Goal: Task Accomplishment & Management: Manage account settings

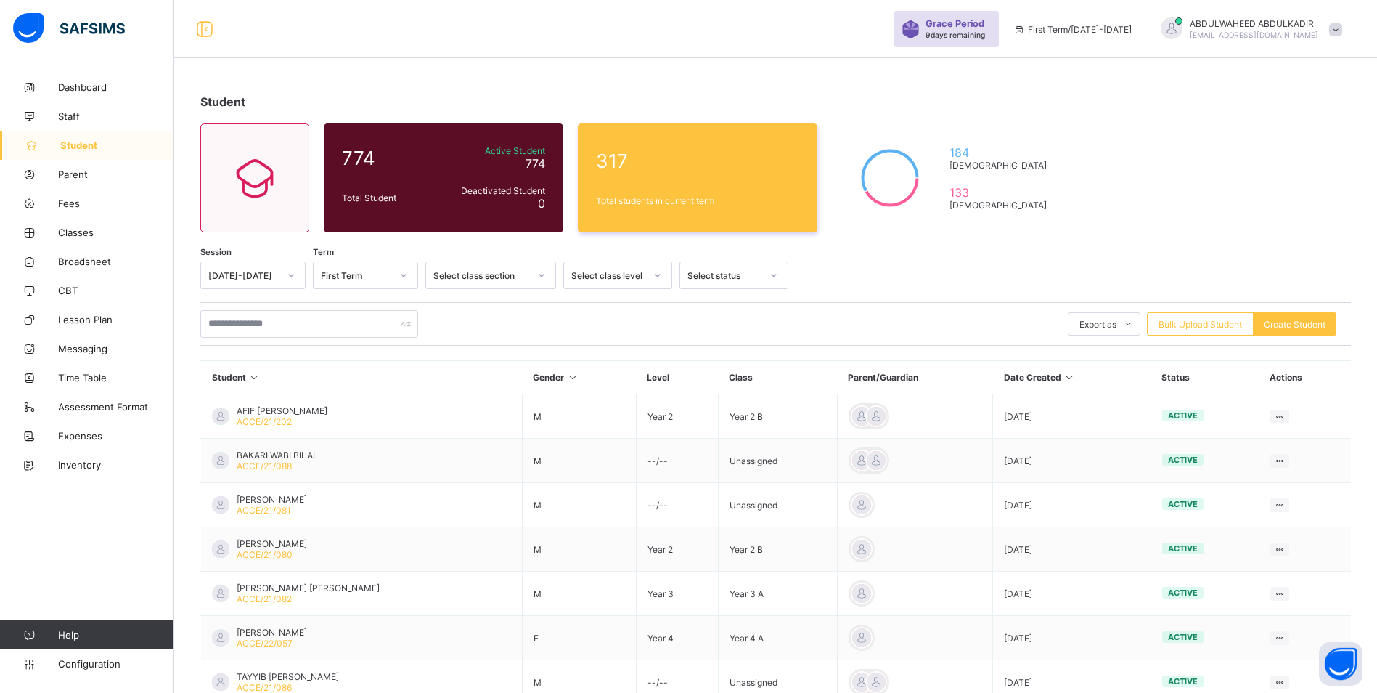
click at [817, 89] on div "Student 774 Total Student Active Student 774 Deactivated Student 0 317 Total st…" at bounding box center [775, 499] width 1203 height 852
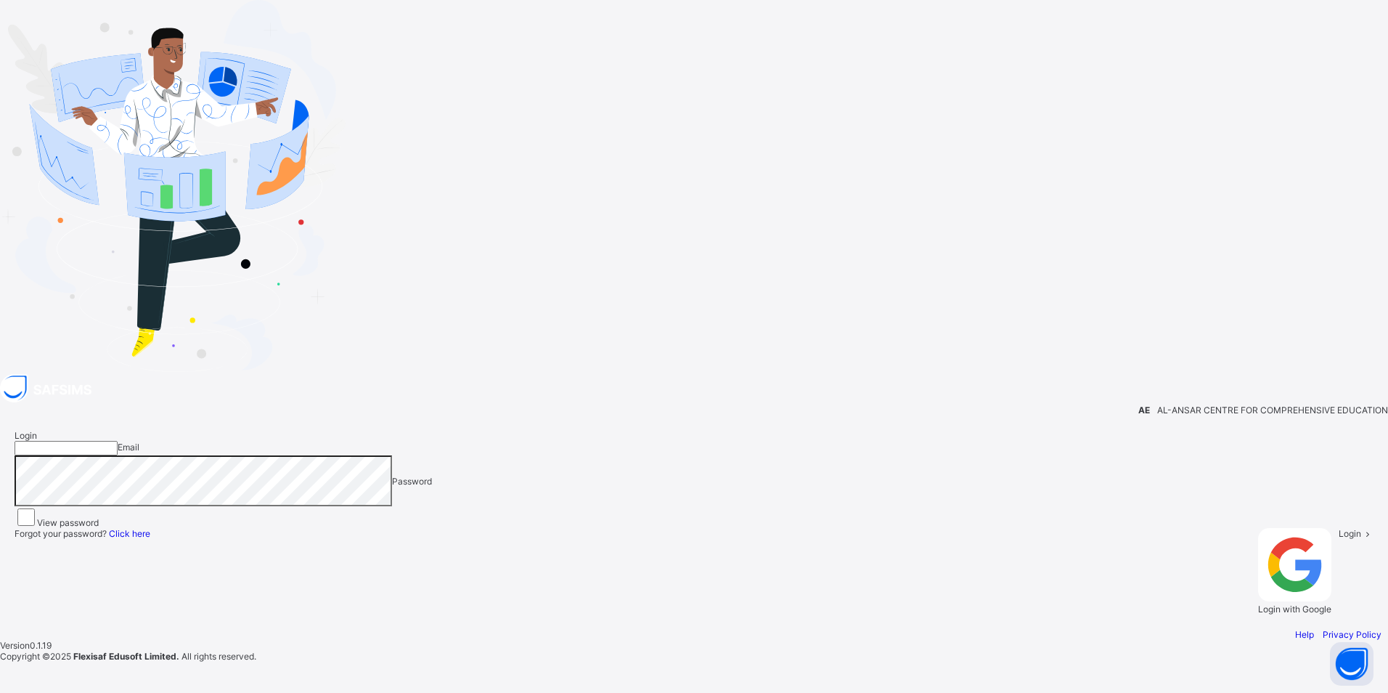
type input "**********"
click at [1339, 528] on span "Login" at bounding box center [1350, 533] width 23 height 11
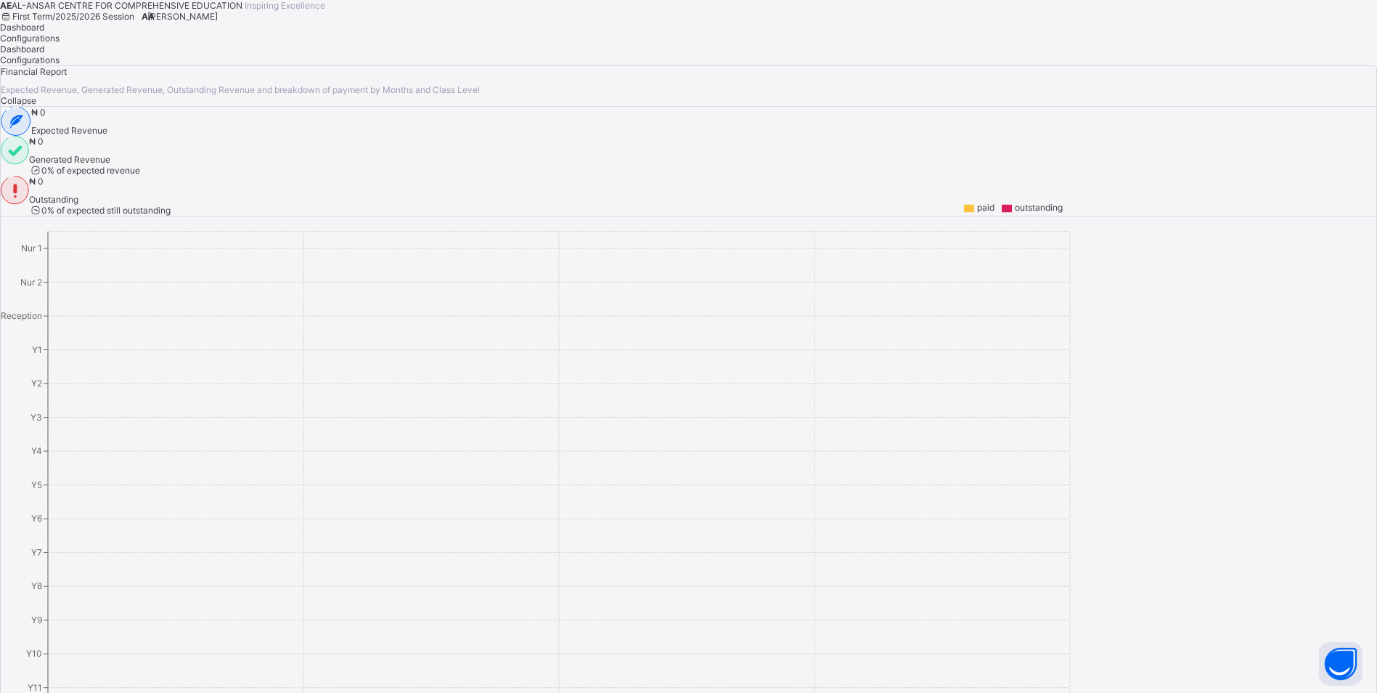
click at [218, 22] on span "ABDULWAHEED ABDULKADIR" at bounding box center [182, 16] width 70 height 11
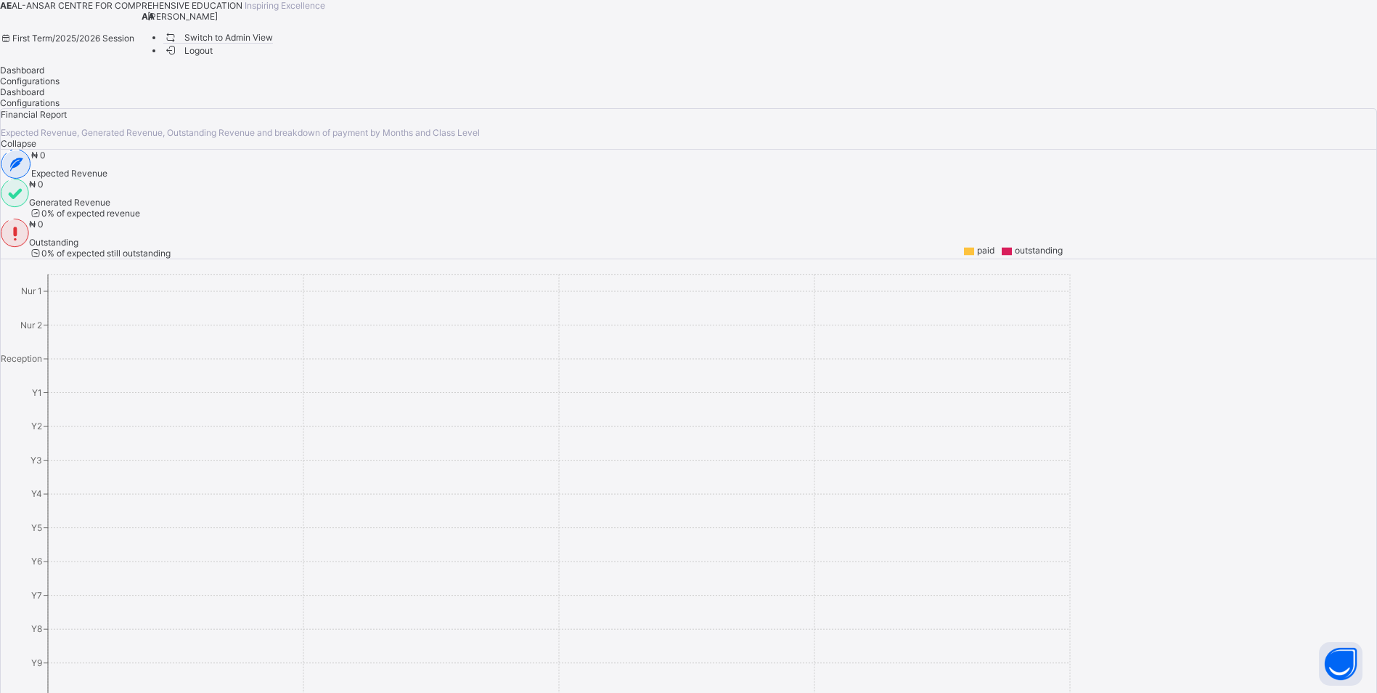
click at [274, 45] on span "Switch to Admin View" at bounding box center [218, 37] width 110 height 15
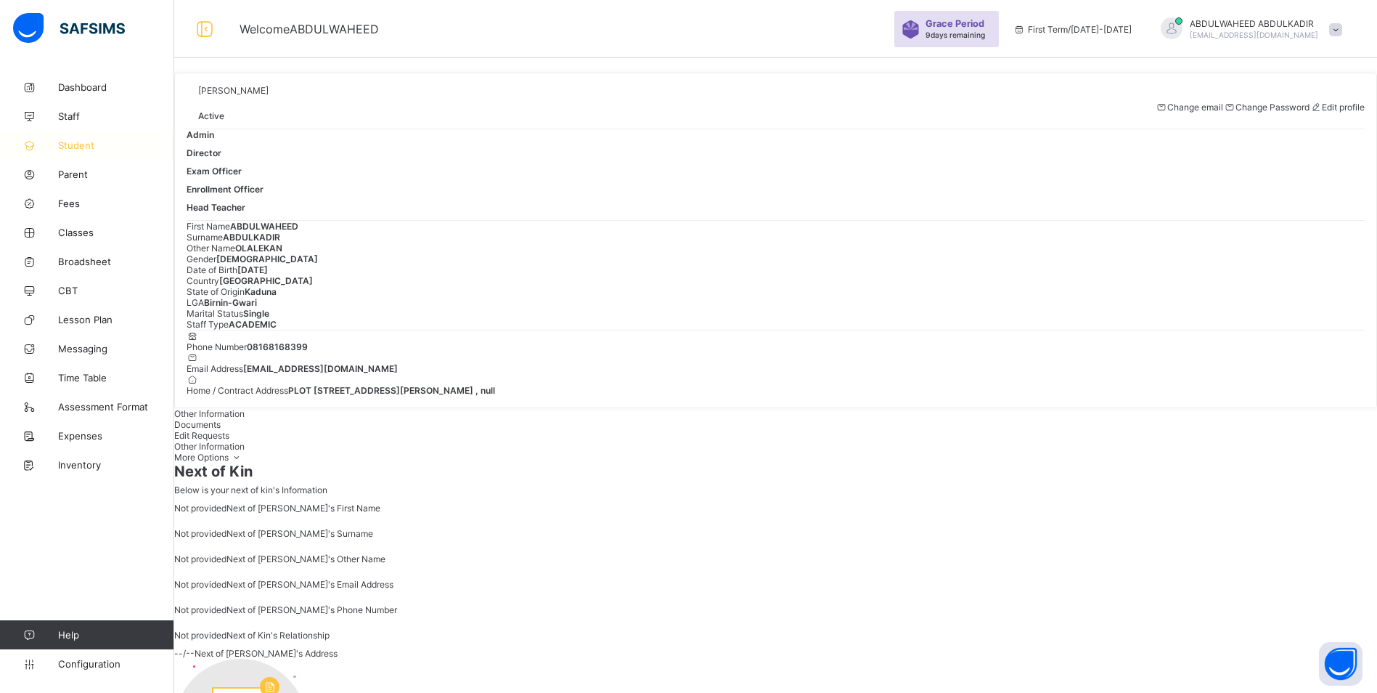
click at [75, 147] on span "Student" at bounding box center [116, 145] width 116 height 12
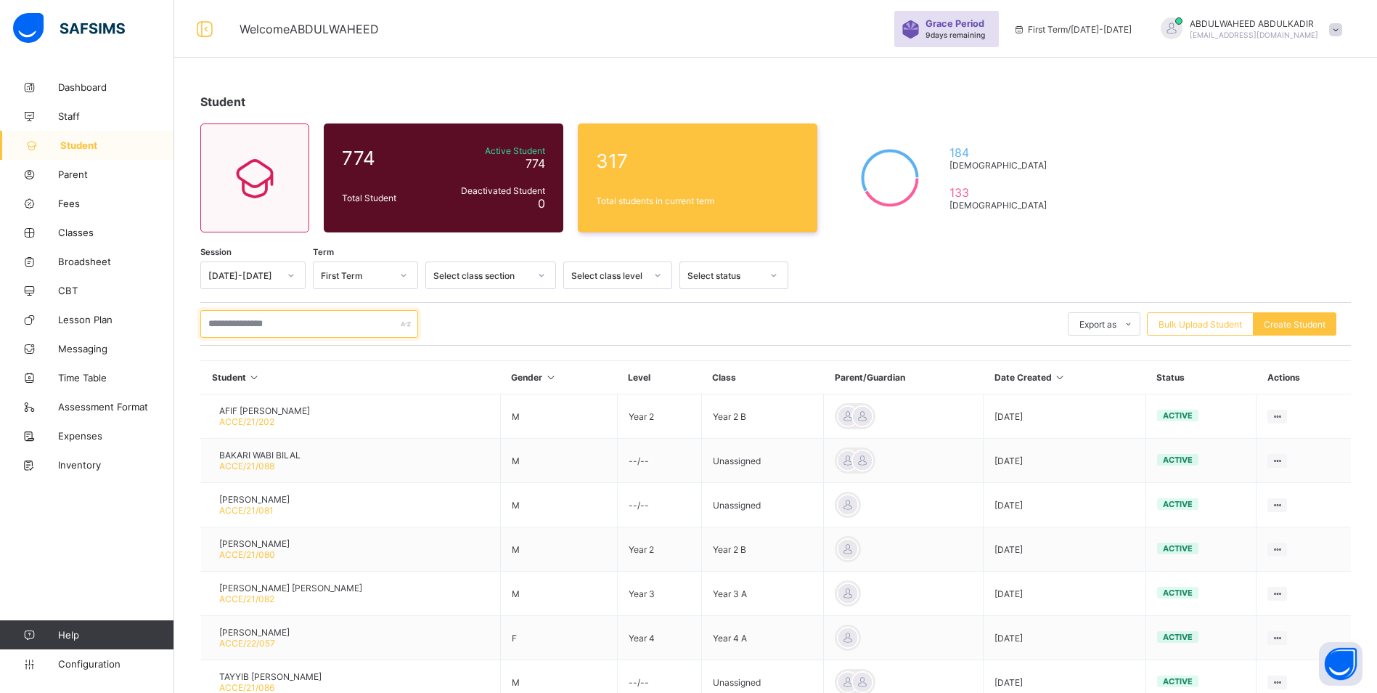
click at [257, 323] on input "text" at bounding box center [309, 324] width 218 height 28
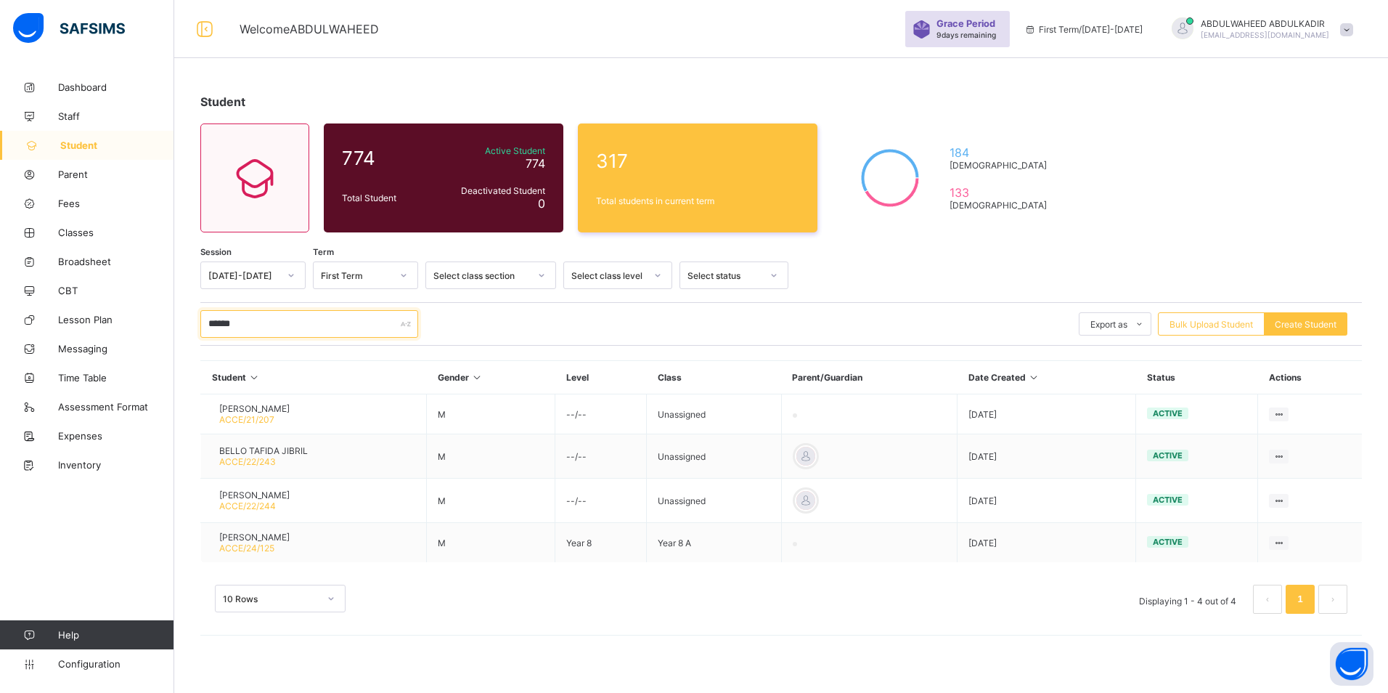
type input "******"
click at [80, 235] on span "Classes" at bounding box center [116, 233] width 116 height 12
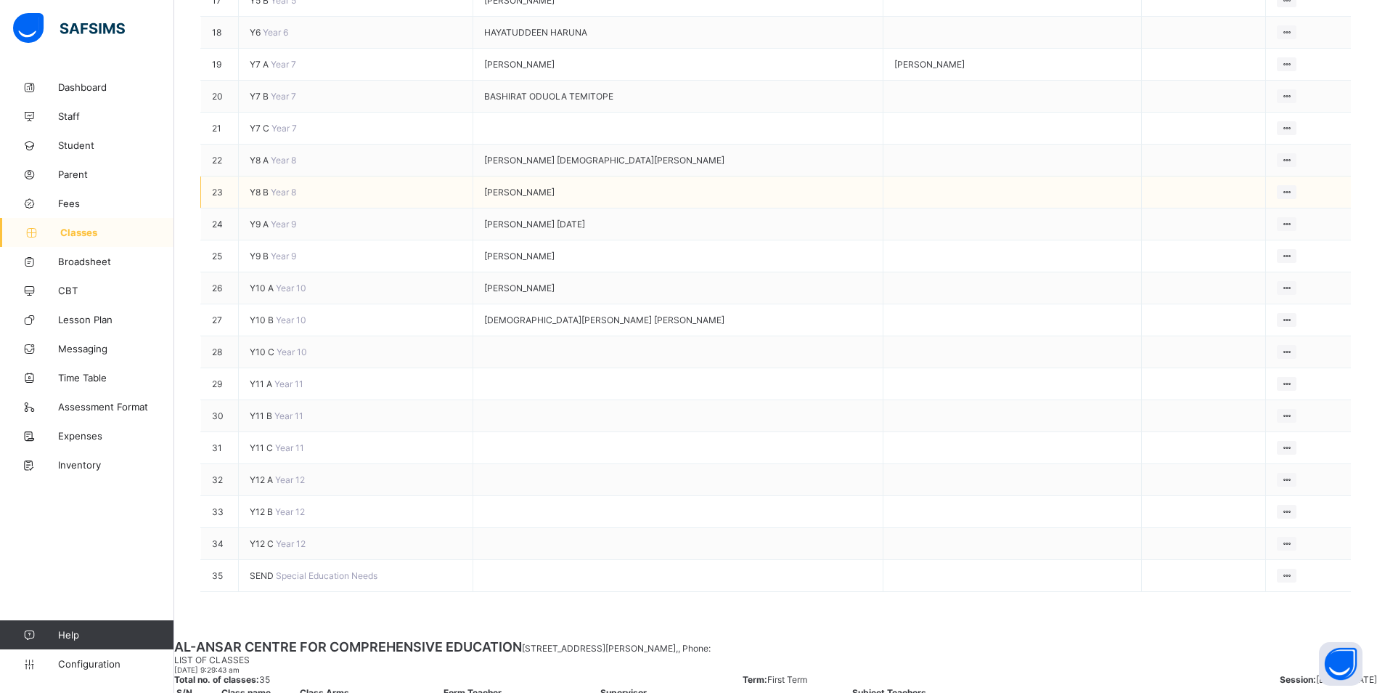
scroll to position [912, 0]
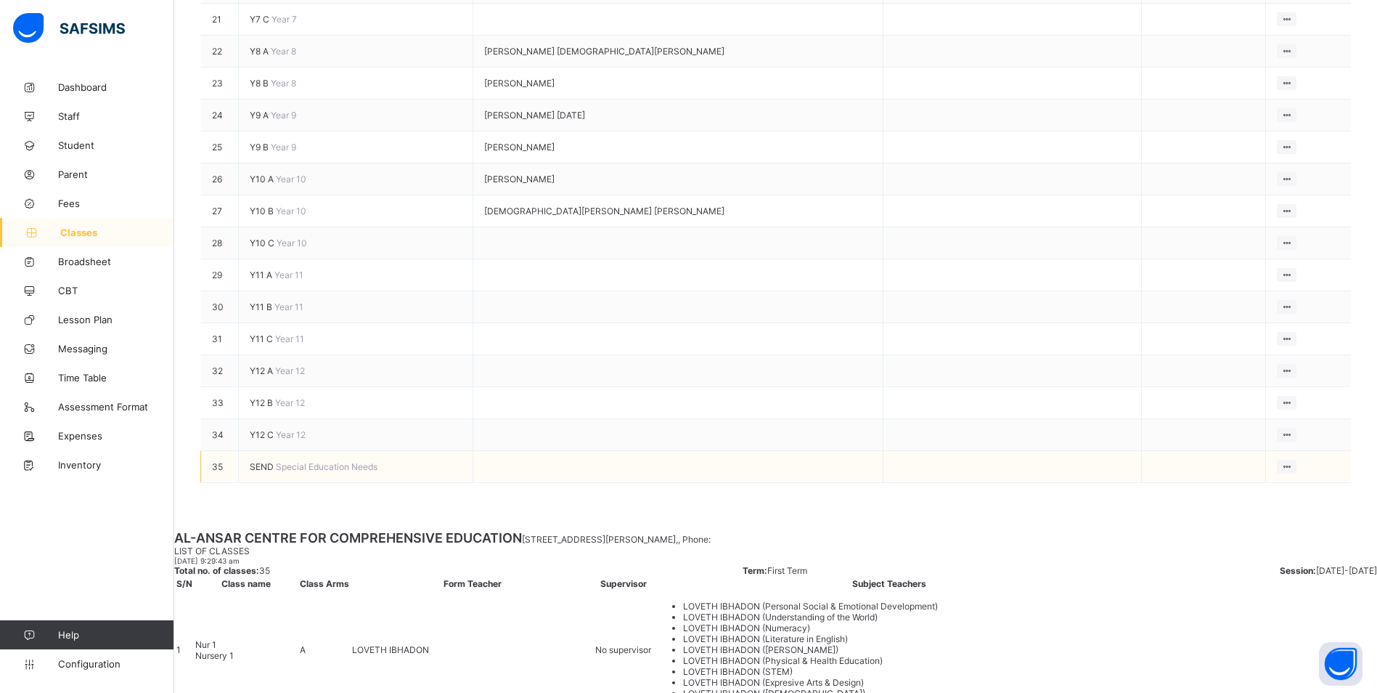
click at [276, 472] on span "SEND" at bounding box center [263, 466] width 26 height 11
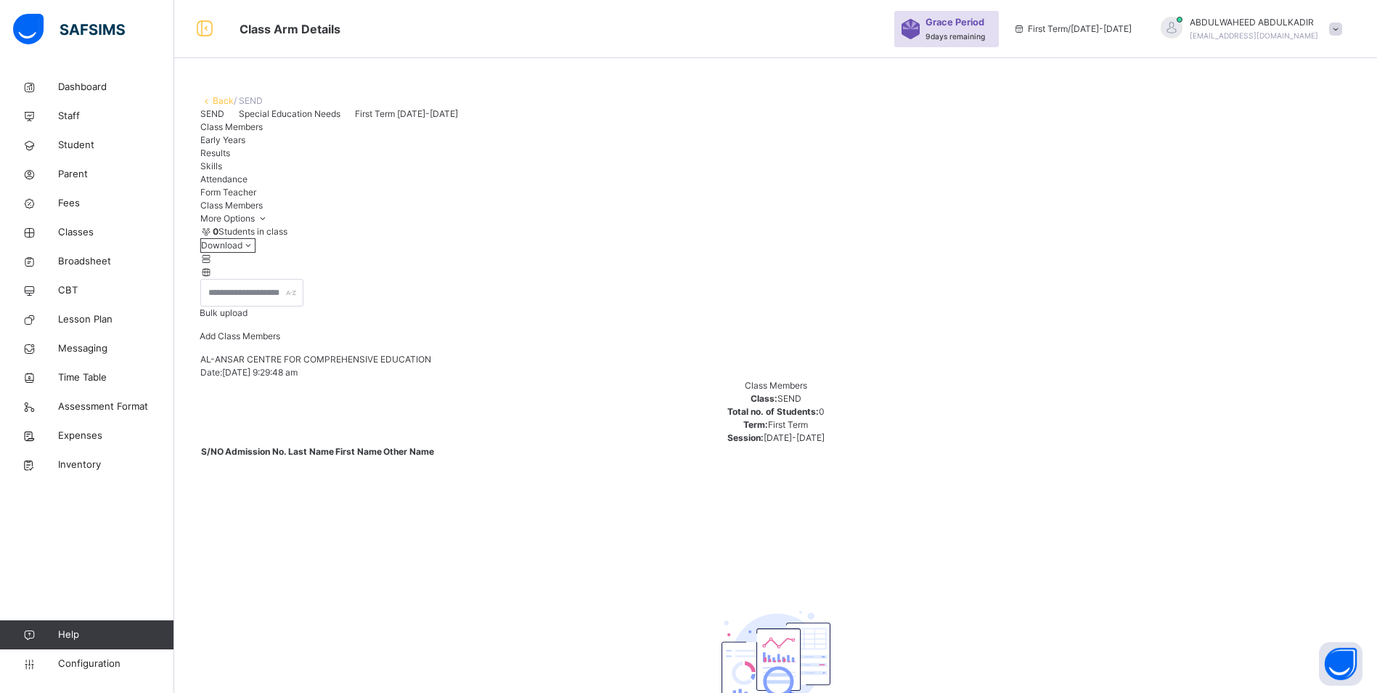
click at [248, 318] on span "Bulk upload" at bounding box center [224, 312] width 48 height 11
type input "**********"
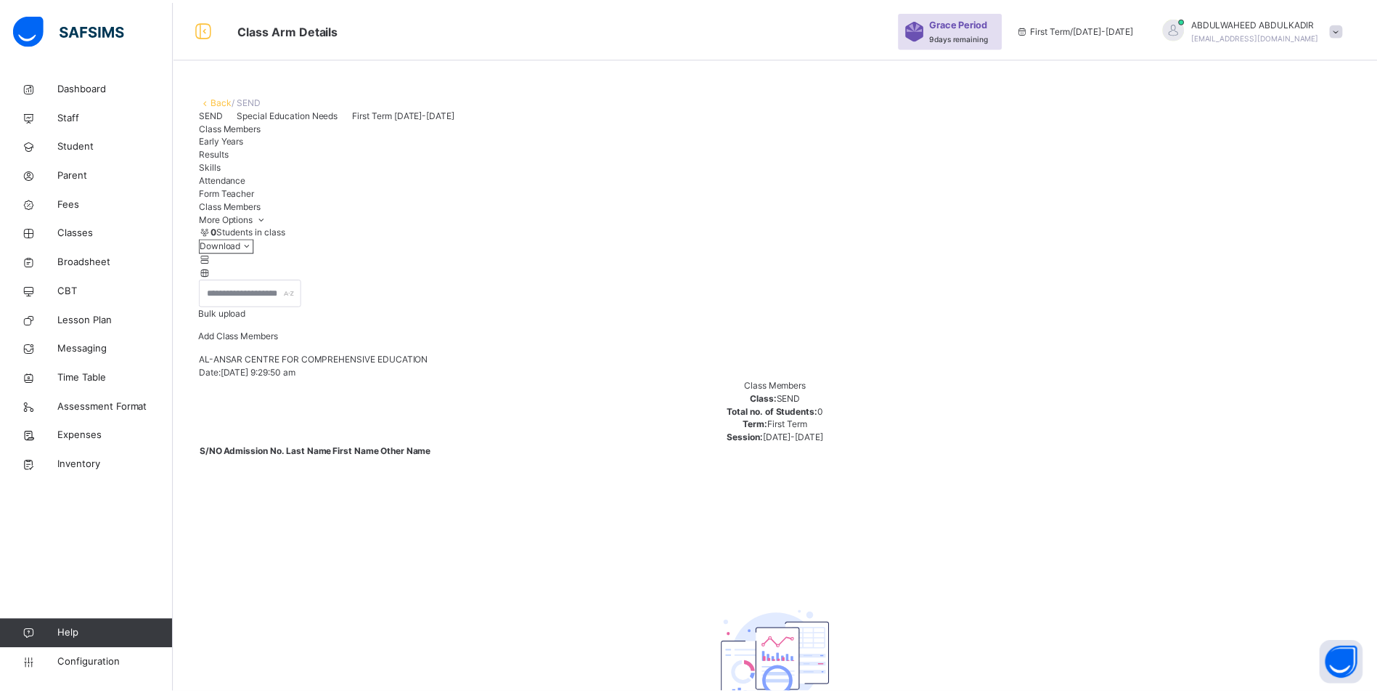
scroll to position [130, 0]
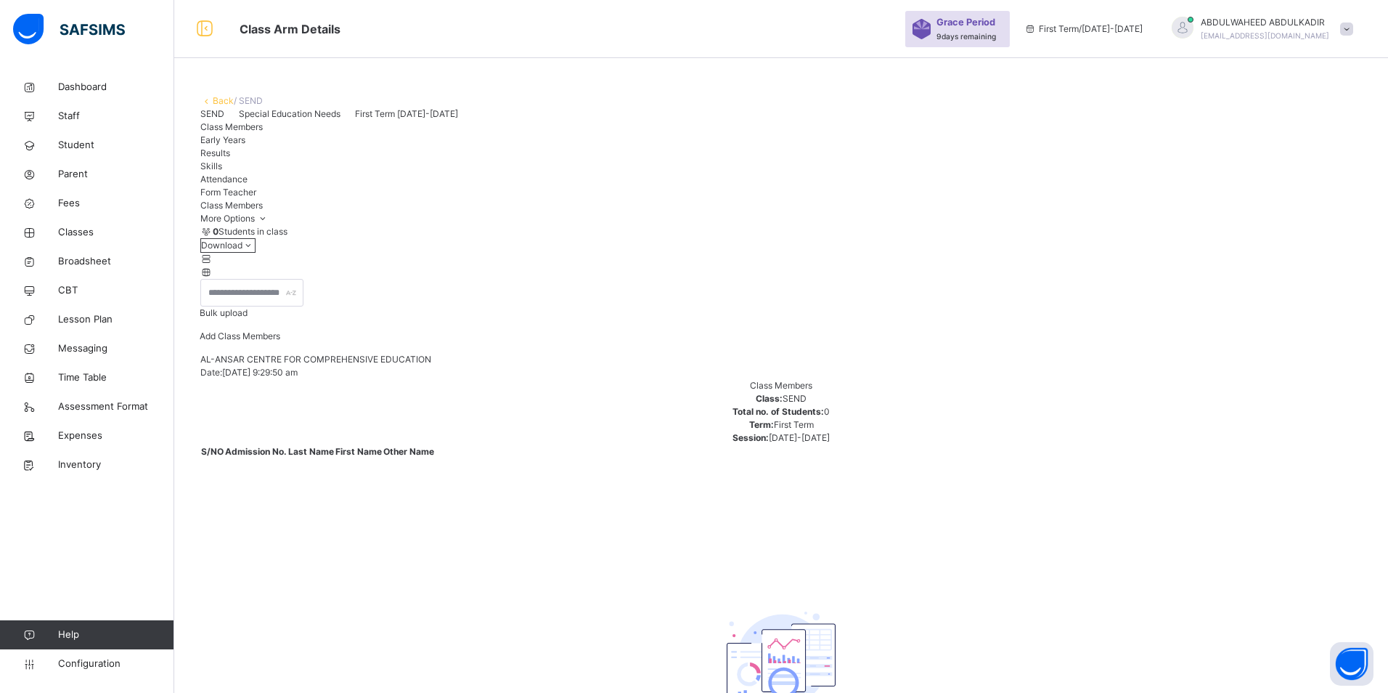
click at [66, 230] on span "Classes" at bounding box center [116, 232] width 116 height 15
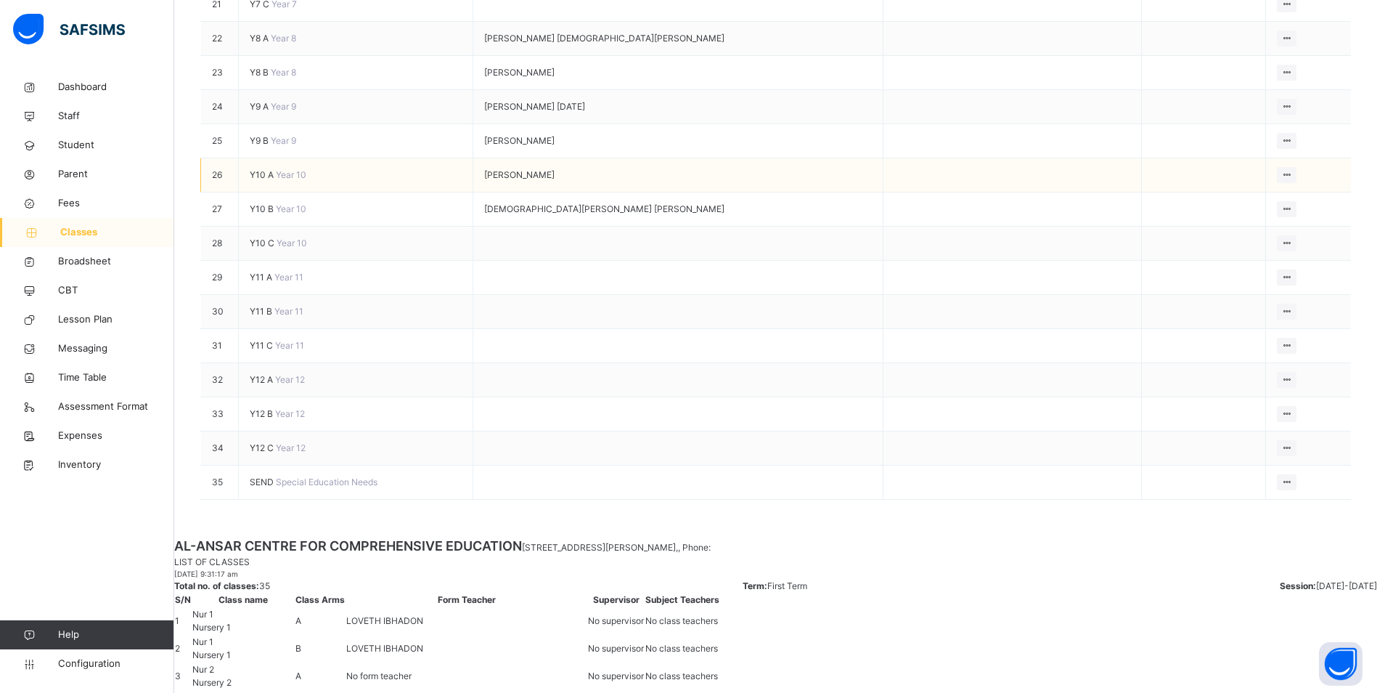
scroll to position [1066, 0]
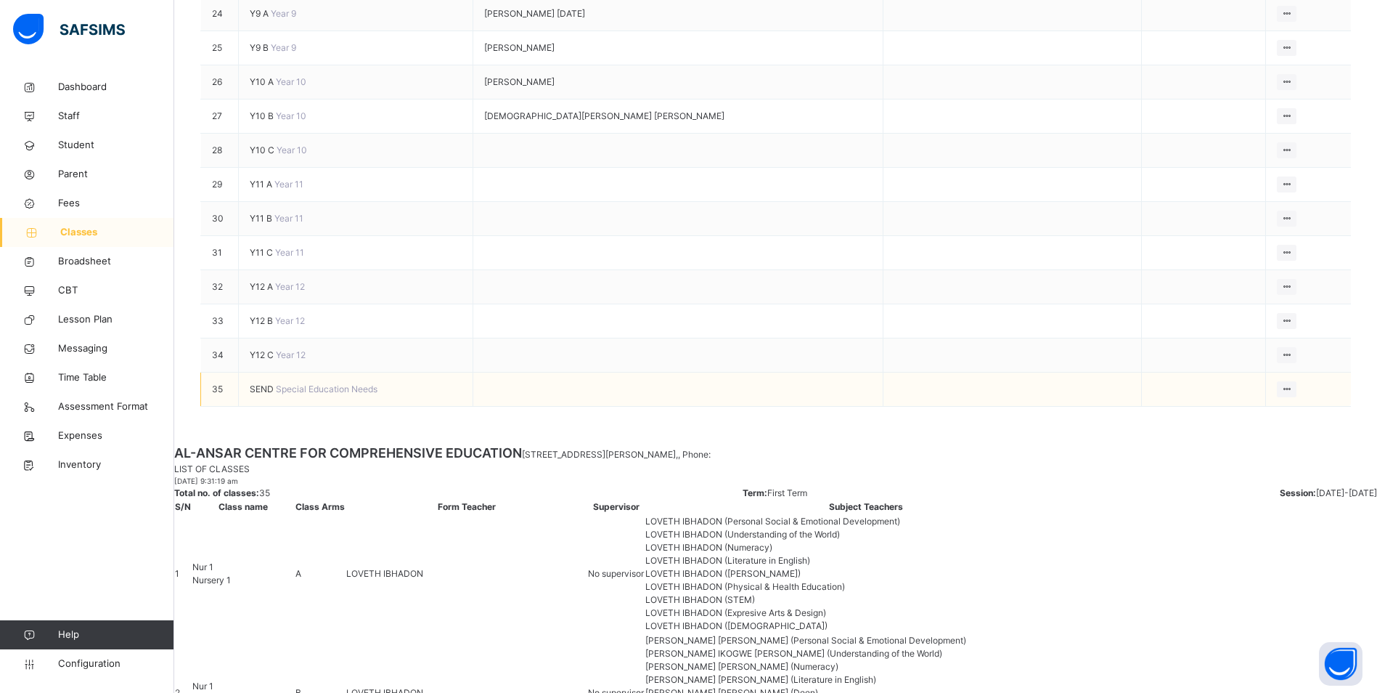
click at [276, 394] on span "SEND" at bounding box center [263, 388] width 26 height 11
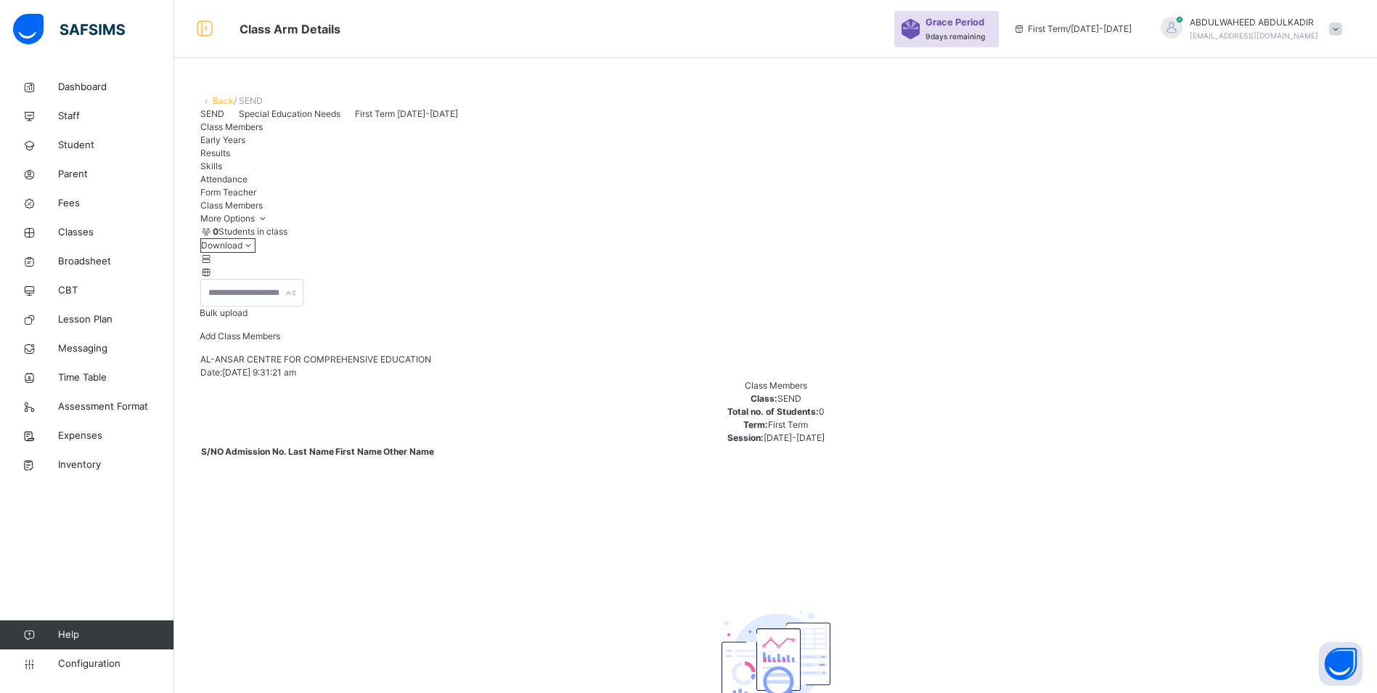
click at [248, 318] on span "Bulk upload" at bounding box center [224, 312] width 48 height 11
type input "**********"
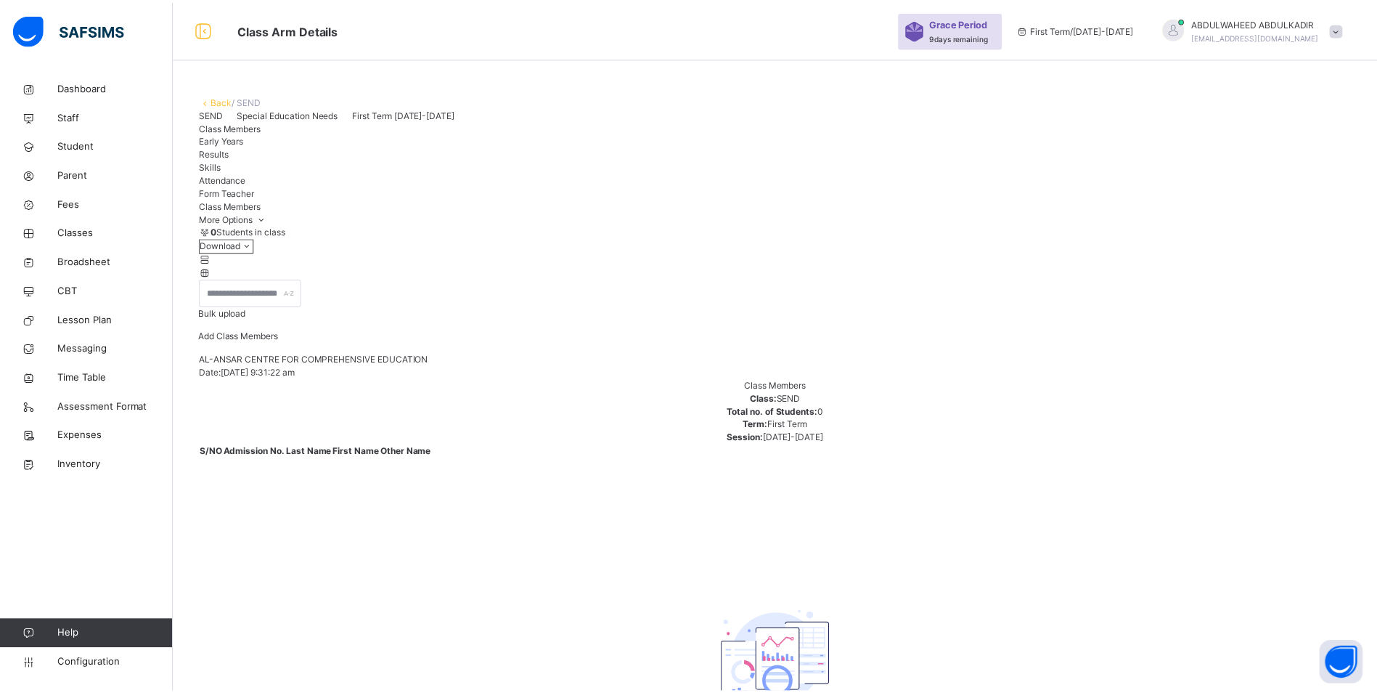
scroll to position [130, 0]
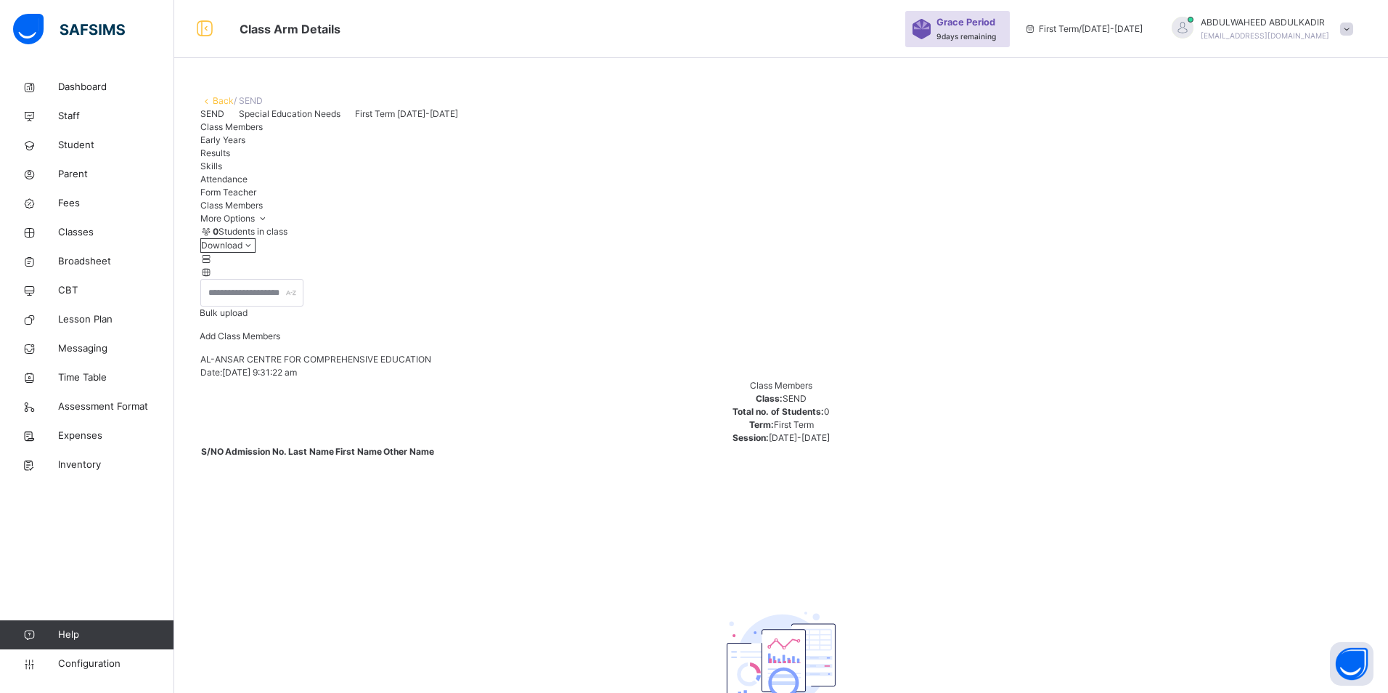
click at [70, 231] on span "Classes" at bounding box center [116, 232] width 116 height 15
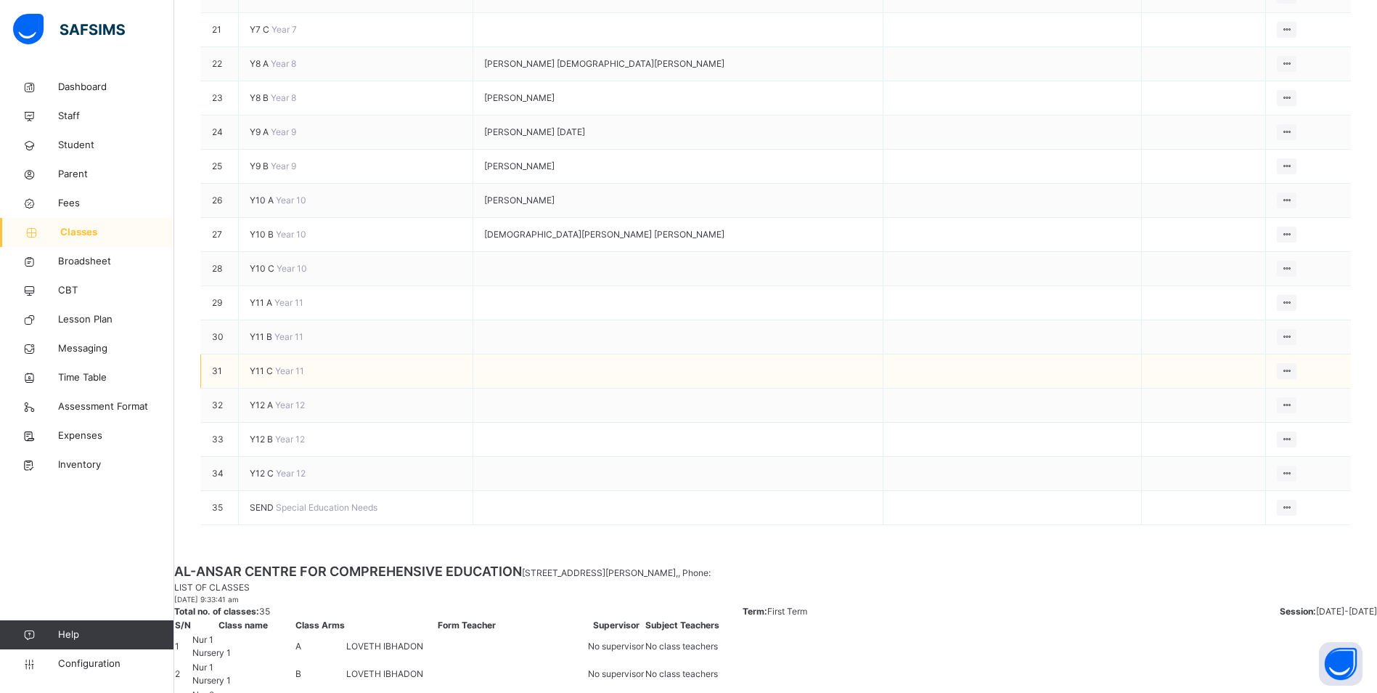
scroll to position [1066, 0]
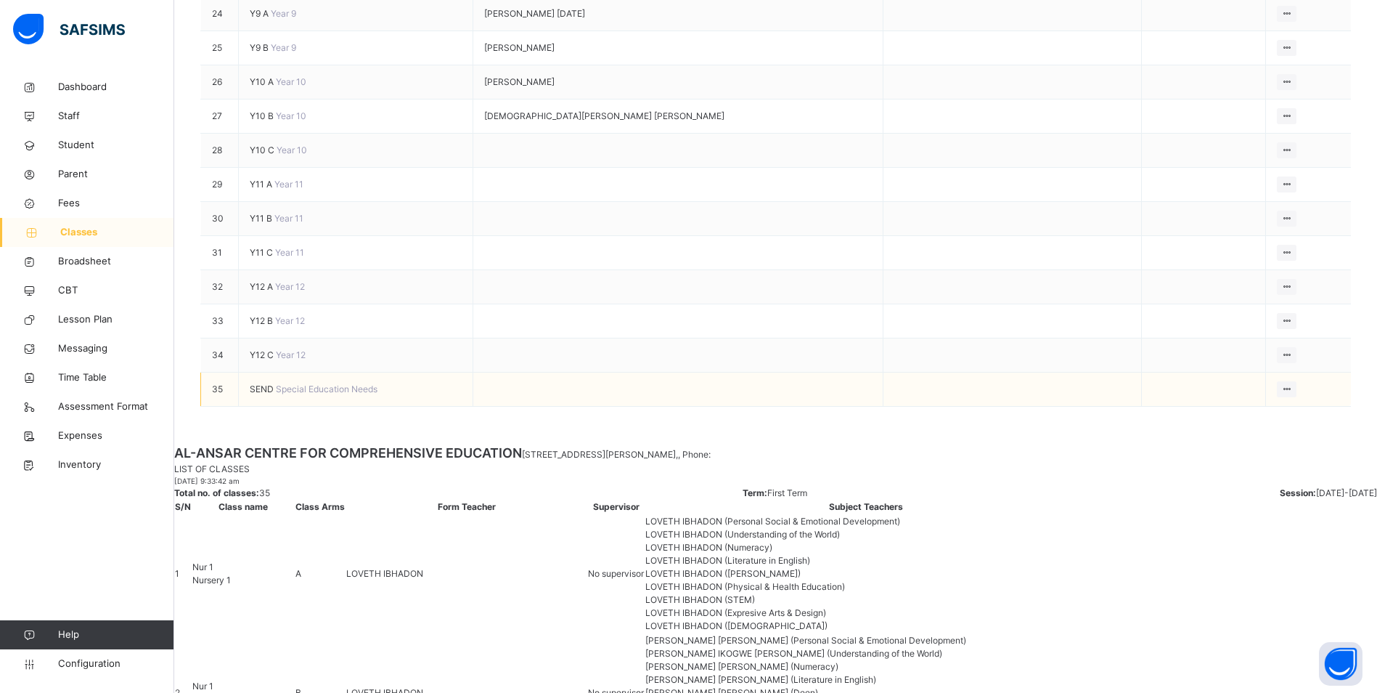
click at [266, 394] on span "SEND" at bounding box center [263, 388] width 26 height 11
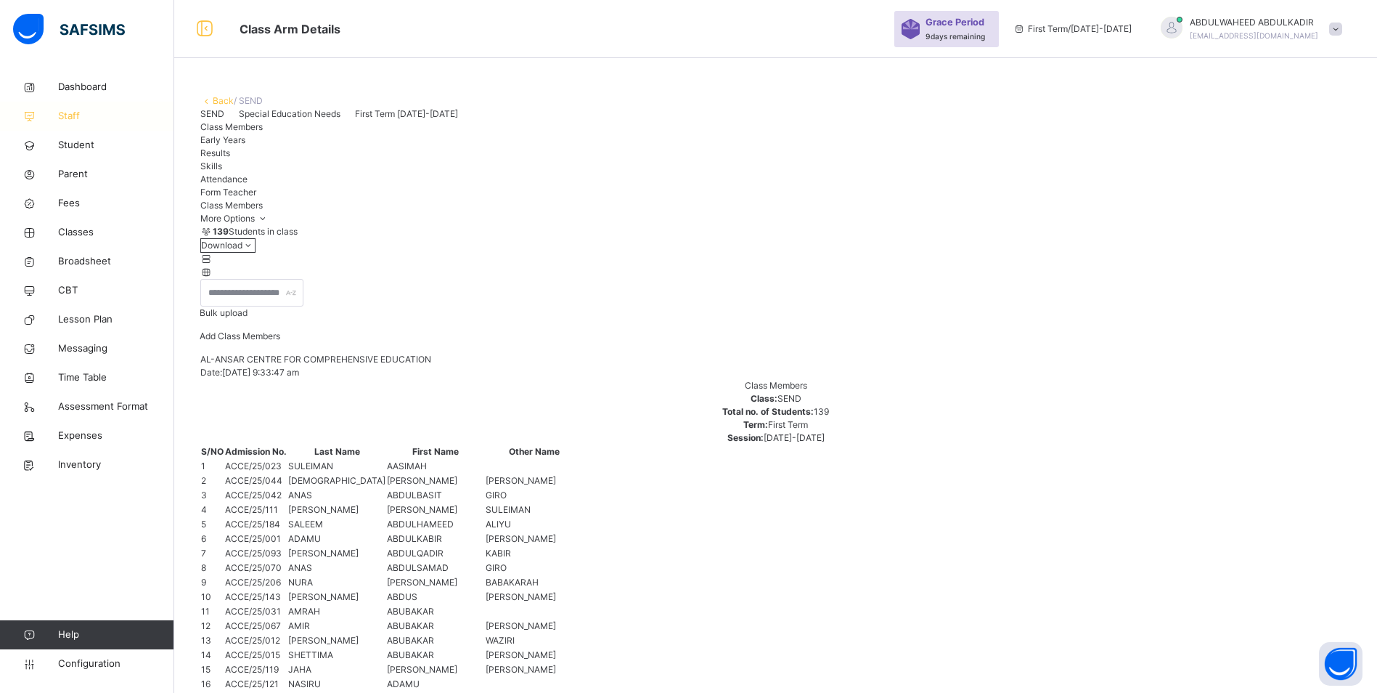
click at [73, 111] on span "Staff" at bounding box center [116, 116] width 116 height 15
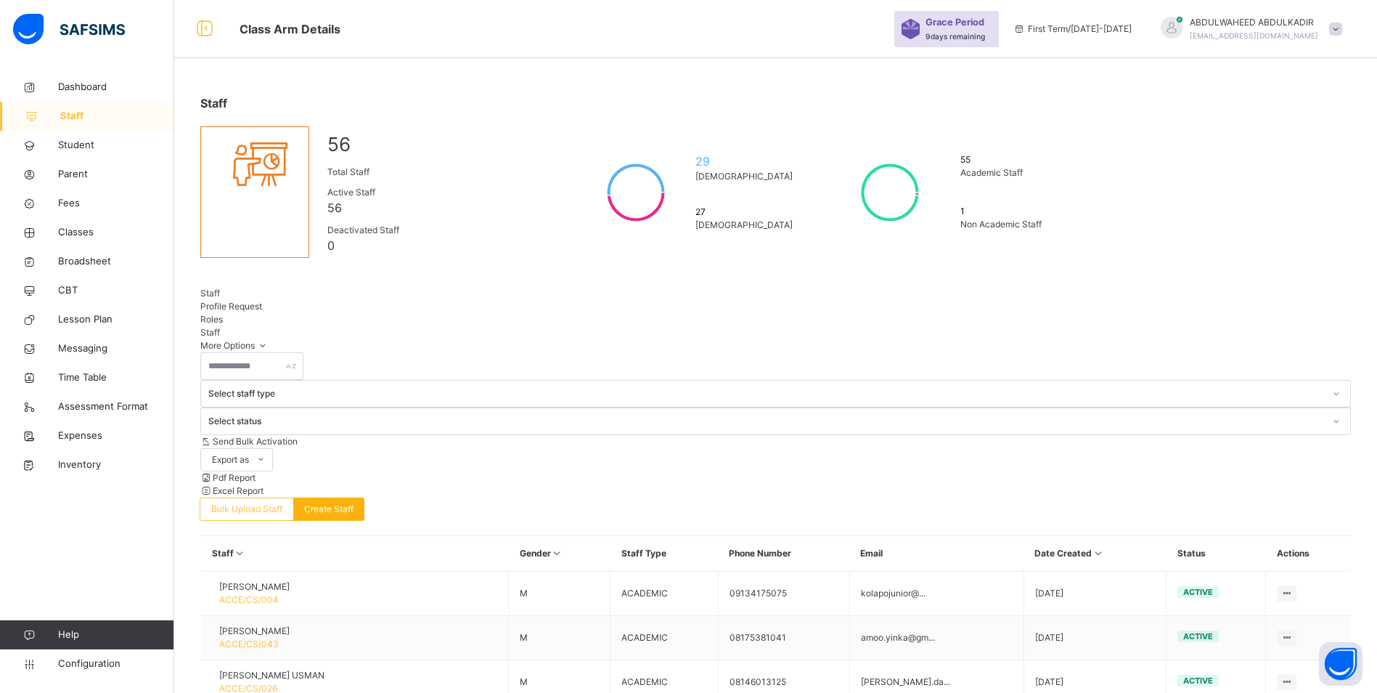
click at [354, 502] on span "Create Staff" at bounding box center [328, 508] width 49 height 13
select select "**"
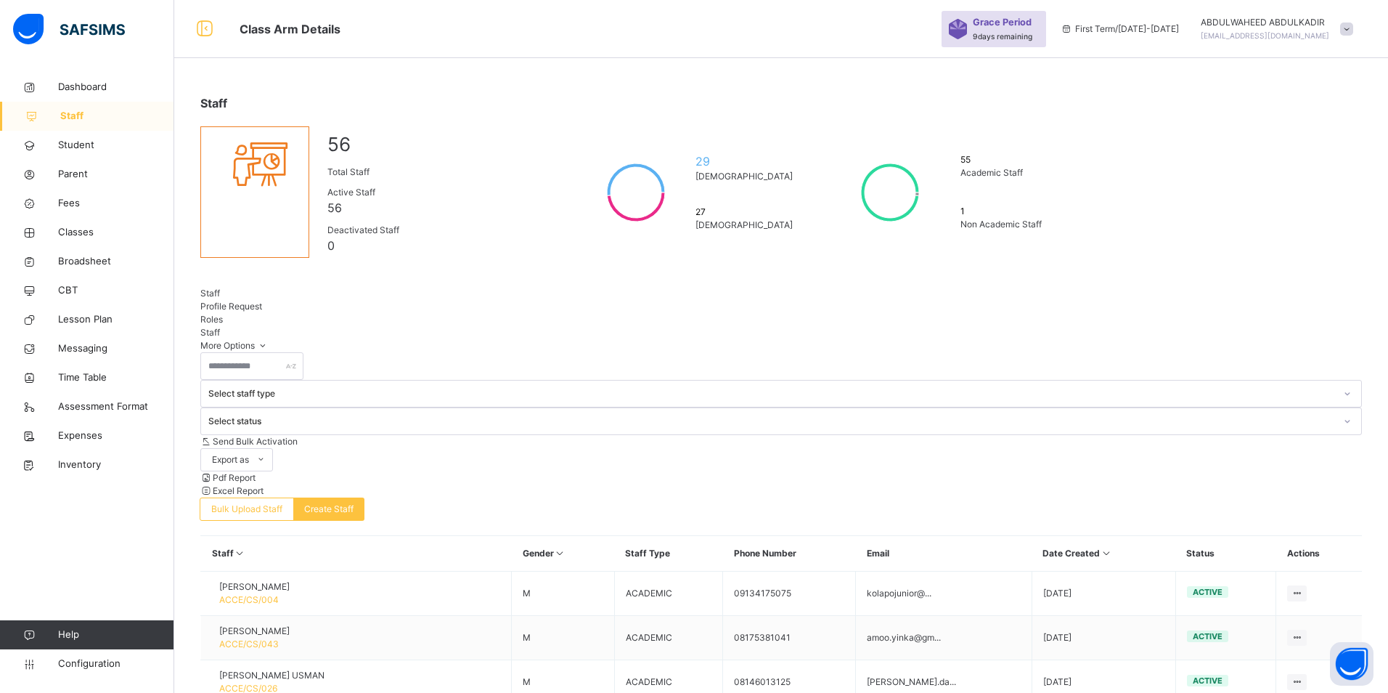
paste input "**********"
type input "**********"
type input "******"
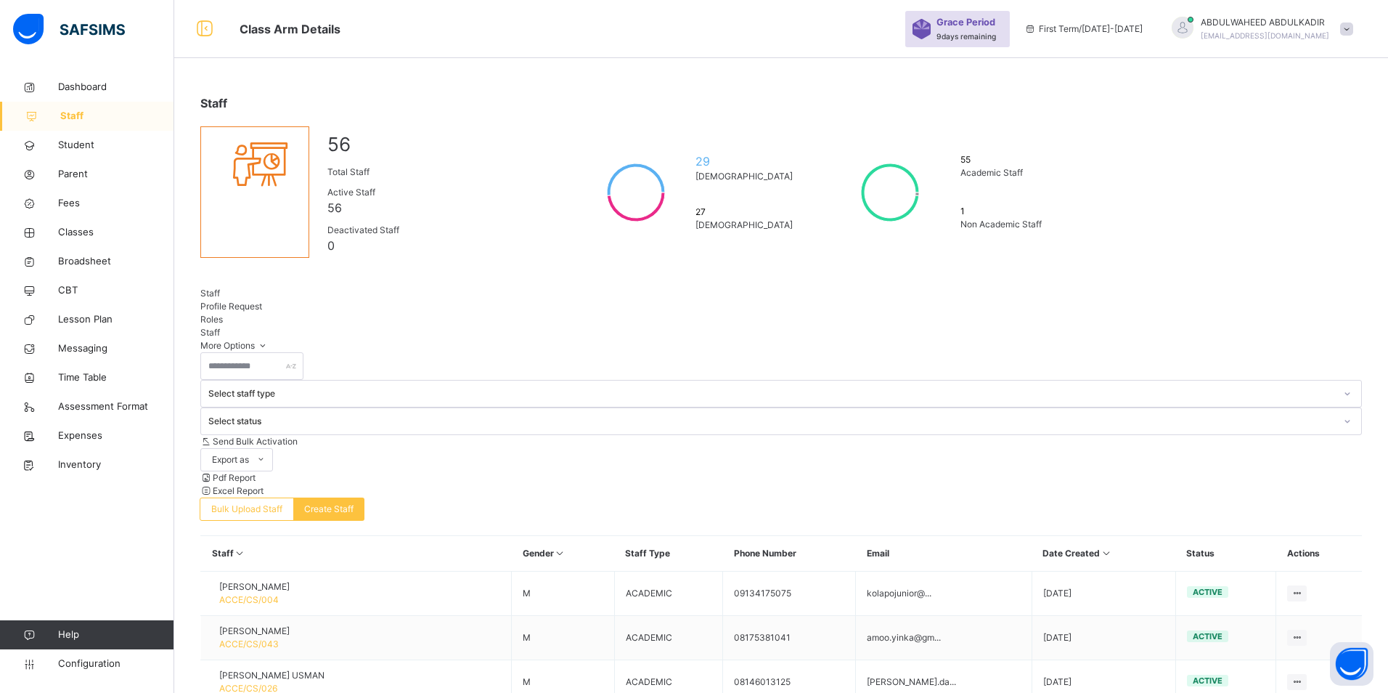
paste input "********"
type input "********"
paste input "**********"
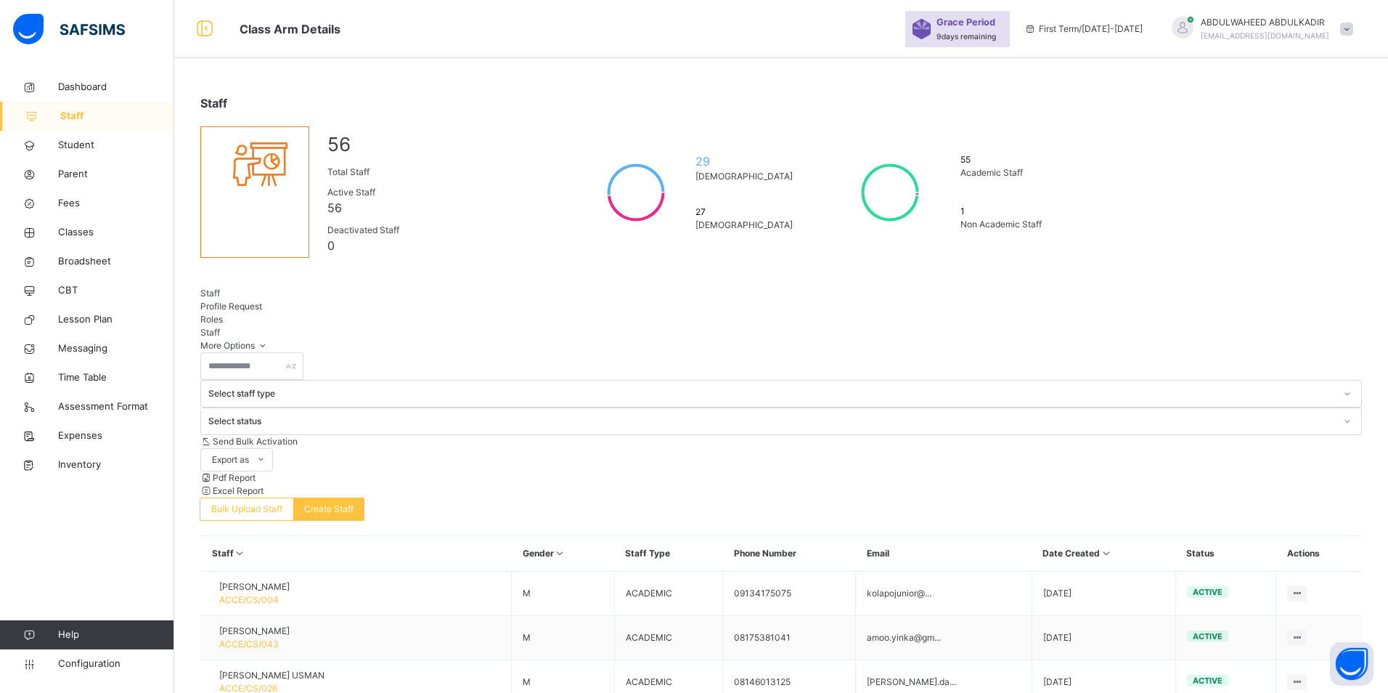
type input "**********"
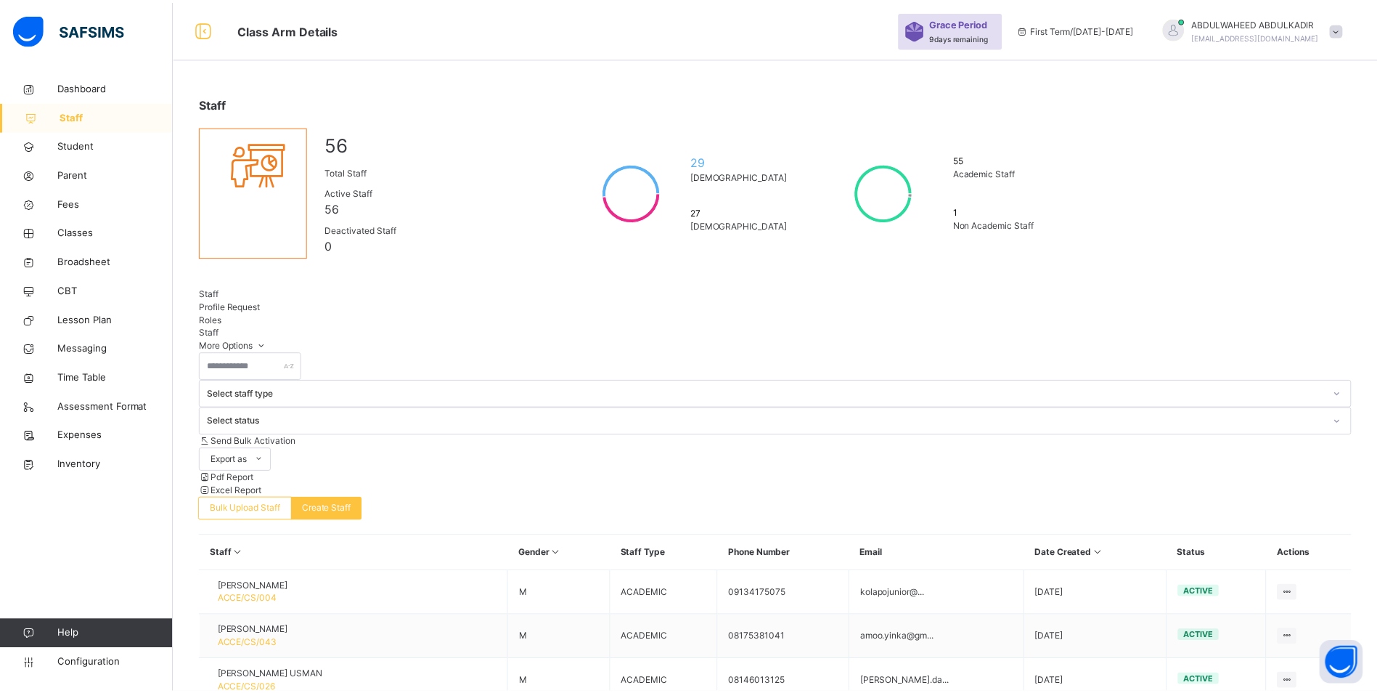
scroll to position [337, 0]
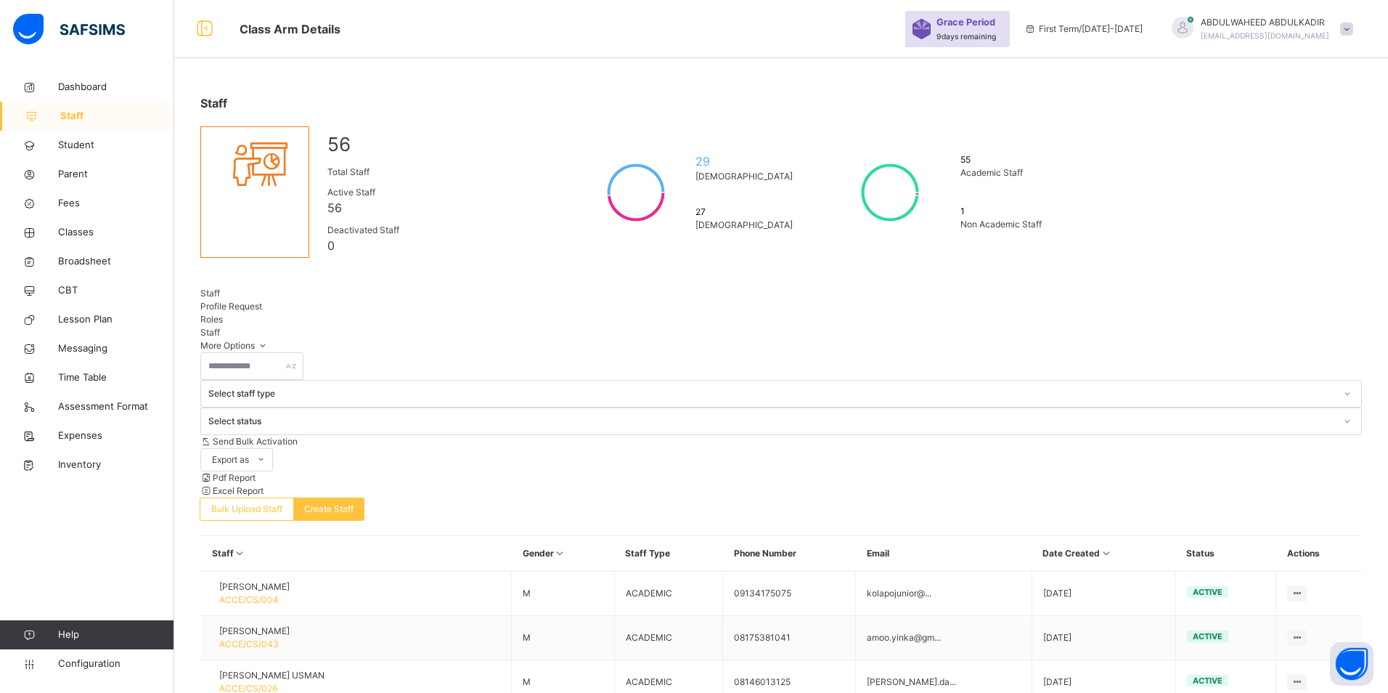
click at [74, 230] on span "Classes" at bounding box center [116, 232] width 116 height 15
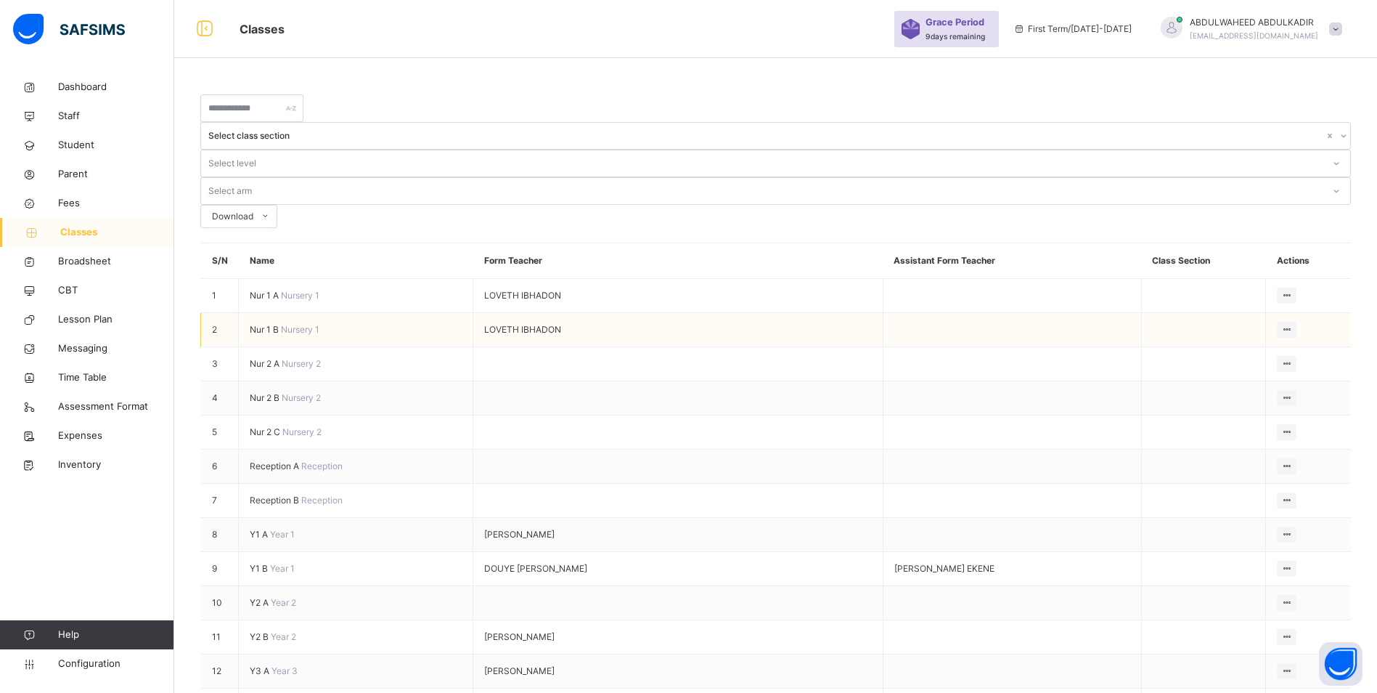
click at [256, 324] on span "Nur 1 B" at bounding box center [265, 329] width 31 height 11
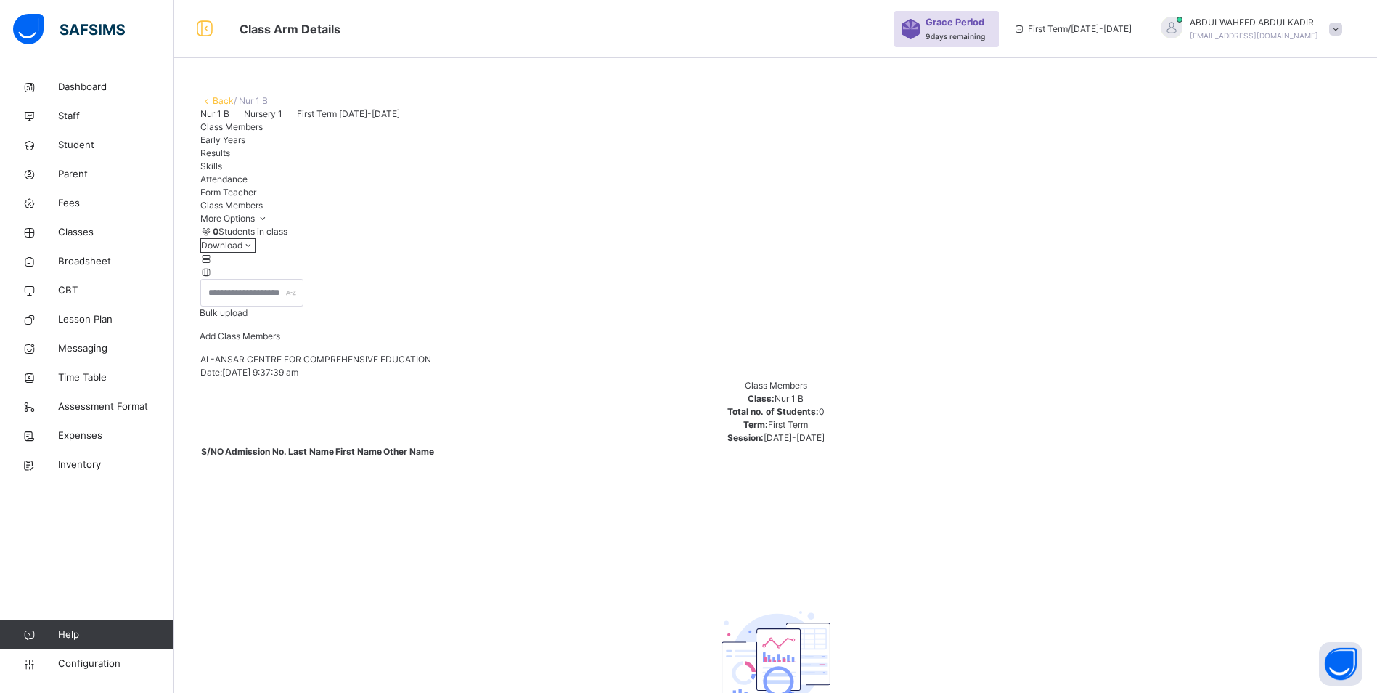
click at [280, 341] on span "Add Class Members" at bounding box center [240, 335] width 81 height 11
click at [60, 236] on span "Classes" at bounding box center [116, 232] width 116 height 15
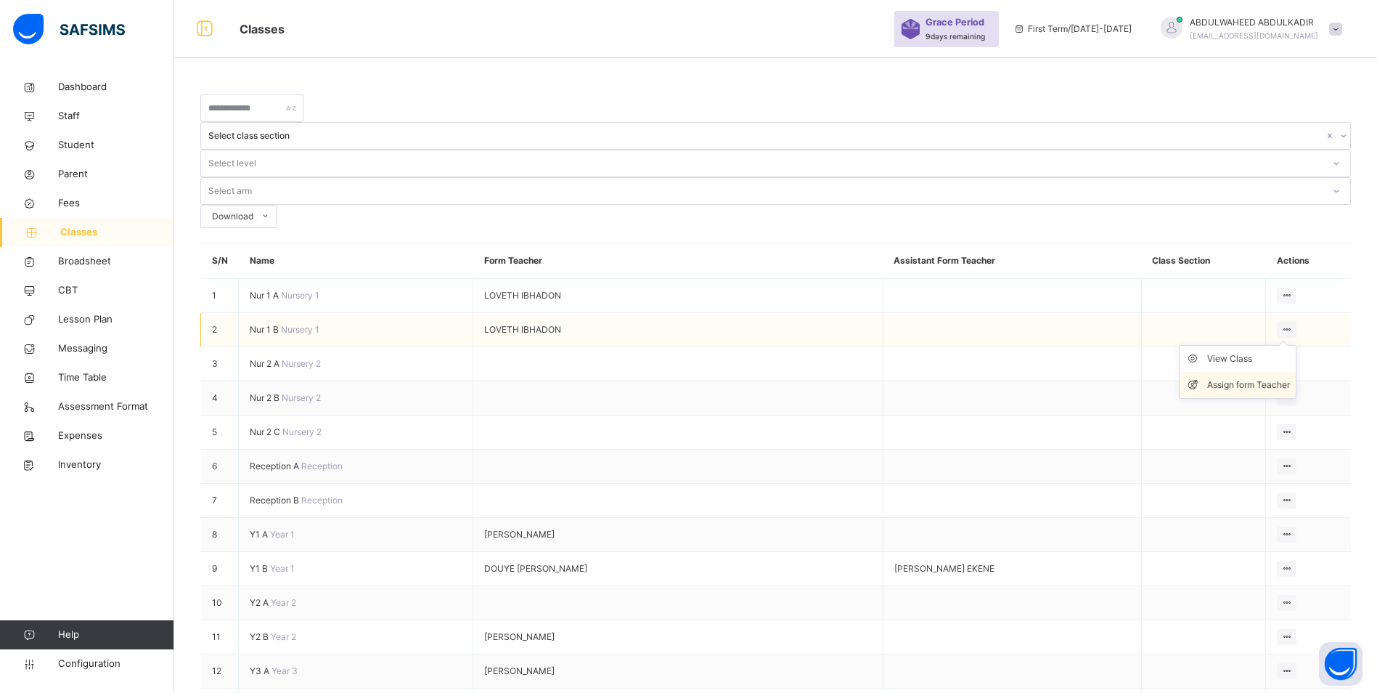
click at [1230, 378] on div "Assign form Teacher" at bounding box center [1248, 385] width 83 height 15
type input "***"
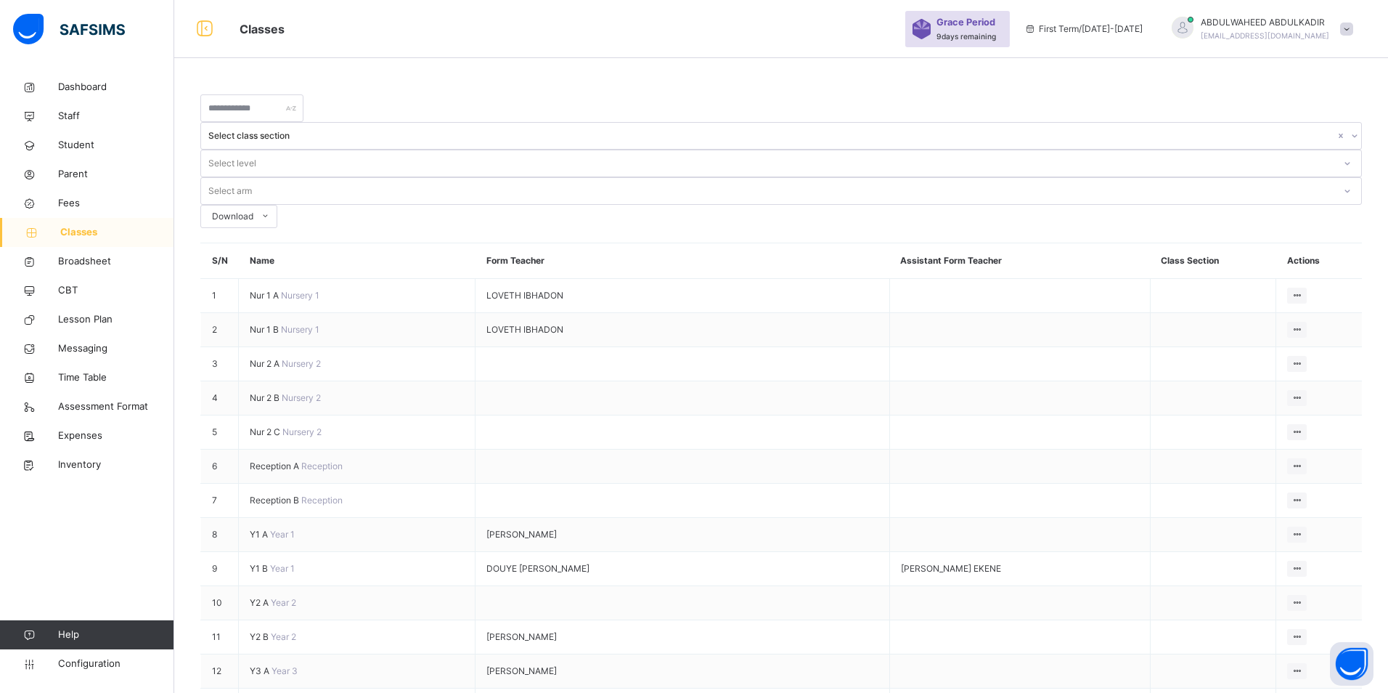
type input "*****"
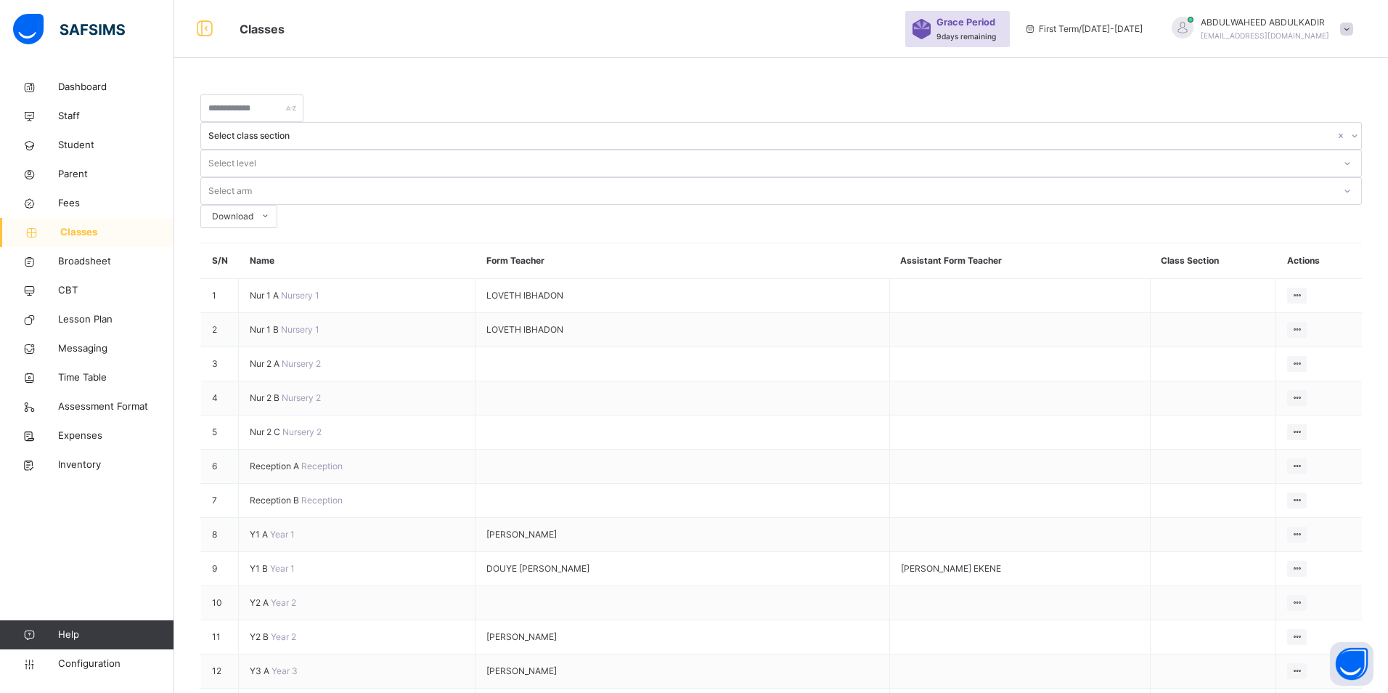
click at [259, 324] on span "Nur 1 B" at bounding box center [265, 329] width 31 height 11
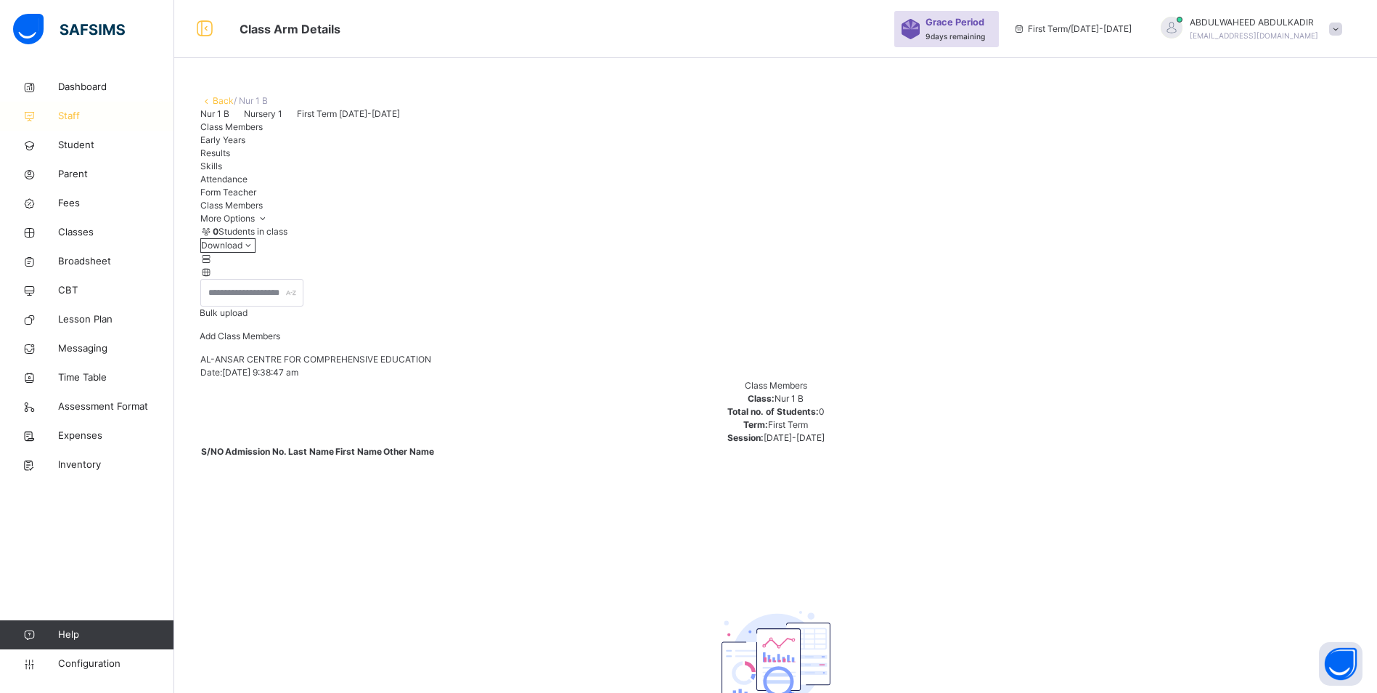
click at [76, 109] on span "Staff" at bounding box center [116, 116] width 116 height 15
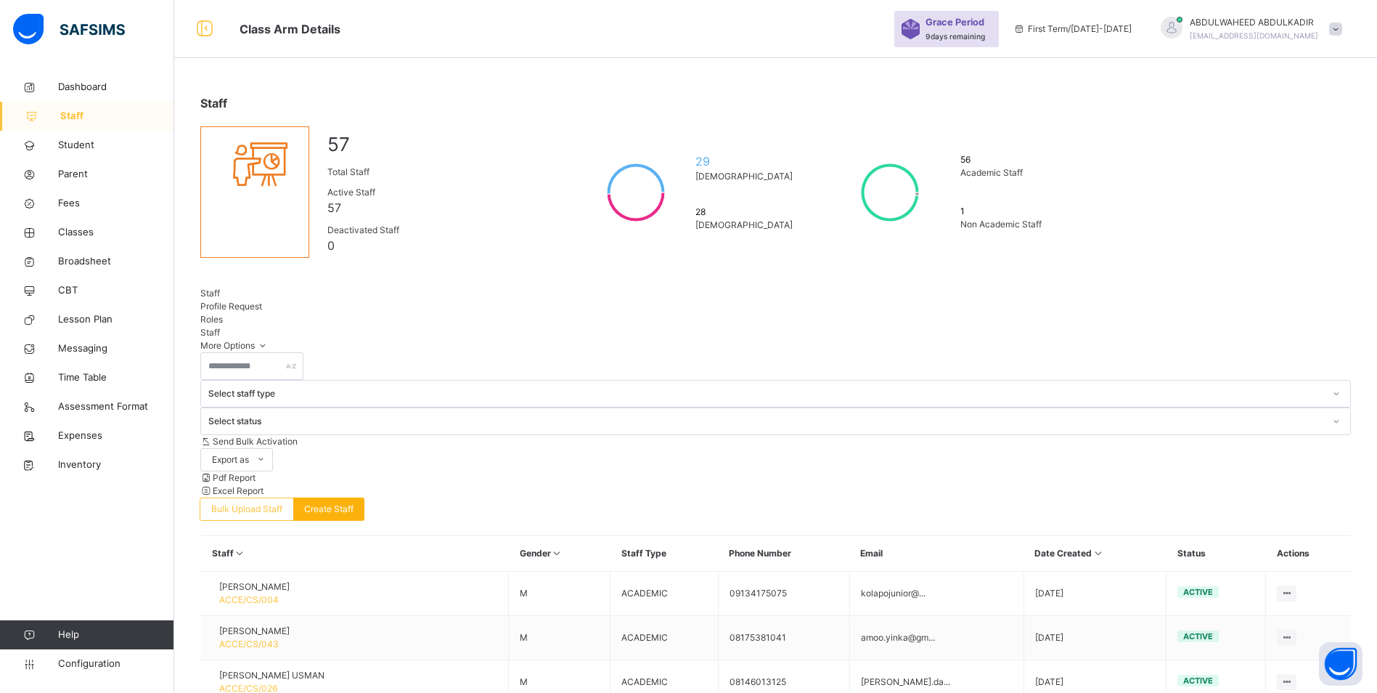
click at [354, 502] on span "Create Staff" at bounding box center [328, 508] width 49 height 13
select select "**"
type input "*"
type input "**********"
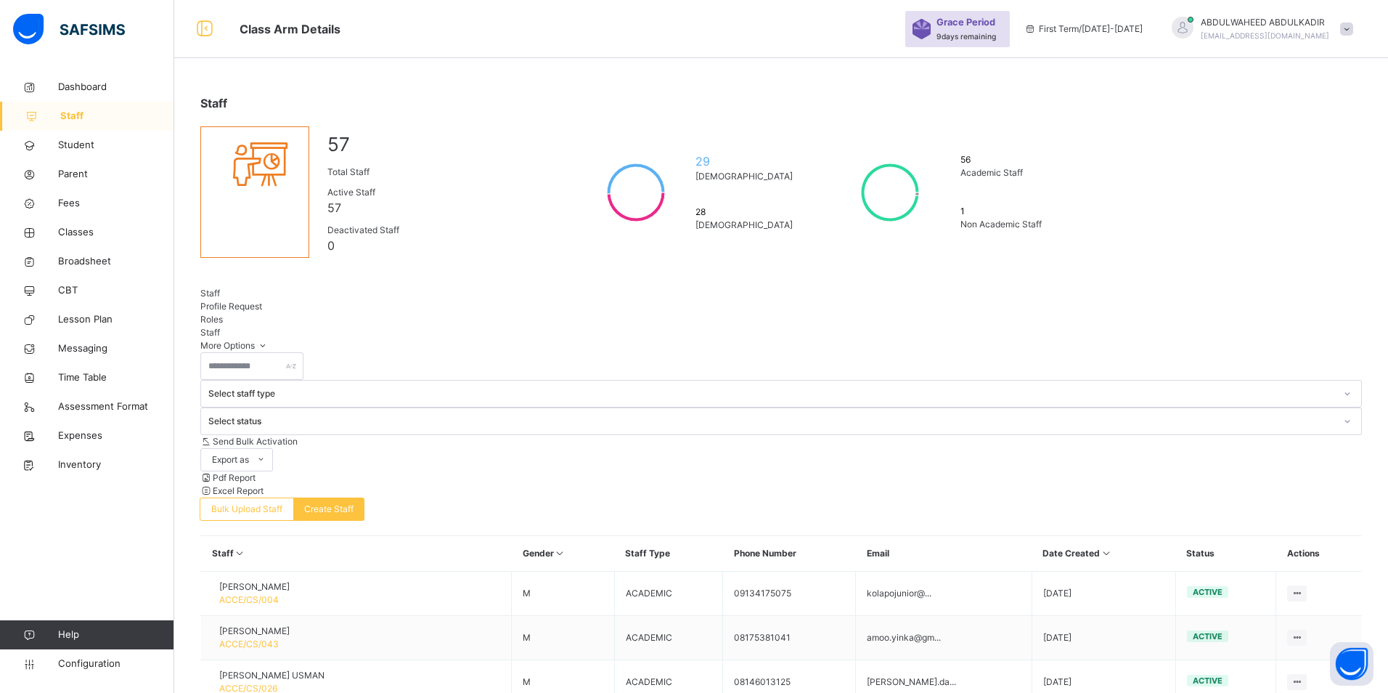
type input "******"
type input "*****"
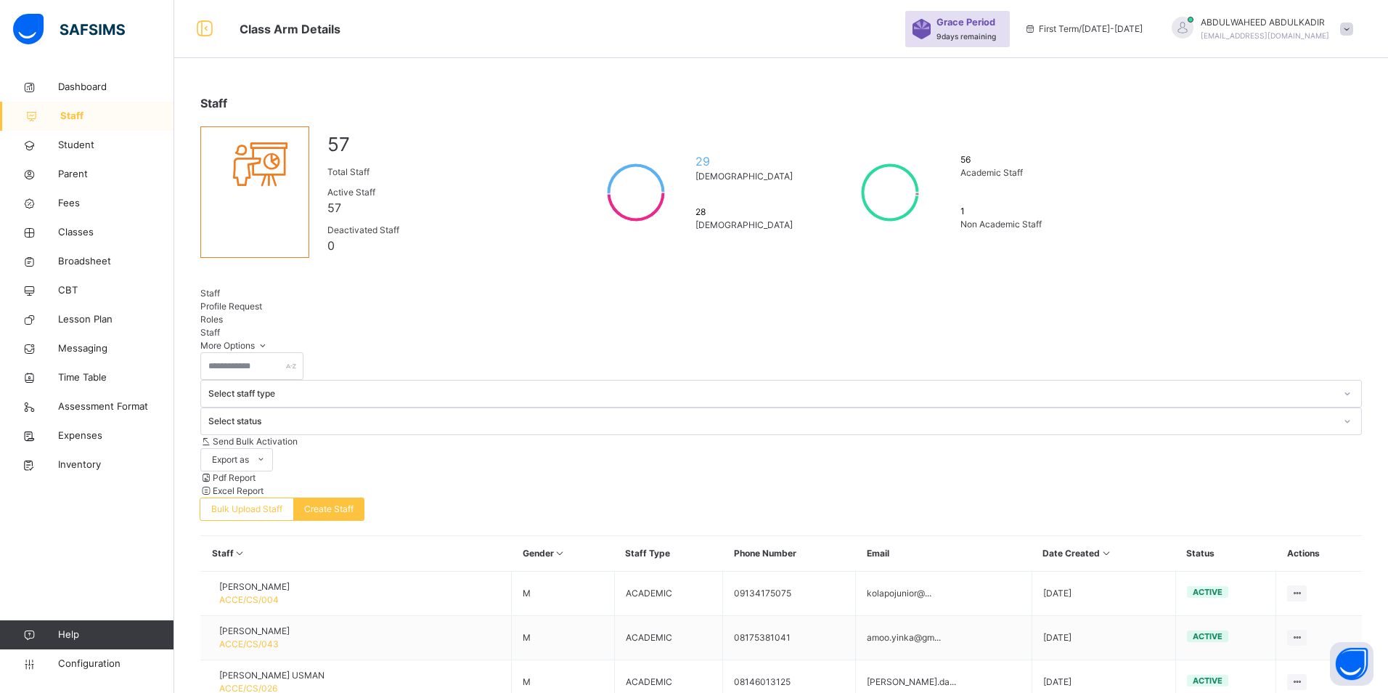
drag, startPoint x: 740, startPoint y: 269, endPoint x: 629, endPoint y: 269, distance: 110.3
drag, startPoint x: 987, startPoint y: 406, endPoint x: 748, endPoint y: 378, distance: 240.5
paste input "**********"
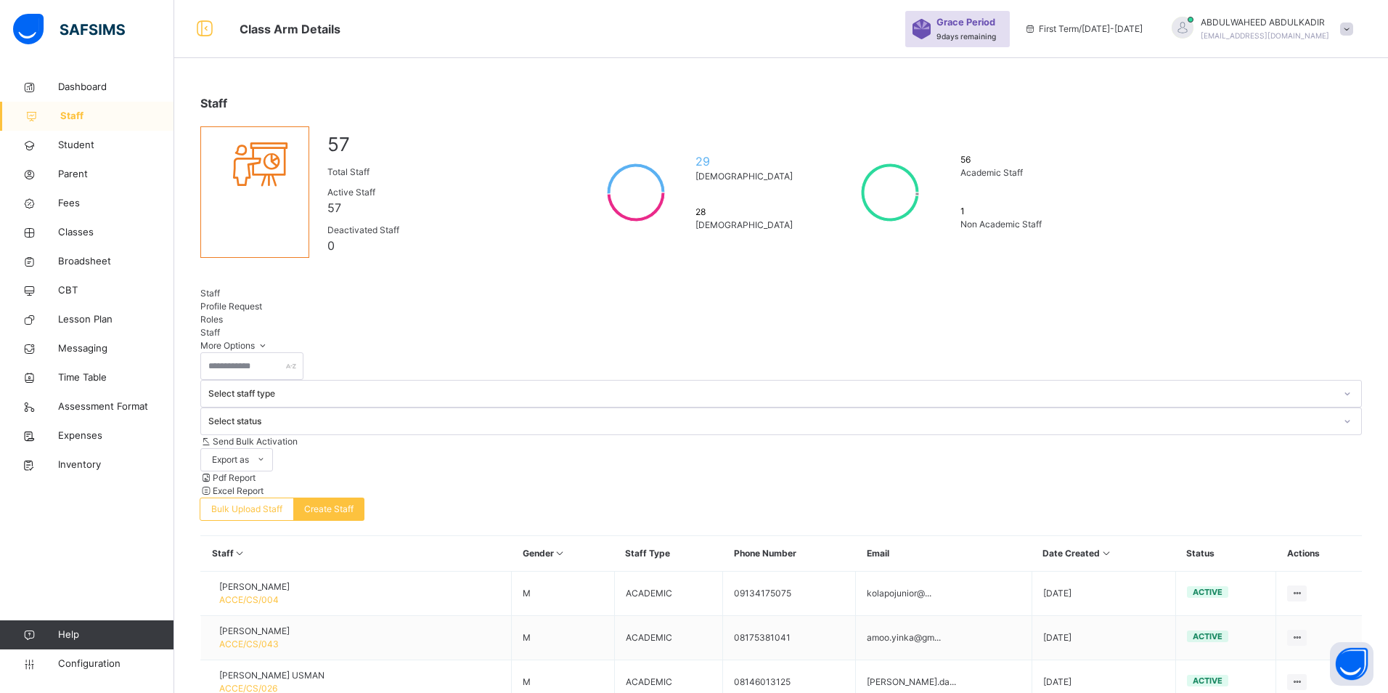
scroll to position [73, 0]
type input "**********"
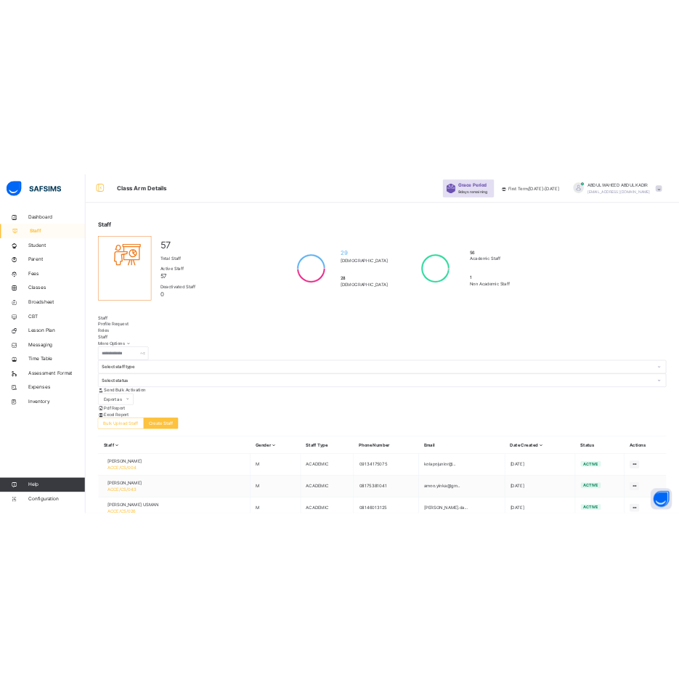
scroll to position [337, 0]
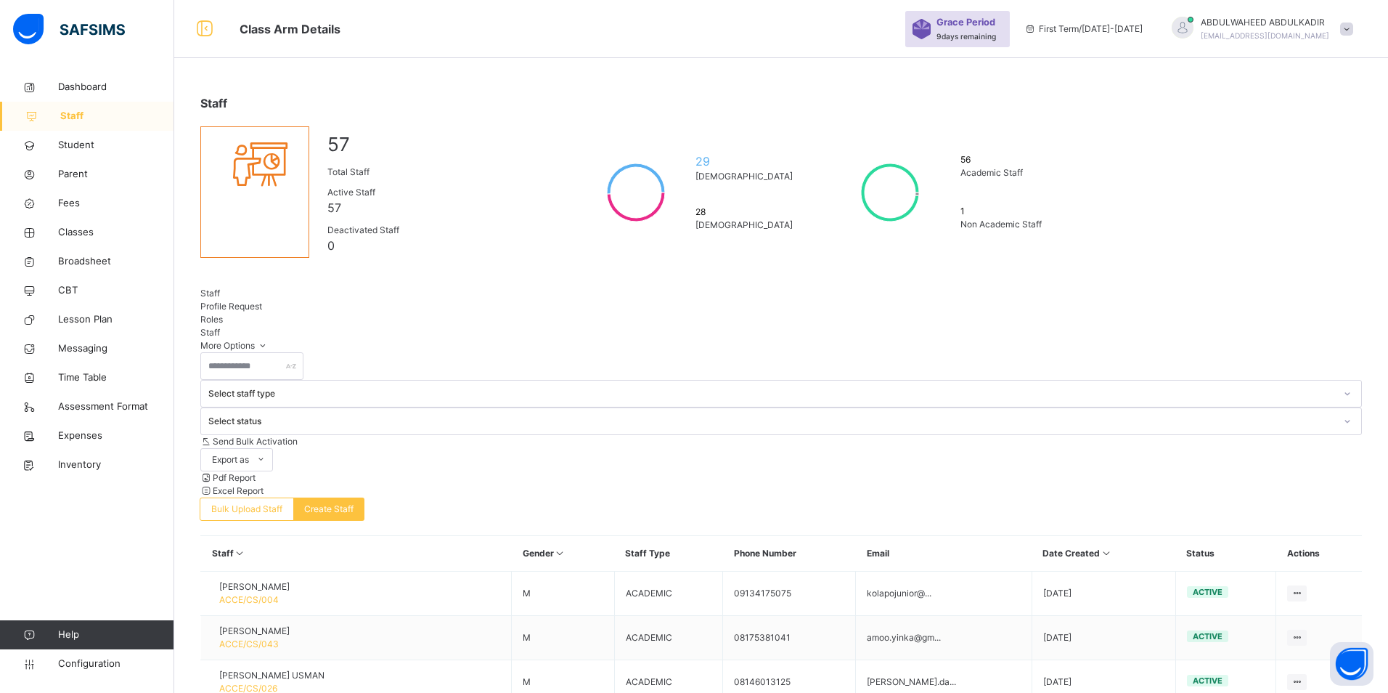
click at [69, 232] on span "Classes" at bounding box center [116, 232] width 116 height 15
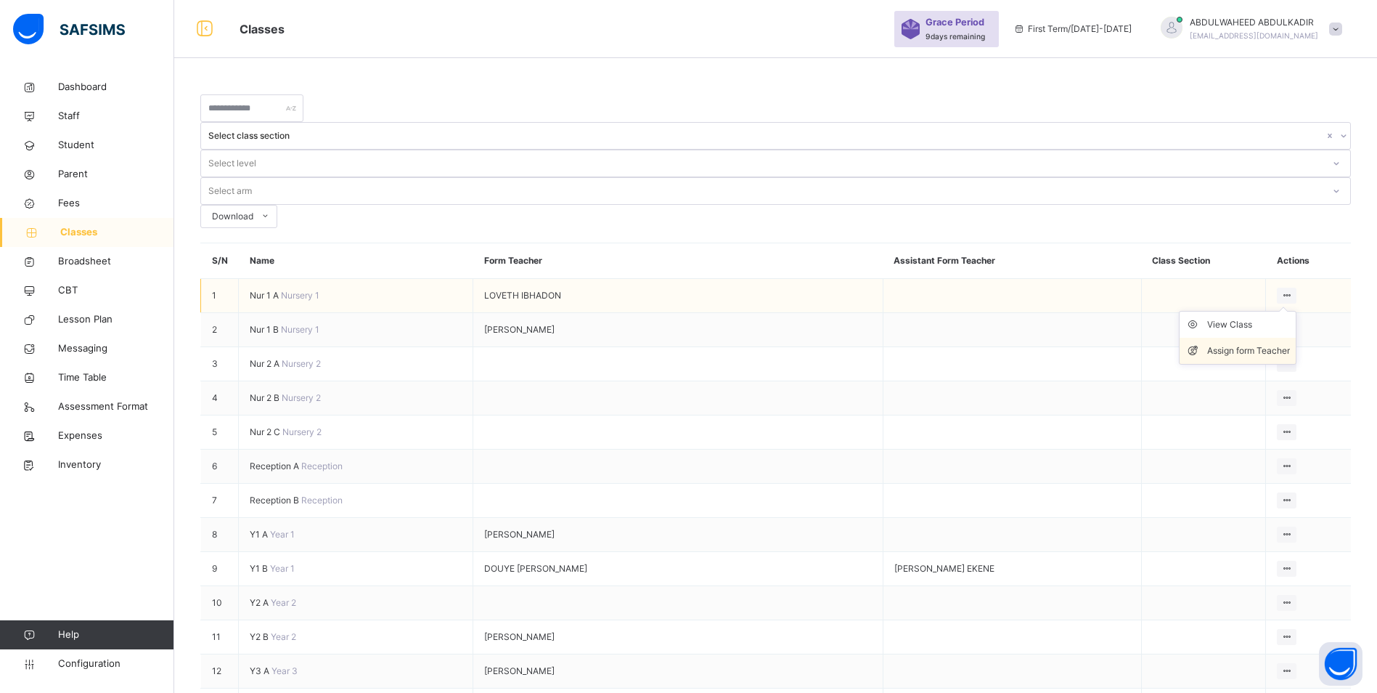
click at [1241, 343] on div "Assign form Teacher" at bounding box center [1248, 350] width 83 height 15
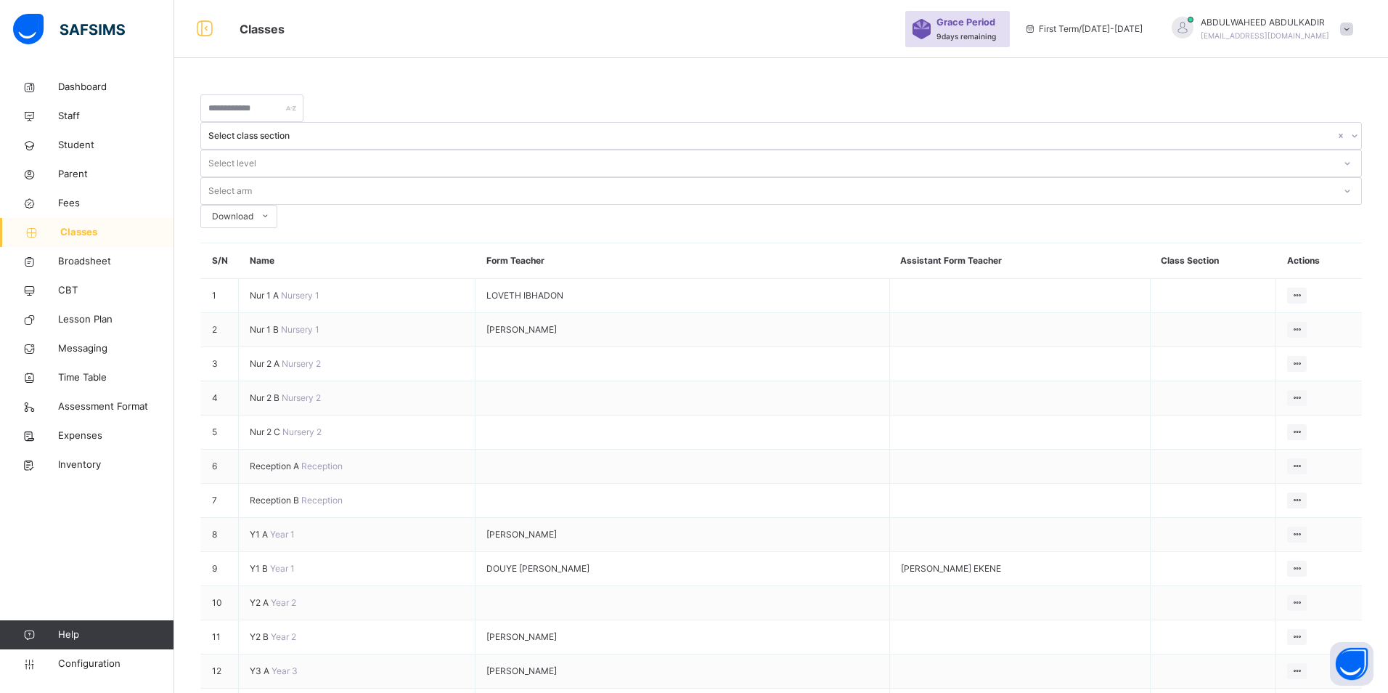
type input "***"
click at [39, 564] on div "Dashboard Staff Student Parent Fees Classes Broadsheet CBT Lesson Plan Messagin…" at bounding box center [87, 375] width 174 height 635
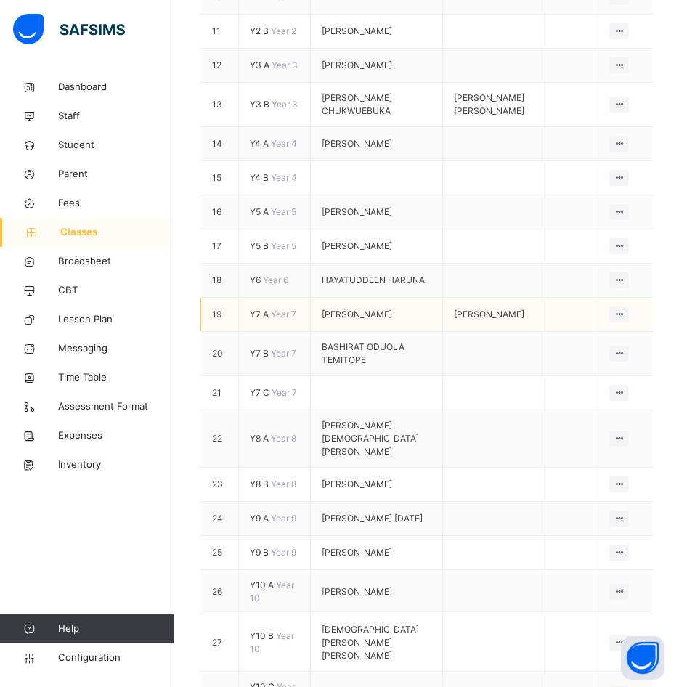
scroll to position [799, 0]
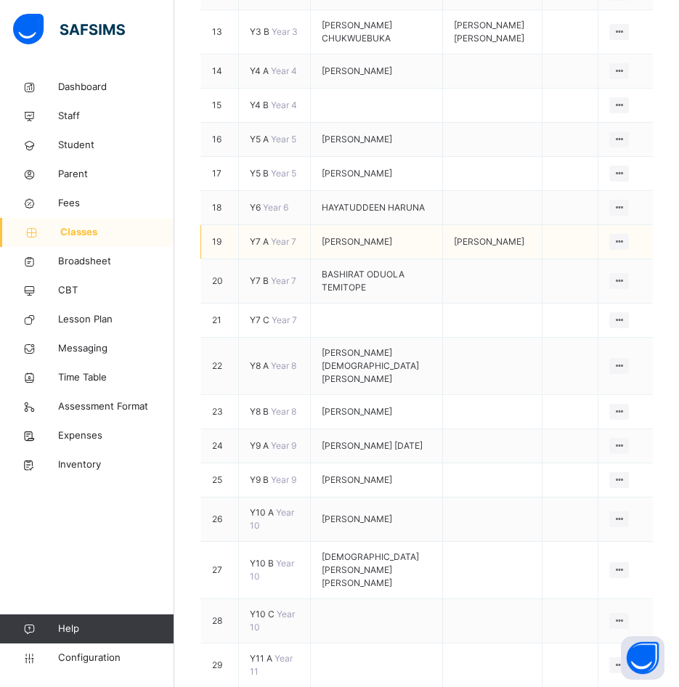
click at [255, 247] on span "Y7 A" at bounding box center [260, 241] width 21 height 11
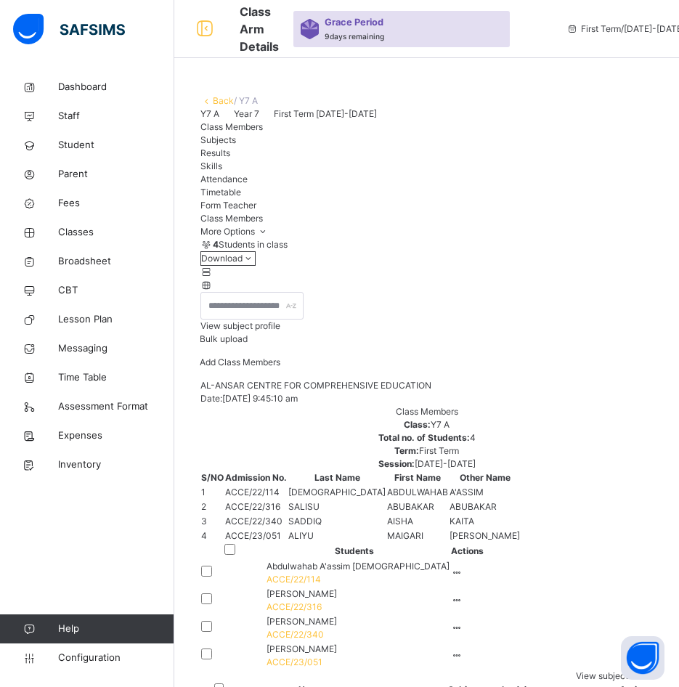
click at [280, 367] on span "Add Class Members" at bounding box center [240, 361] width 81 height 11
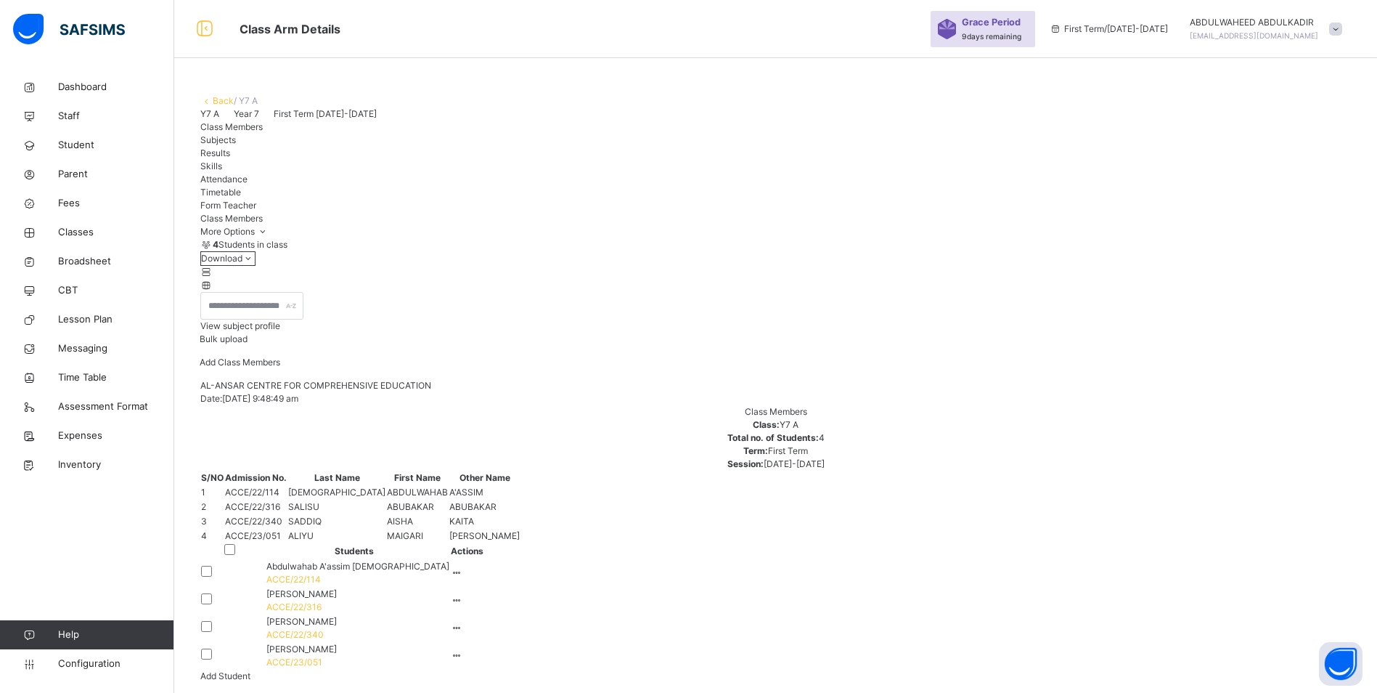
click at [1323, 684] on div "×" at bounding box center [1330, 699] width 14 height 30
click at [83, 232] on span "Classes" at bounding box center [116, 232] width 116 height 15
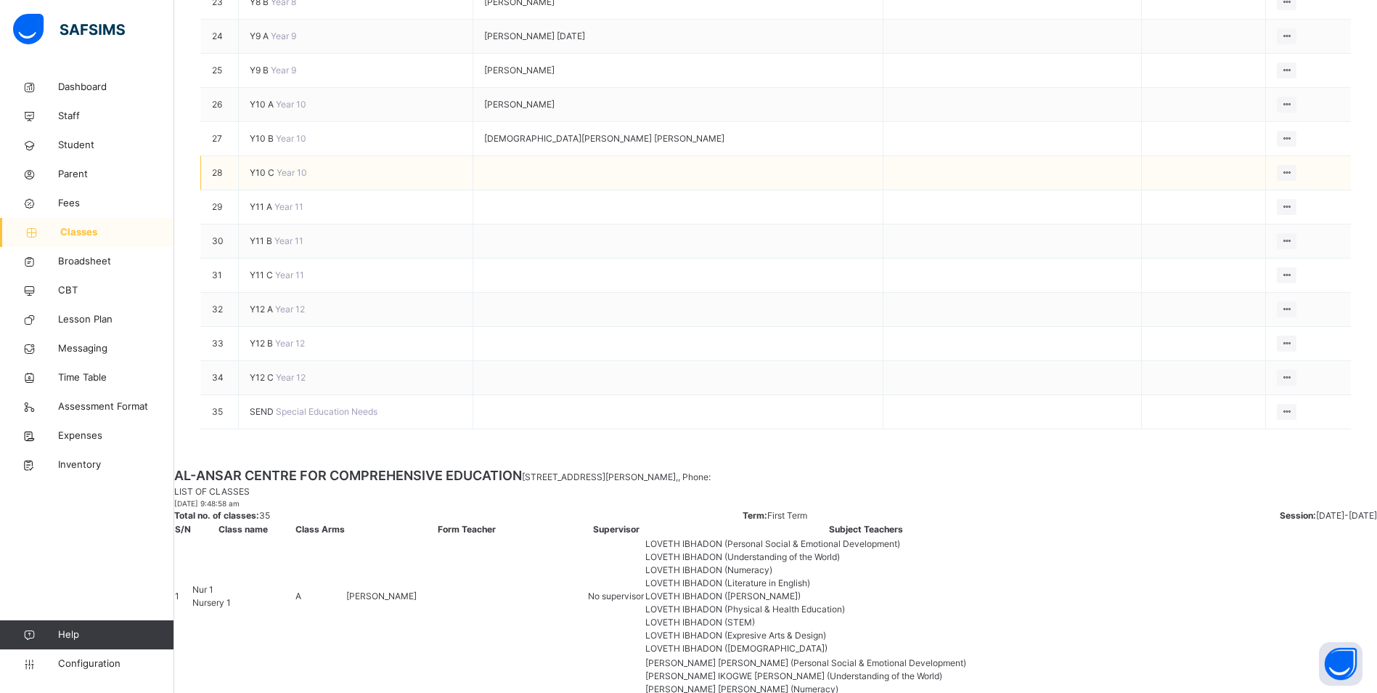
scroll to position [1066, 0]
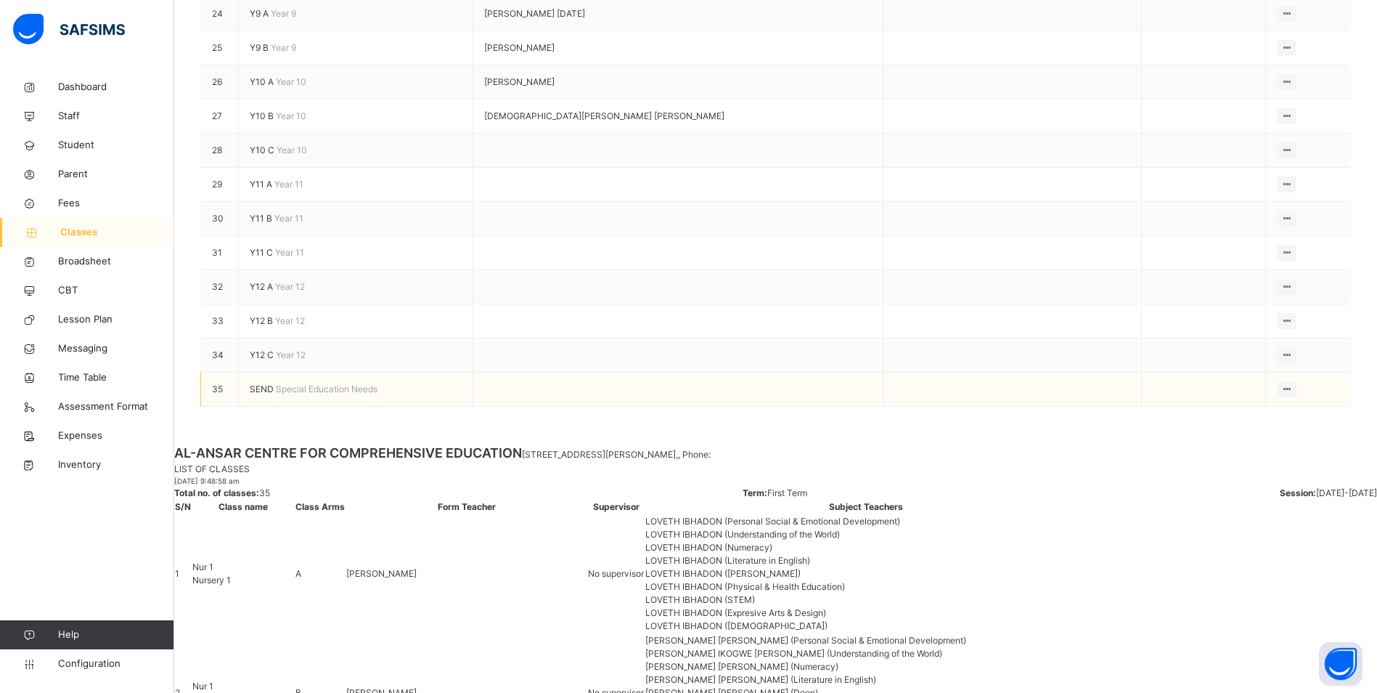
click at [276, 394] on span "Special Education Needs" at bounding box center [327, 388] width 102 height 11
click at [264, 394] on span "SEND" at bounding box center [263, 388] width 26 height 11
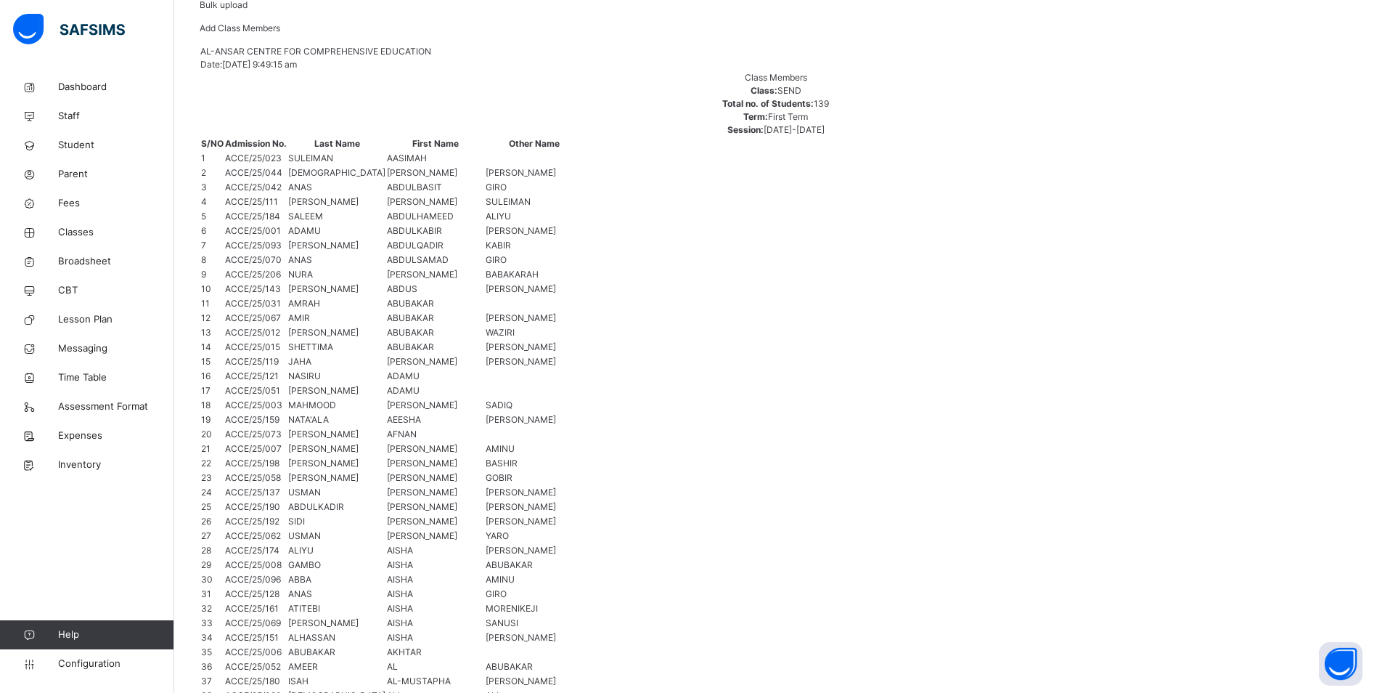
scroll to position [17, 0]
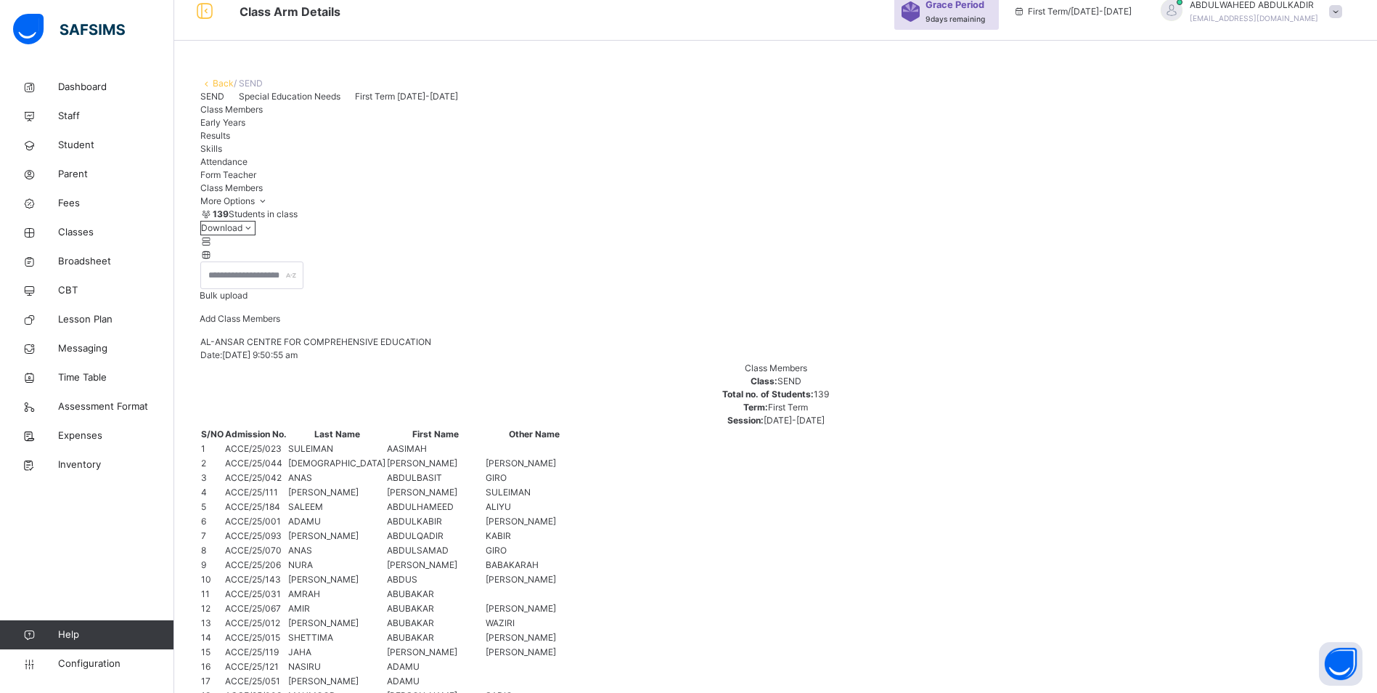
click at [213, 79] on link "Back" at bounding box center [223, 83] width 21 height 11
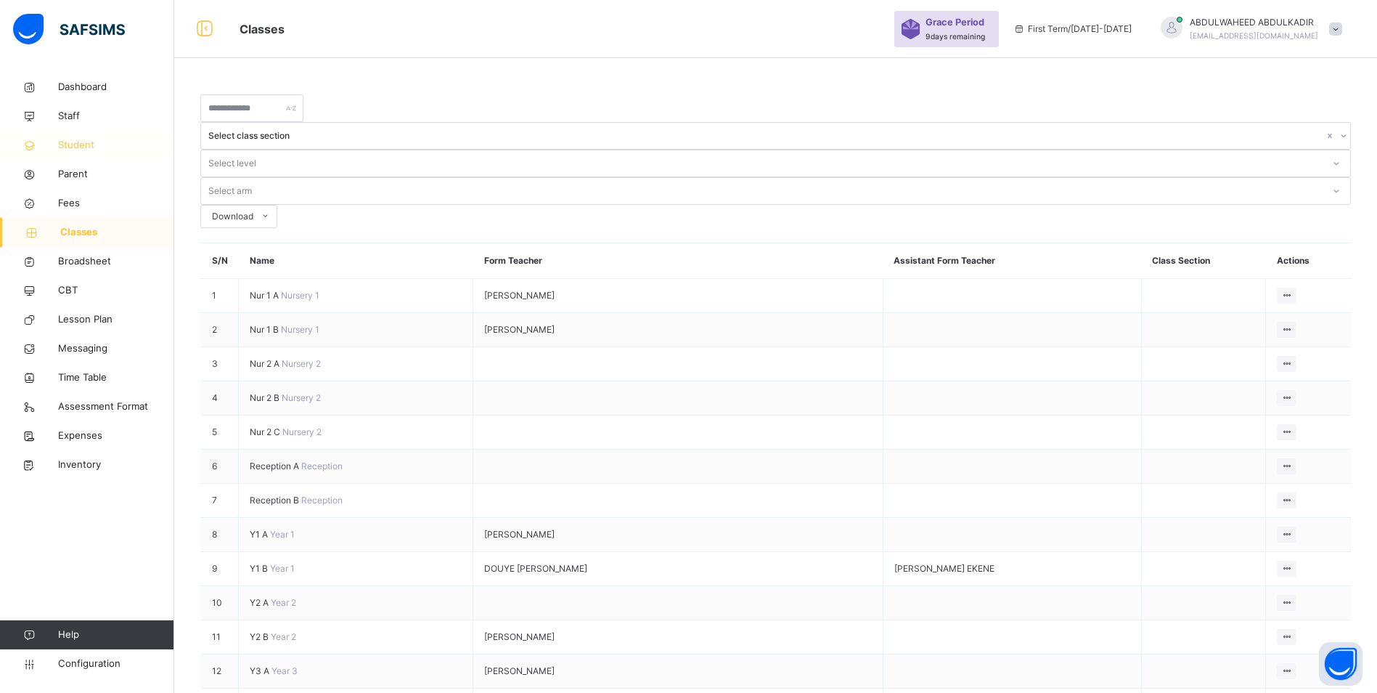
click at [81, 147] on span "Student" at bounding box center [116, 145] width 116 height 15
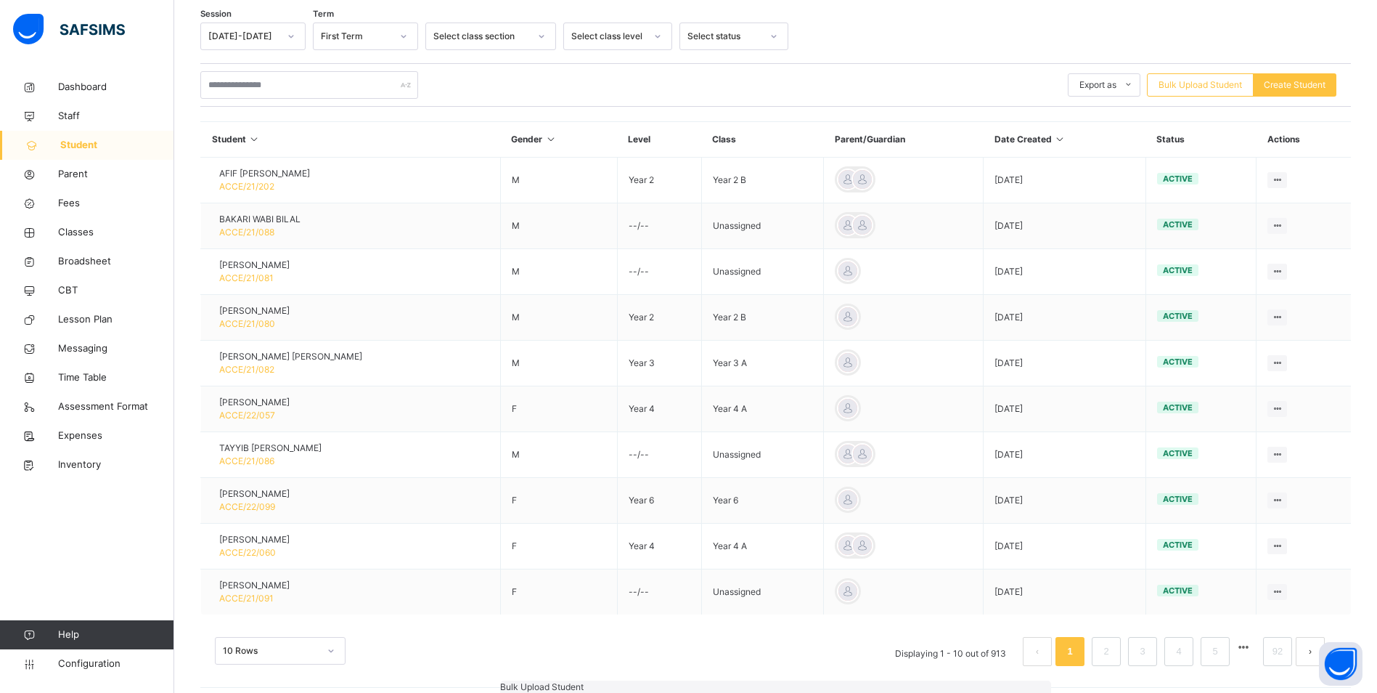
scroll to position [251, 0]
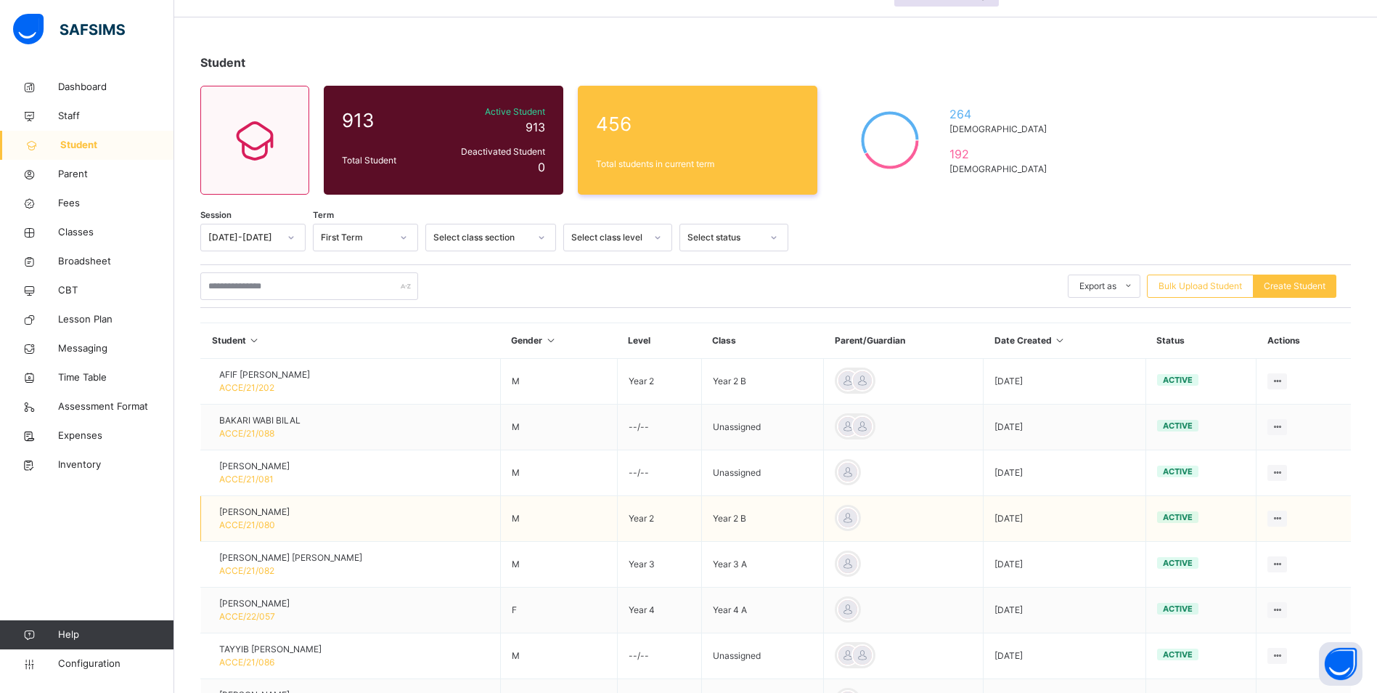
scroll to position [0, 0]
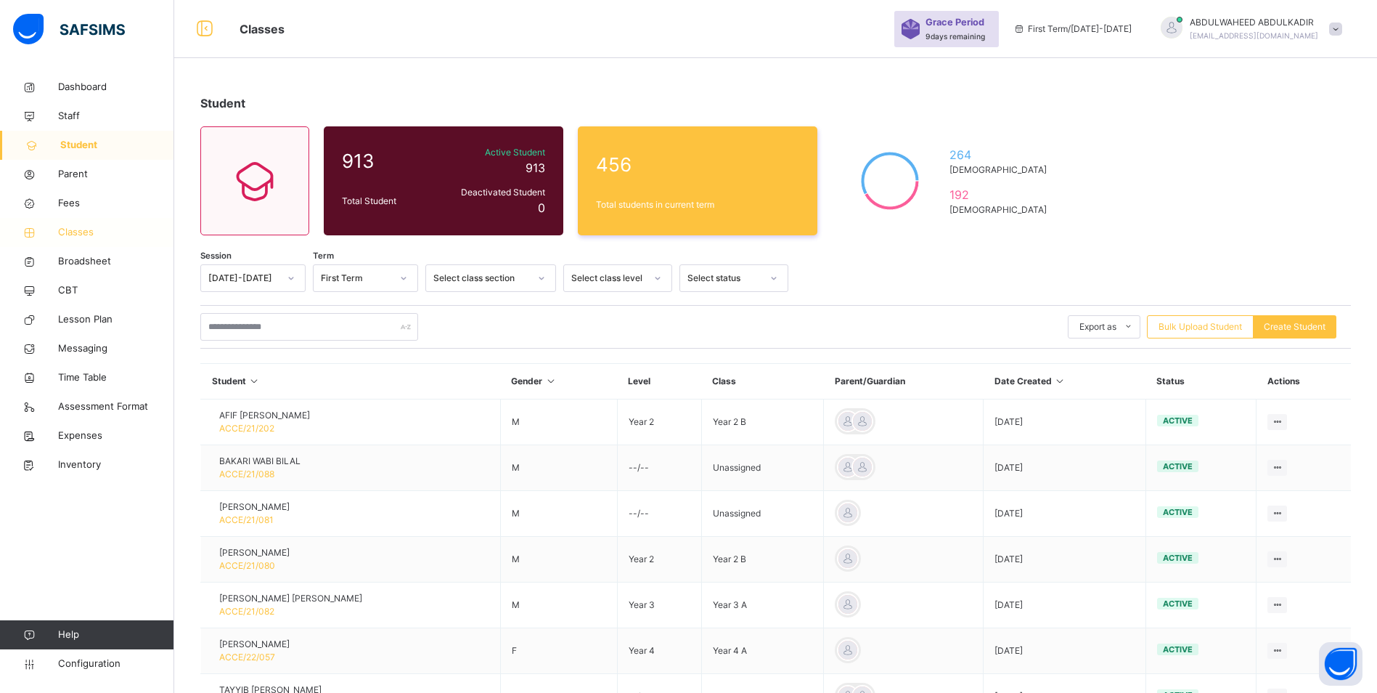
click at [71, 230] on span "Classes" at bounding box center [116, 232] width 116 height 15
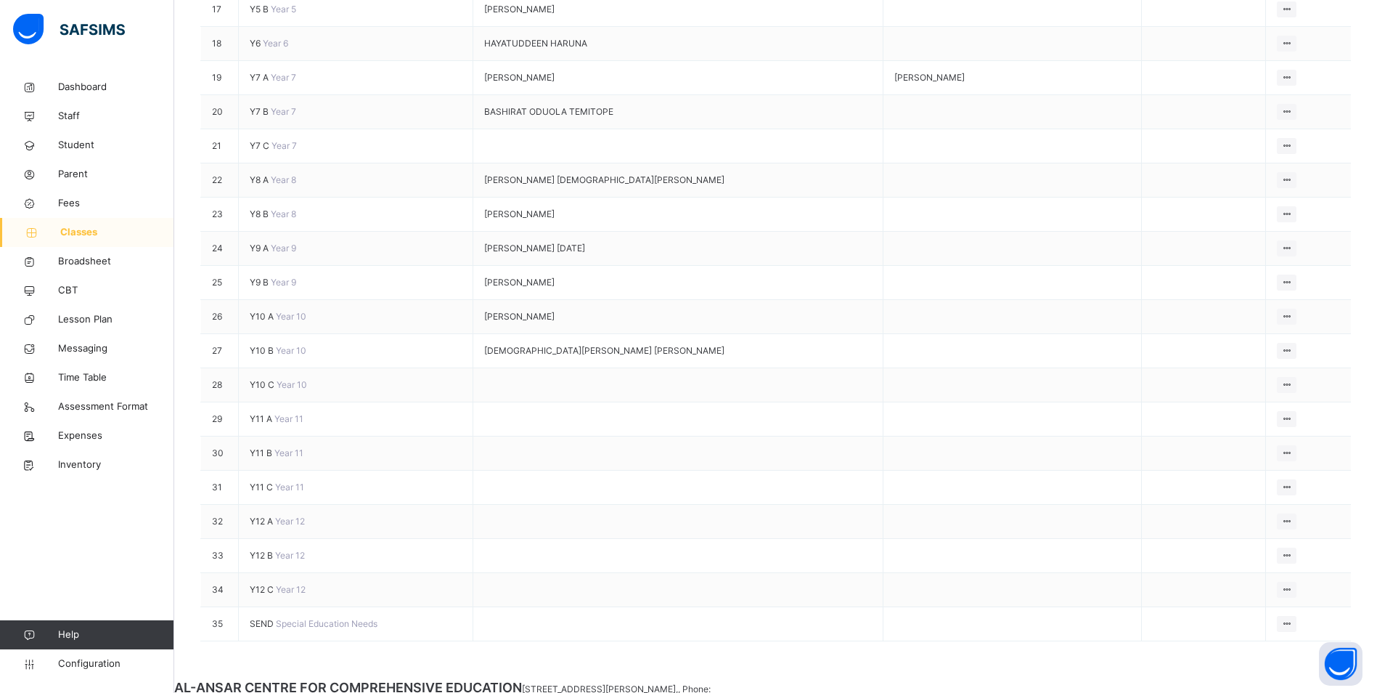
scroll to position [799, 0]
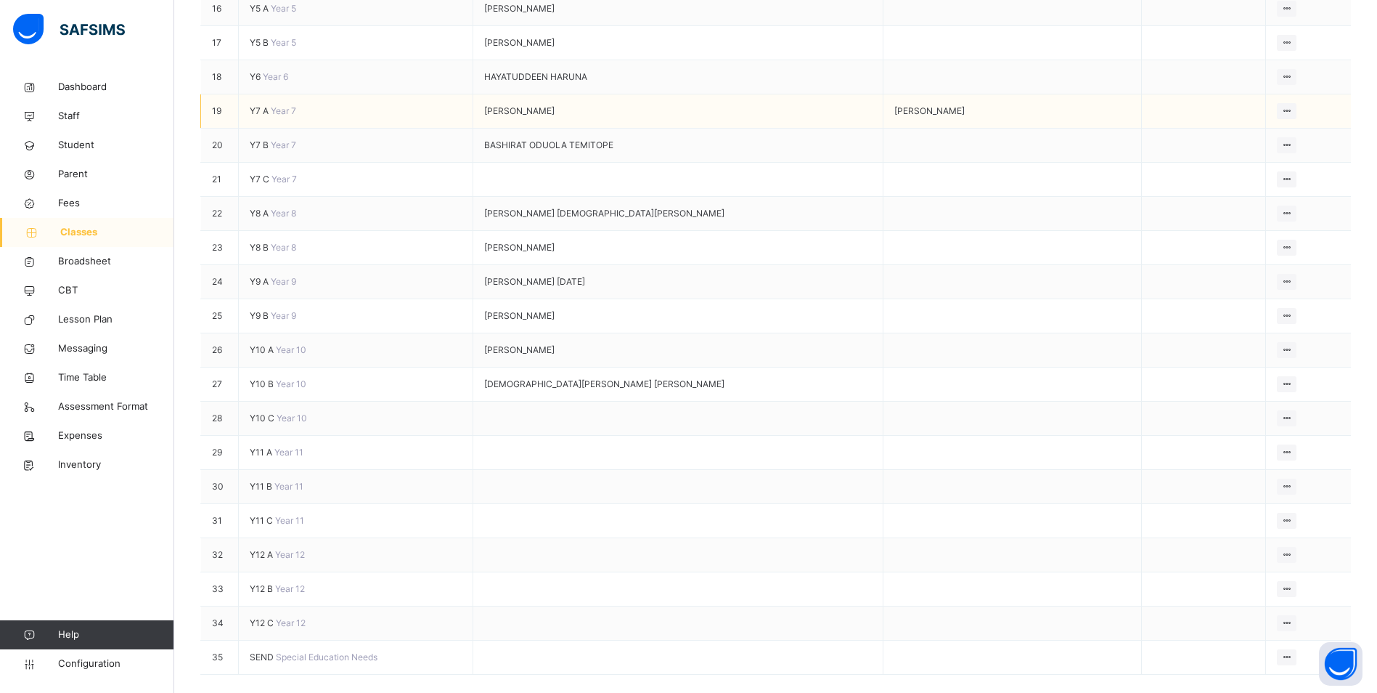
click at [265, 116] on span "Y7 A" at bounding box center [260, 110] width 21 height 11
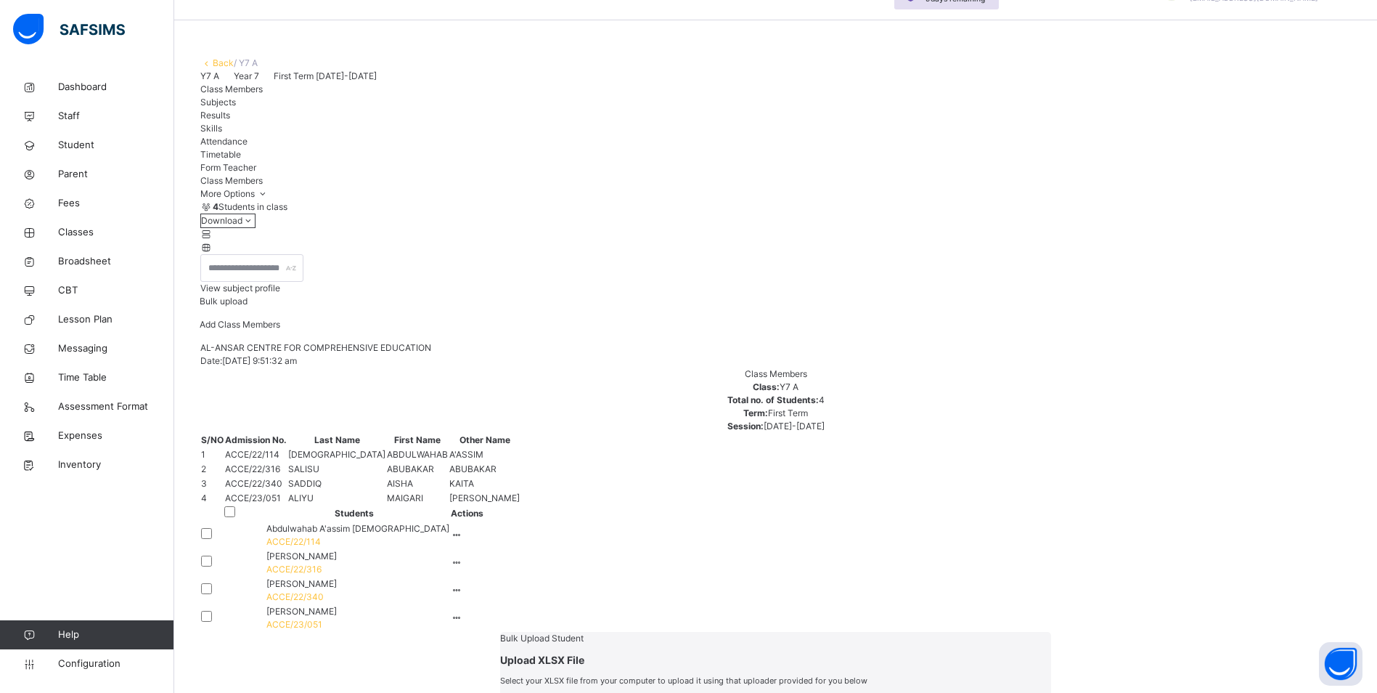
scroll to position [57, 0]
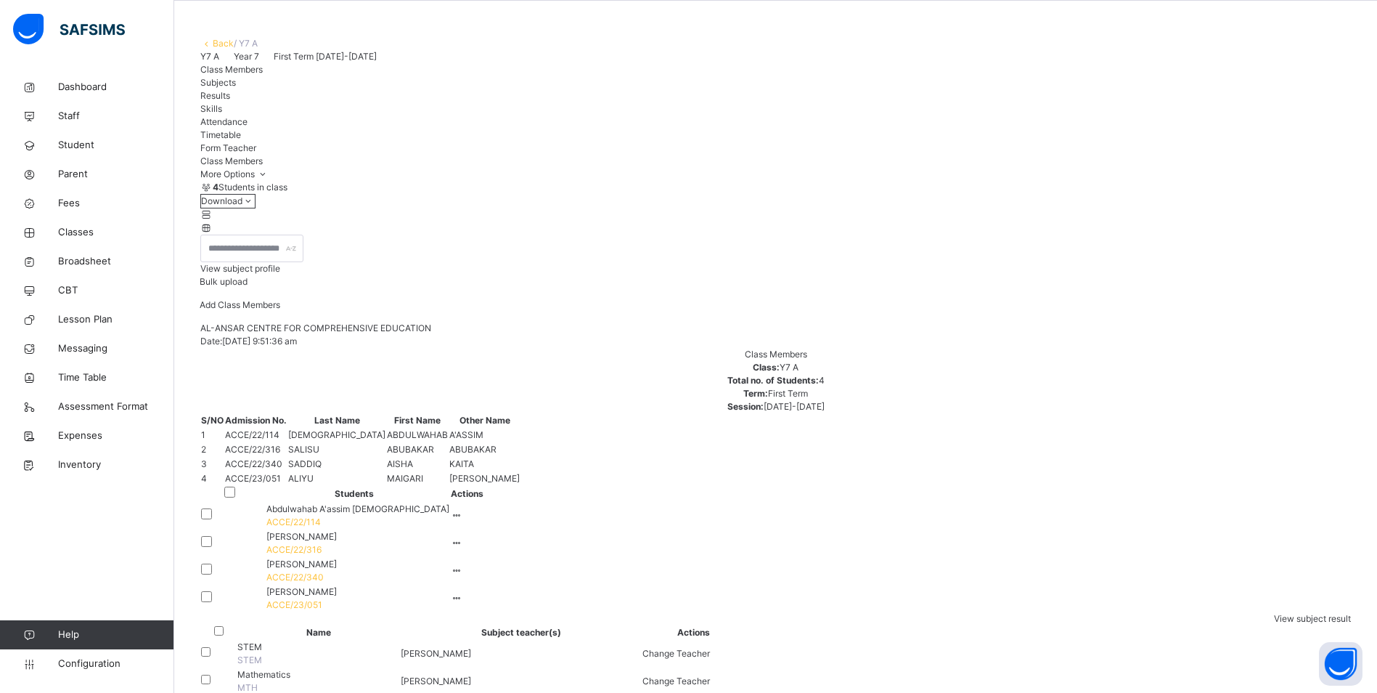
click at [280, 310] on span "Add Class Members" at bounding box center [240, 304] width 81 height 11
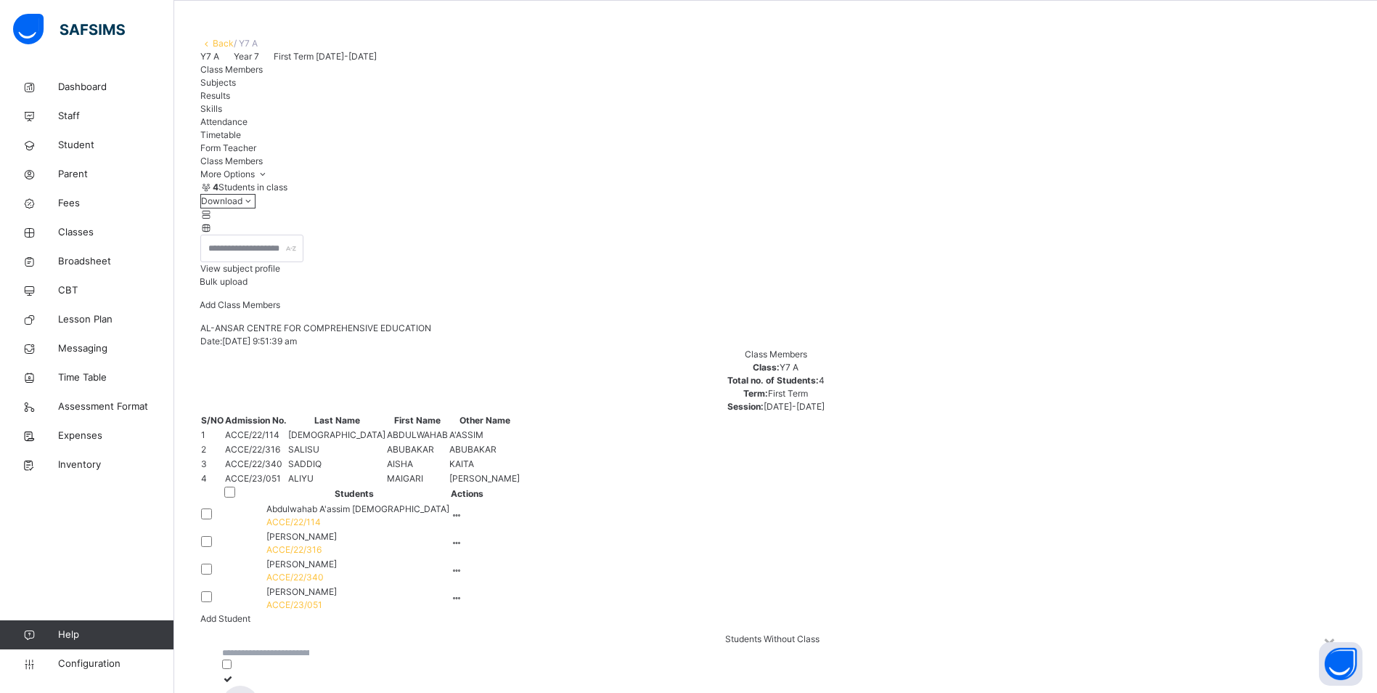
click at [309, 646] on input "text" at bounding box center [265, 652] width 87 height 13
paste input "**********"
click at [309, 646] on input "**********" at bounding box center [265, 652] width 87 height 13
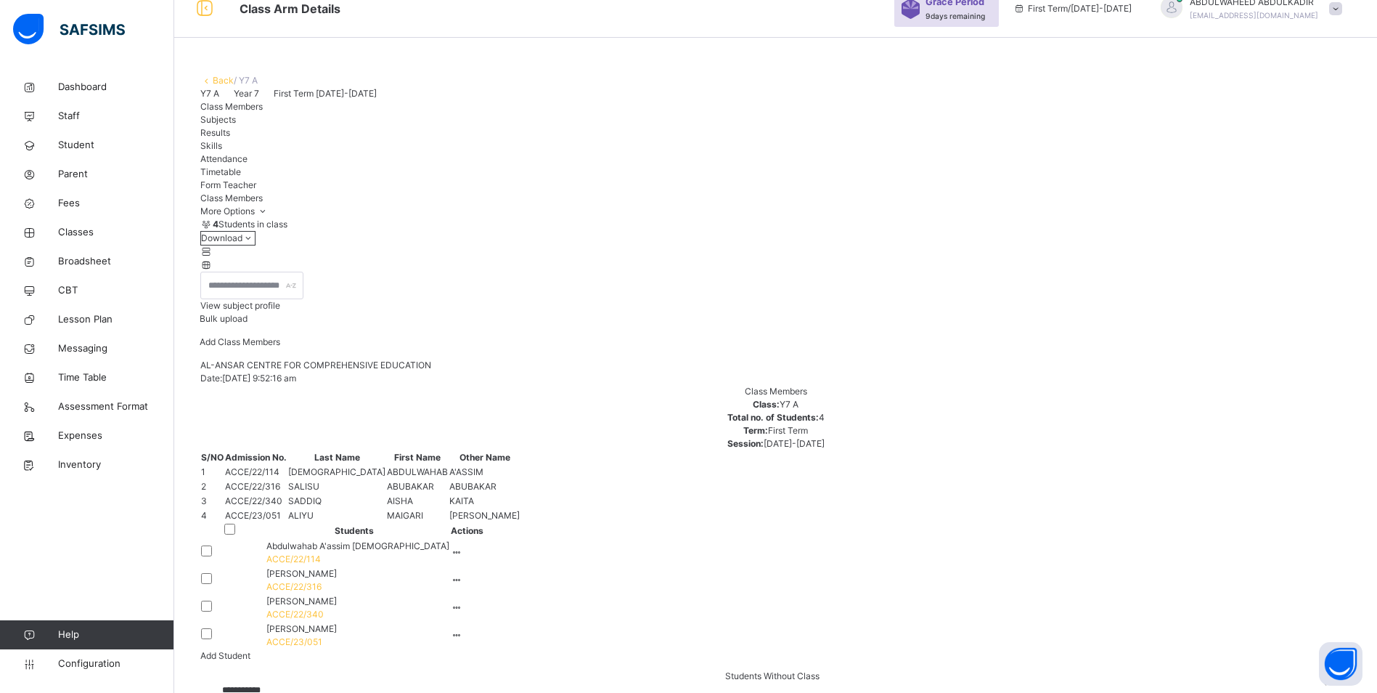
scroll to position [0, 0]
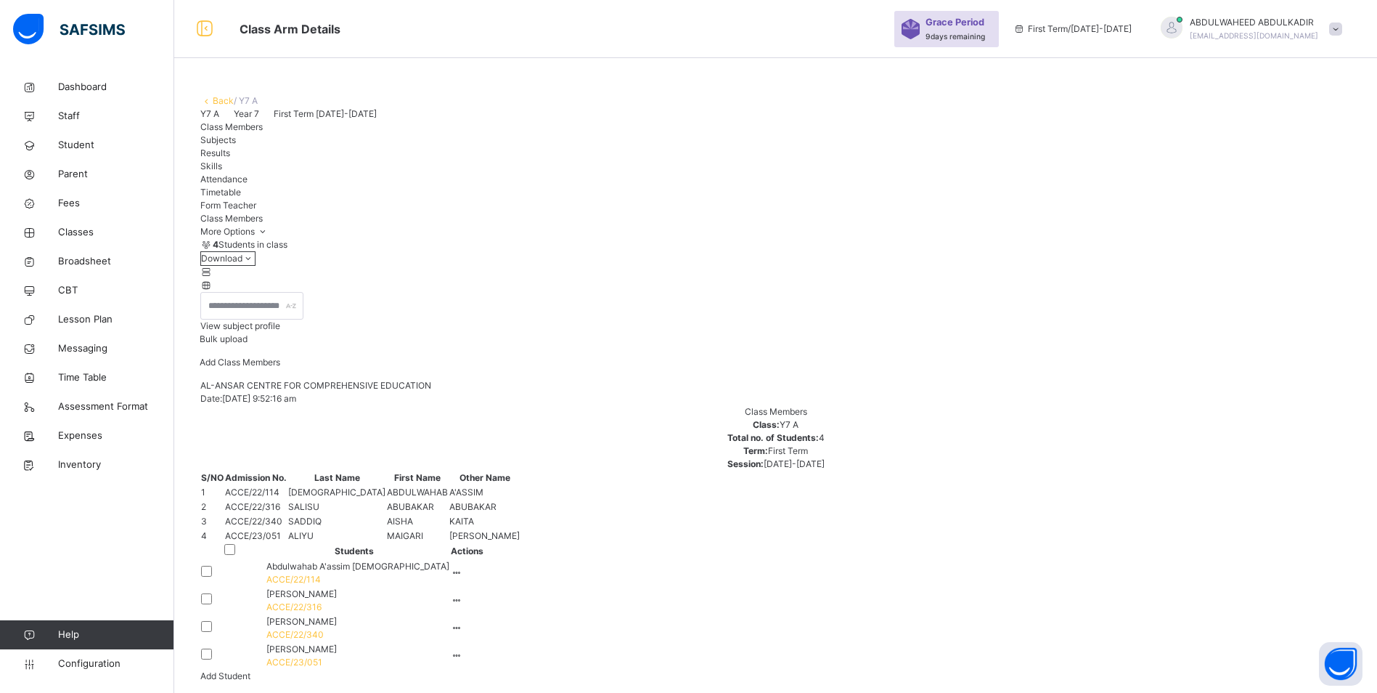
drag, startPoint x: 484, startPoint y: 163, endPoint x: 454, endPoint y: 162, distance: 29.8
paste input "text"
type input "*******"
click at [1323, 684] on div "×" at bounding box center [1330, 699] width 14 height 30
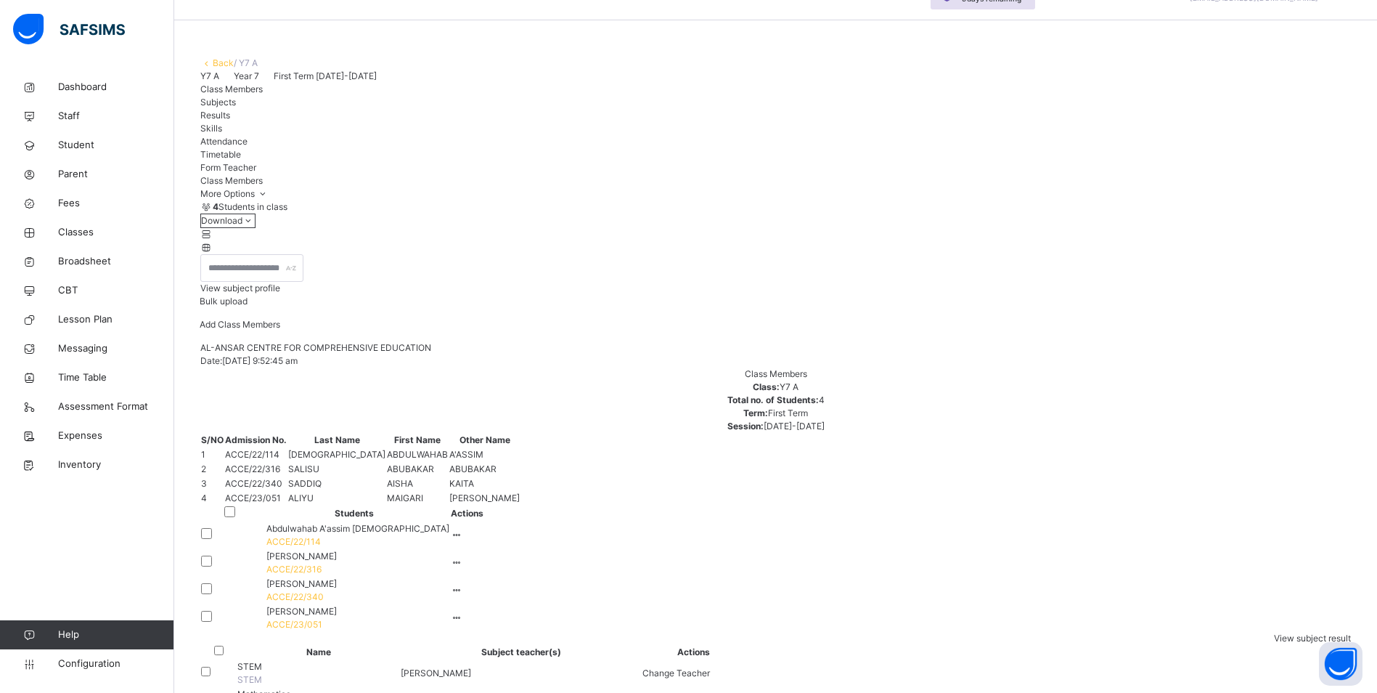
scroll to position [57, 0]
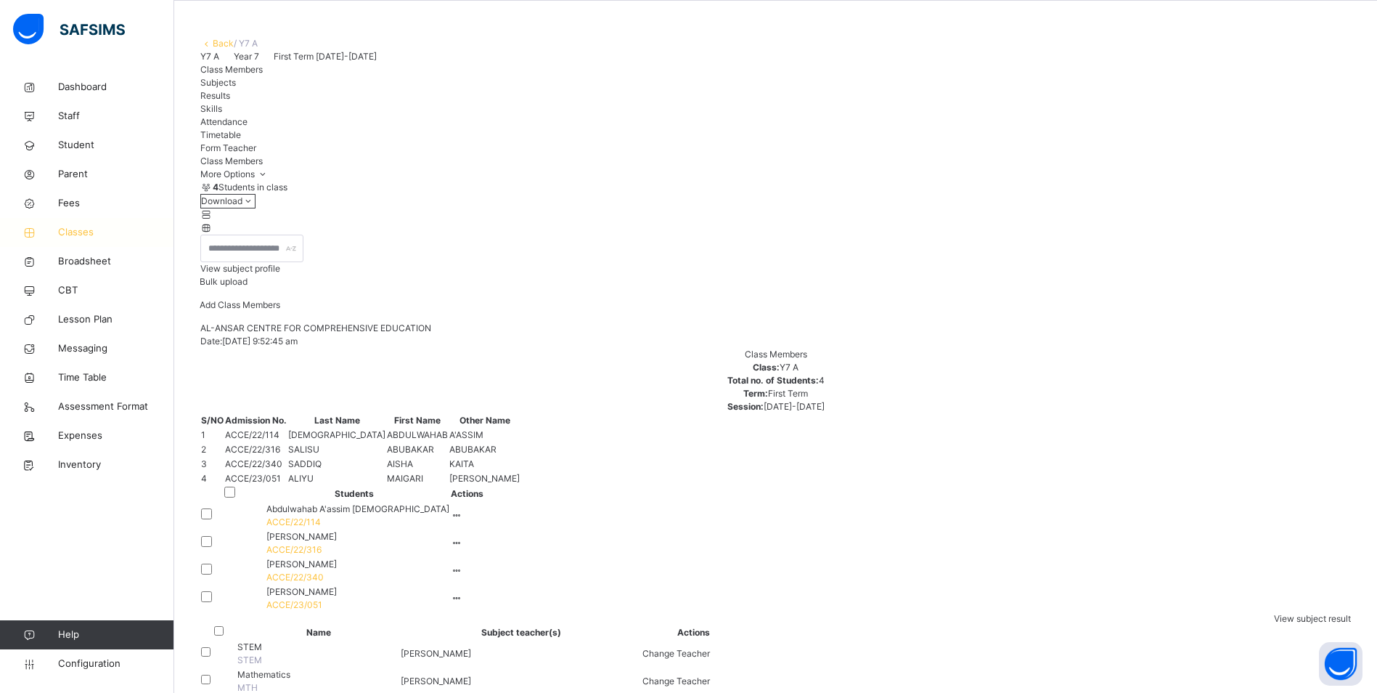
click at [77, 232] on span "Classes" at bounding box center [116, 232] width 116 height 15
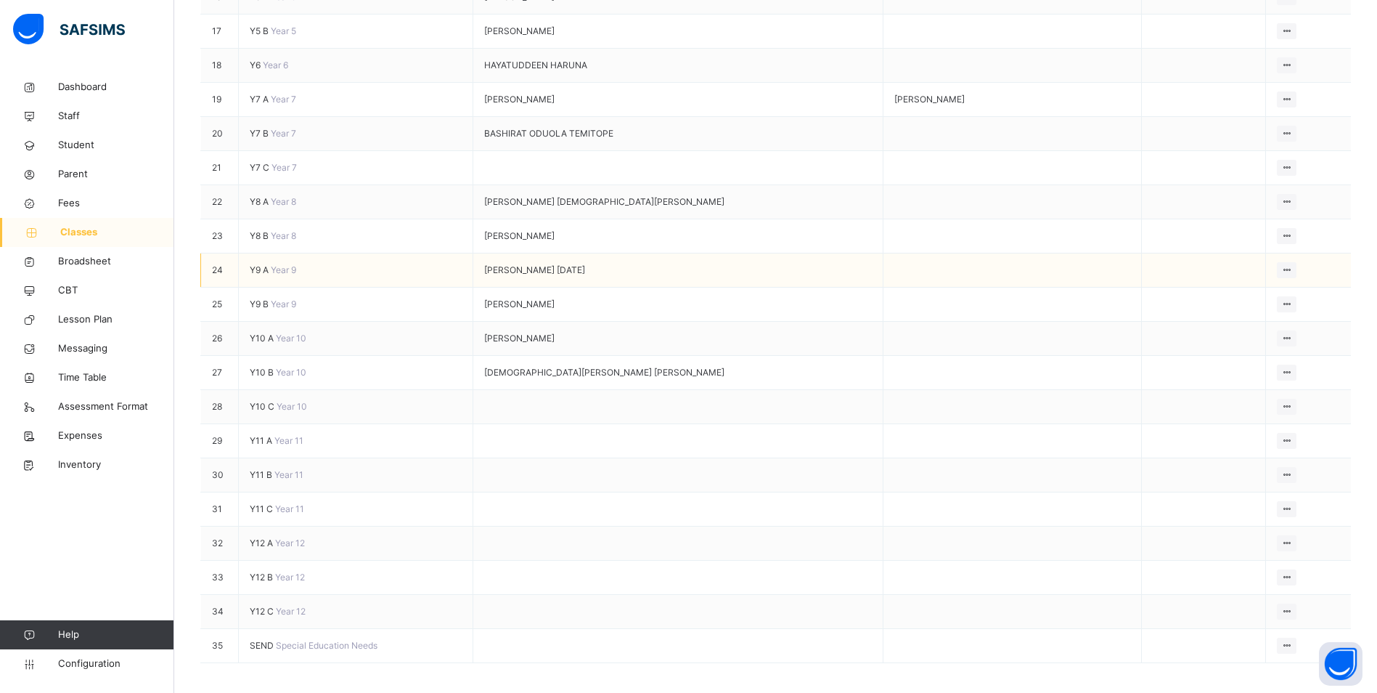
scroll to position [1066, 0]
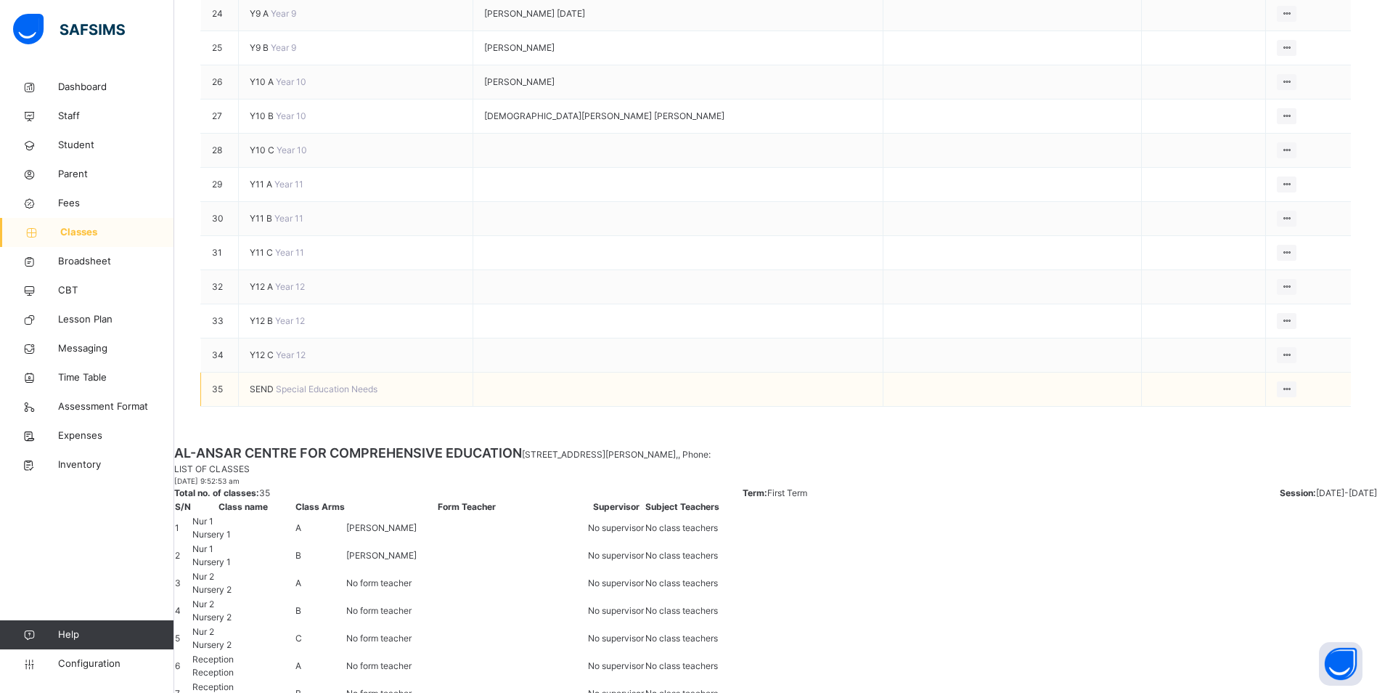
click at [261, 394] on span "SEND" at bounding box center [263, 388] width 26 height 11
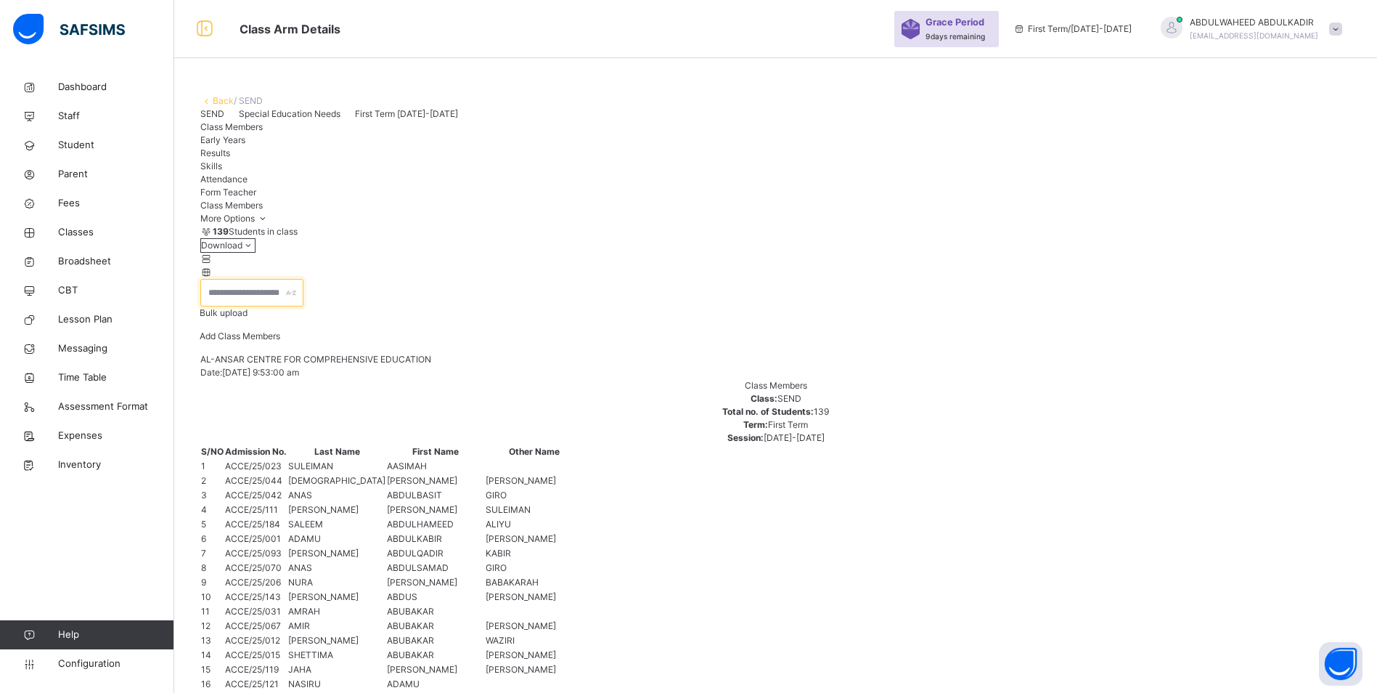
click at [265, 306] on input "text" at bounding box center [251, 293] width 103 height 28
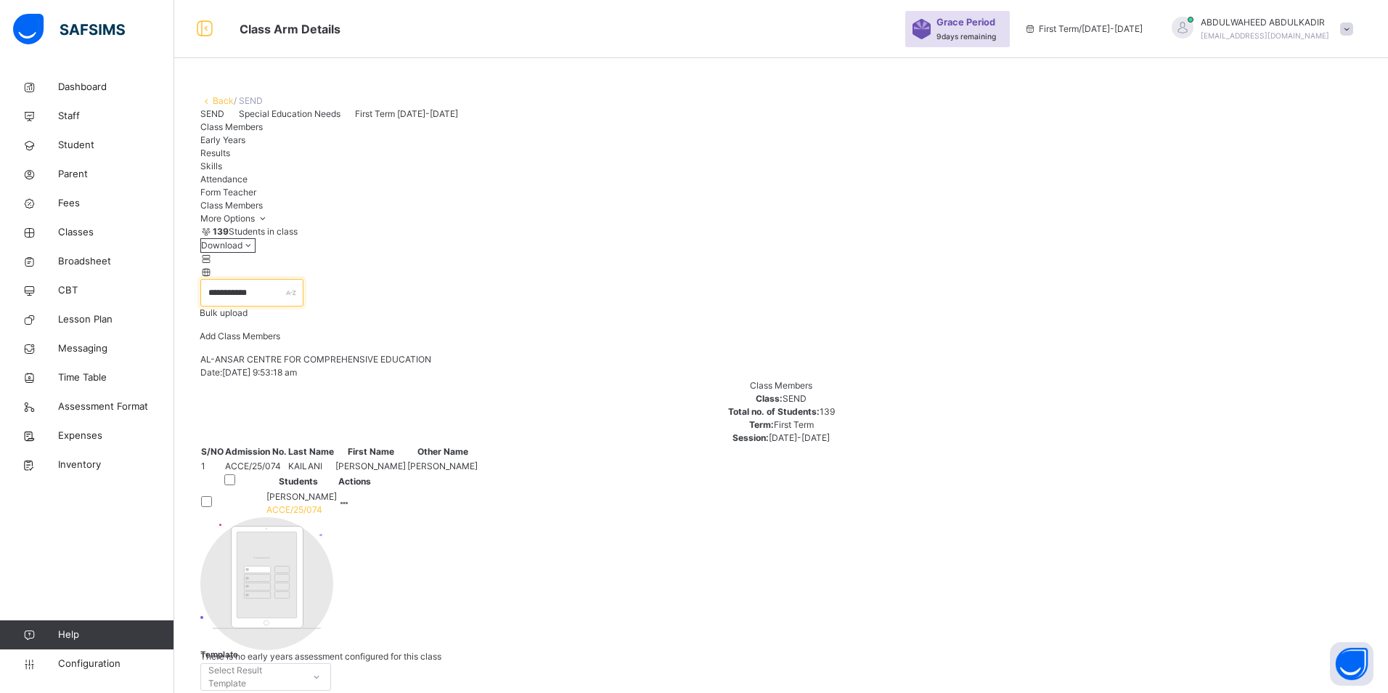
type input "**********"
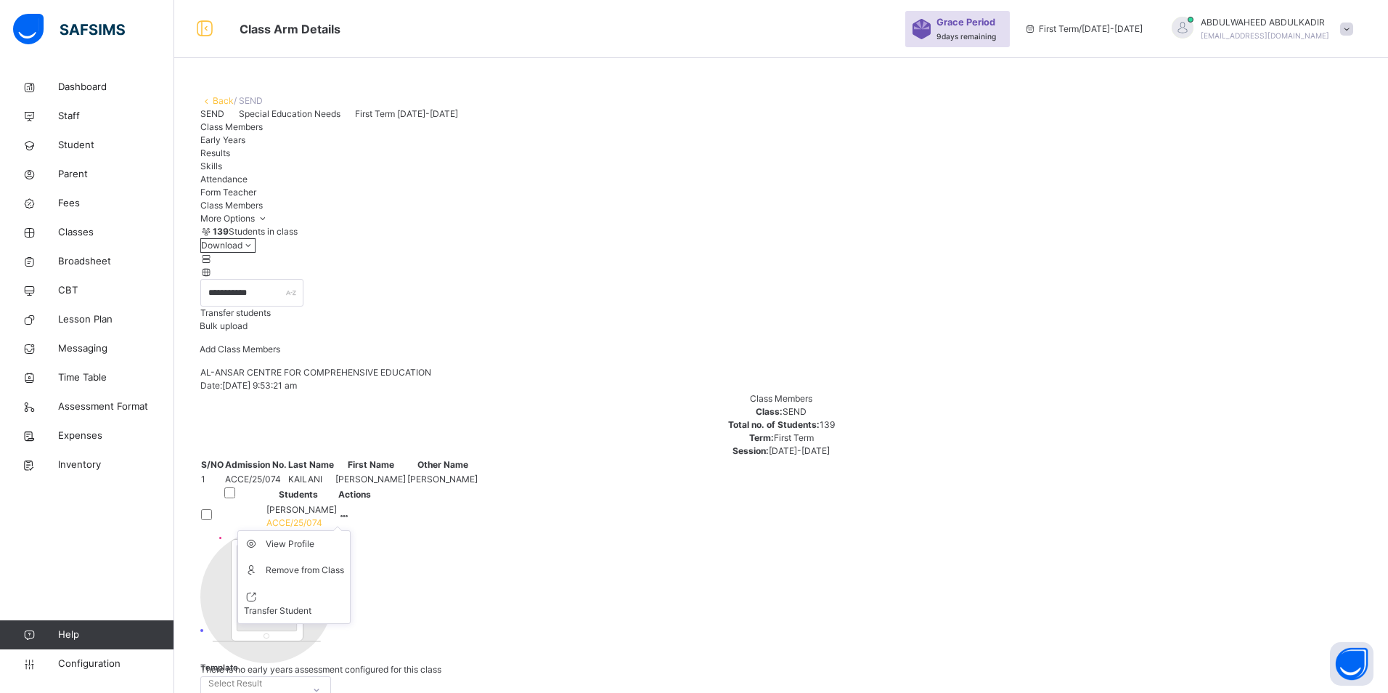
click at [351, 510] on icon at bounding box center [344, 515] width 12 height 11
click at [344, 563] on div "Remove from Class" at bounding box center [305, 570] width 78 height 15
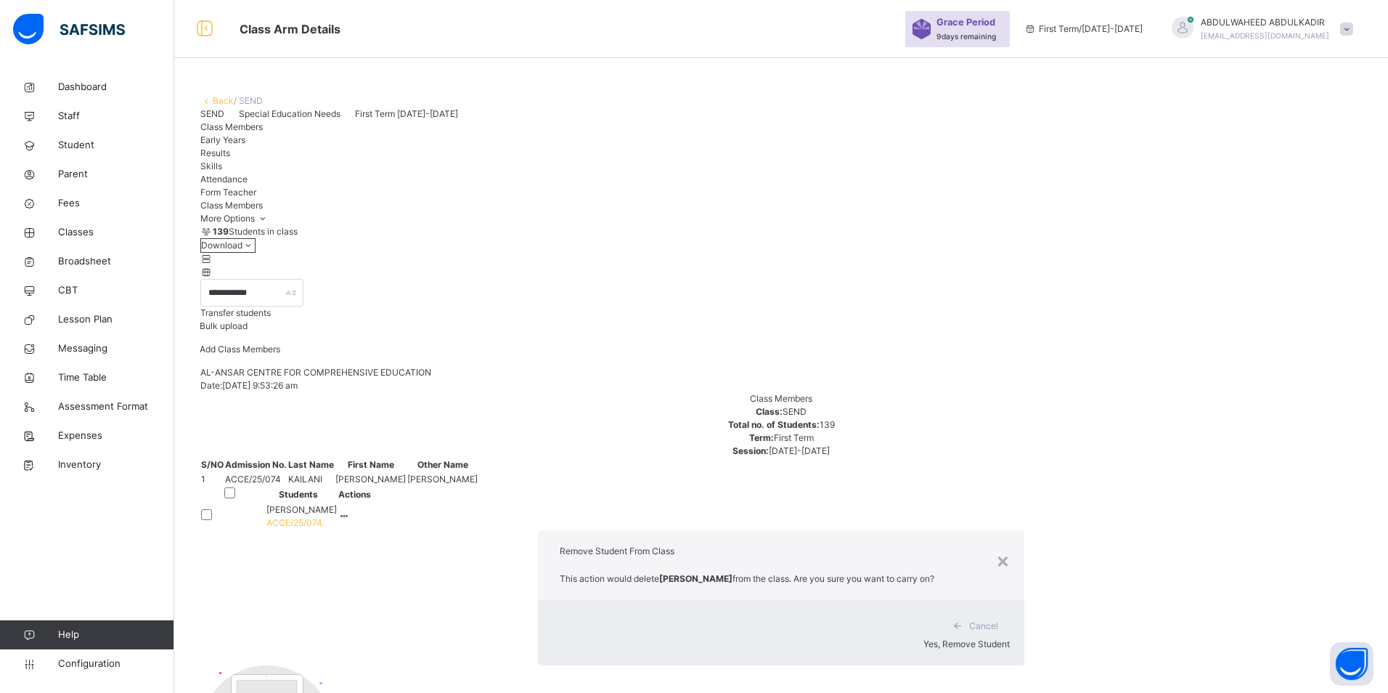
click at [923, 638] on span "Yes, Remove Student" at bounding box center [966, 643] width 86 height 11
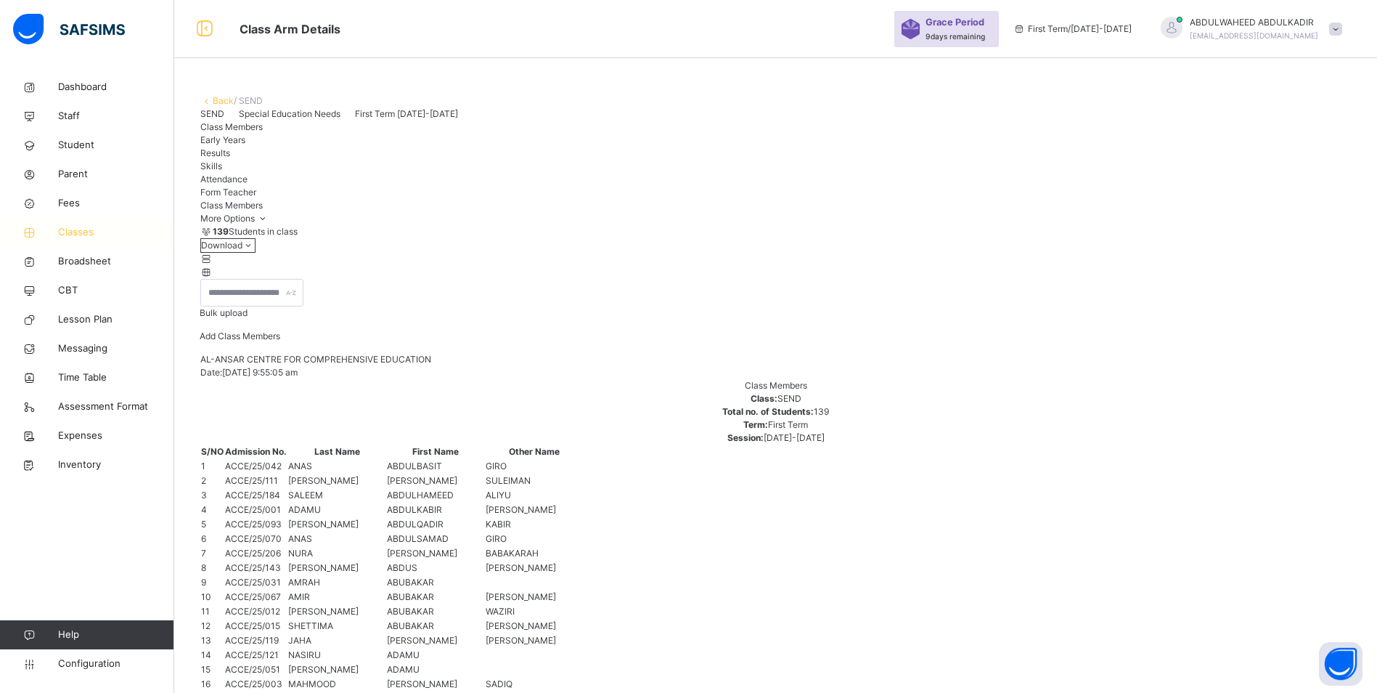
click at [83, 232] on span "Classes" at bounding box center [116, 232] width 116 height 15
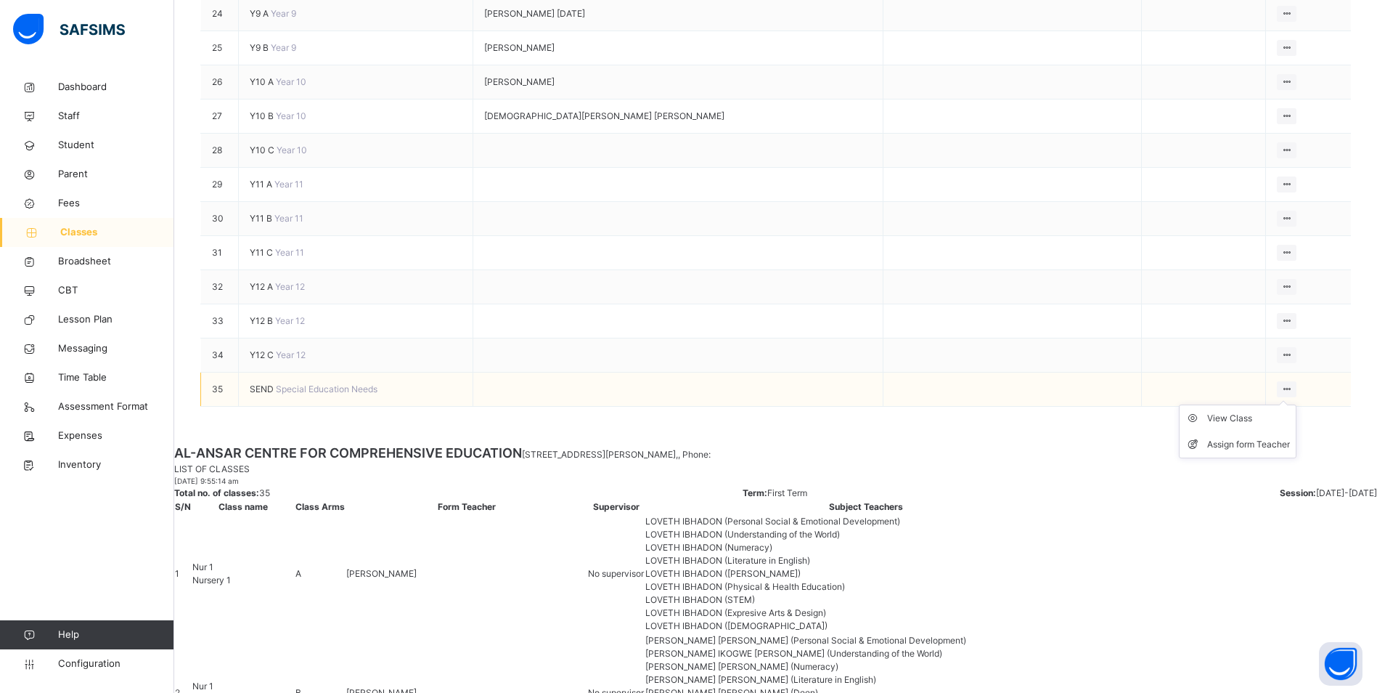
scroll to position [1077, 0]
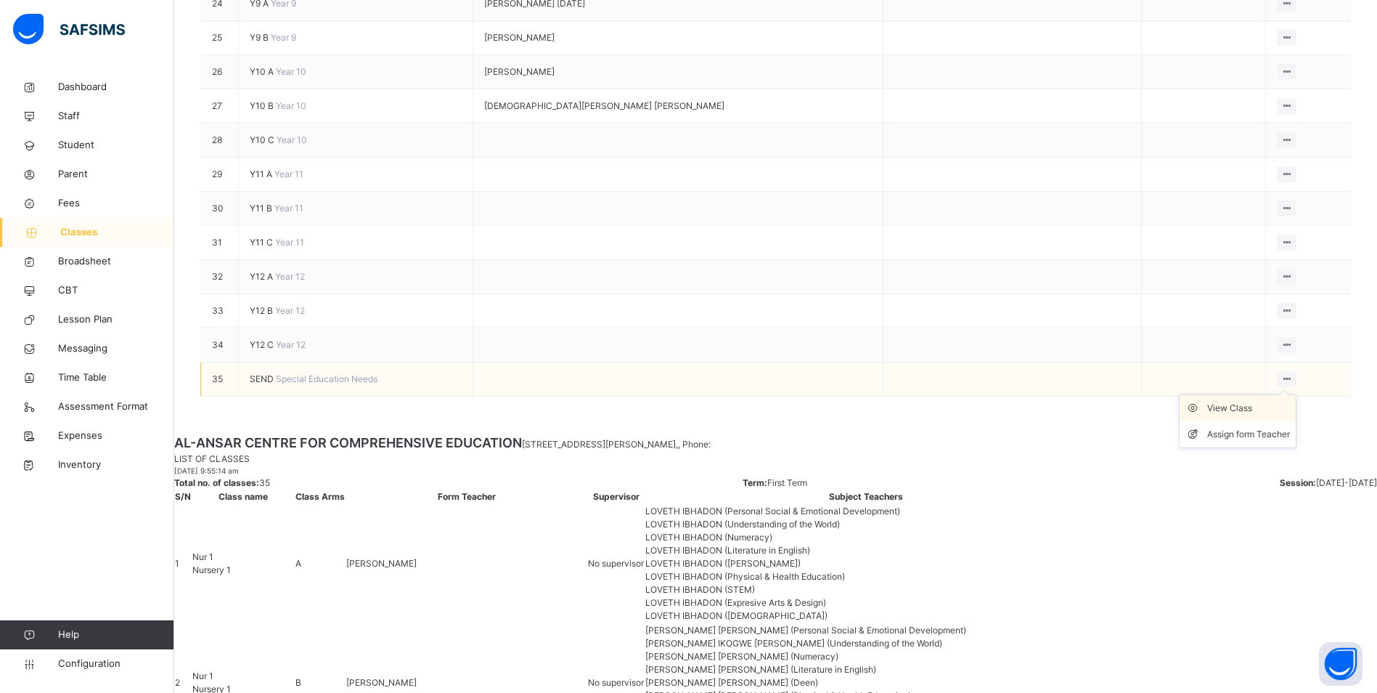
click at [1246, 415] on div "View Class" at bounding box center [1248, 408] width 83 height 15
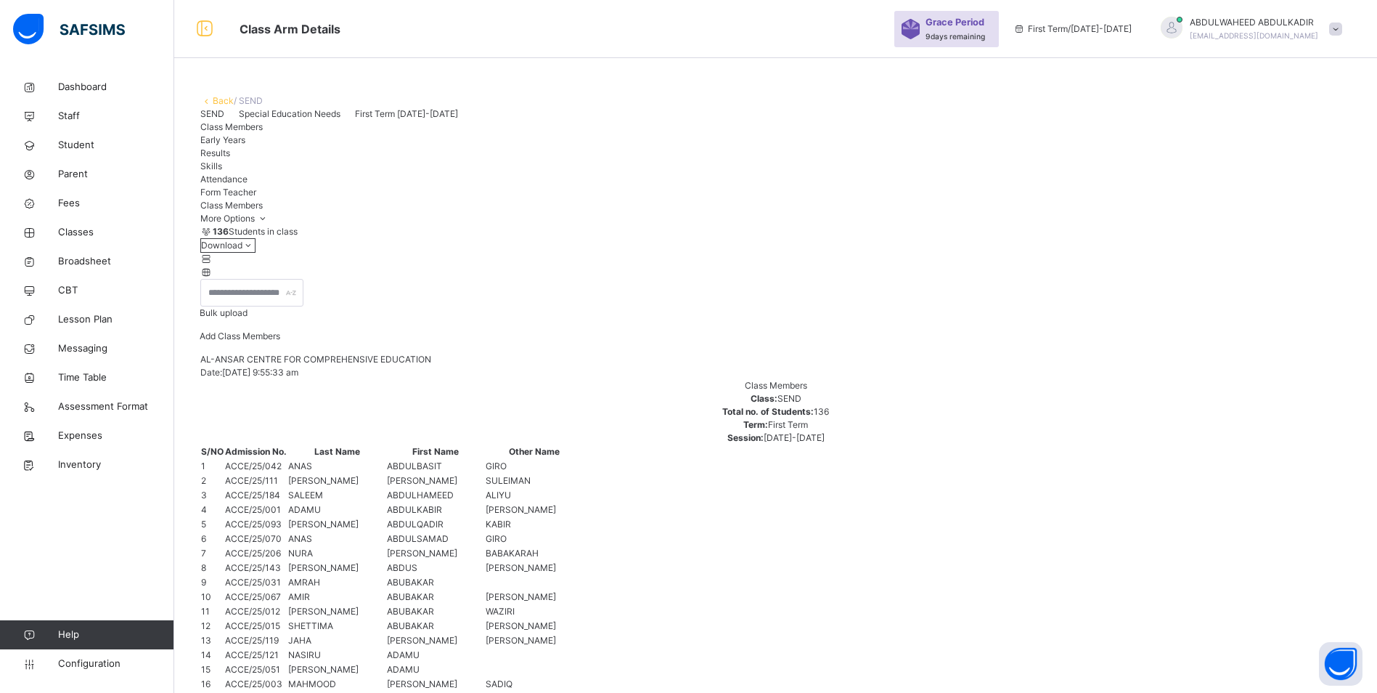
click at [213, 277] on icon at bounding box center [206, 271] width 12 height 11
click at [213, 264] on icon at bounding box center [206, 258] width 12 height 11
click at [213, 277] on icon at bounding box center [206, 271] width 12 height 11
click at [1358, 19] on icon at bounding box center [1364, 13] width 12 height 11
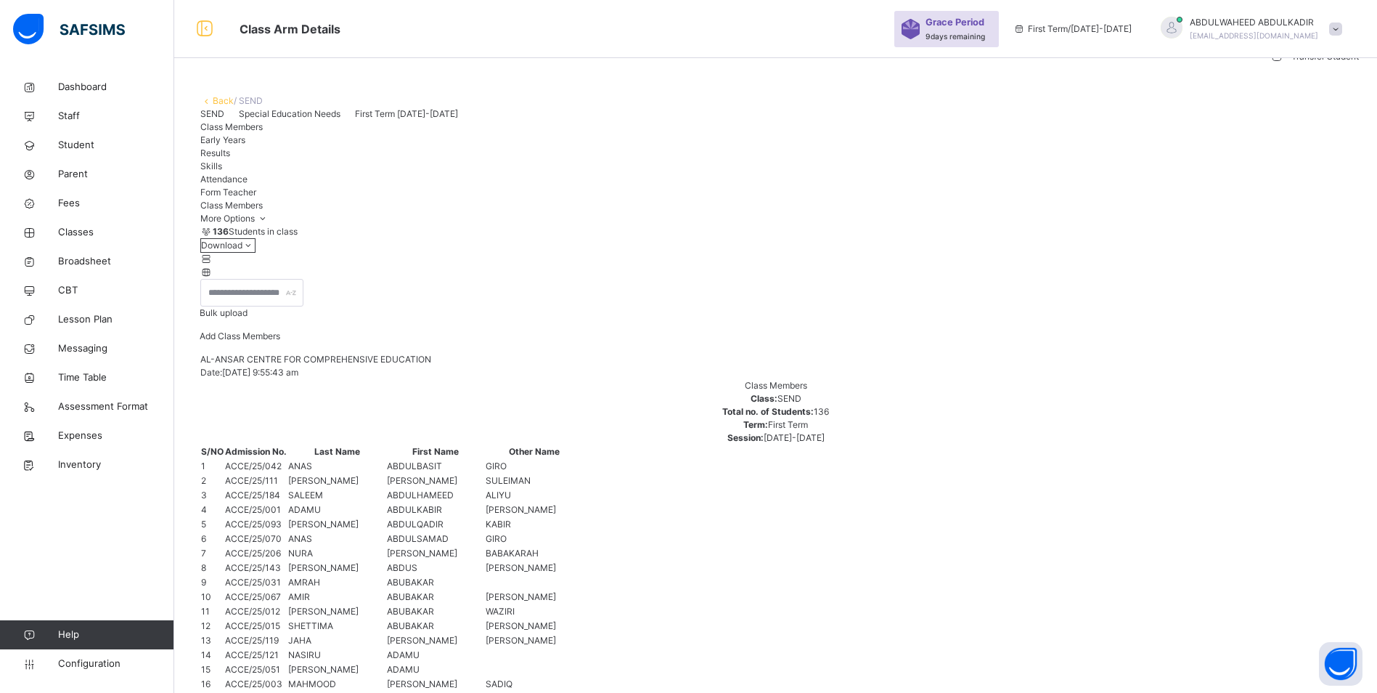
click at [1292, 64] on div "Transfer Student" at bounding box center [1331, 56] width 78 height 15
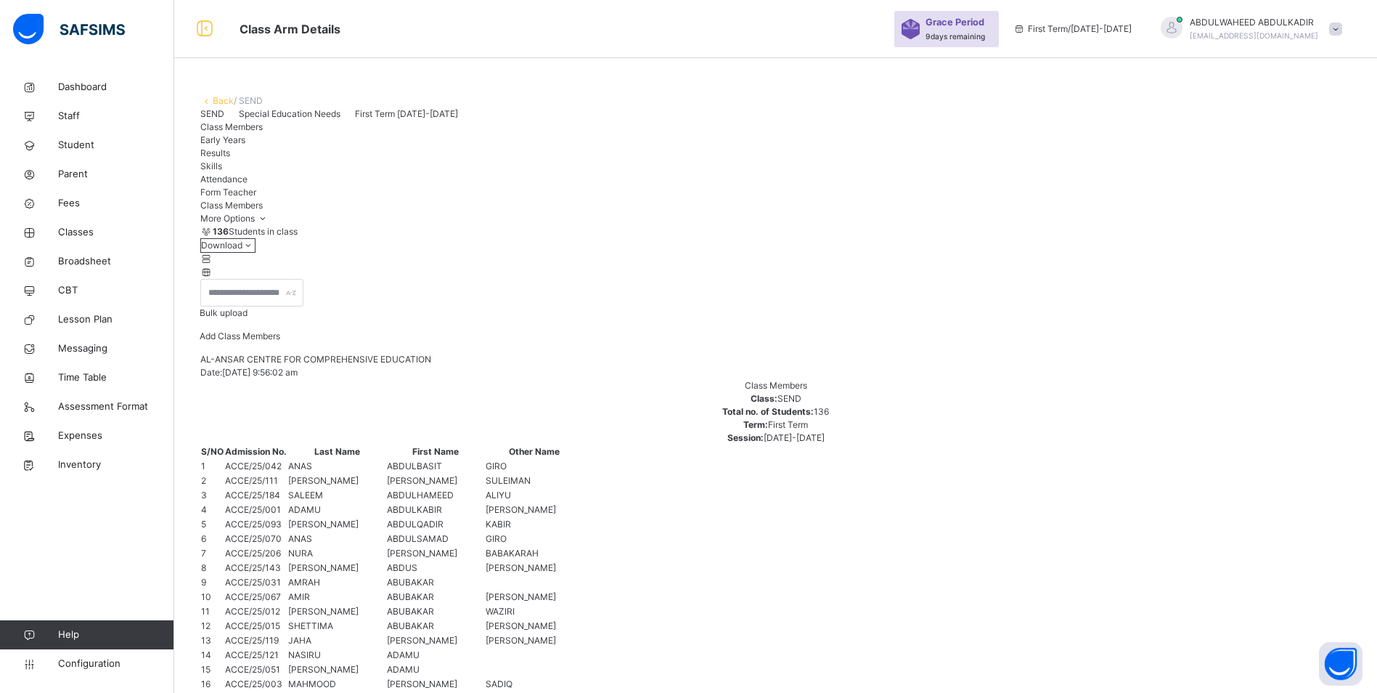
click at [1358, 19] on icon at bounding box center [1364, 13] width 12 height 11
click at [1292, 49] on div "Remove from Class" at bounding box center [1331, 42] width 78 height 15
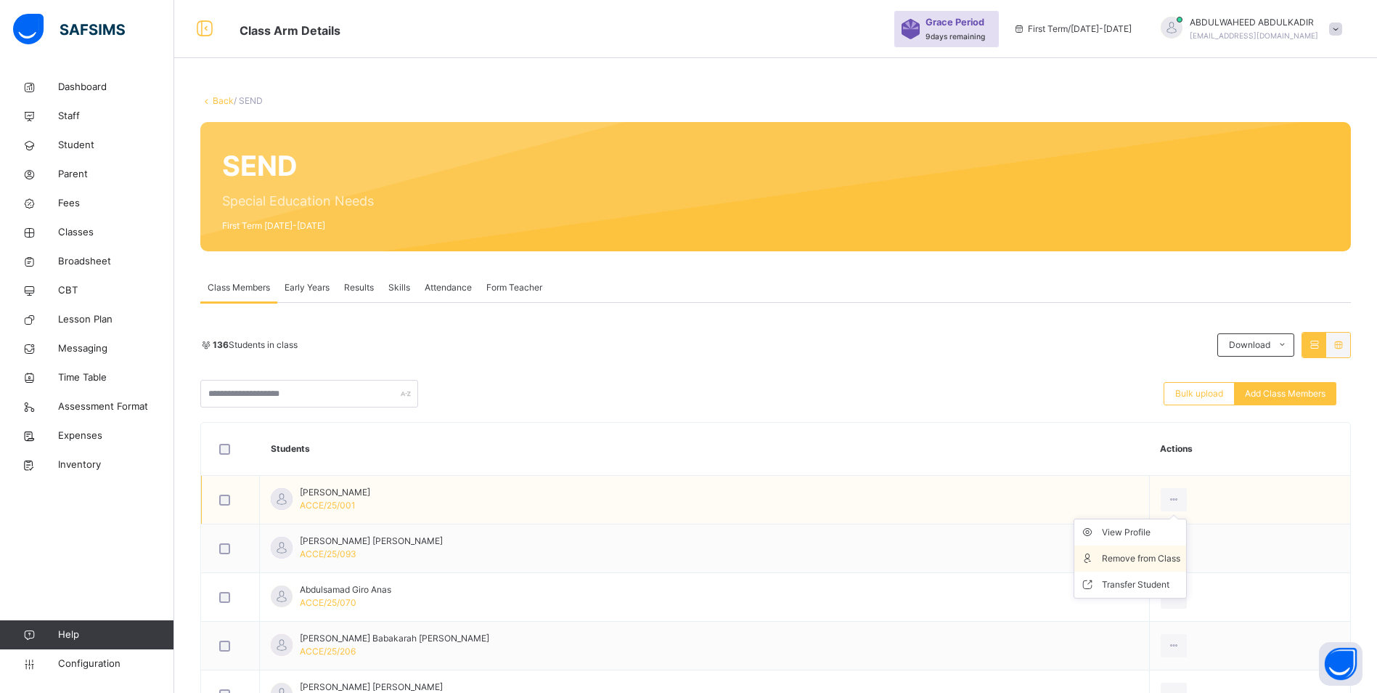
click at [1146, 558] on div "Remove from Class" at bounding box center [1141, 558] width 78 height 15
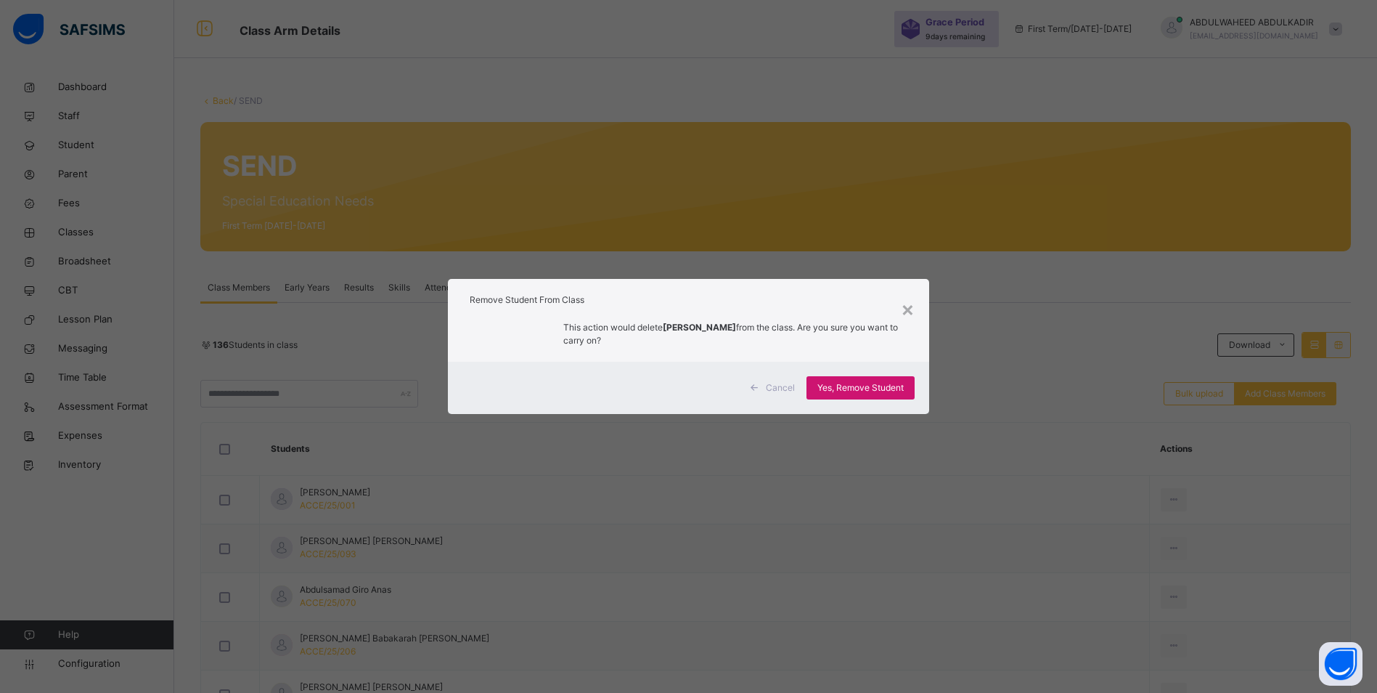
click at [848, 389] on span "Yes, Remove Student" at bounding box center [860, 387] width 86 height 13
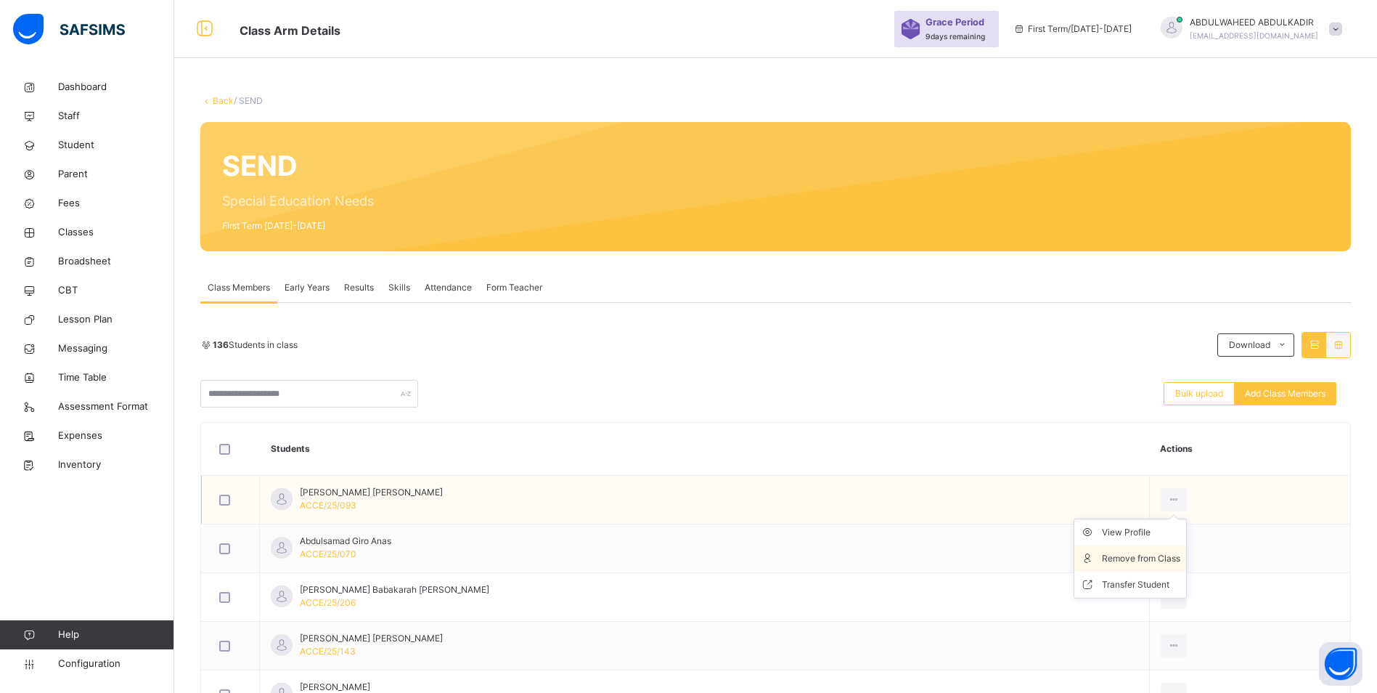
click at [1154, 557] on div "Remove from Class" at bounding box center [1141, 558] width 78 height 15
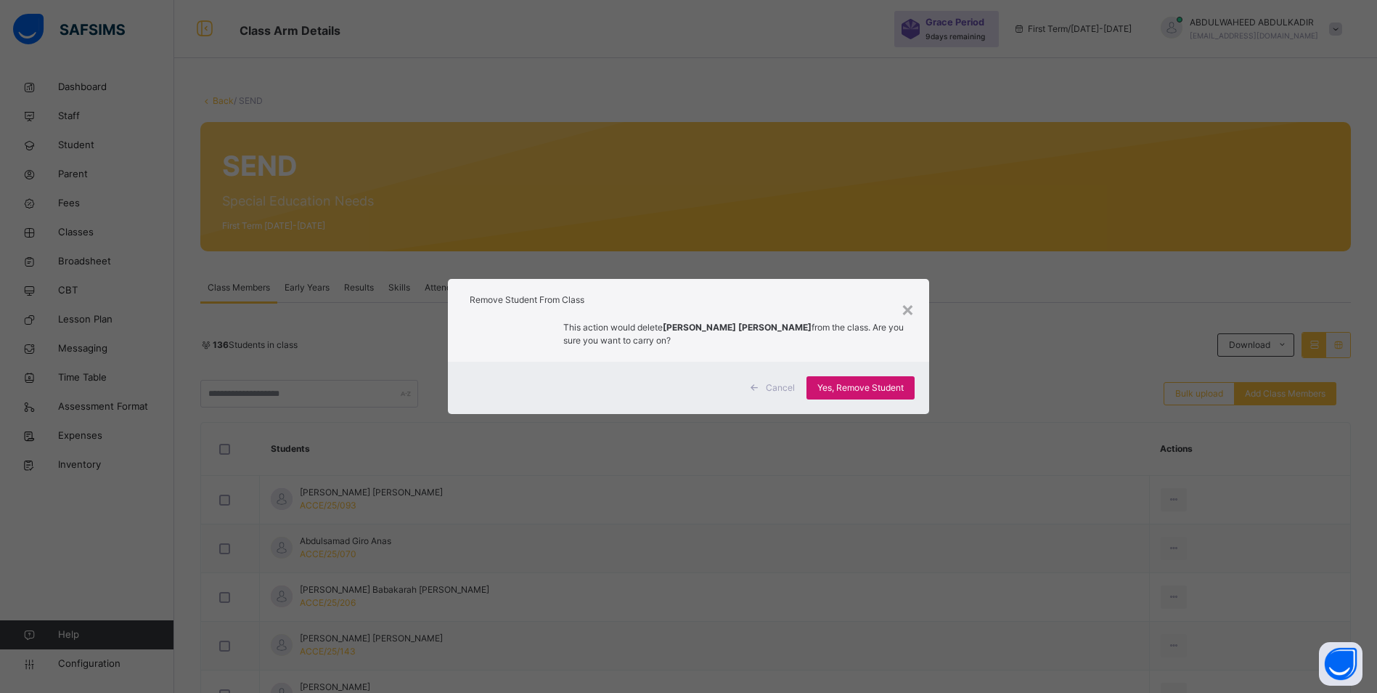
click at [853, 391] on span "Yes, Remove Student" at bounding box center [860, 387] width 86 height 13
click at [849, 385] on span "Yes, Remove Student" at bounding box center [860, 387] width 86 height 13
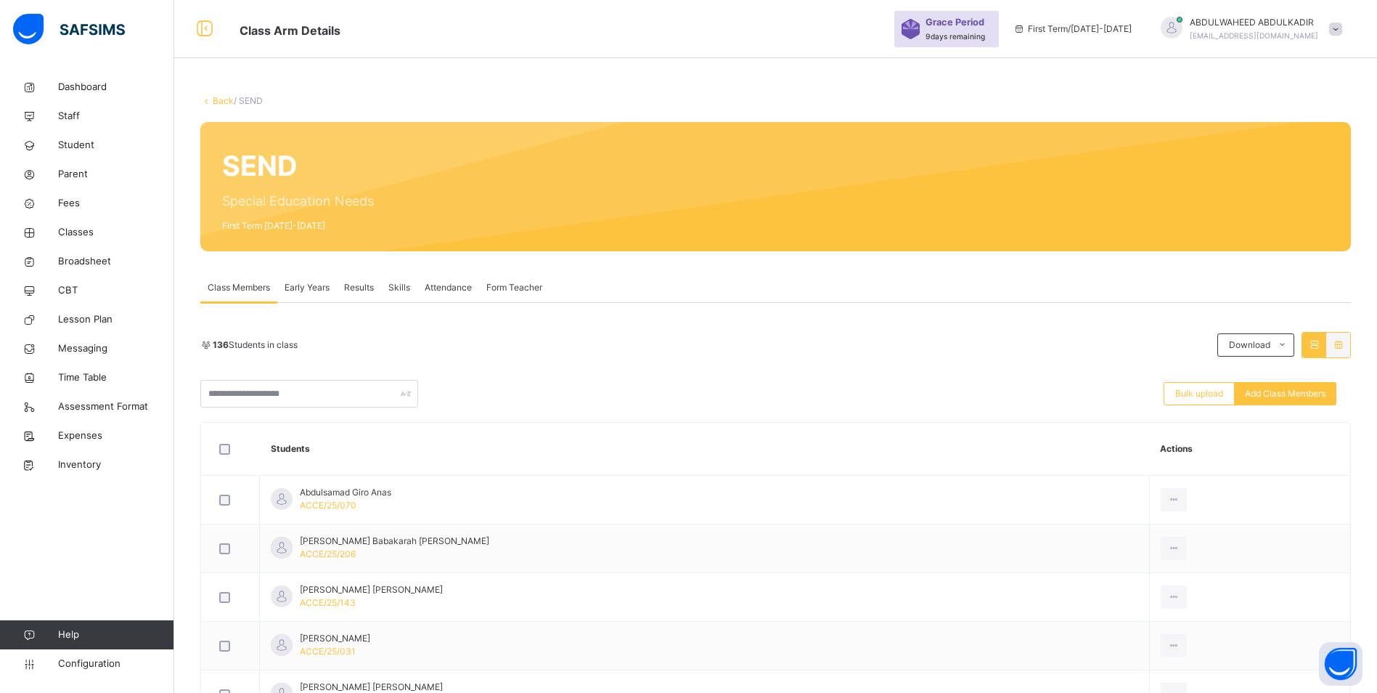
click at [0, 0] on div "Remove from Class" at bounding box center [0, 0] width 0 height 0
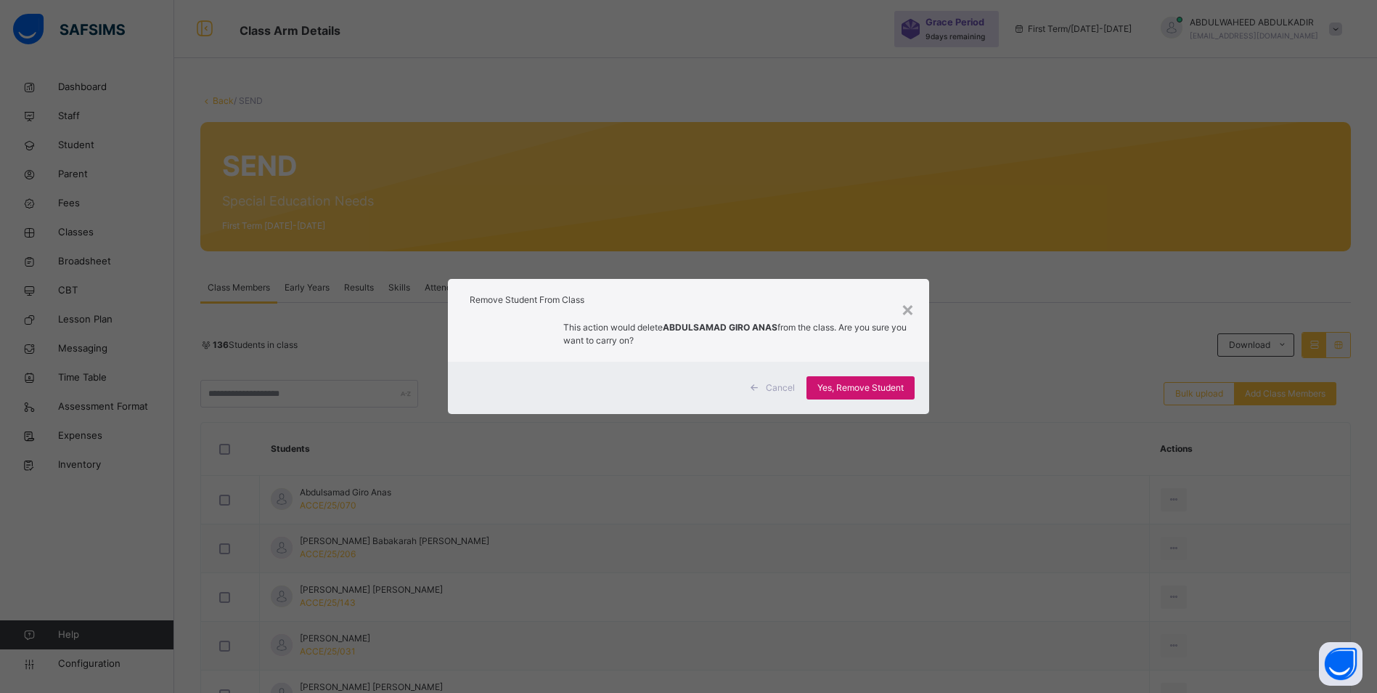
click at [874, 394] on div "Yes, Remove Student" at bounding box center [861, 387] width 108 height 23
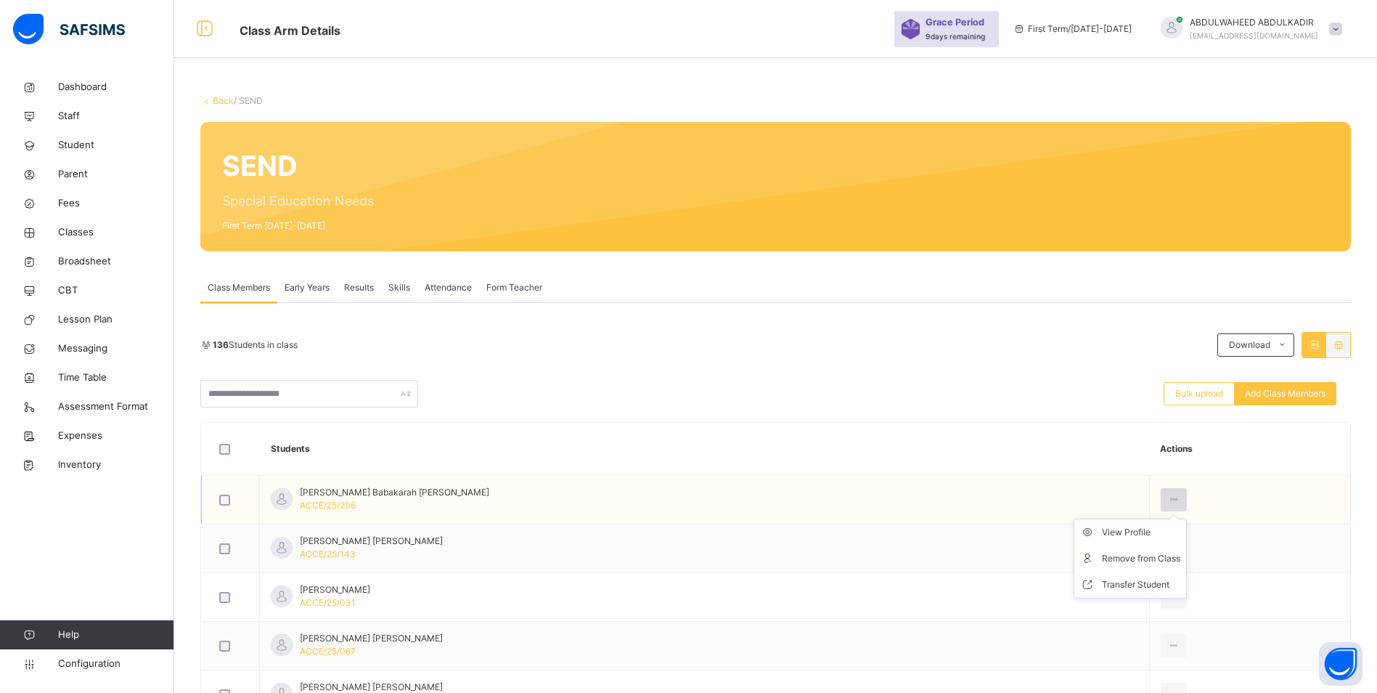
click at [1175, 497] on icon at bounding box center [1174, 499] width 12 height 13
click at [1148, 555] on div "Remove from Class" at bounding box center [1141, 558] width 78 height 15
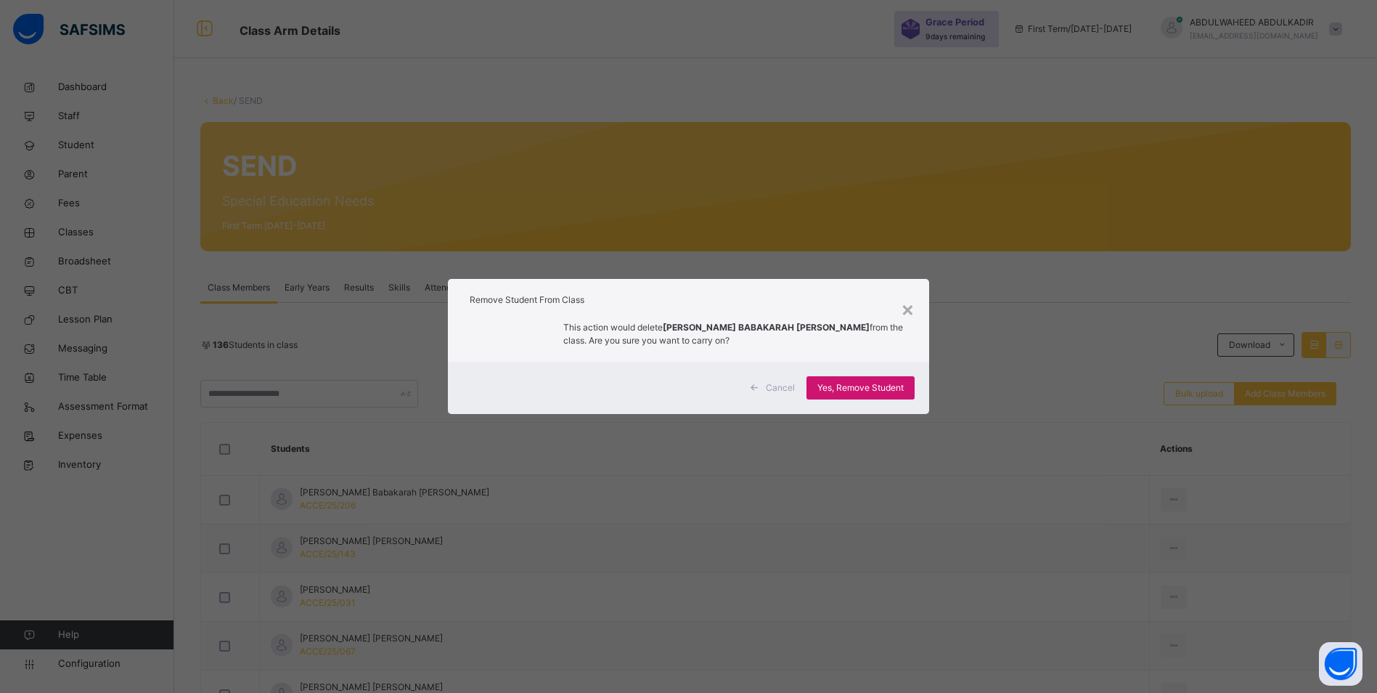
click at [859, 395] on div "Yes, Remove Student" at bounding box center [861, 387] width 108 height 23
click at [868, 385] on span "Yes, Remove Student" at bounding box center [860, 387] width 86 height 13
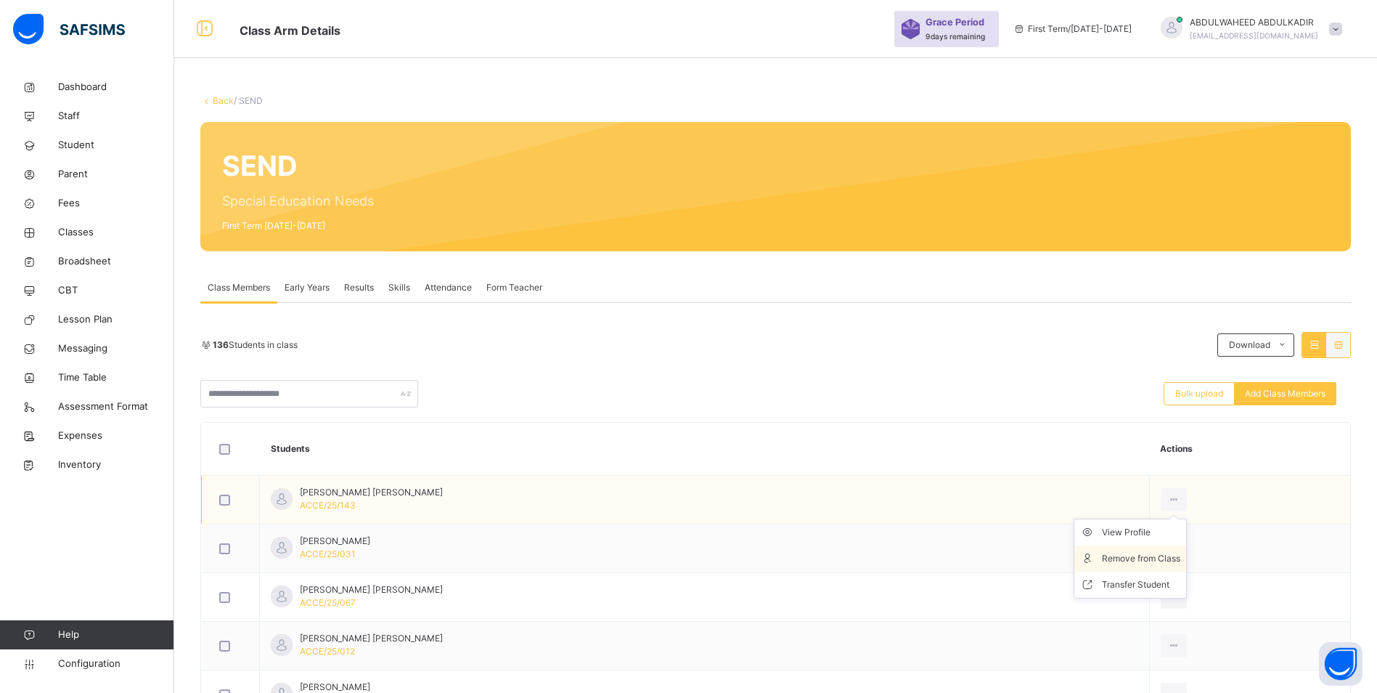
click at [1168, 496] on icon at bounding box center [1174, 499] width 12 height 13
click at [1136, 553] on div "Remove from Class" at bounding box center [1141, 558] width 78 height 15
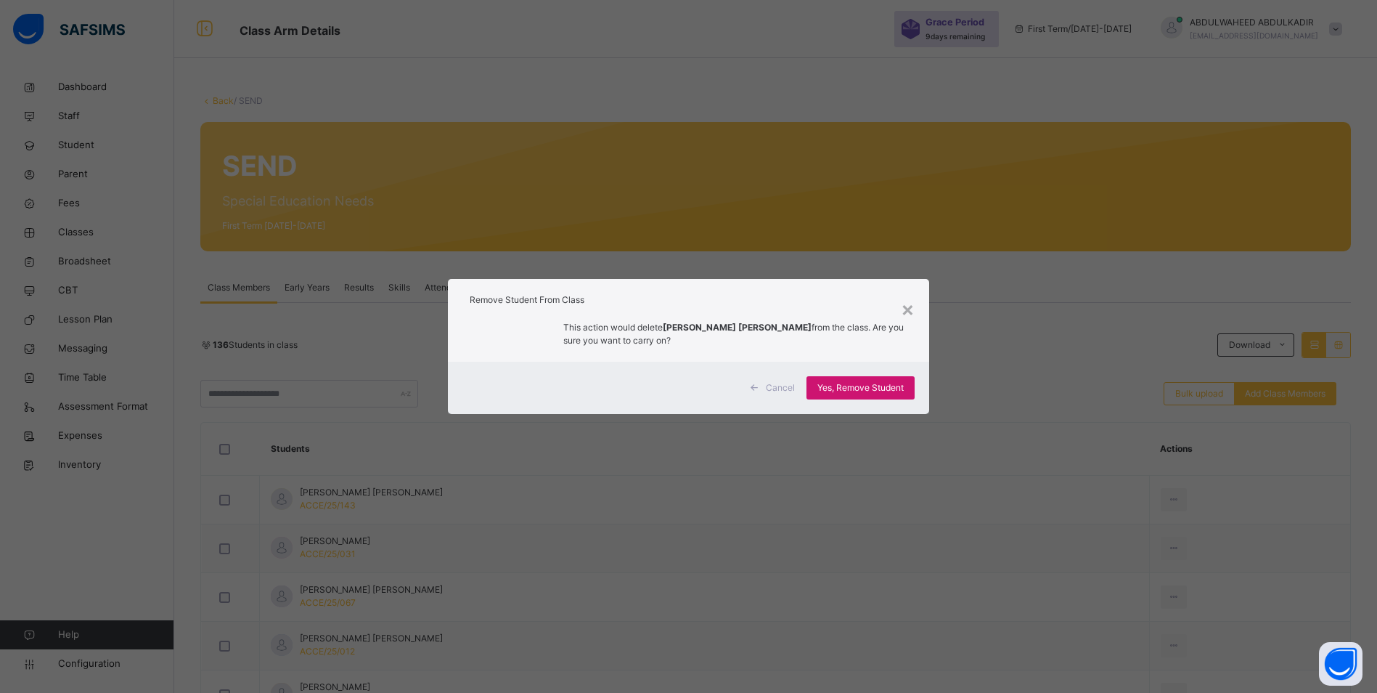
click at [868, 389] on span "Yes, Remove Student" at bounding box center [860, 387] width 86 height 13
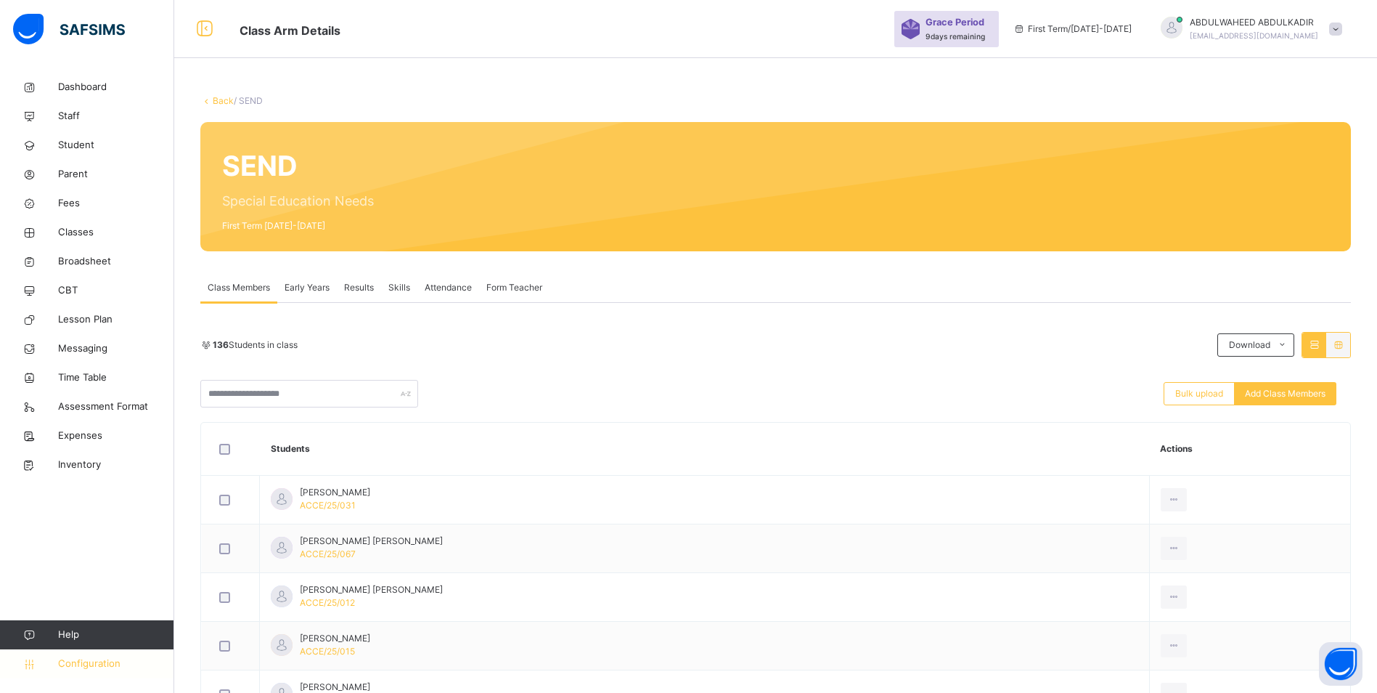
click at [82, 666] on span "Configuration" at bounding box center [115, 663] width 115 height 15
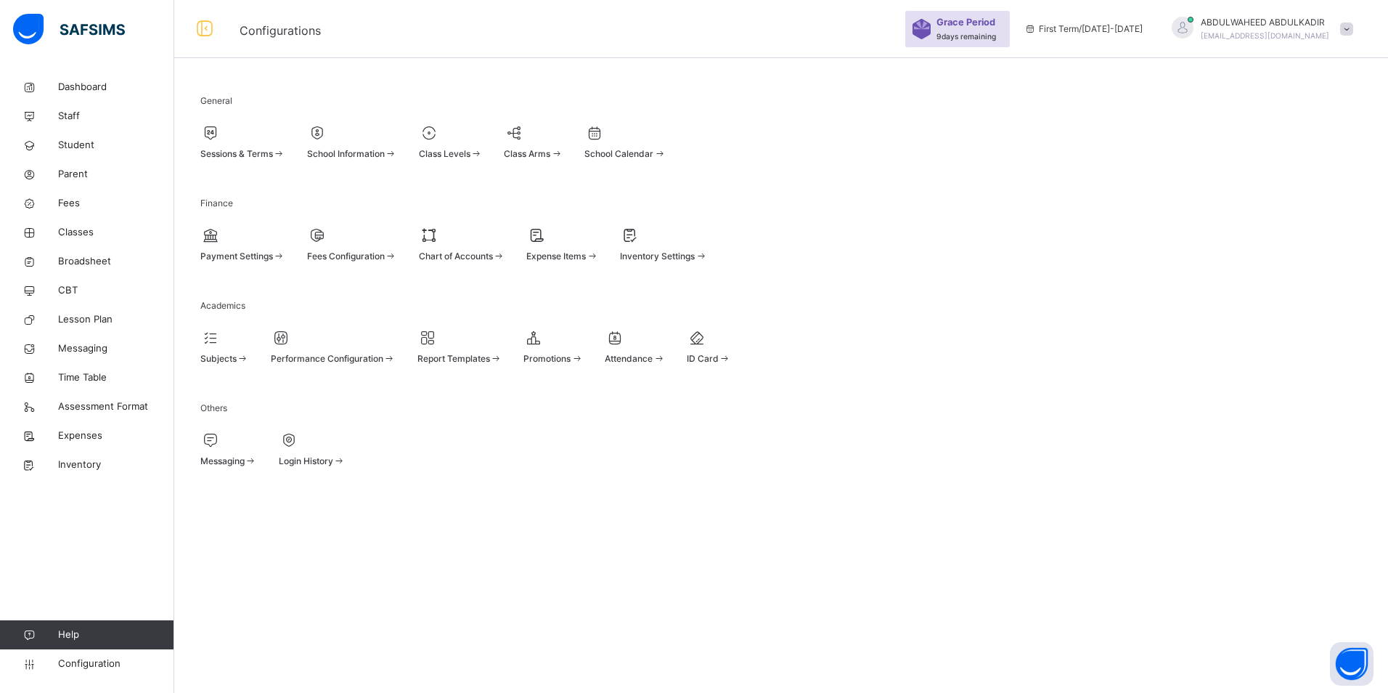
click at [483, 147] on span at bounding box center [451, 146] width 64 height 4
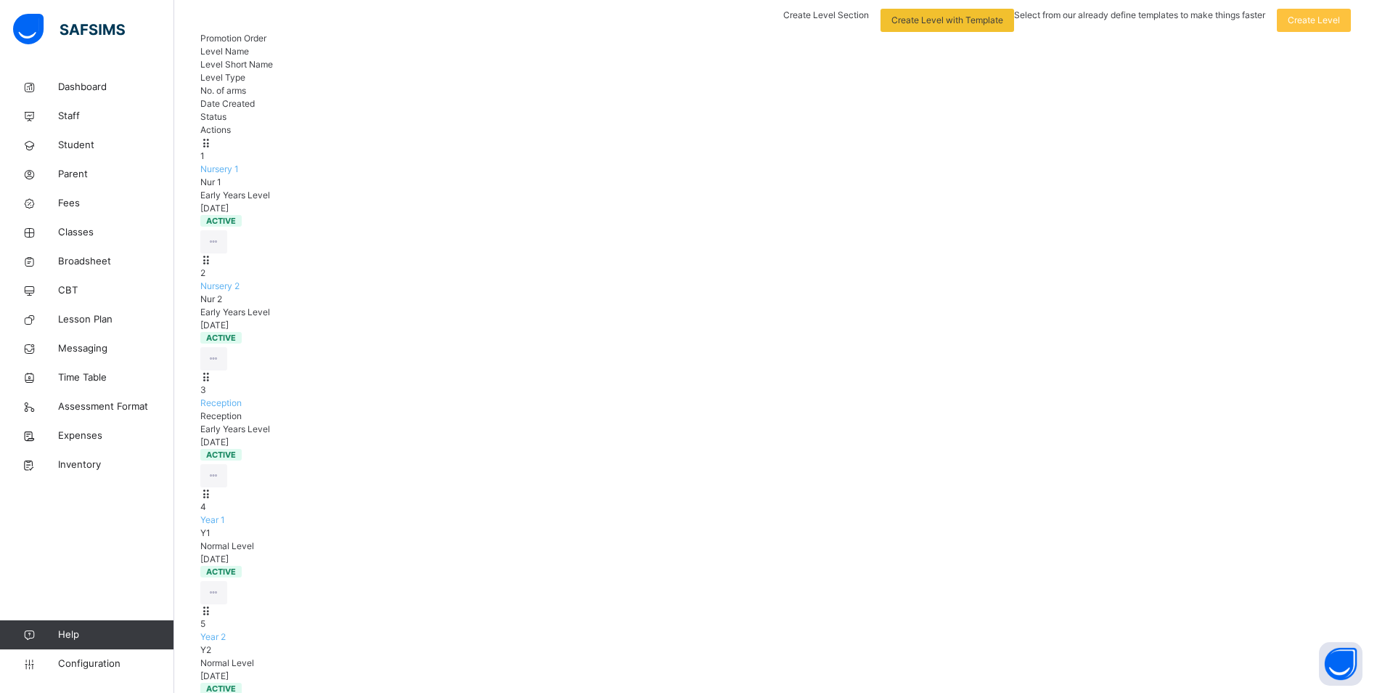
scroll to position [168, 0]
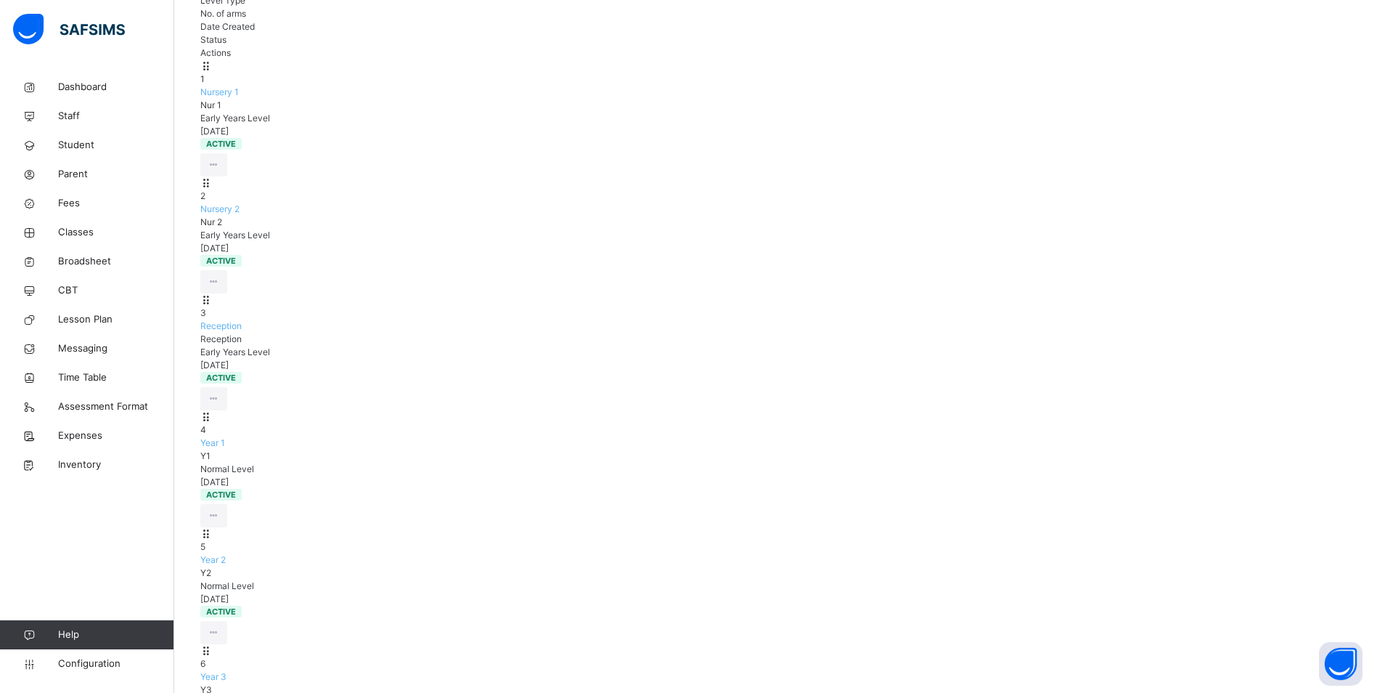
scroll to position [251, 0]
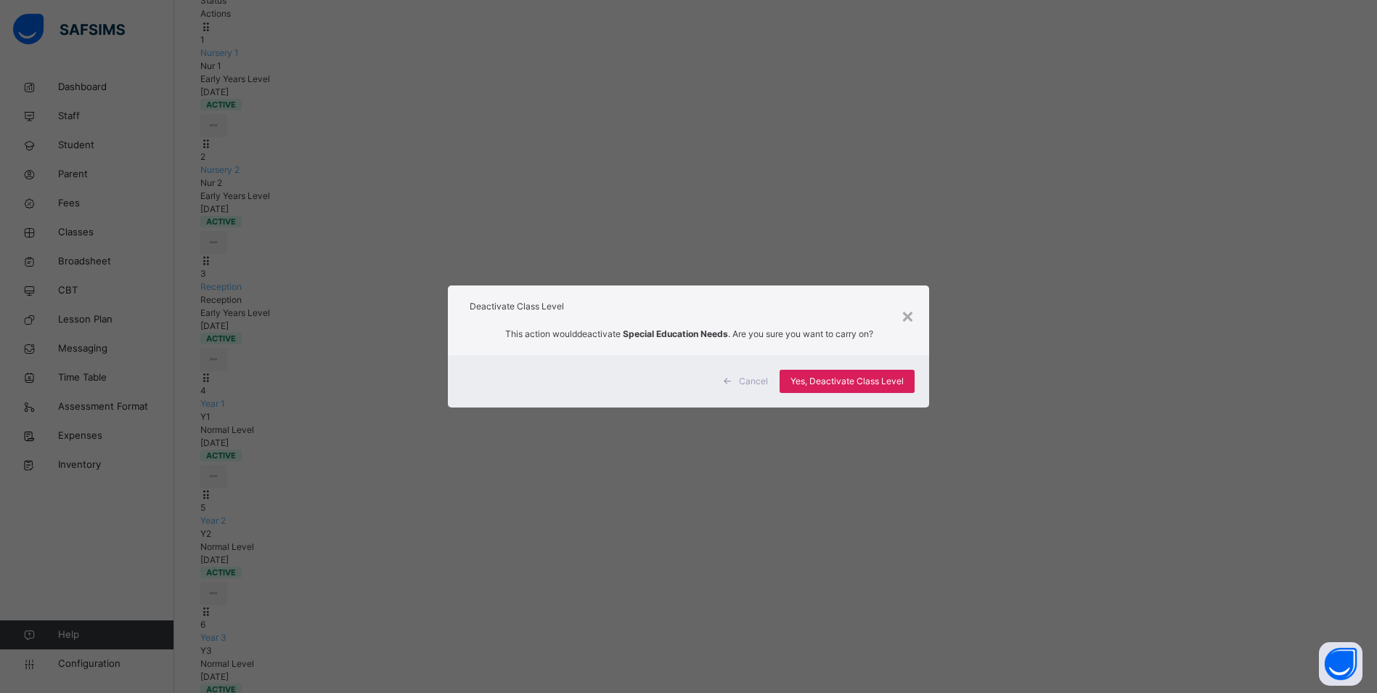
scroll to position [168, 0]
click at [851, 378] on span "Yes, Deactivate Class Level" at bounding box center [847, 381] width 113 height 13
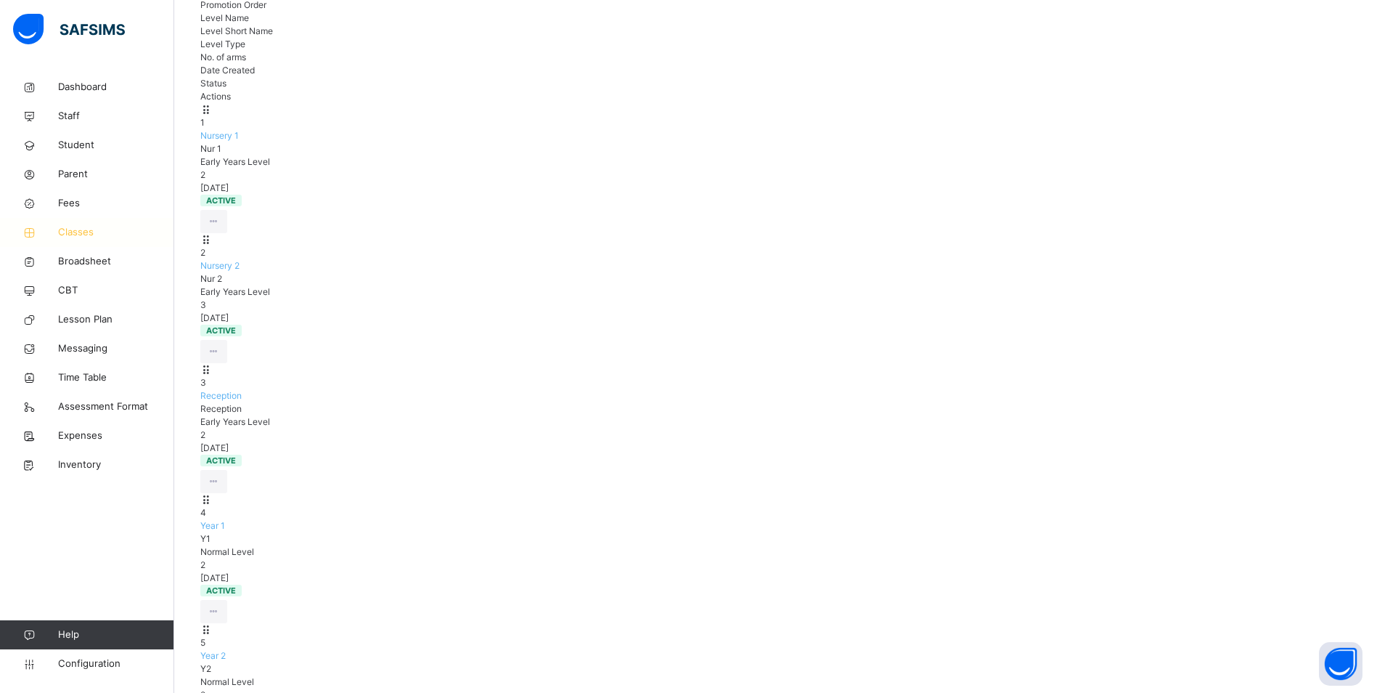
click at [73, 229] on span "Classes" at bounding box center [116, 232] width 116 height 15
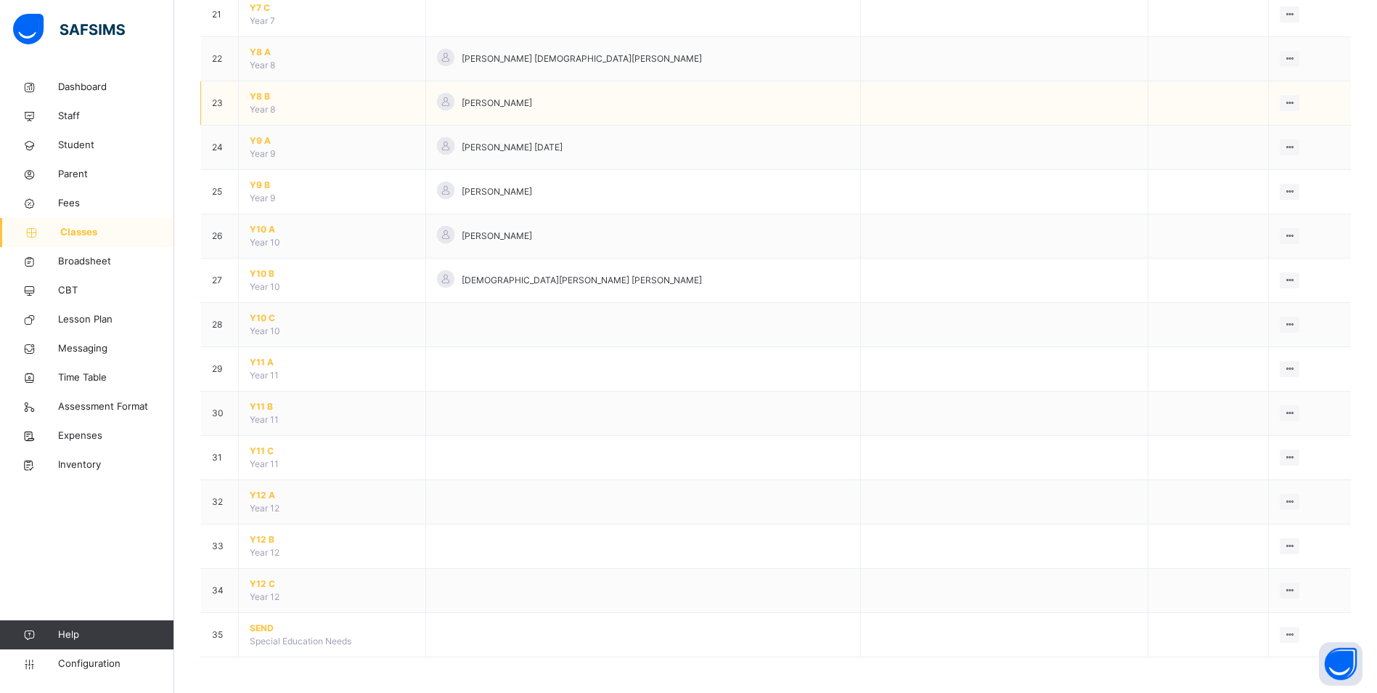
scroll to position [1066, 0]
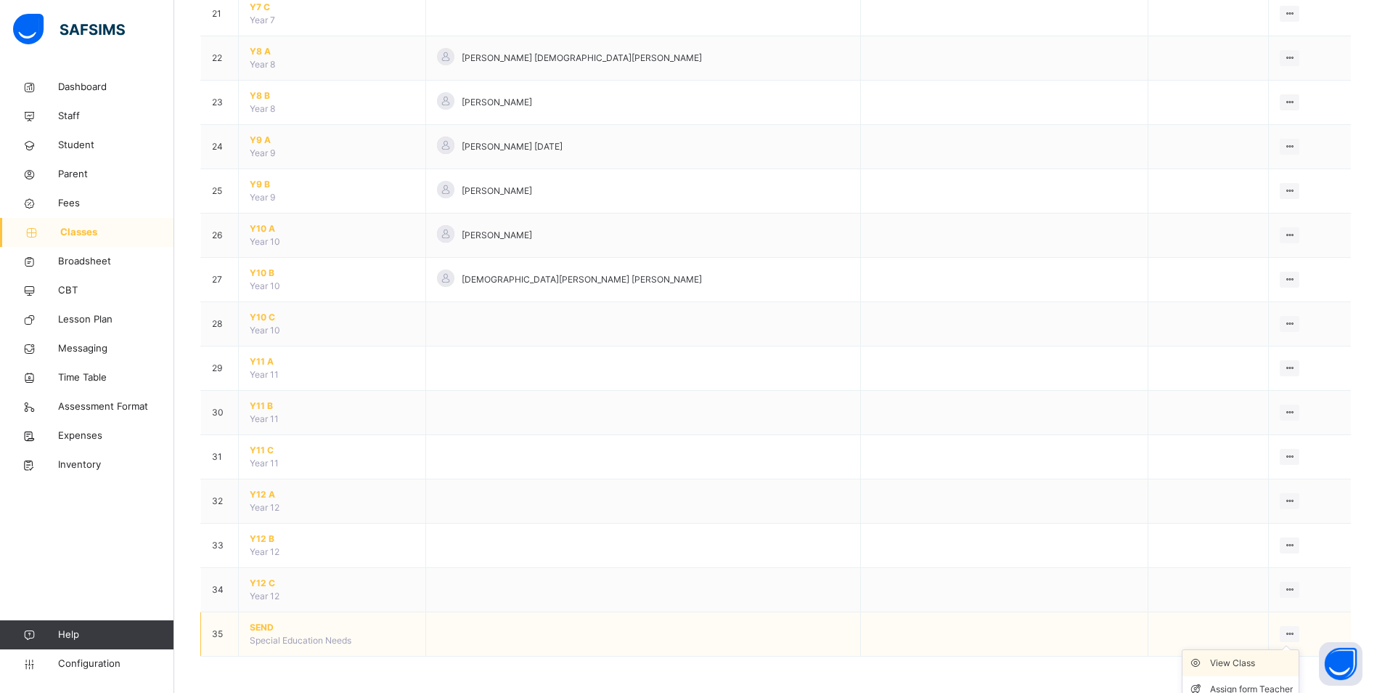
click at [1226, 666] on div "View Class" at bounding box center [1251, 663] width 83 height 15
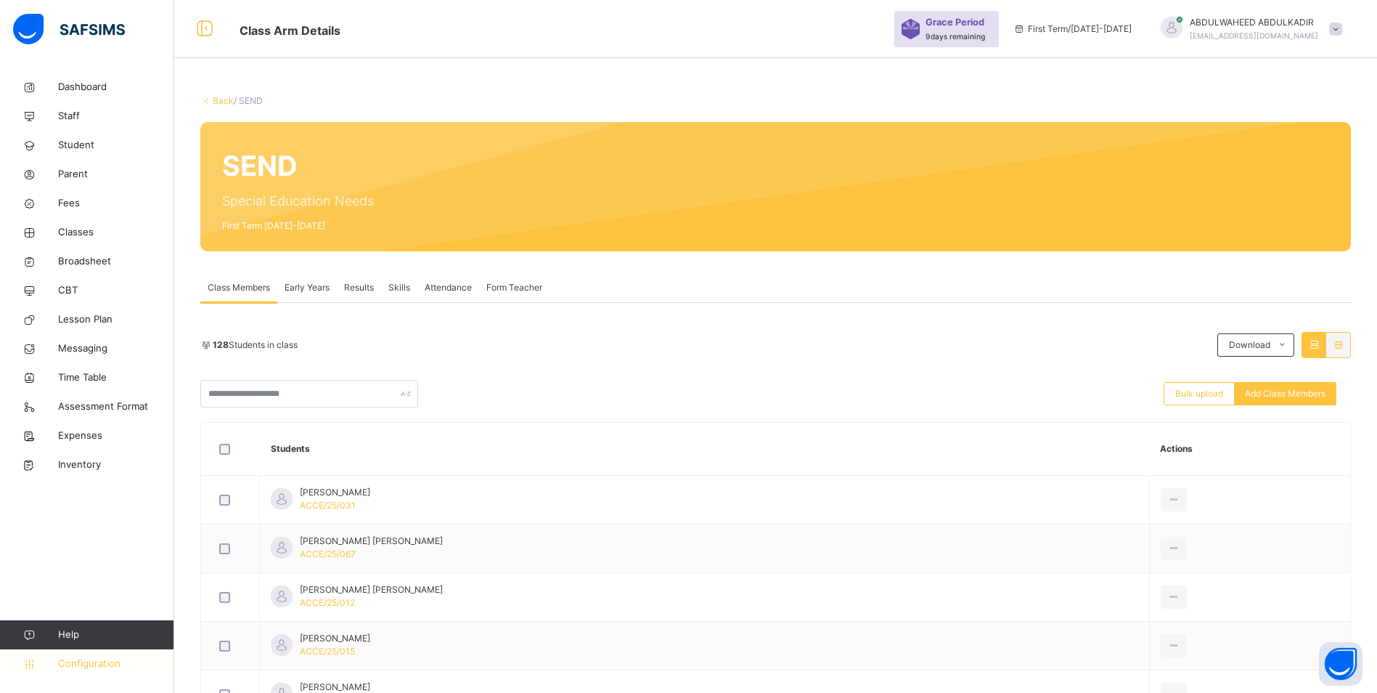
click at [91, 660] on span "Configuration" at bounding box center [115, 663] width 115 height 15
click at [86, 664] on span "Configuration" at bounding box center [115, 663] width 115 height 15
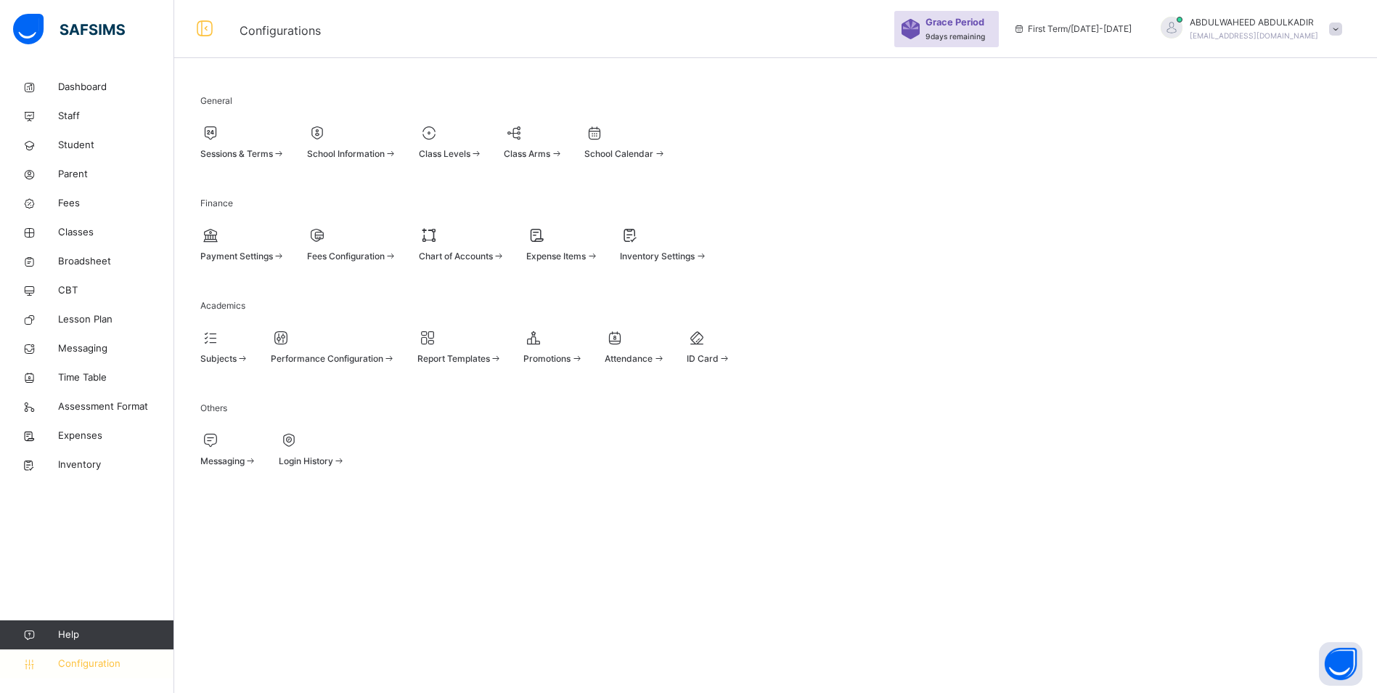
click at [83, 661] on span "Configuration" at bounding box center [115, 663] width 115 height 15
click at [483, 152] on div "Class Levels" at bounding box center [451, 153] width 64 height 13
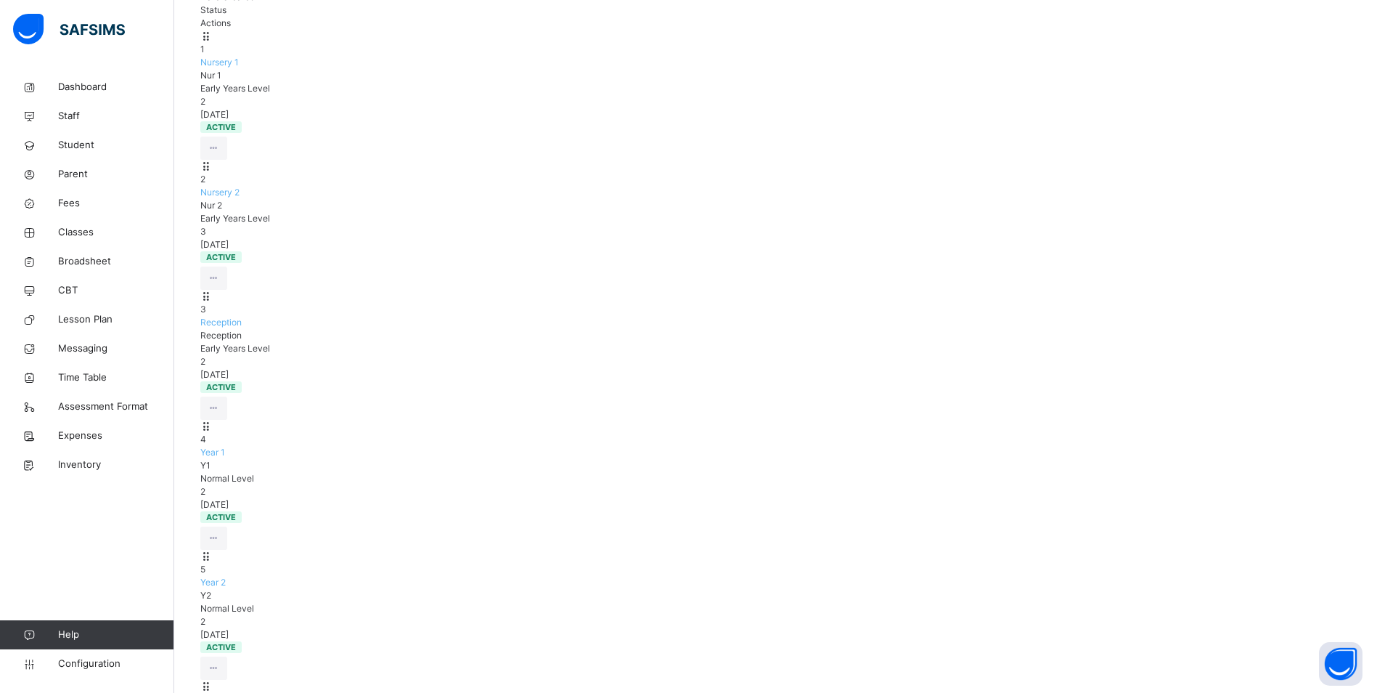
scroll to position [251, 0]
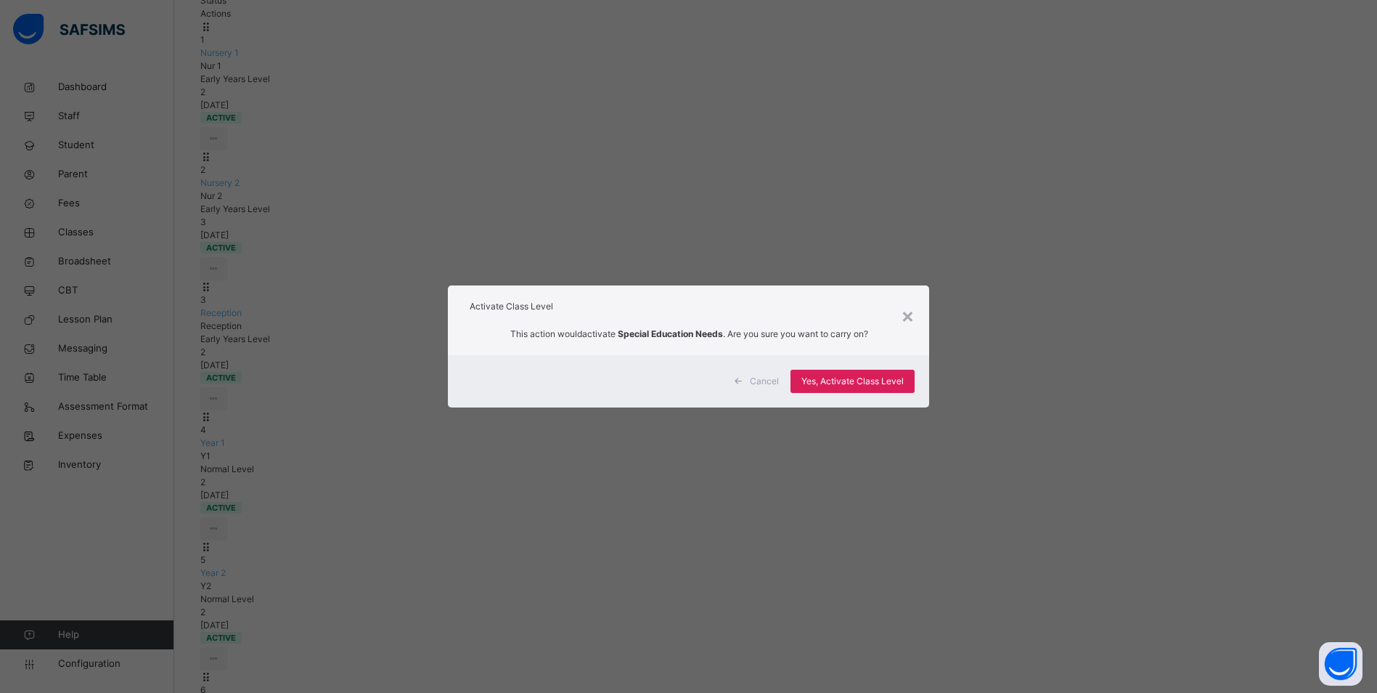
scroll to position [168, 0]
click at [846, 382] on span "Yes, Activate Class Level" at bounding box center [852, 381] width 102 height 13
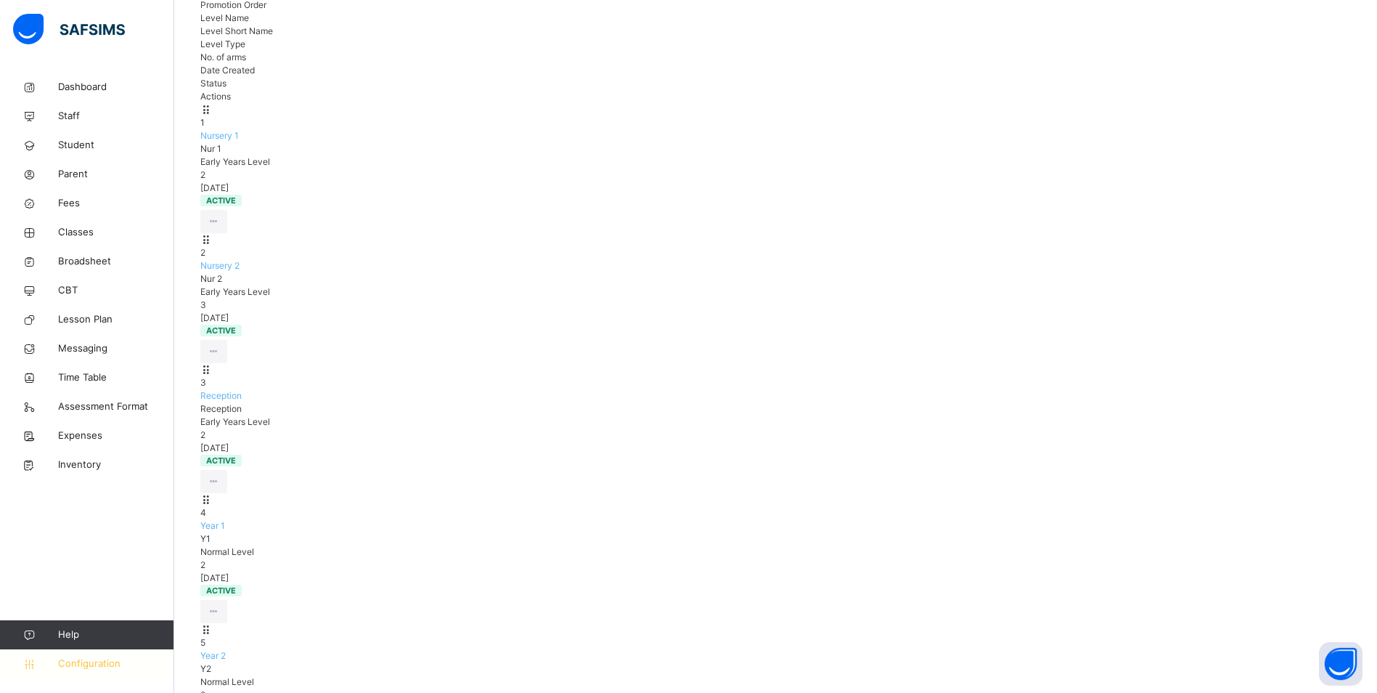
click at [94, 658] on span "Configuration" at bounding box center [115, 663] width 115 height 15
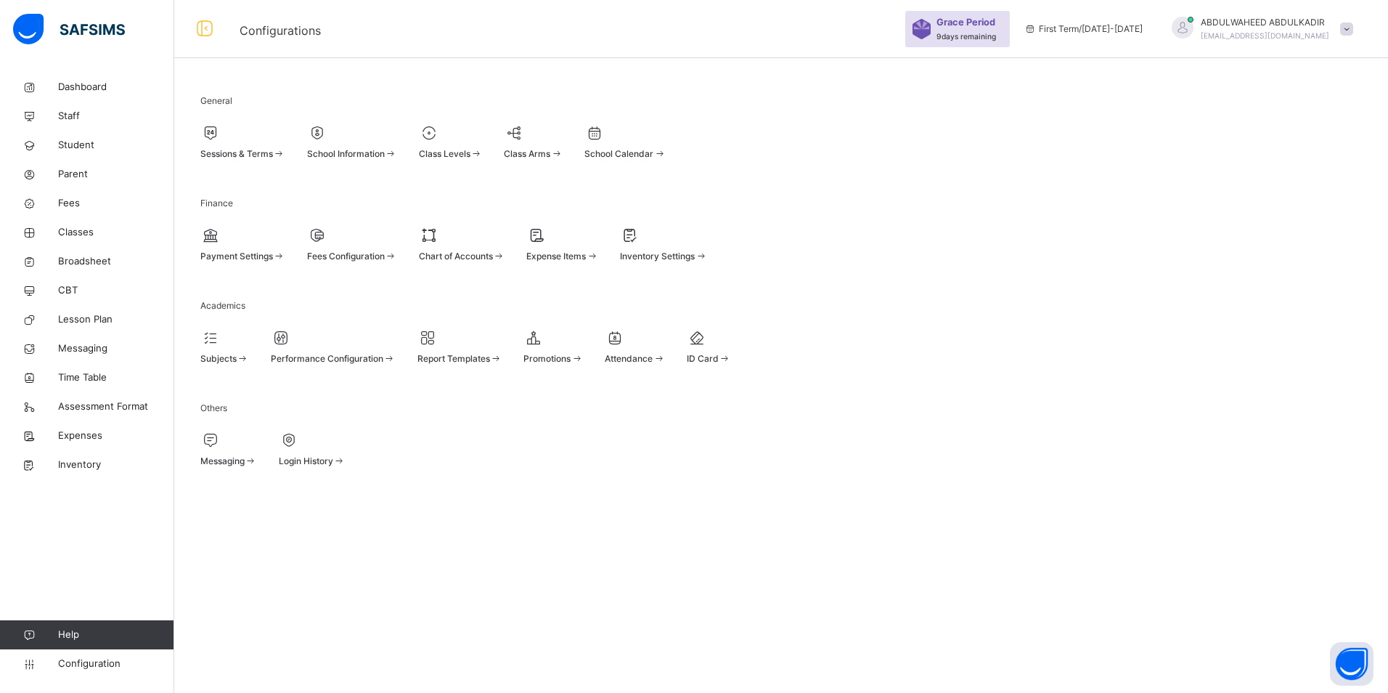
click at [271, 142] on div at bounding box center [242, 133] width 85 height 22
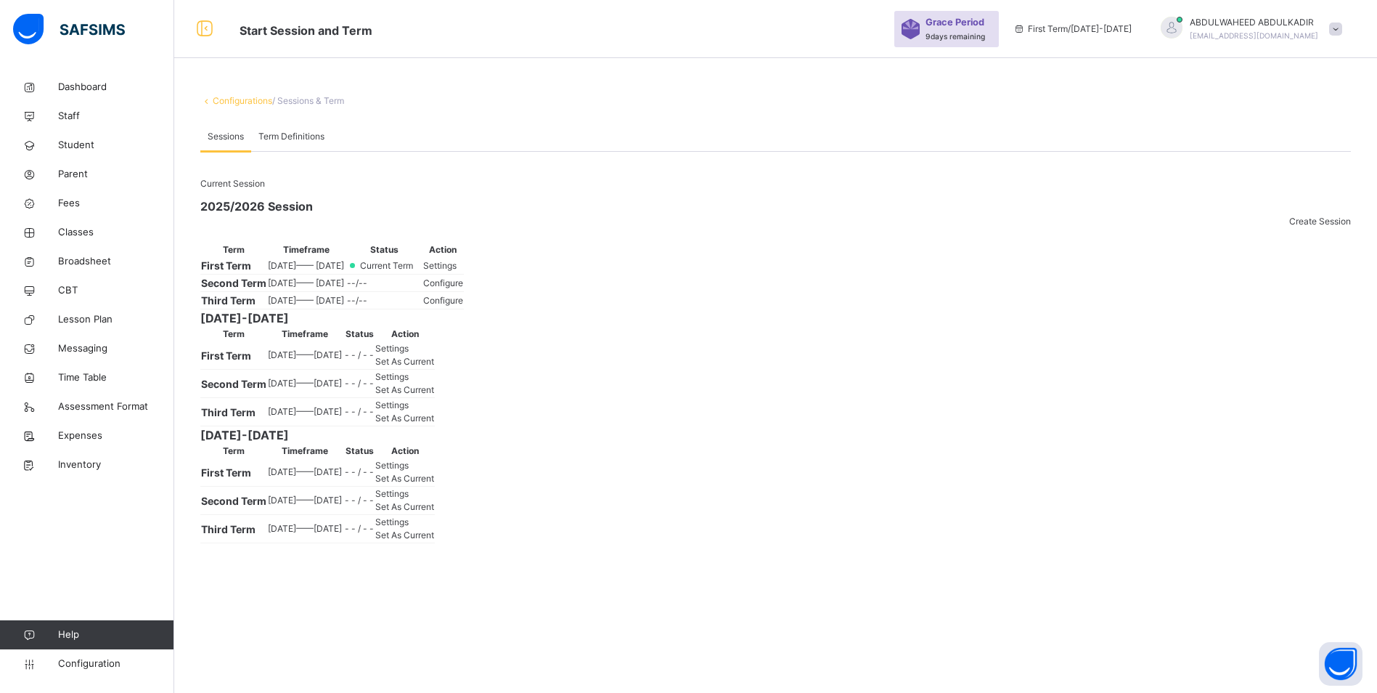
click at [293, 136] on span "Term Definitions" at bounding box center [291, 136] width 66 height 13
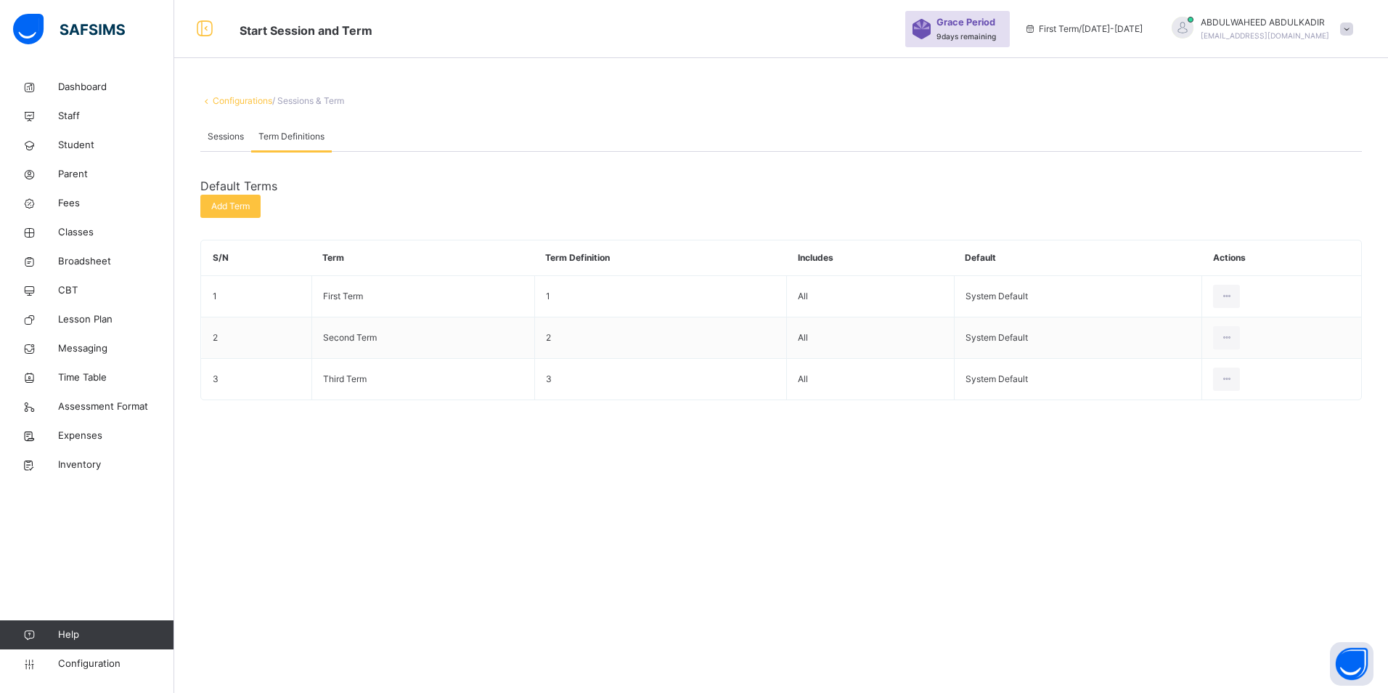
click at [224, 133] on span "Sessions" at bounding box center [226, 136] width 36 height 13
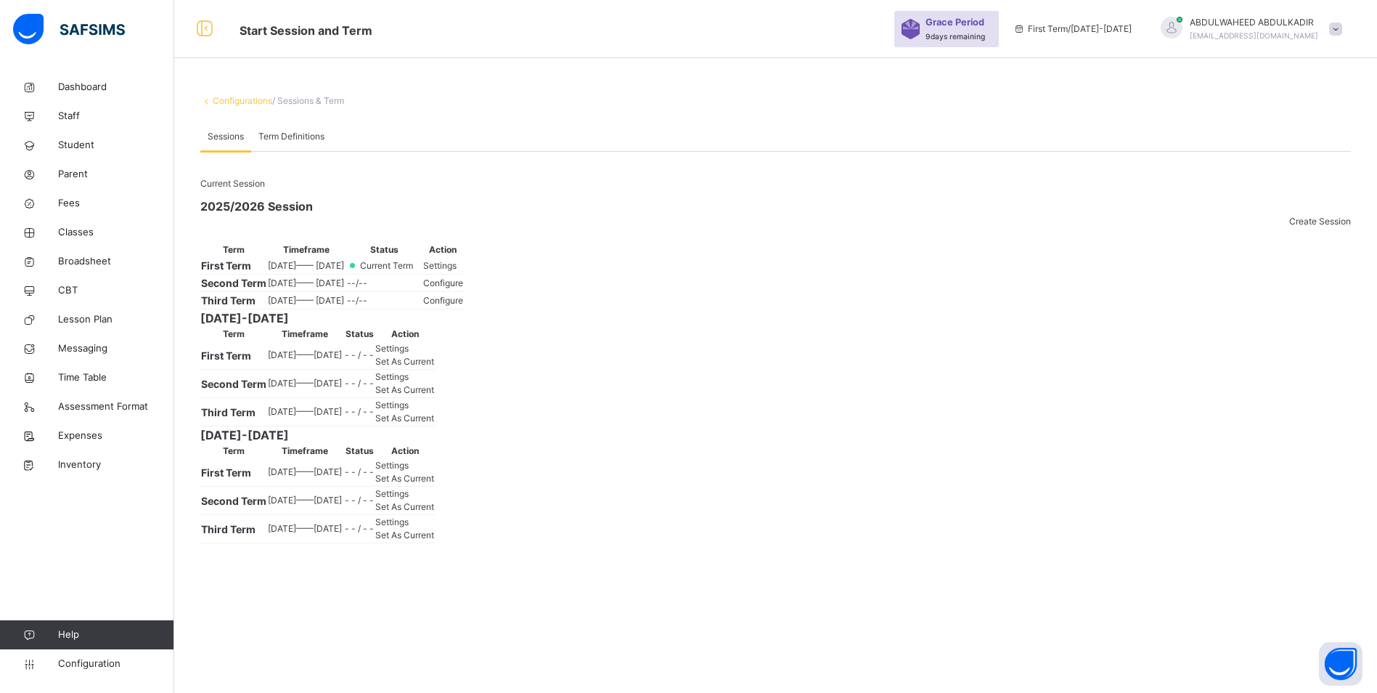
click at [457, 271] on span "Settings" at bounding box center [439, 265] width 33 height 11
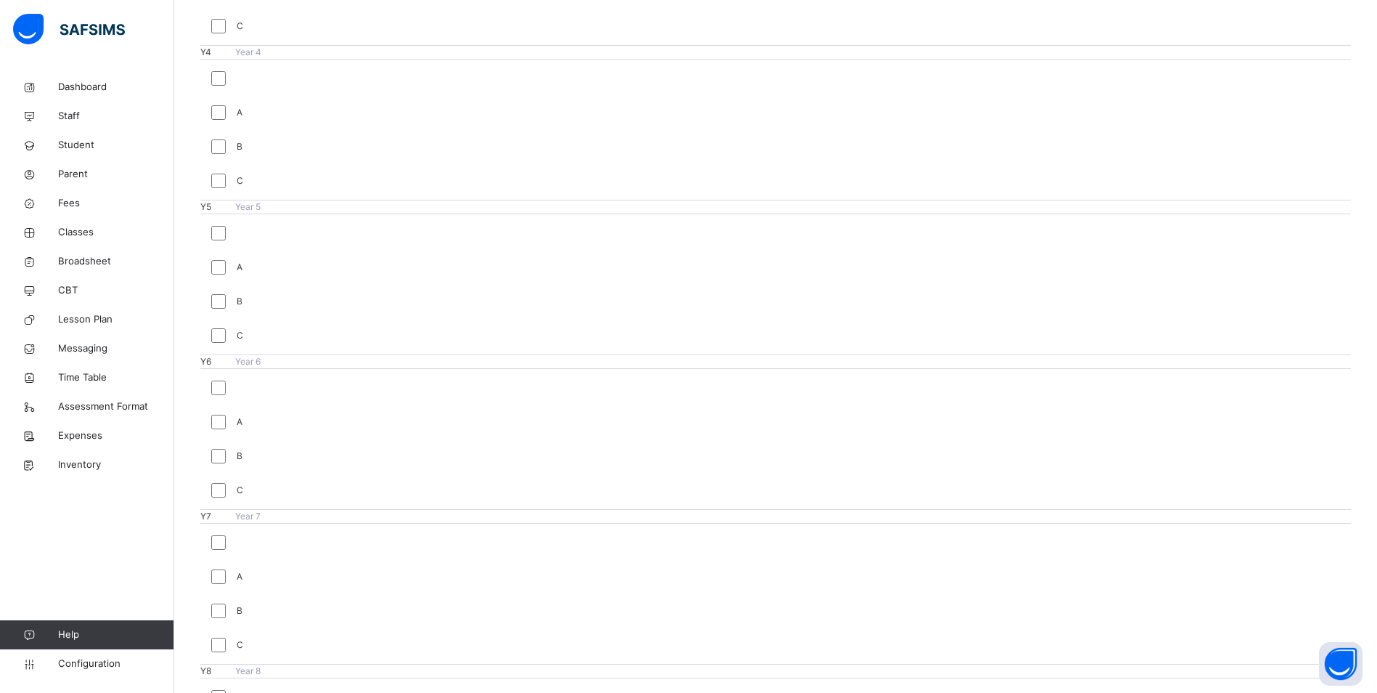
scroll to position [1474, 0]
click at [76, 232] on span "Classes" at bounding box center [116, 232] width 116 height 15
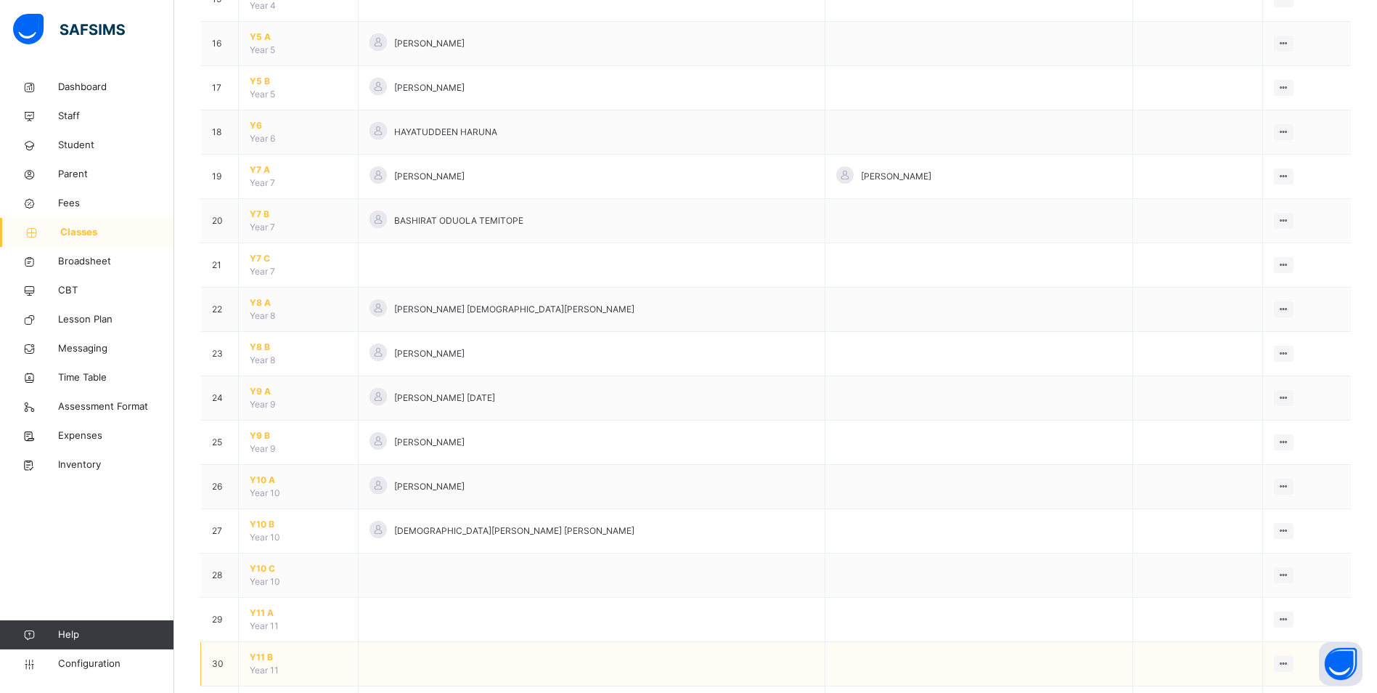
scroll to position [659, 0]
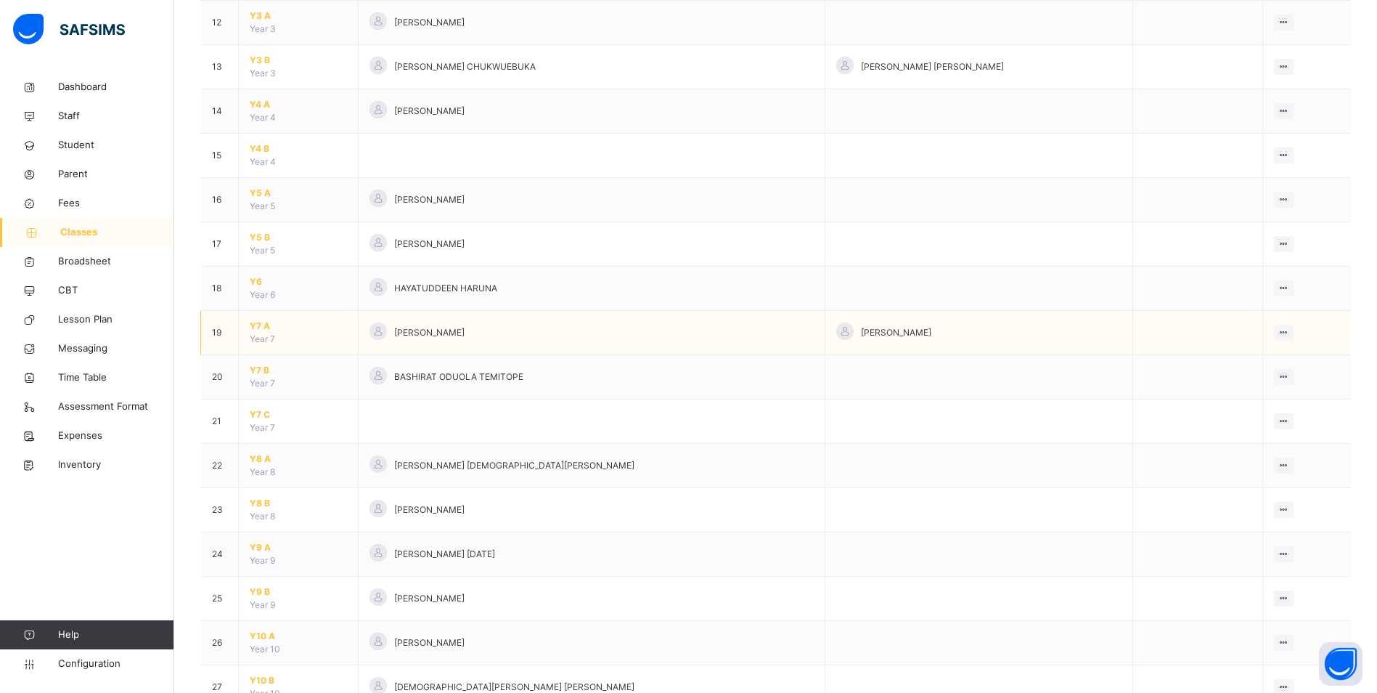
click at [258, 322] on span "Y7 A" at bounding box center [298, 325] width 97 height 13
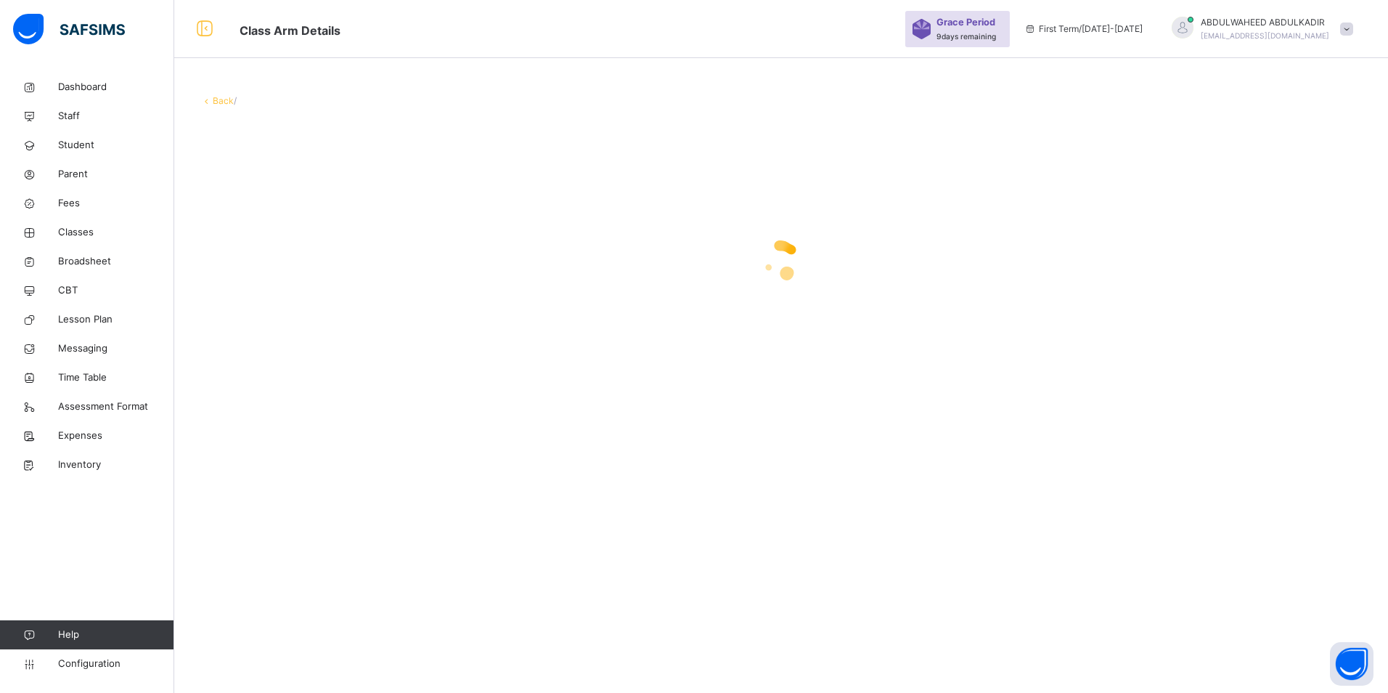
click at [421, 326] on div at bounding box center [781, 260] width 1162 height 276
click at [83, 229] on span "Classes" at bounding box center [116, 232] width 116 height 15
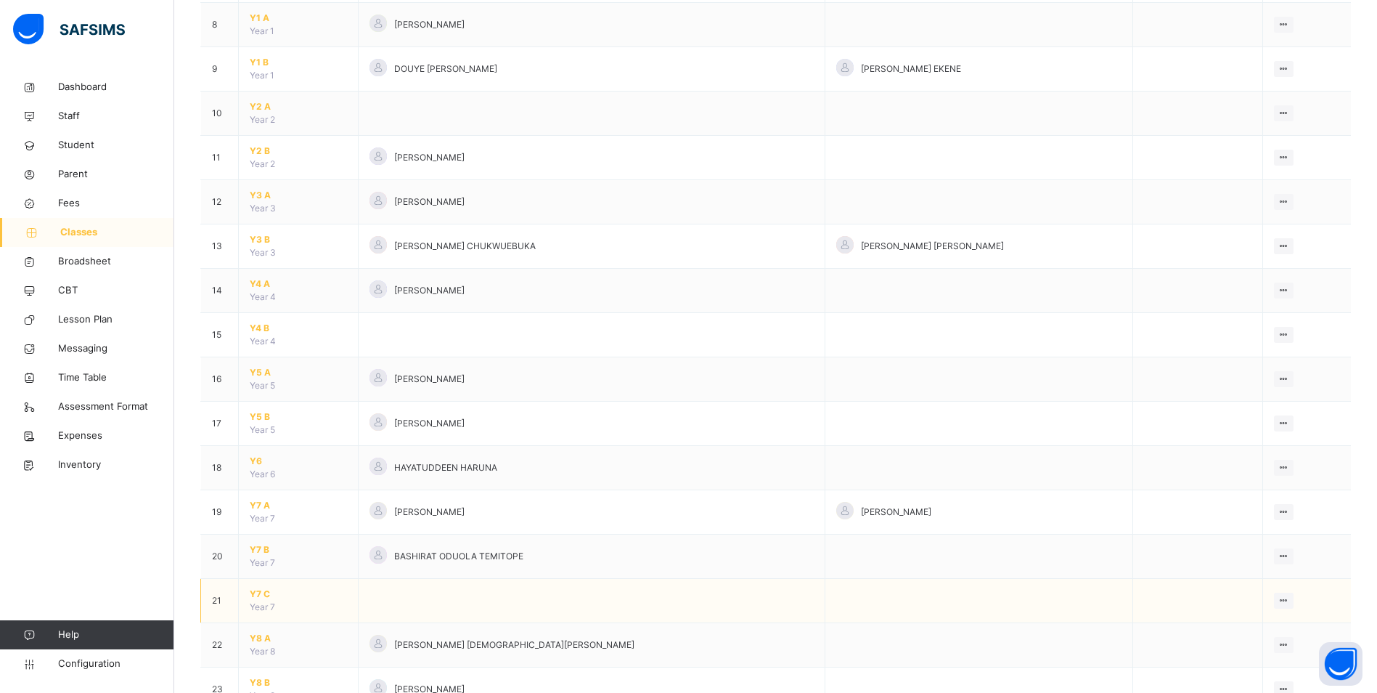
scroll to position [653, 0]
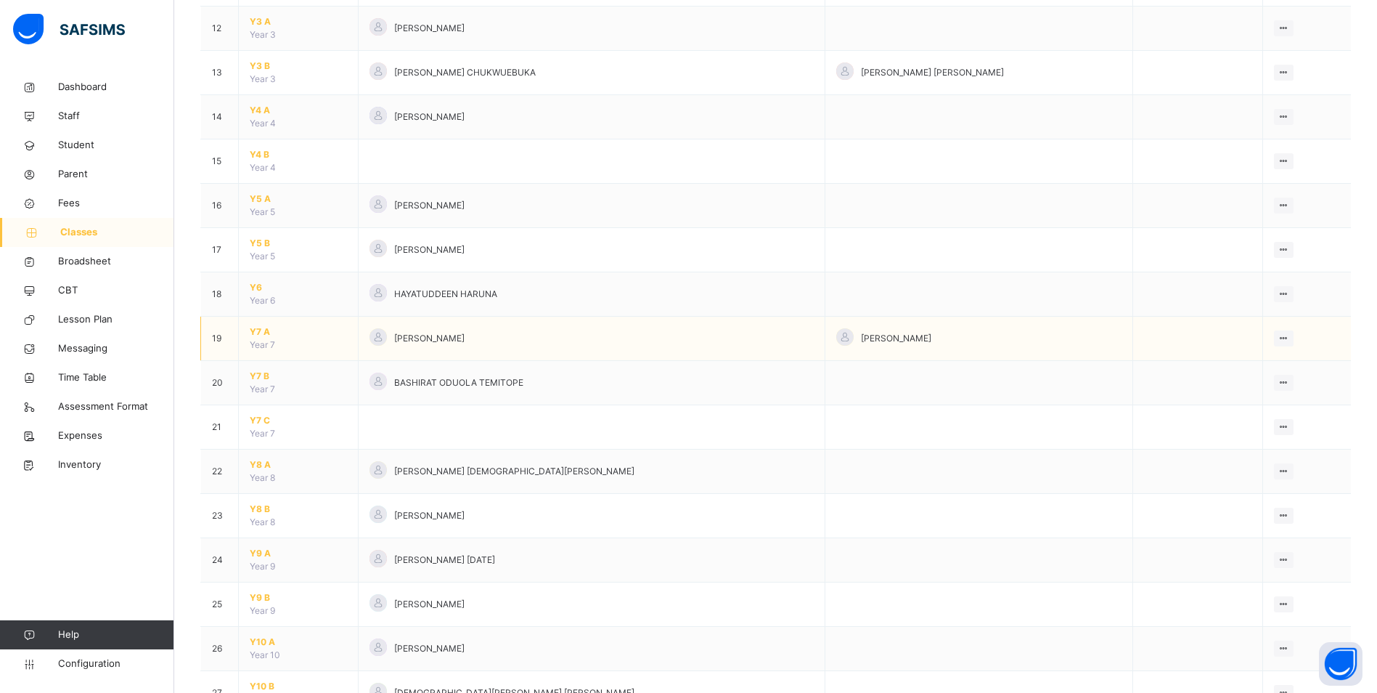
click at [258, 332] on span "Y7 A" at bounding box center [298, 331] width 97 height 13
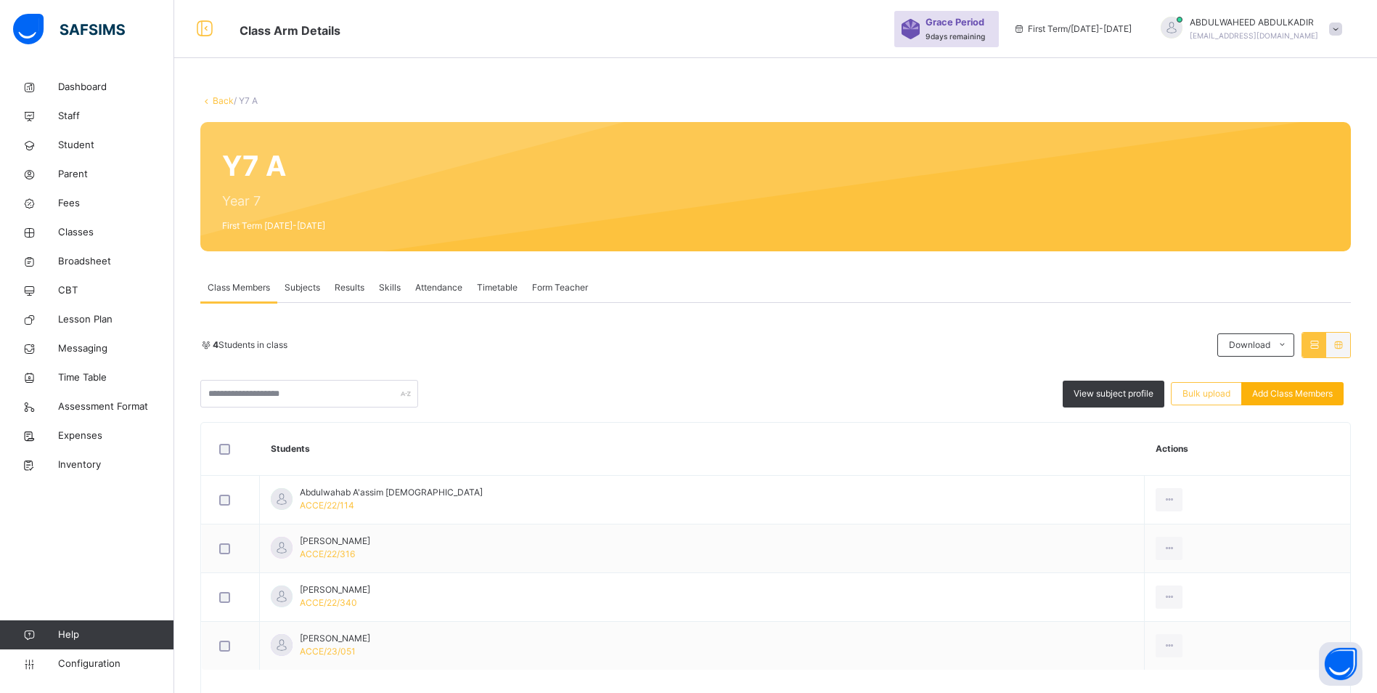
click at [1275, 395] on span "Add Class Members" at bounding box center [1292, 393] width 81 height 13
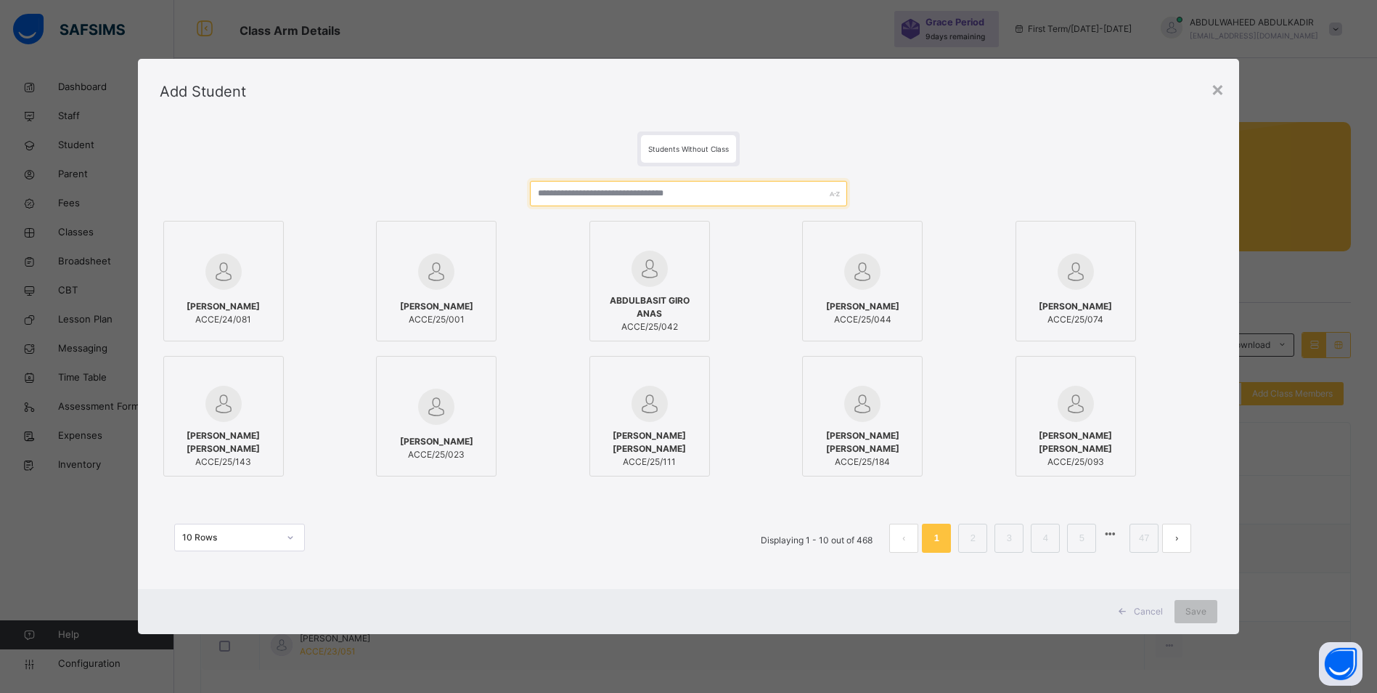
click at [694, 194] on input "text" at bounding box center [688, 193] width 317 height 25
paste input "**********"
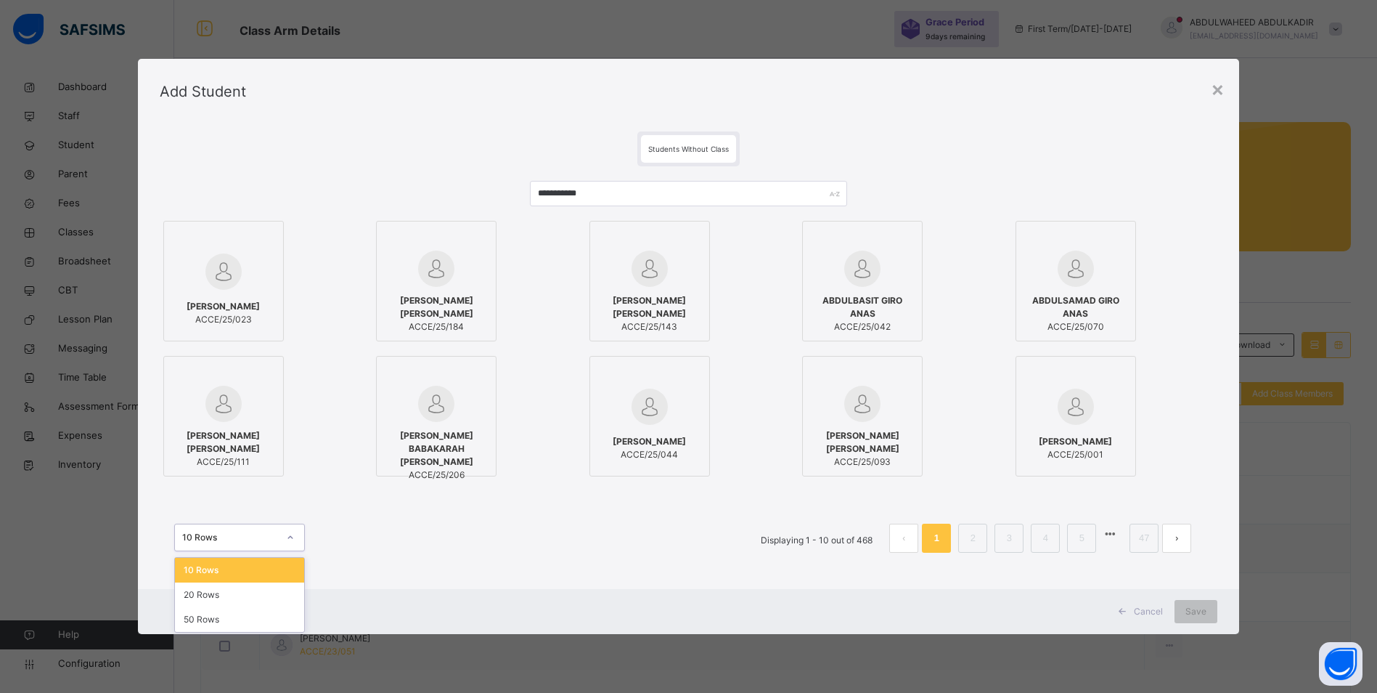
click at [288, 531] on div at bounding box center [290, 537] width 25 height 23
click at [239, 624] on div "50 Rows" at bounding box center [239, 619] width 129 height 25
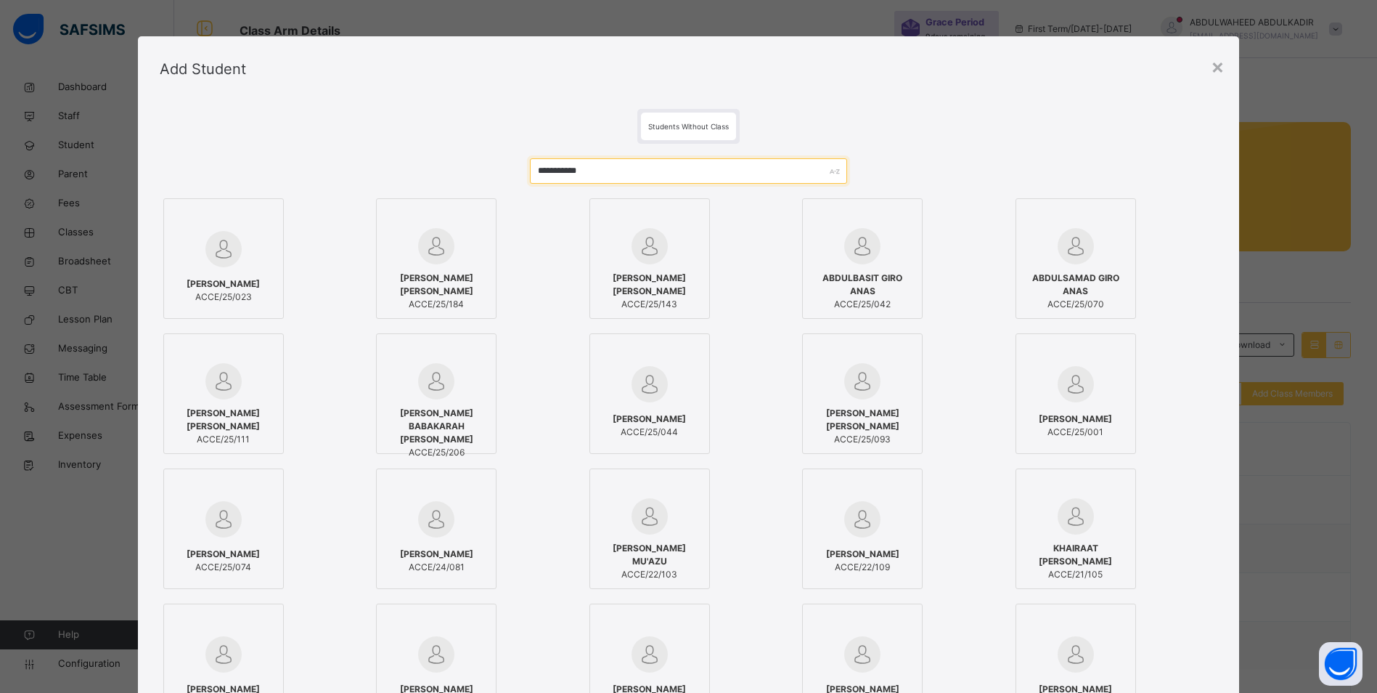
drag, startPoint x: 645, startPoint y: 171, endPoint x: 433, endPoint y: 159, distance: 212.3
paste input "text"
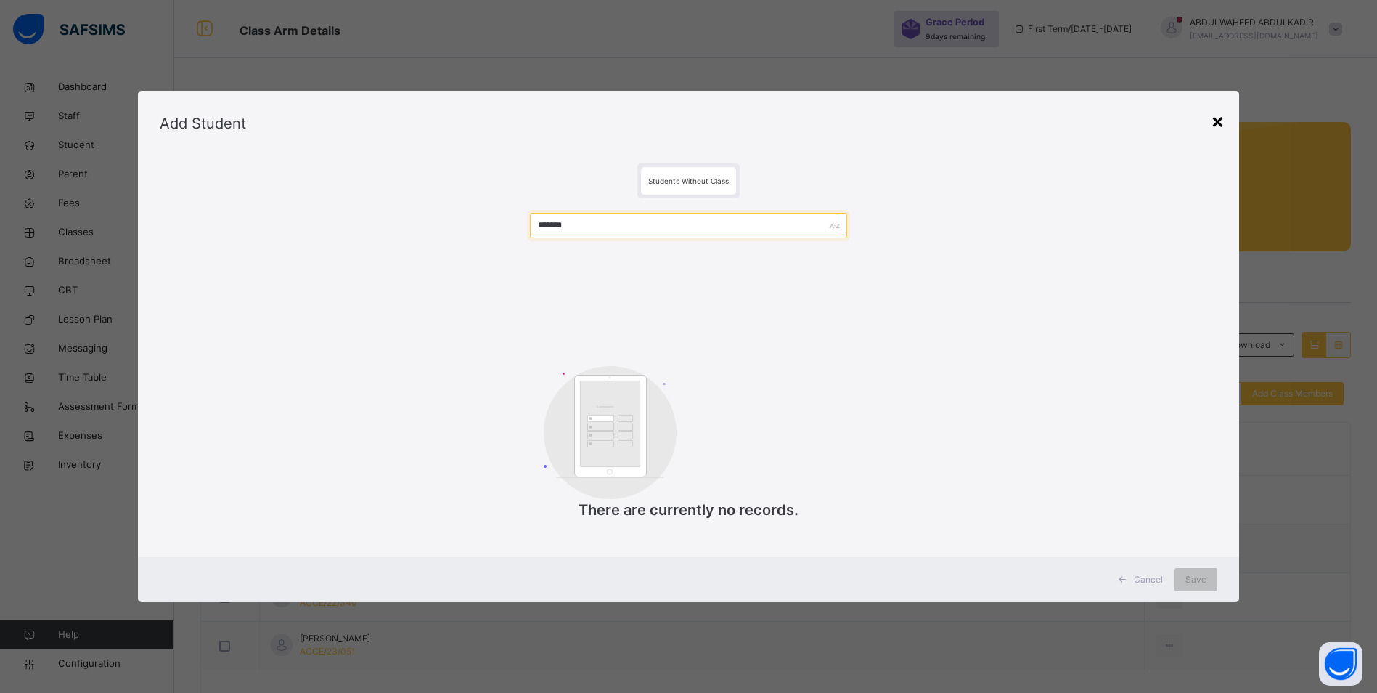
type input "*******"
click at [1225, 119] on div "×" at bounding box center [1218, 120] width 14 height 30
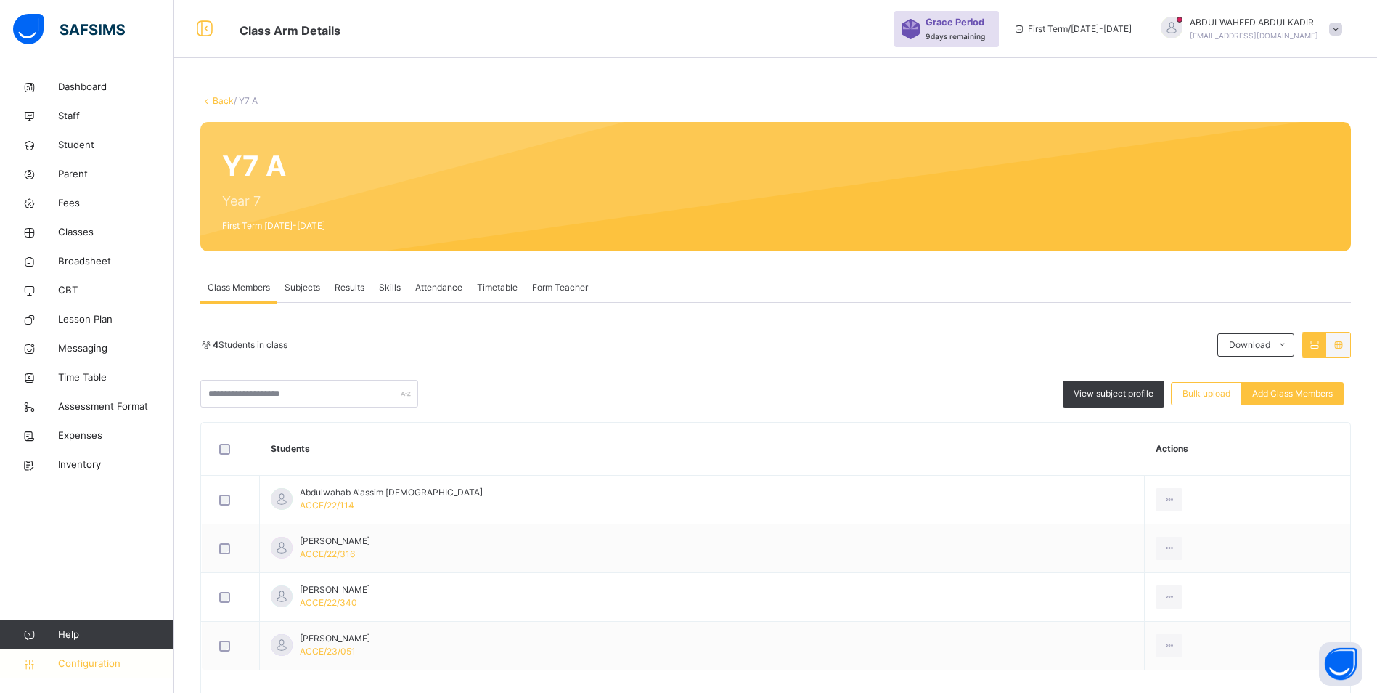
click at [87, 665] on span "Configuration" at bounding box center [115, 663] width 115 height 15
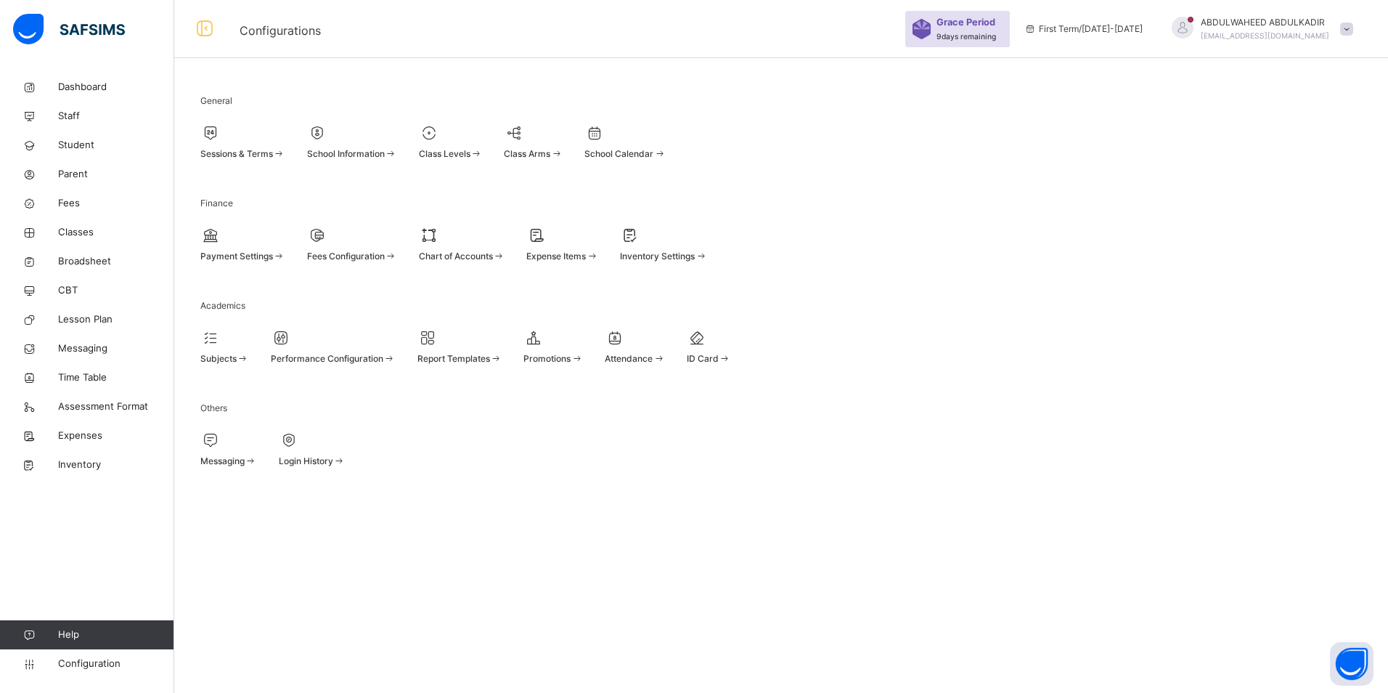
click at [265, 154] on span "Sessions & Terms" at bounding box center [236, 153] width 73 height 11
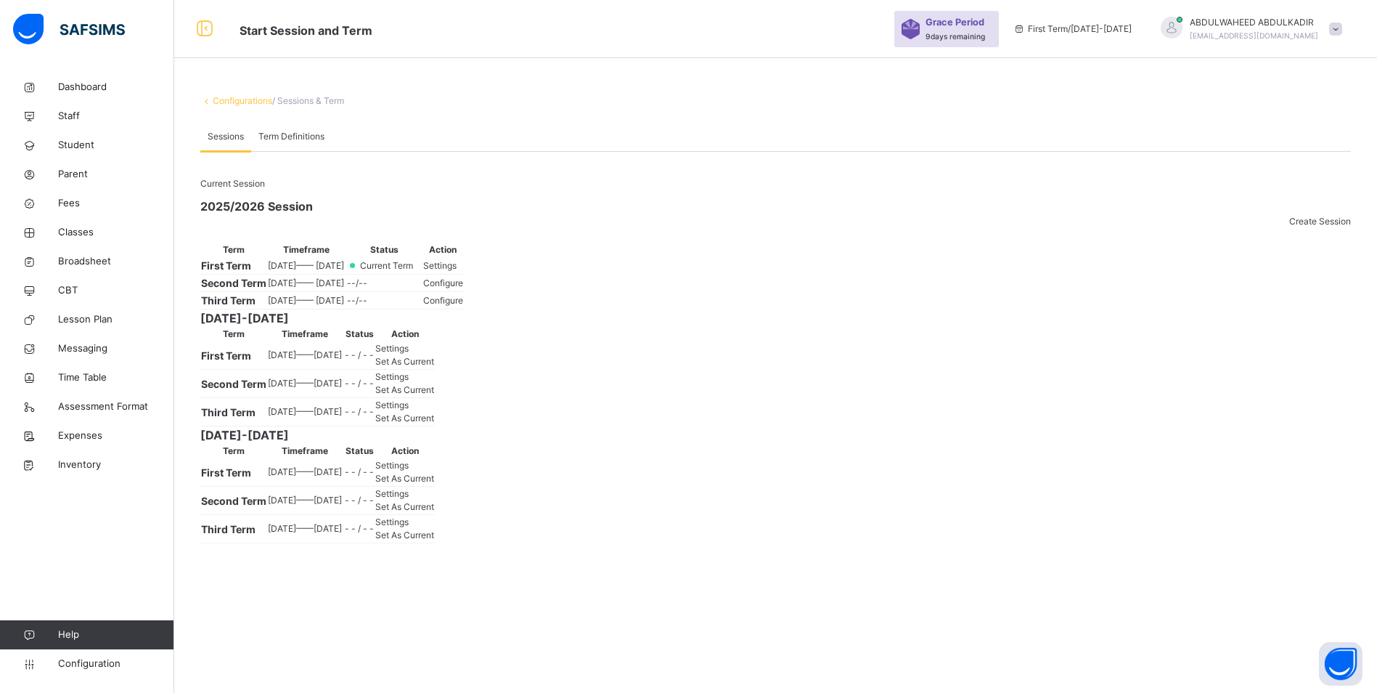
click at [457, 271] on span "Settings" at bounding box center [439, 265] width 33 height 11
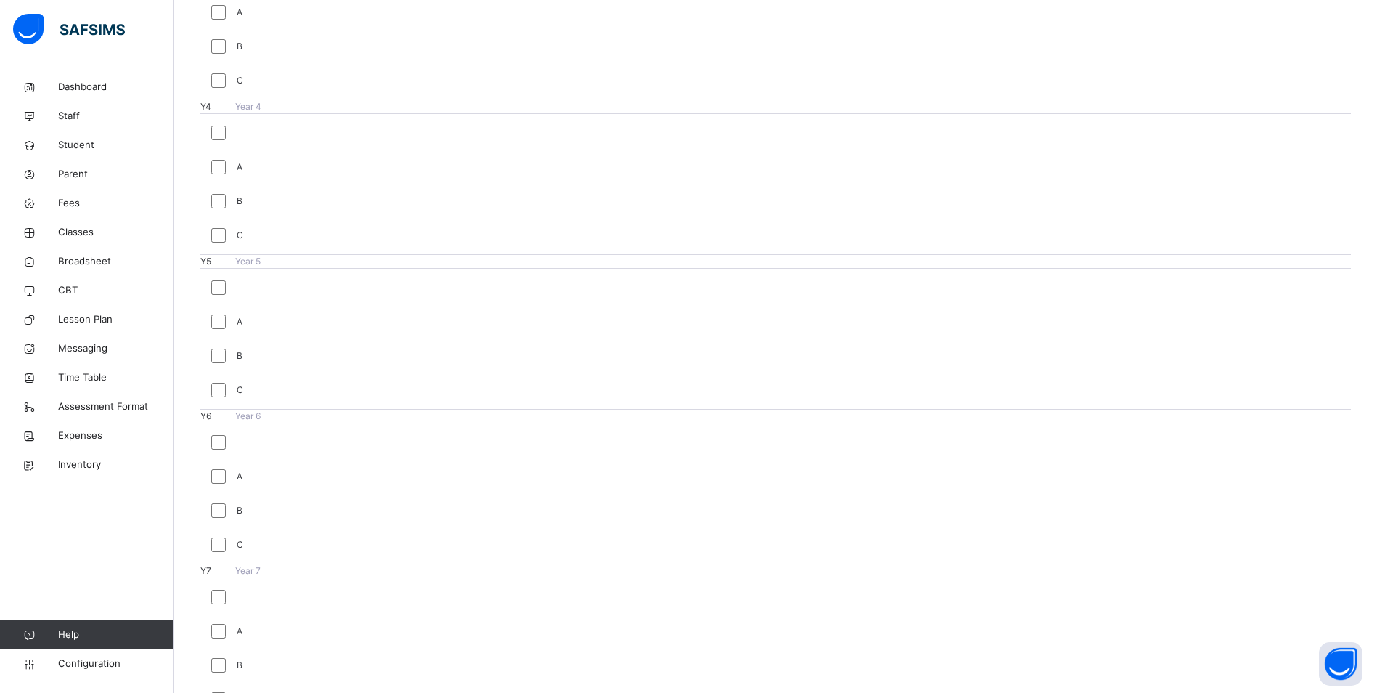
scroll to position [1474, 0]
click at [68, 232] on span "Classes" at bounding box center [116, 232] width 116 height 15
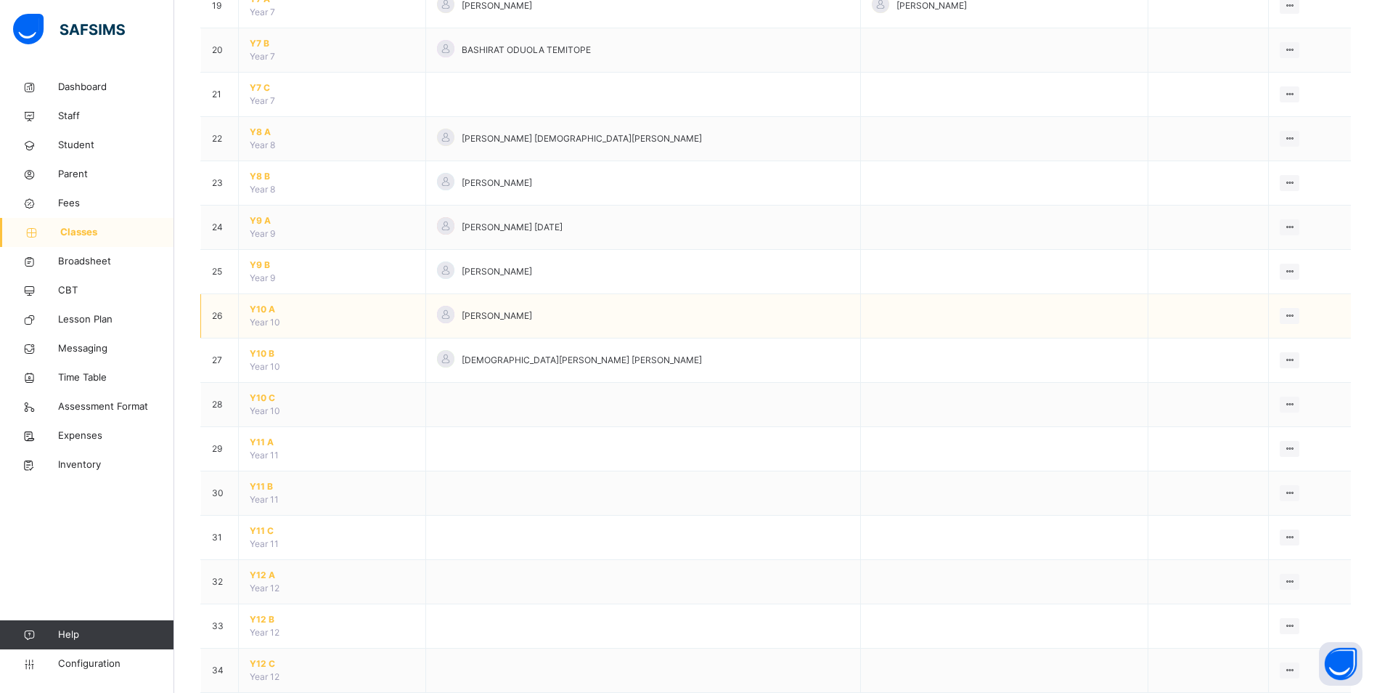
scroll to position [1066, 0]
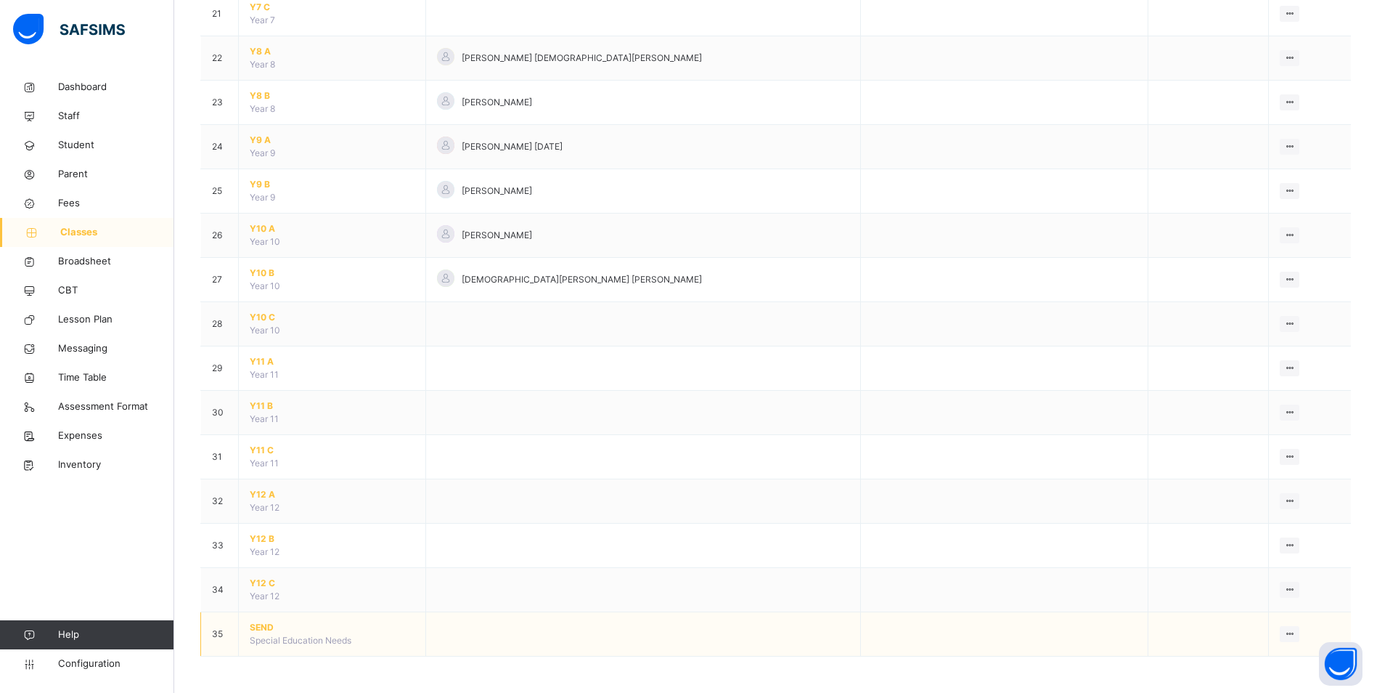
click at [274, 629] on span "SEND" at bounding box center [332, 627] width 165 height 13
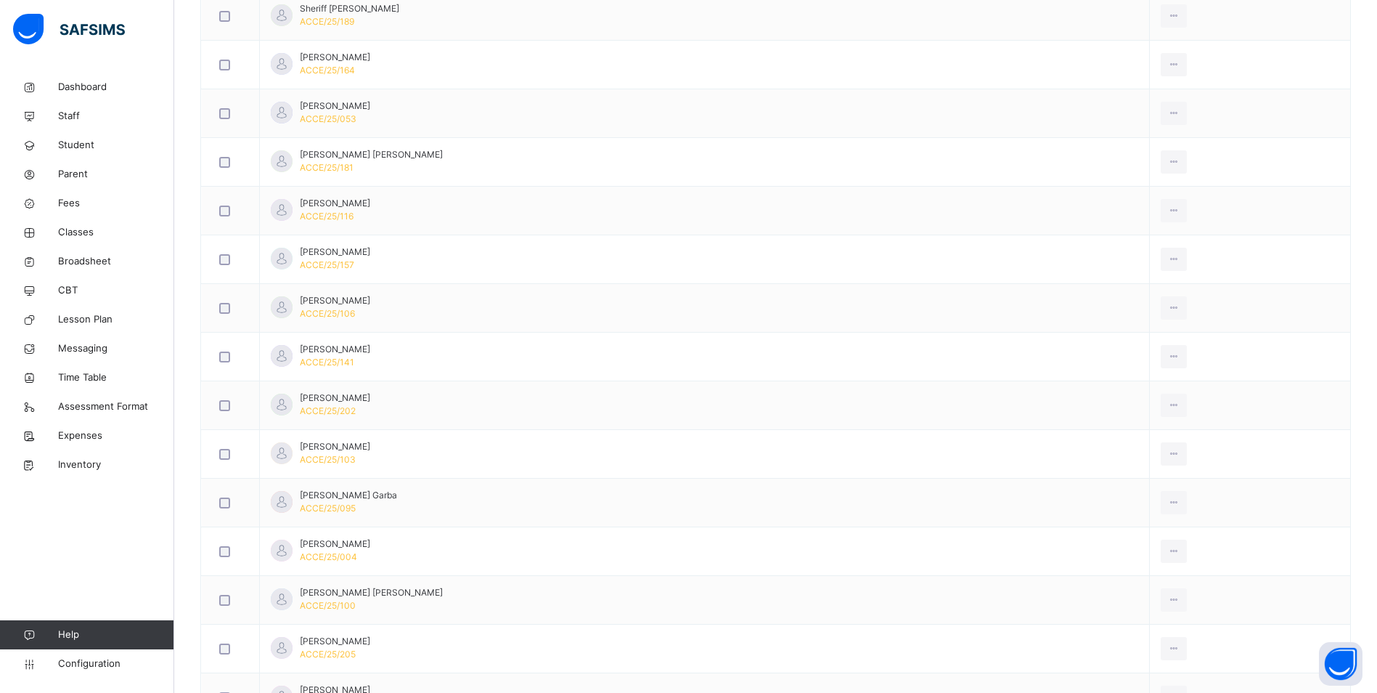
scroll to position [6089, 0]
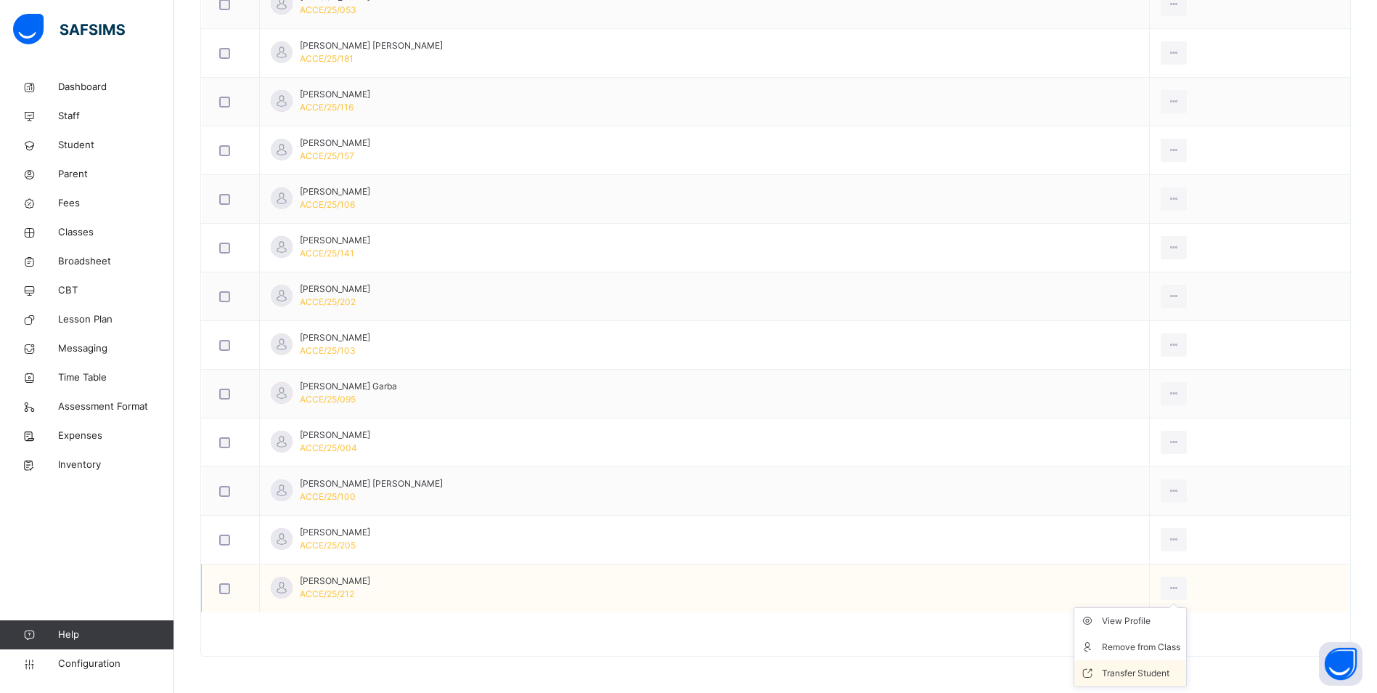
click at [1144, 668] on div "Transfer Student" at bounding box center [1141, 673] width 78 height 15
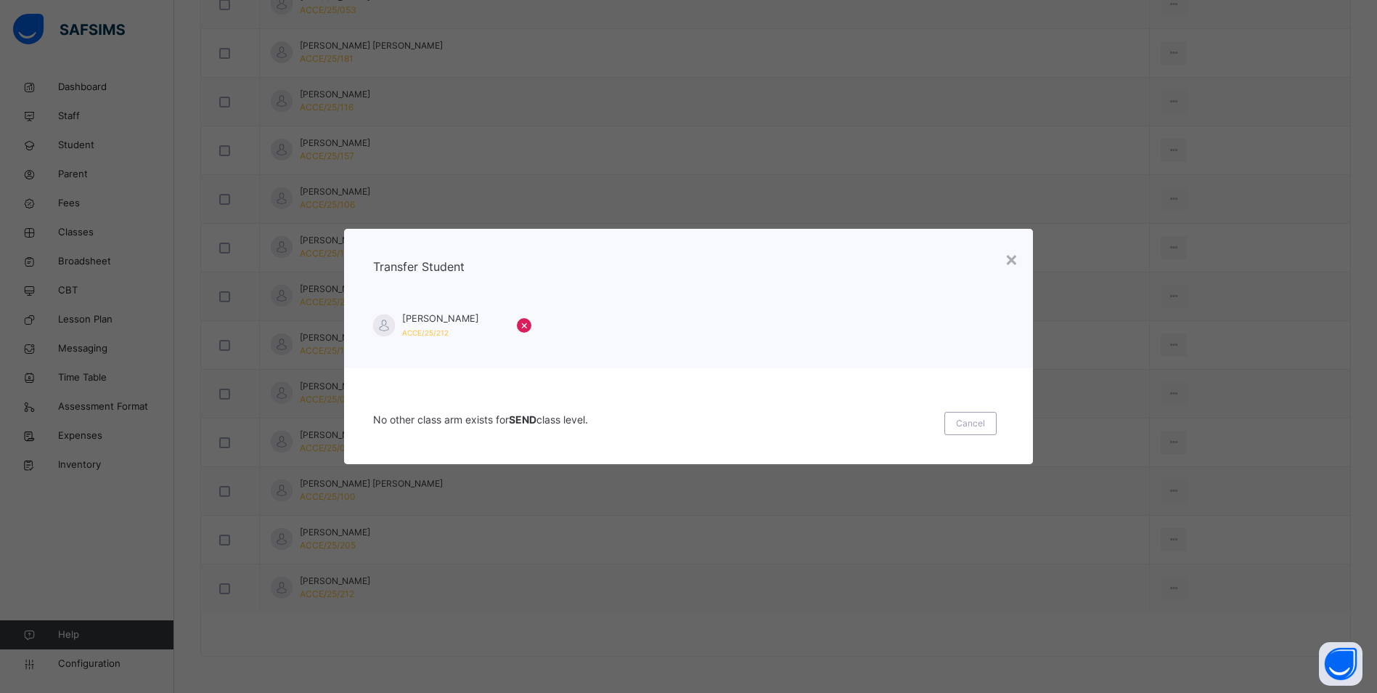
click at [521, 326] on span "×" at bounding box center [525, 324] width 8 height 17
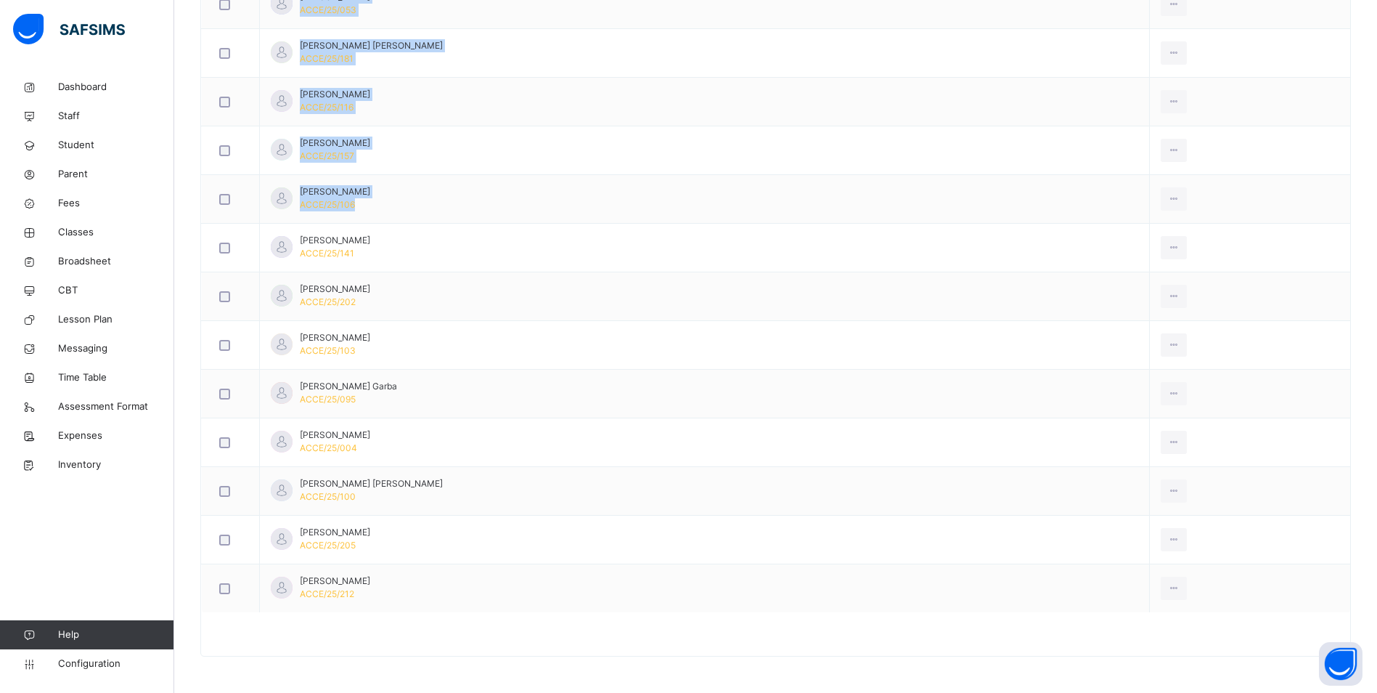
drag, startPoint x: 926, startPoint y: 493, endPoint x: 1390, endPoint y: 730, distance: 520.8
drag, startPoint x: 850, startPoint y: 515, endPoint x: 613, endPoint y: 382, distance: 272.4
click at [613, 382] on td "[PERSON_NAME] Garba ACCE/25/095" at bounding box center [705, 394] width 890 height 49
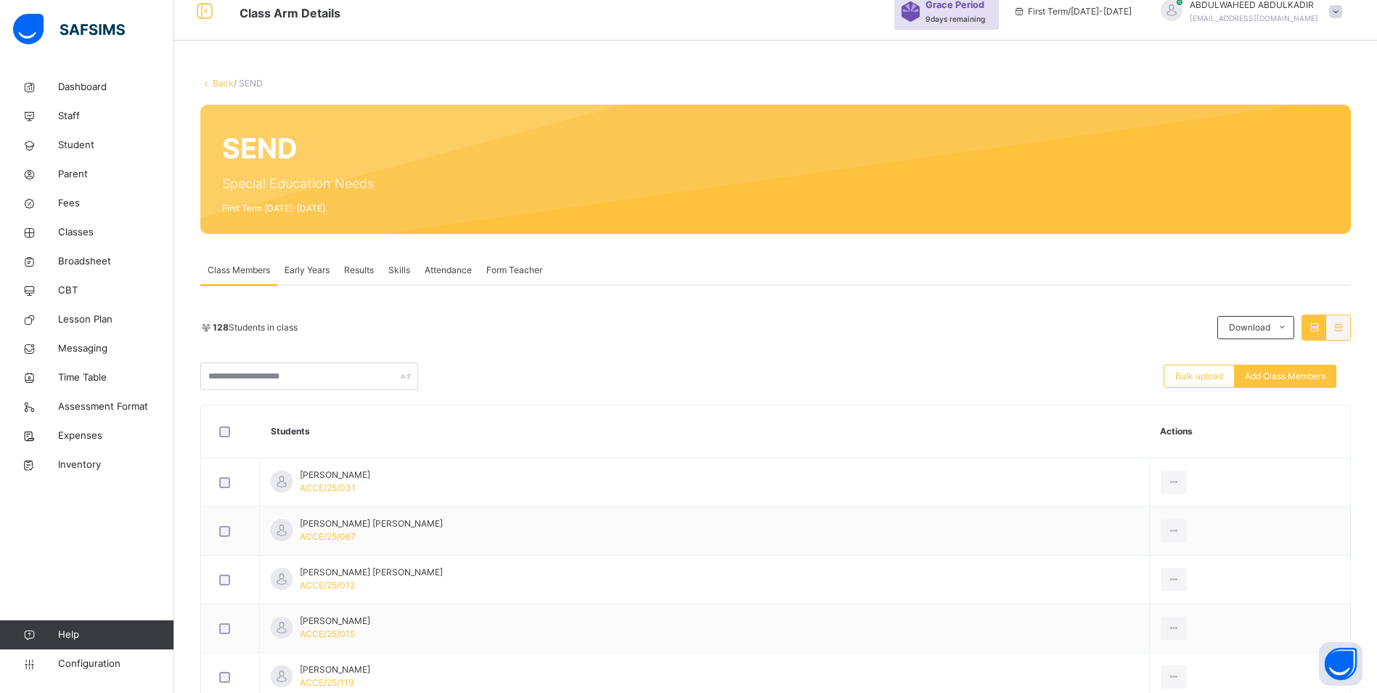
scroll to position [0, 0]
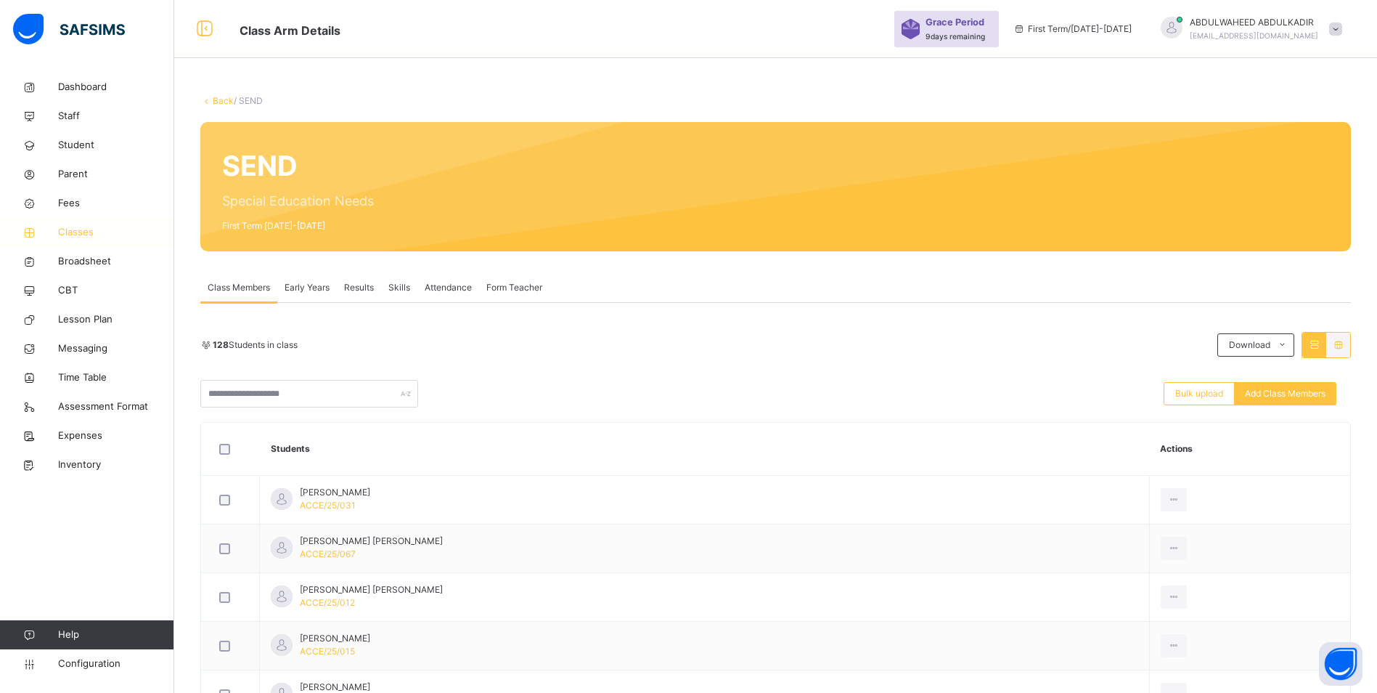
click at [89, 232] on span "Classes" at bounding box center [116, 232] width 116 height 15
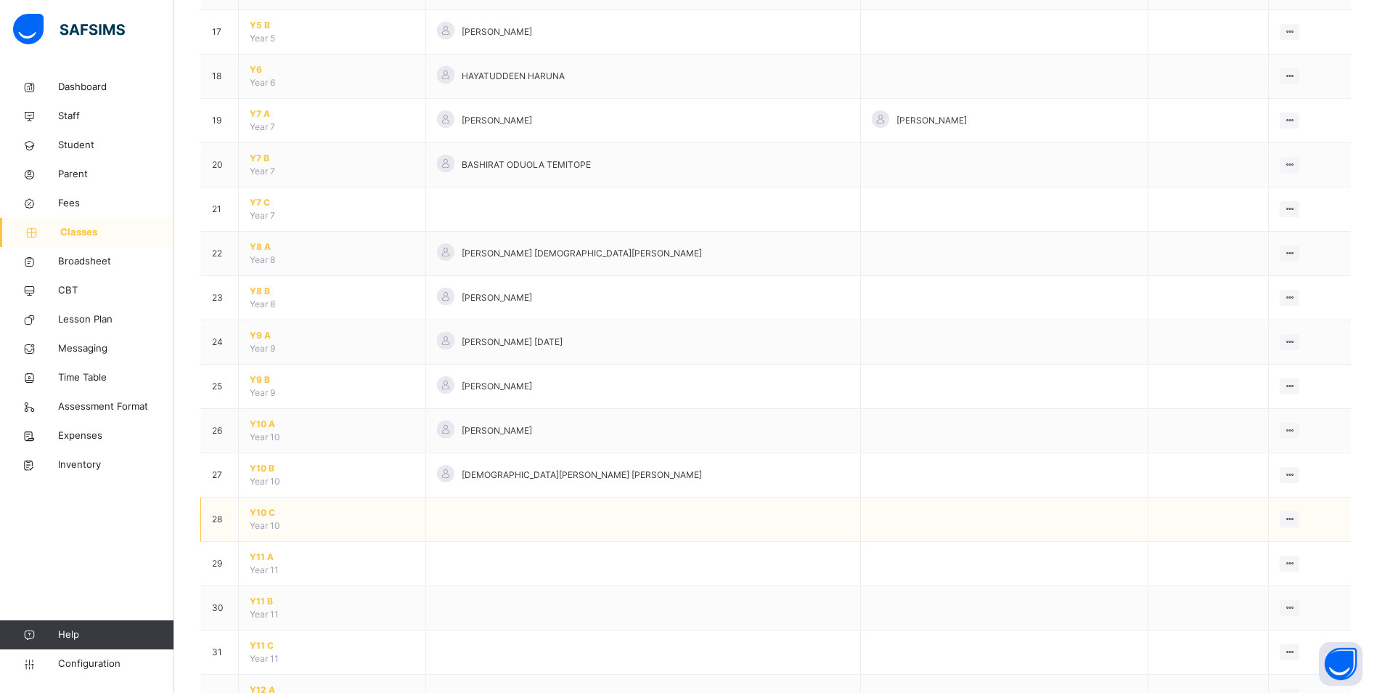
scroll to position [1066, 0]
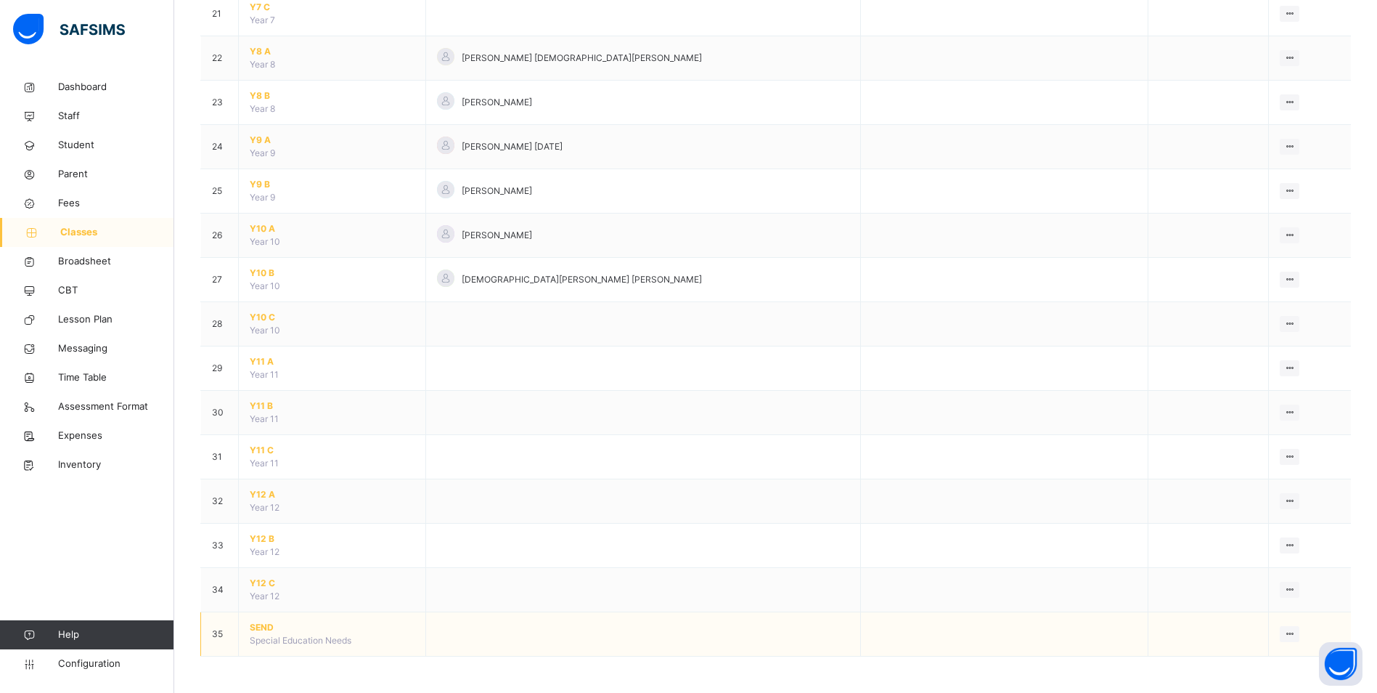
click at [267, 627] on span "SEND" at bounding box center [332, 627] width 165 height 13
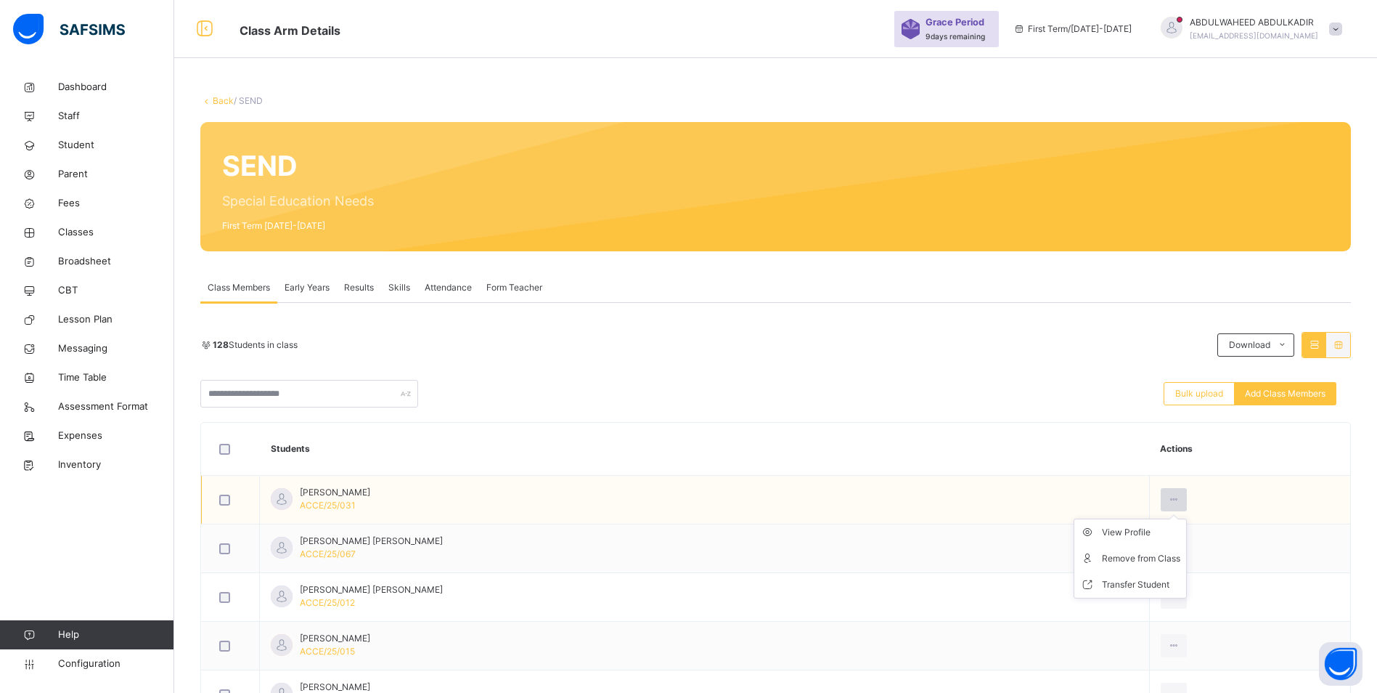
click at [1172, 499] on icon at bounding box center [1174, 499] width 12 height 13
click at [1155, 555] on div "Remove from Class" at bounding box center [1141, 558] width 78 height 15
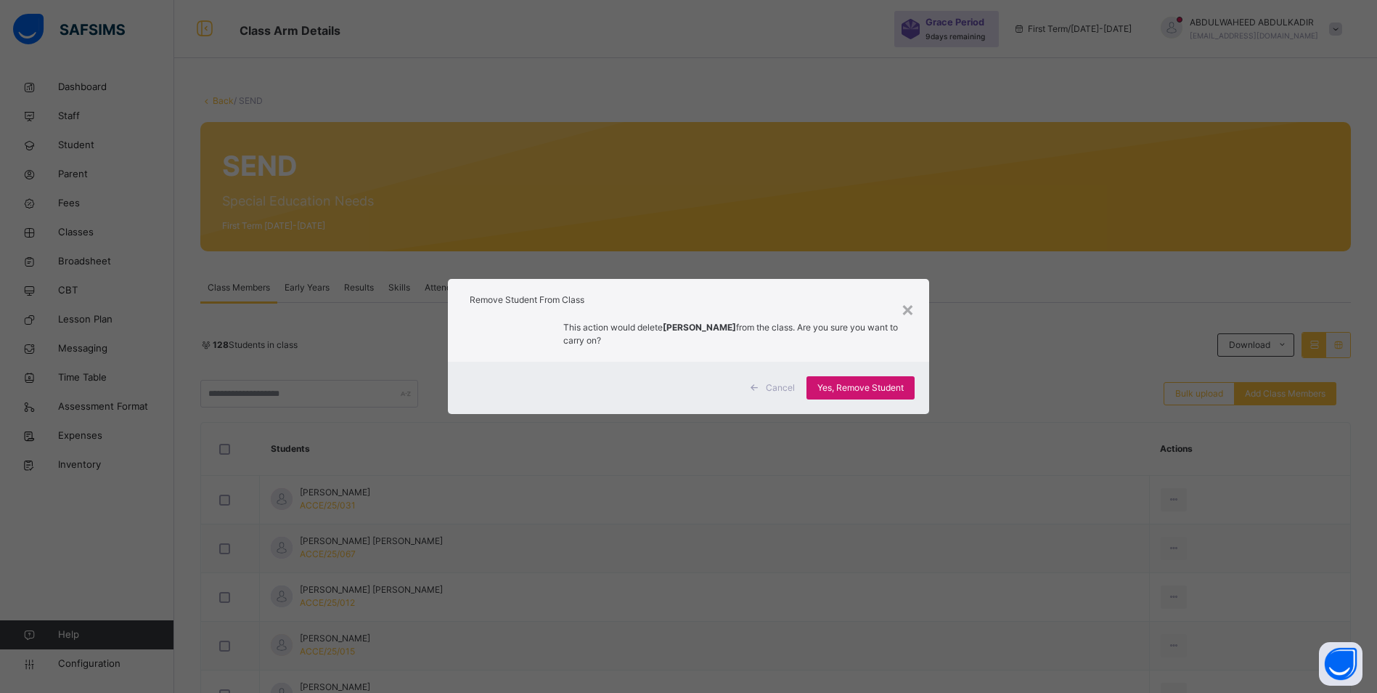
click at [857, 386] on span "Yes, Remove Student" at bounding box center [860, 387] width 86 height 13
click at [856, 390] on span "Yes, Remove Student" at bounding box center [860, 387] width 86 height 13
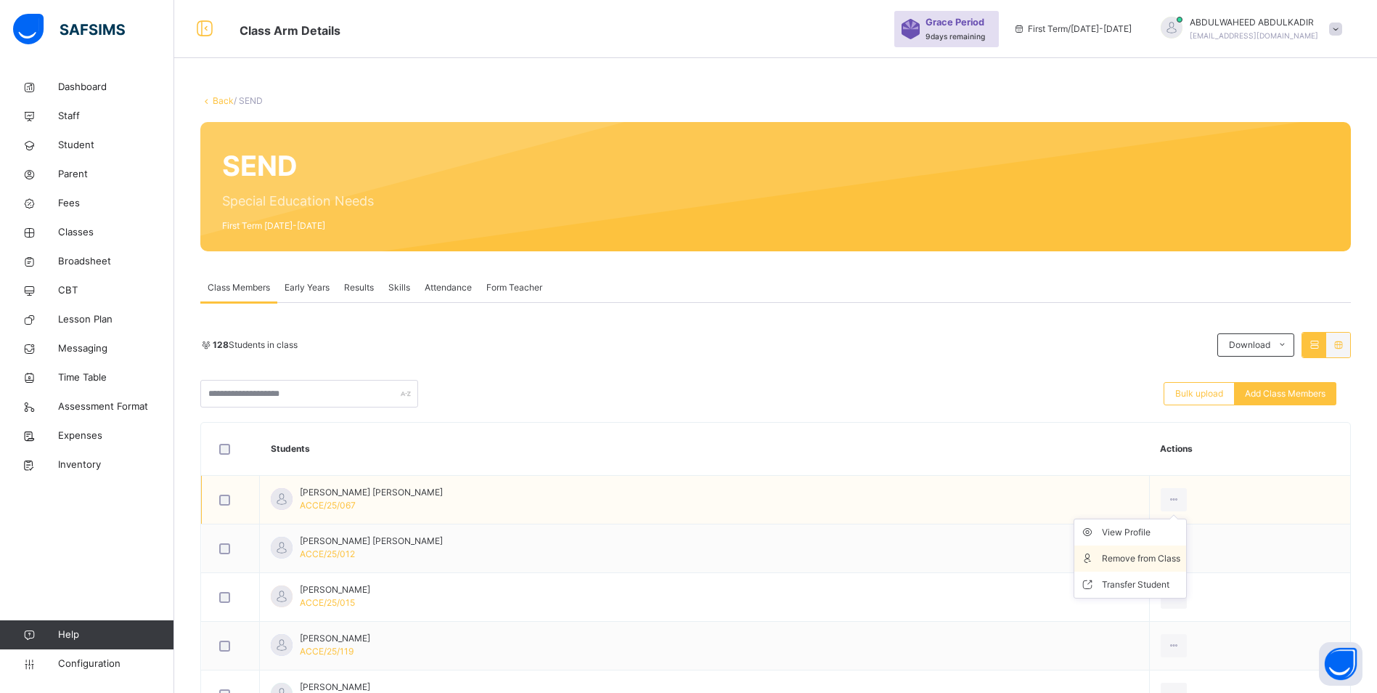
click at [1129, 560] on div "Remove from Class" at bounding box center [1141, 558] width 78 height 15
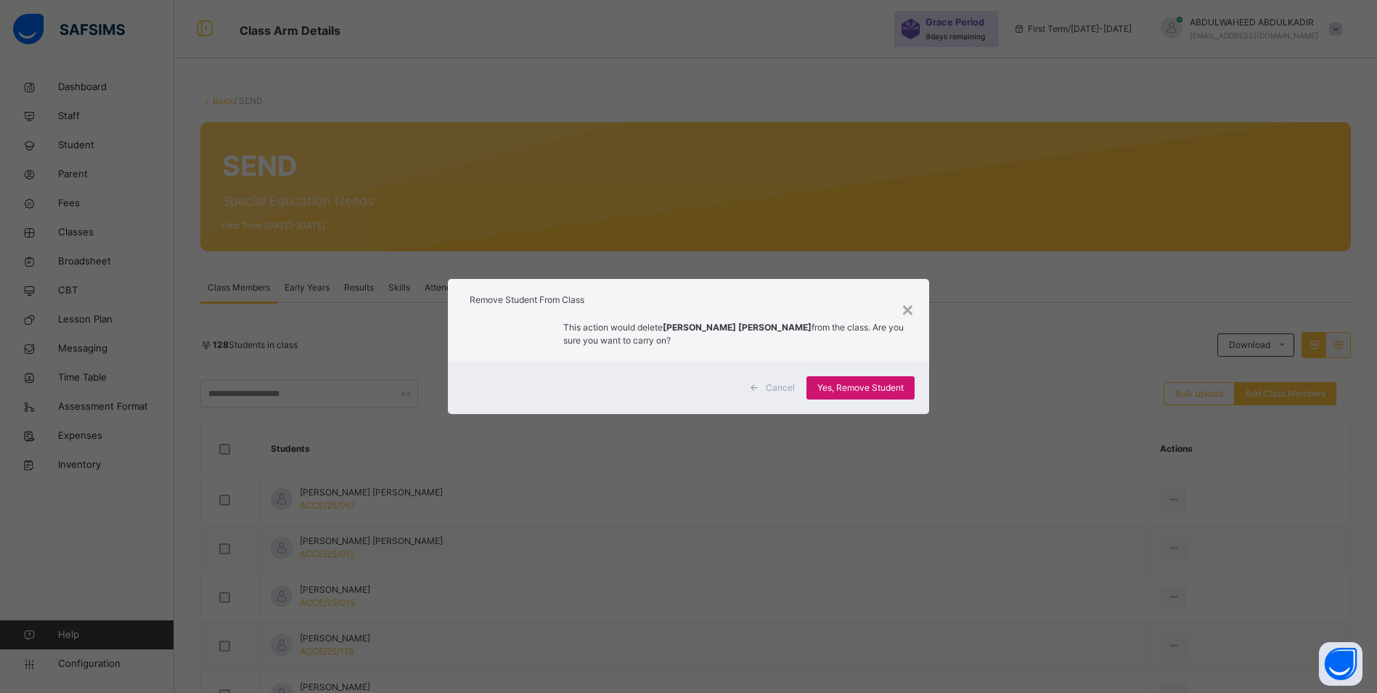
click at [854, 385] on span "Yes, Remove Student" at bounding box center [860, 387] width 86 height 13
click at [883, 381] on span "Resume" at bounding box center [887, 387] width 33 height 13
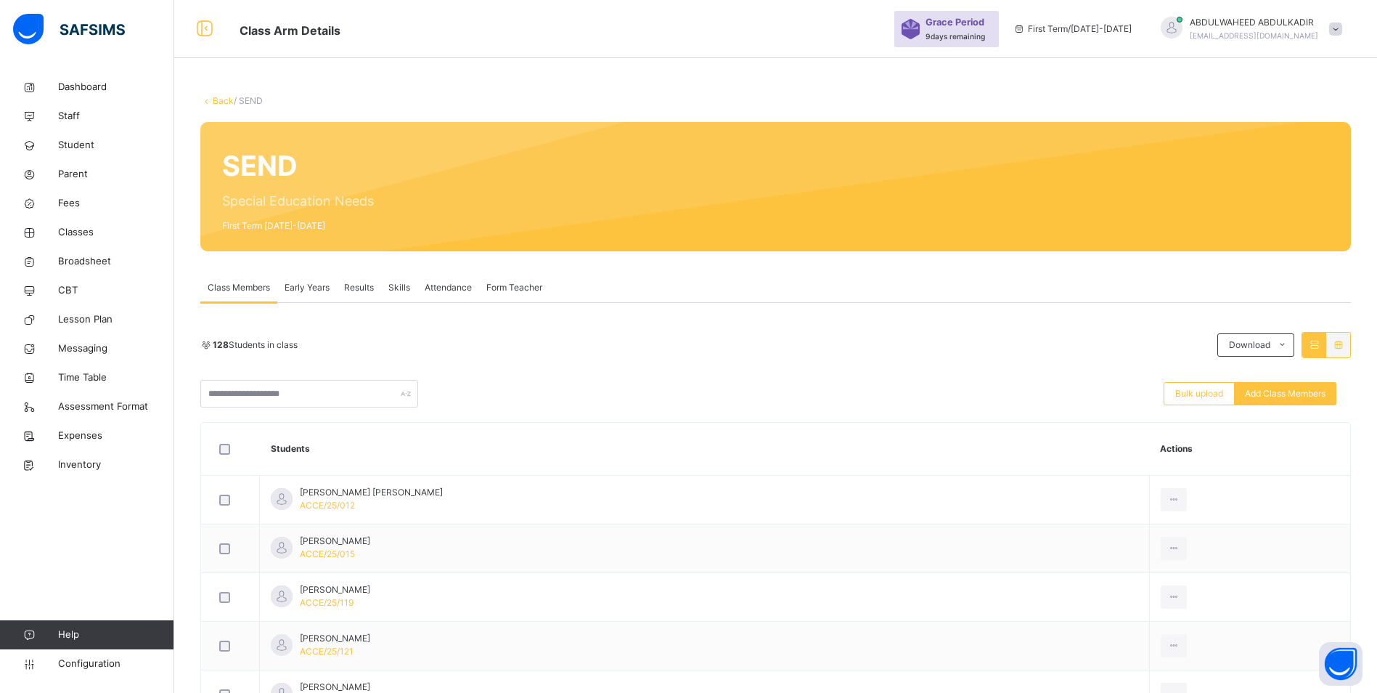
click at [0, 0] on div "× Idle Mode Due to inactivity you would be logged out to the system in the next…" at bounding box center [0, 0] width 0 height 0
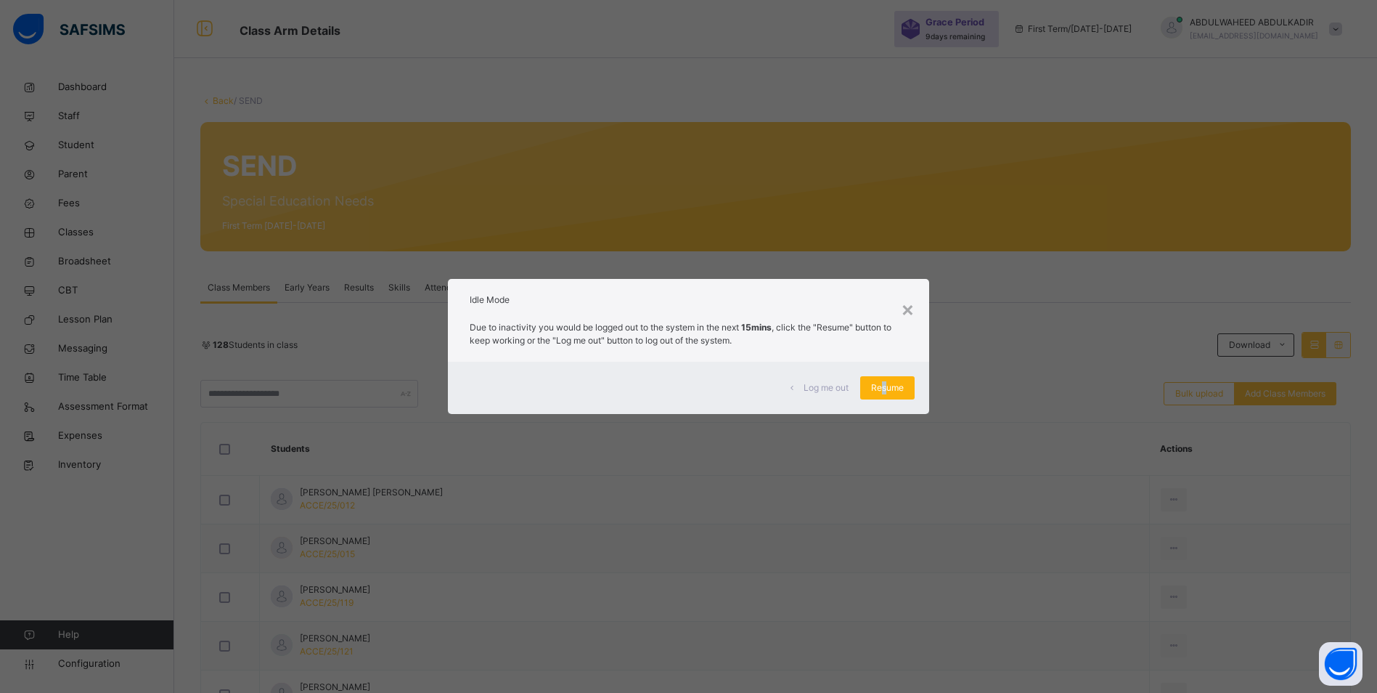
click at [886, 389] on span "Resume" at bounding box center [887, 387] width 33 height 13
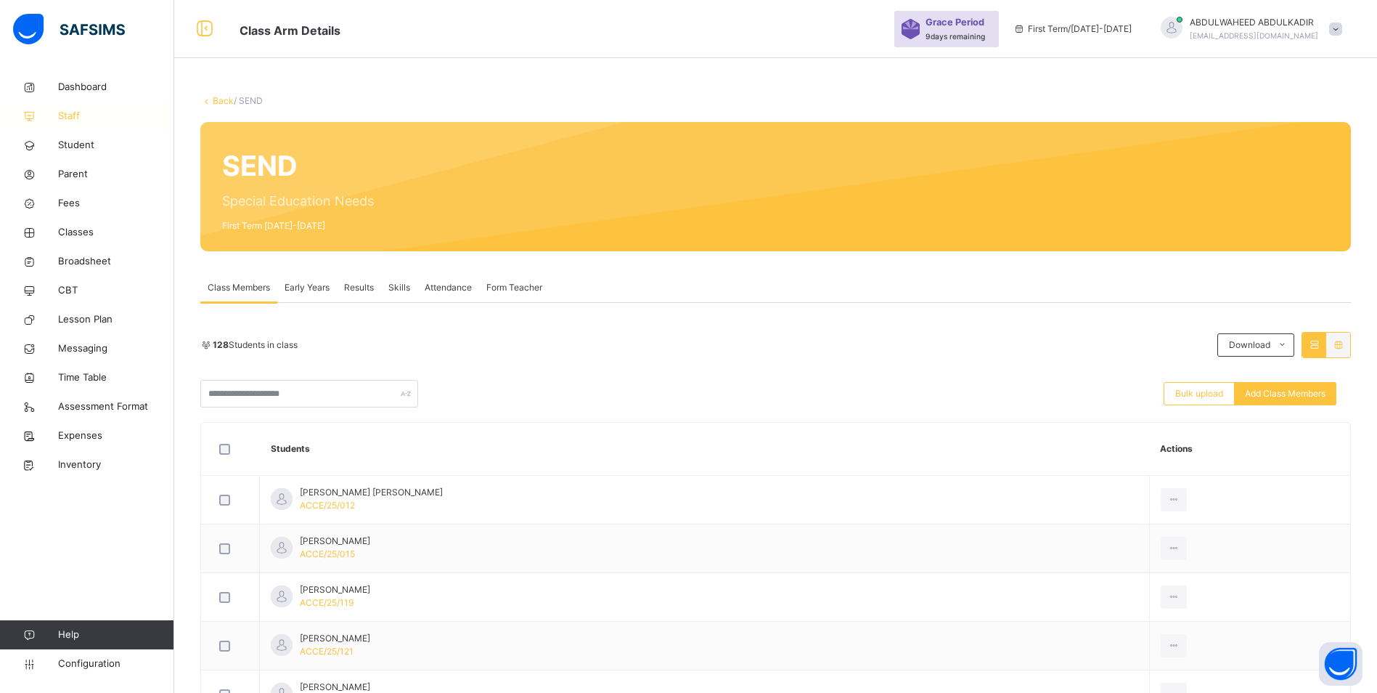
click at [73, 110] on span "Staff" at bounding box center [116, 116] width 116 height 15
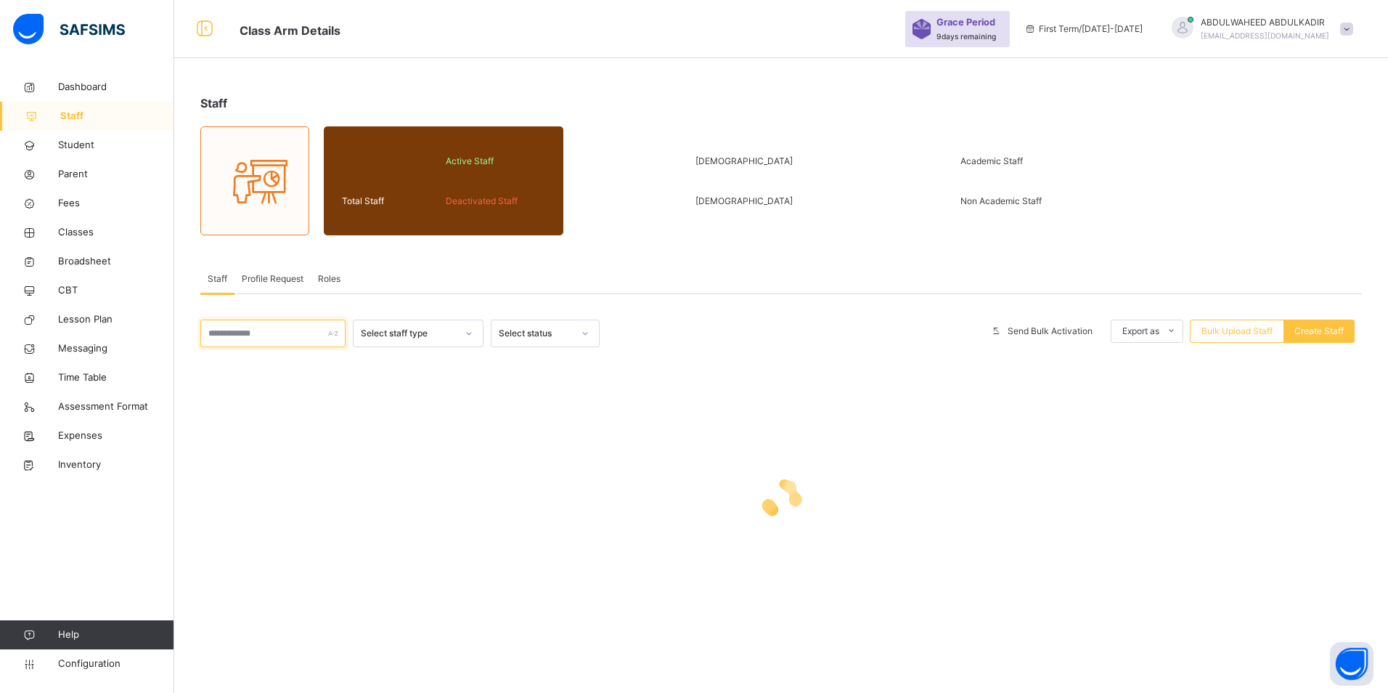
click at [234, 336] on input "text" at bounding box center [272, 333] width 145 height 28
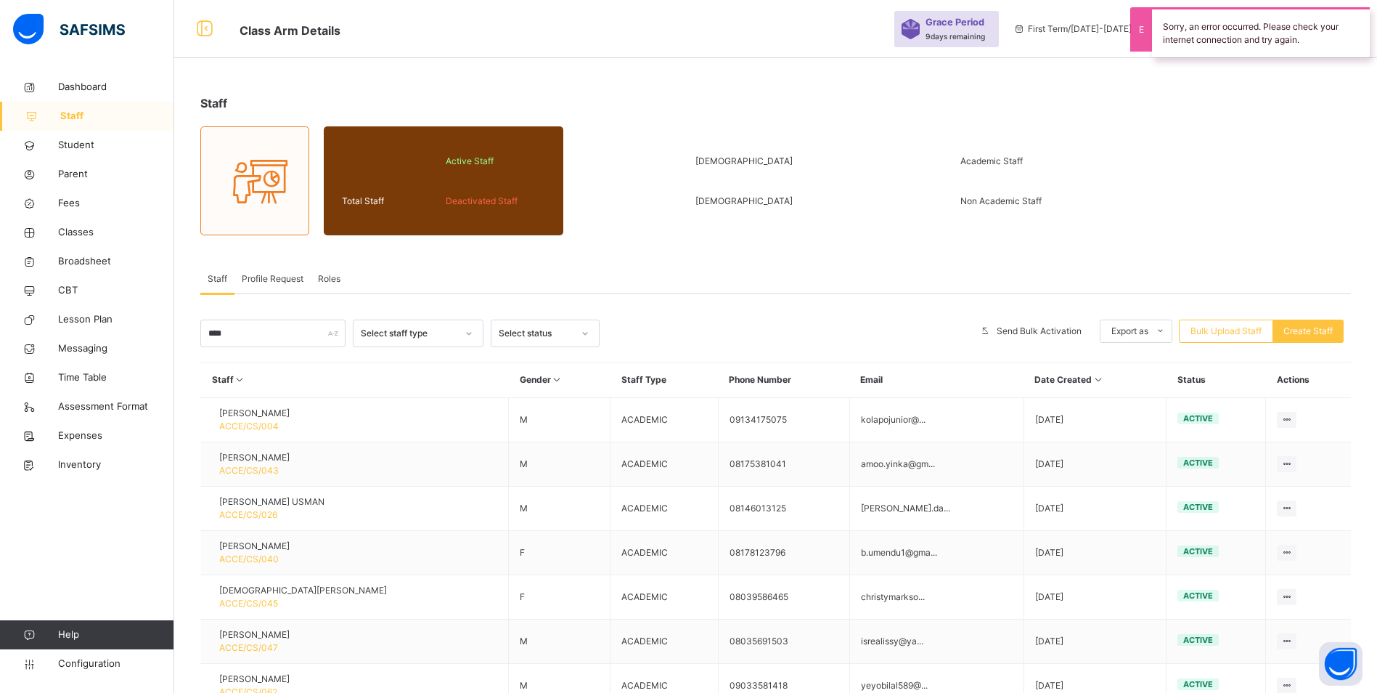
click at [589, 8] on div "Class Arm Details Grace Period 9 days remaining First Term / [DATE]-[DATE] ABDU…" at bounding box center [688, 29] width 1377 height 58
click at [240, 329] on input "****" at bounding box center [272, 333] width 145 height 28
type input "*"
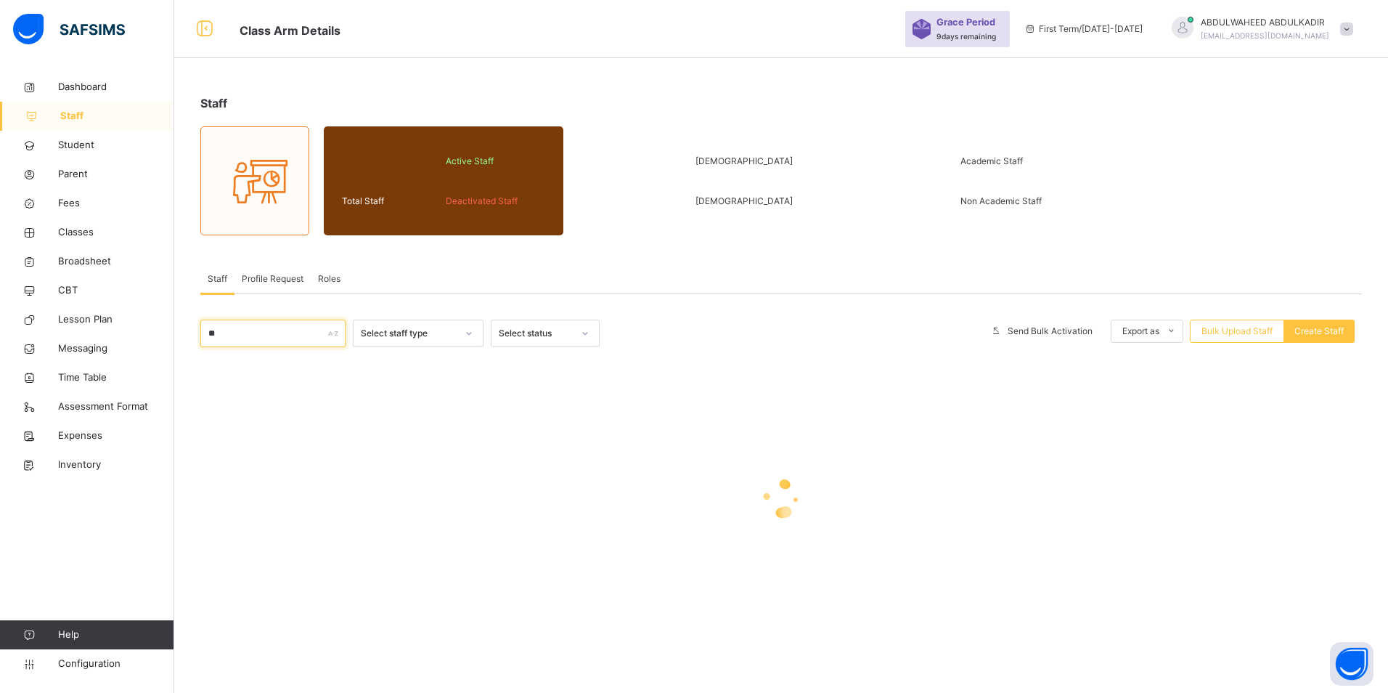
type input "*"
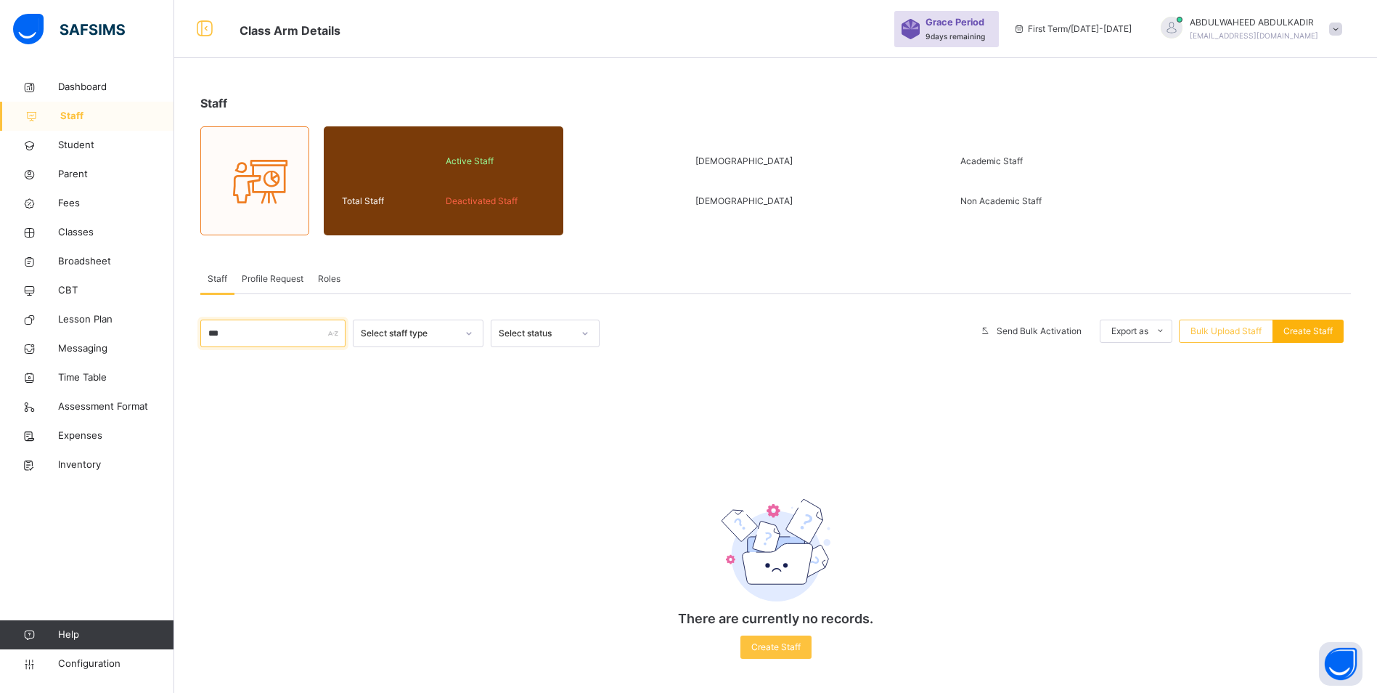
type input "***"
click at [1304, 330] on span "Create Staff" at bounding box center [1308, 331] width 49 height 13
select select "**"
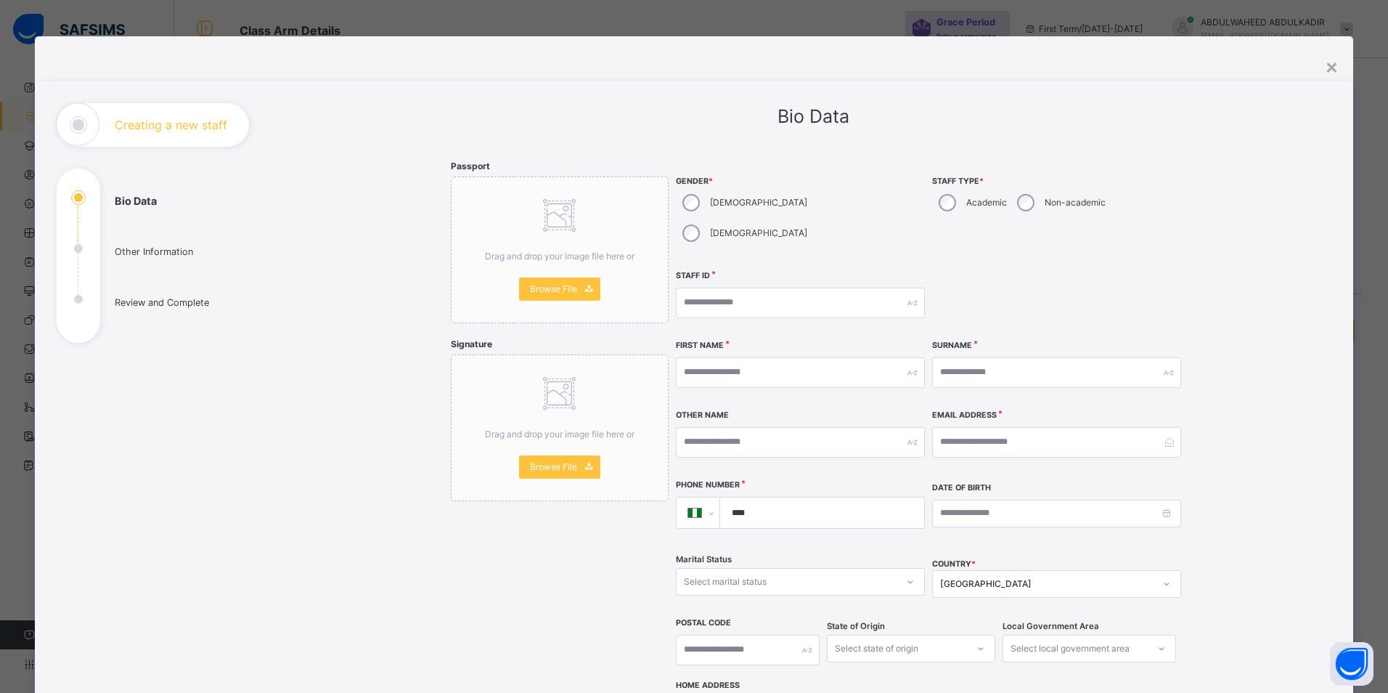
click at [677, 202] on div "[DEMOGRAPHIC_DATA]" at bounding box center [743, 202] width 135 height 30
click at [773, 287] on input "text" at bounding box center [800, 302] width 249 height 30
type input "**********"
click at [731, 357] on input "text" at bounding box center [794, 372] width 249 height 30
click at [974, 357] on input "text" at bounding box center [1050, 372] width 249 height 30
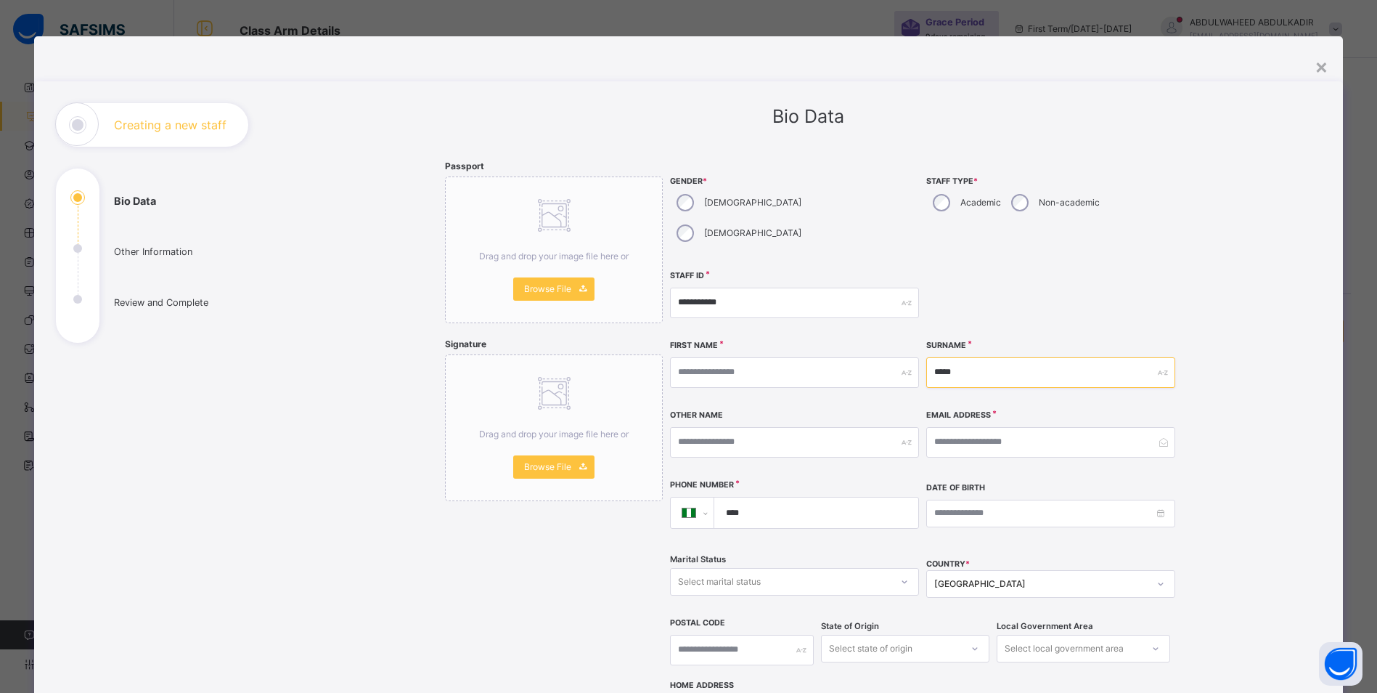
type input "*****"
click at [792, 357] on input "text" at bounding box center [794, 372] width 249 height 30
type input "******"
click at [735, 427] on input "text" at bounding box center [794, 442] width 249 height 30
type input "****"
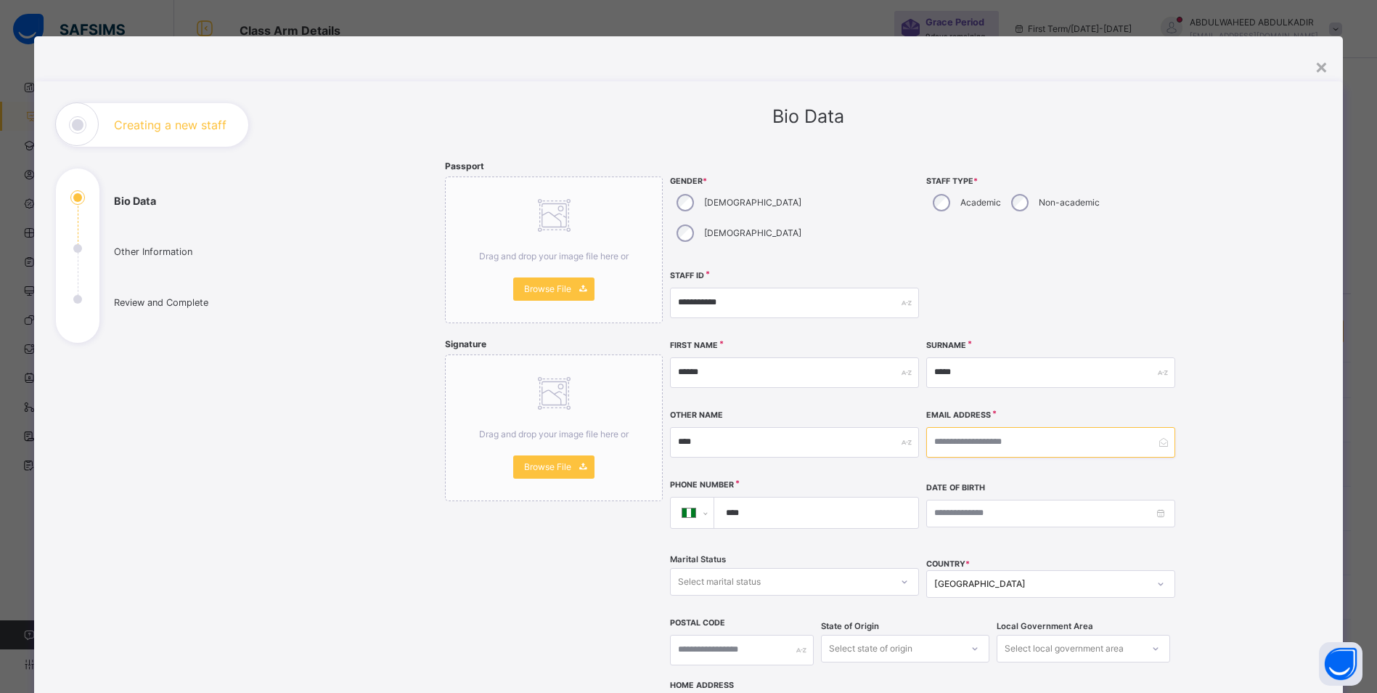
click at [1045, 427] on input "email" at bounding box center [1050, 442] width 249 height 30
type input "**********"
click at [822, 497] on input "****" at bounding box center [813, 512] width 192 height 30
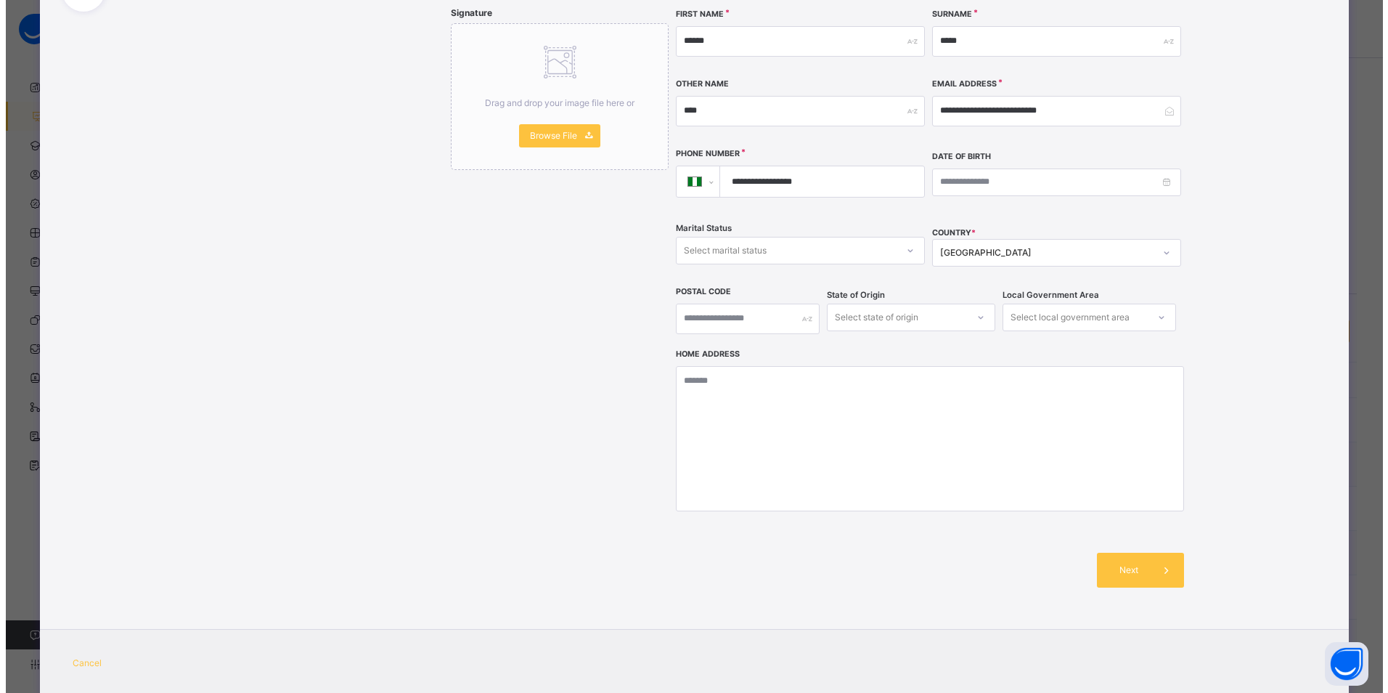
scroll to position [340, 0]
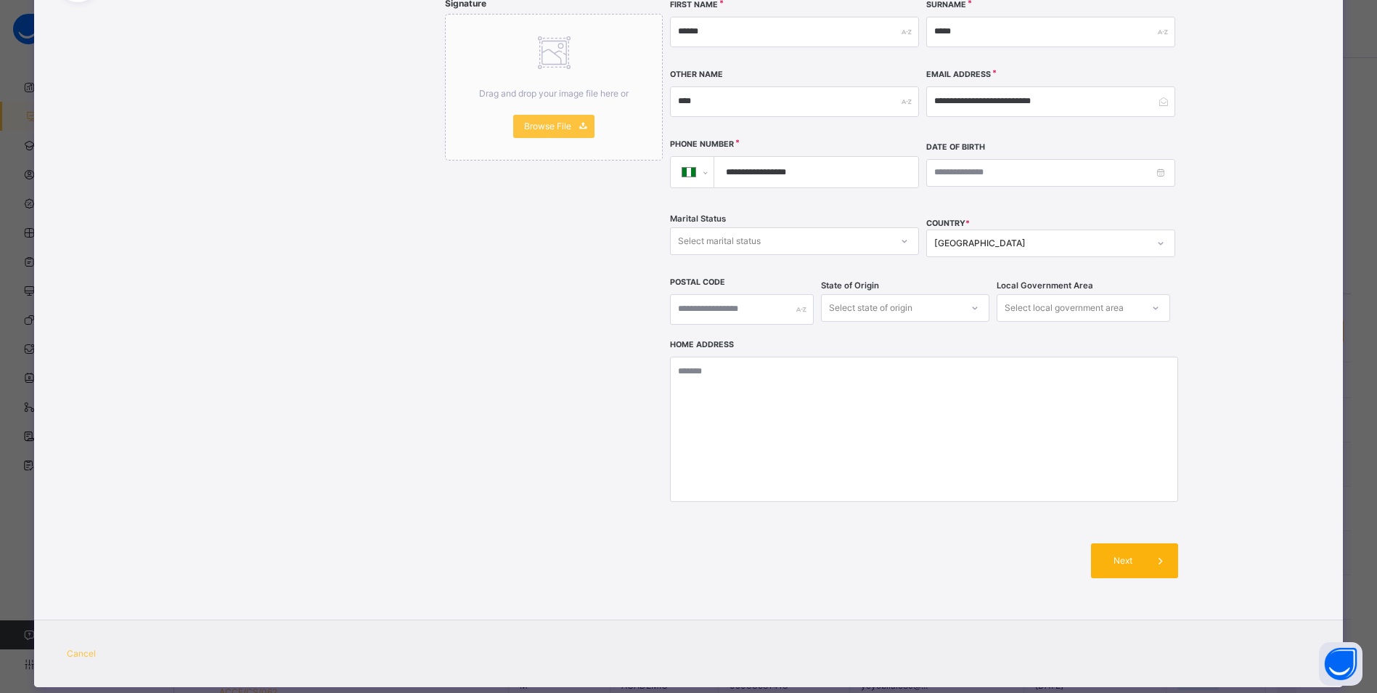
type input "**********"
click at [1126, 554] on span "Next" at bounding box center [1122, 560] width 41 height 13
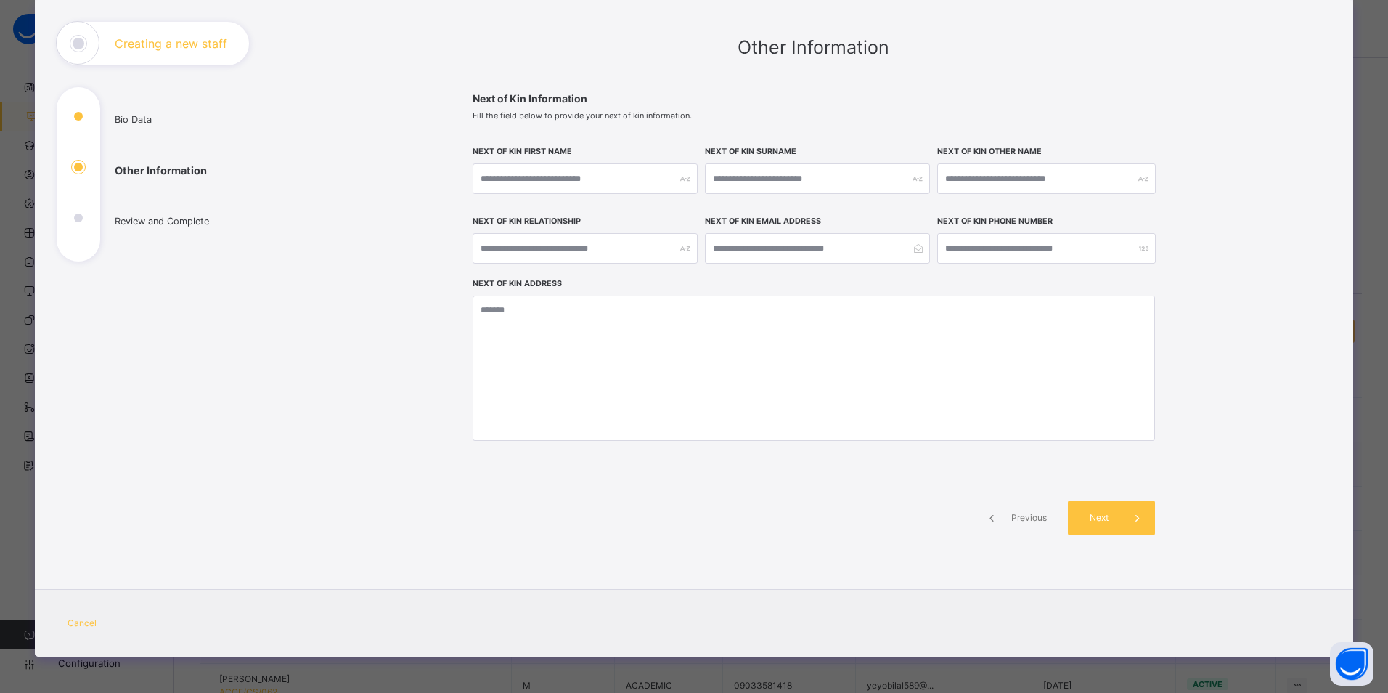
scroll to position [81, 0]
click at [1126, 531] on span at bounding box center [1137, 517] width 35 height 35
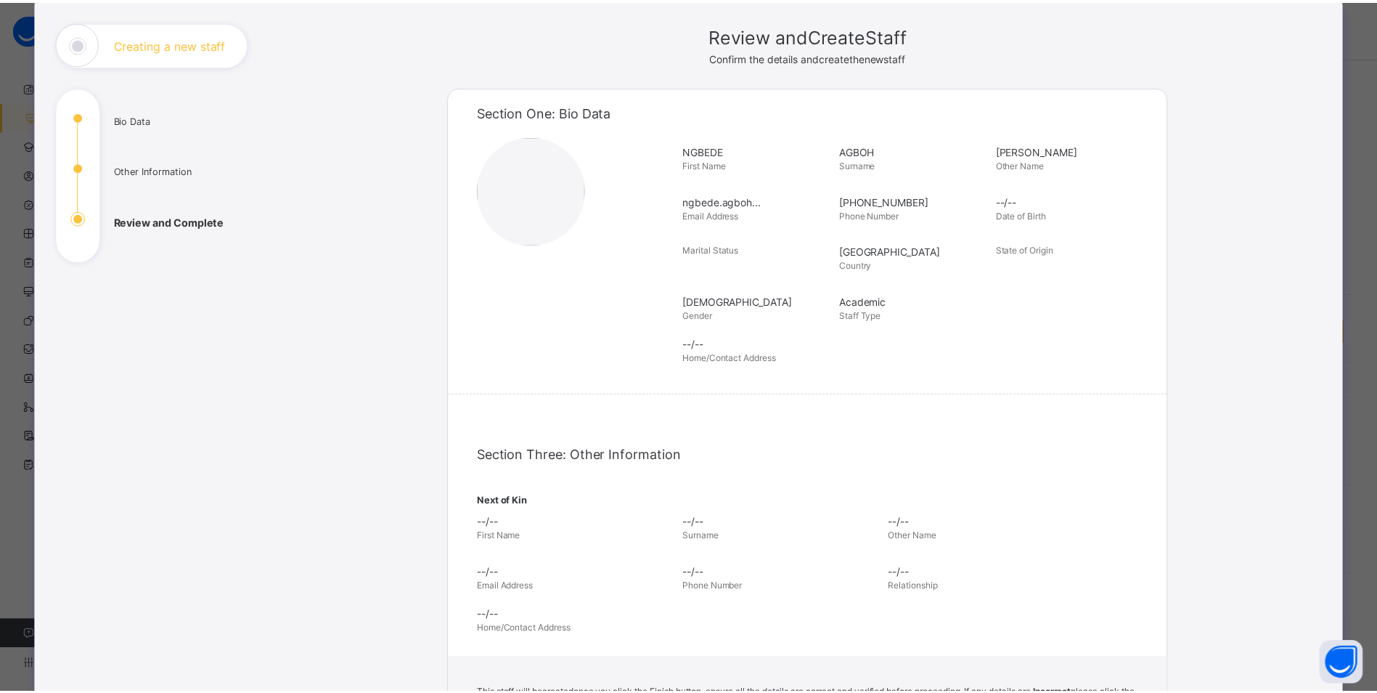
scroll to position [337, 0]
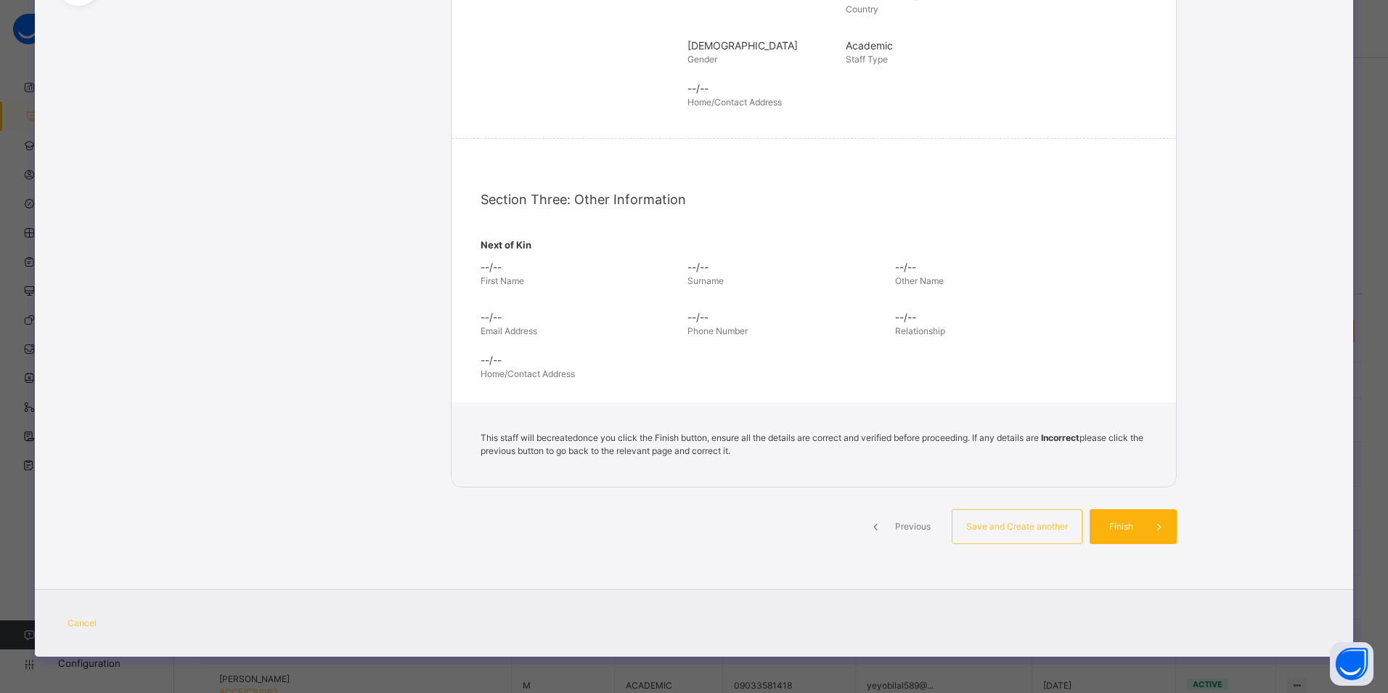
click at [1119, 527] on span "Finish" at bounding box center [1121, 526] width 41 height 13
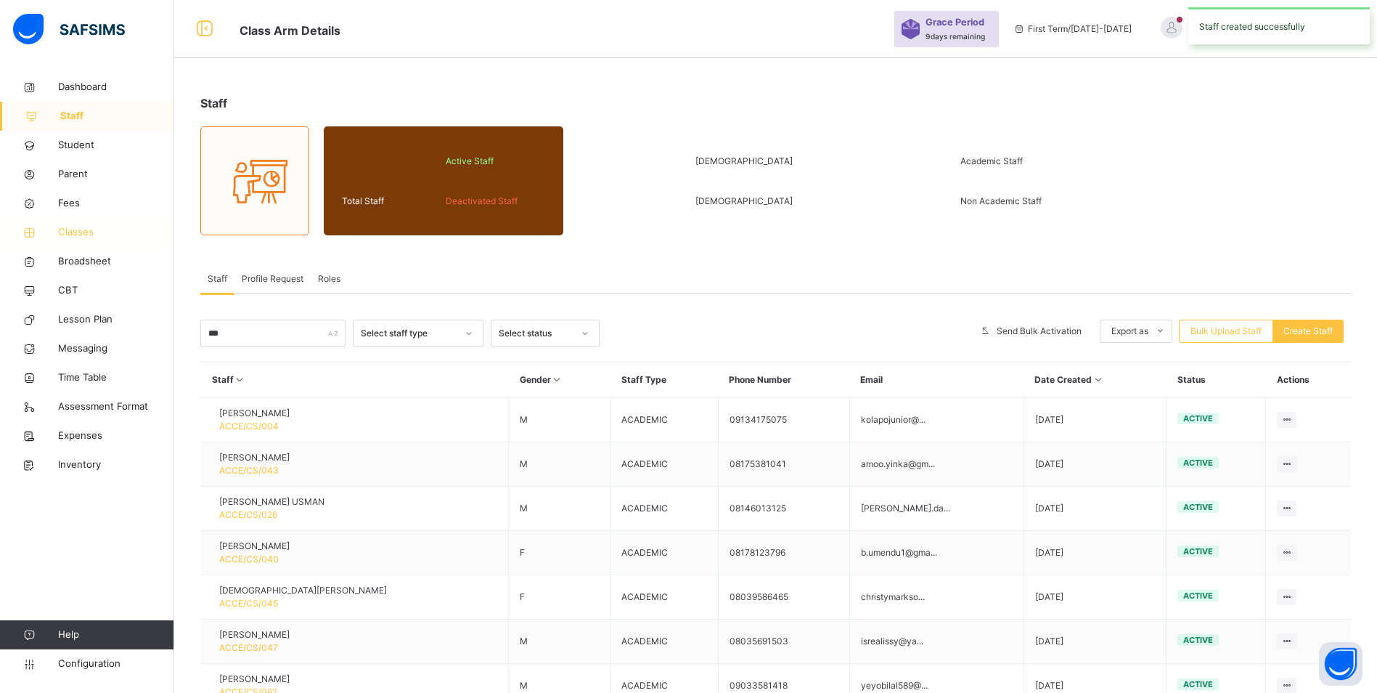
click at [72, 235] on span "Classes" at bounding box center [116, 232] width 116 height 15
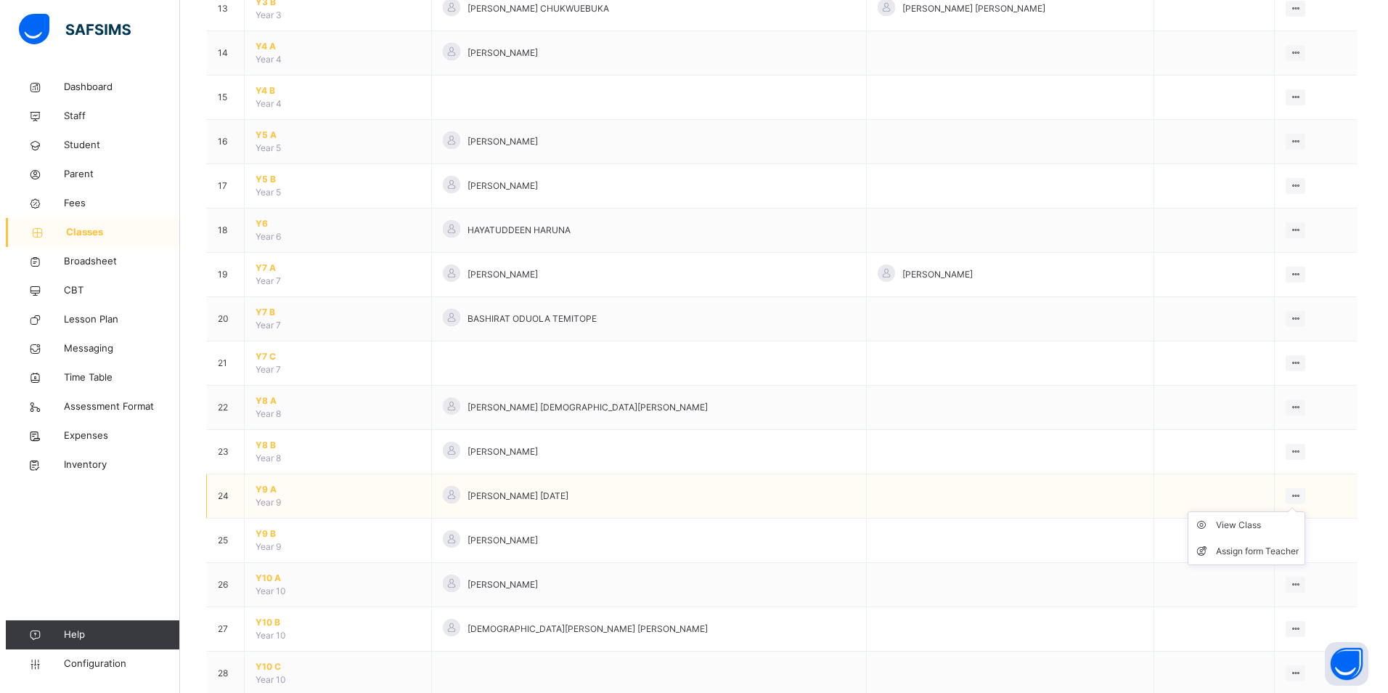
scroll to position [726, 0]
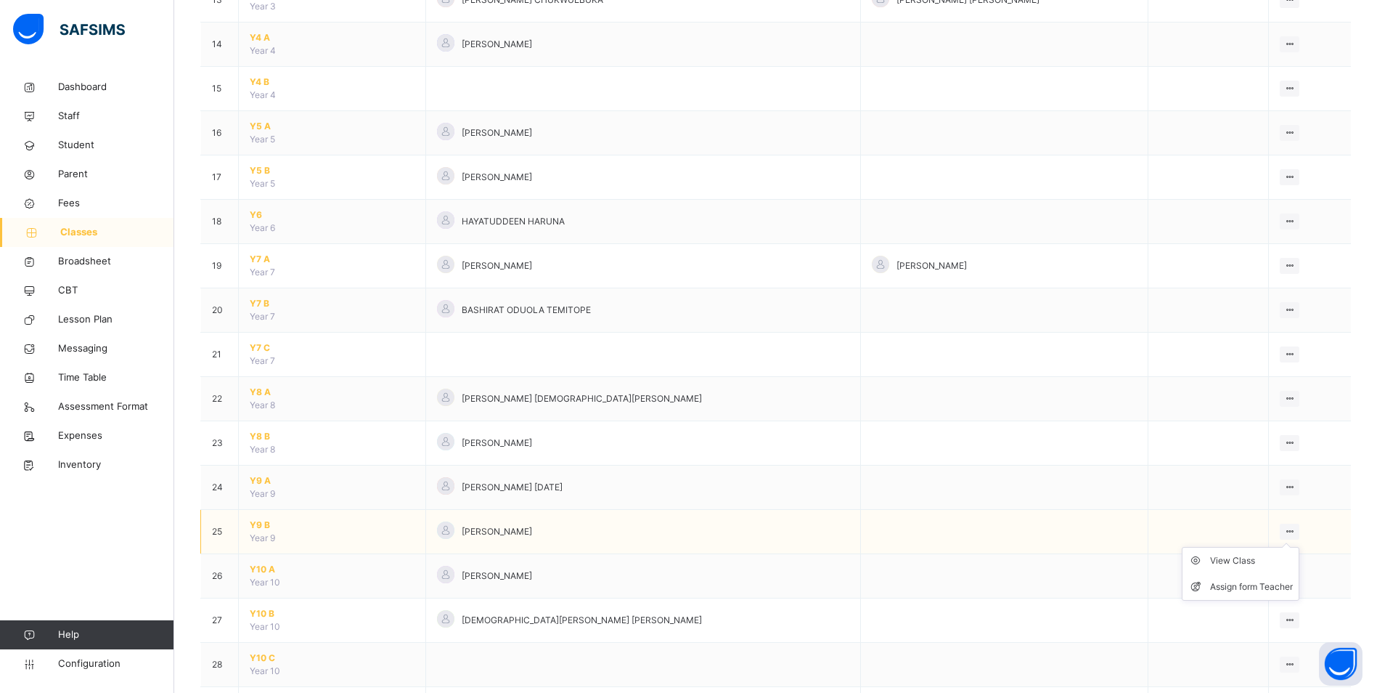
click at [1284, 532] on icon at bounding box center [1290, 531] width 12 height 11
click at [1245, 582] on div "Assign form Teacher" at bounding box center [1251, 586] width 83 height 15
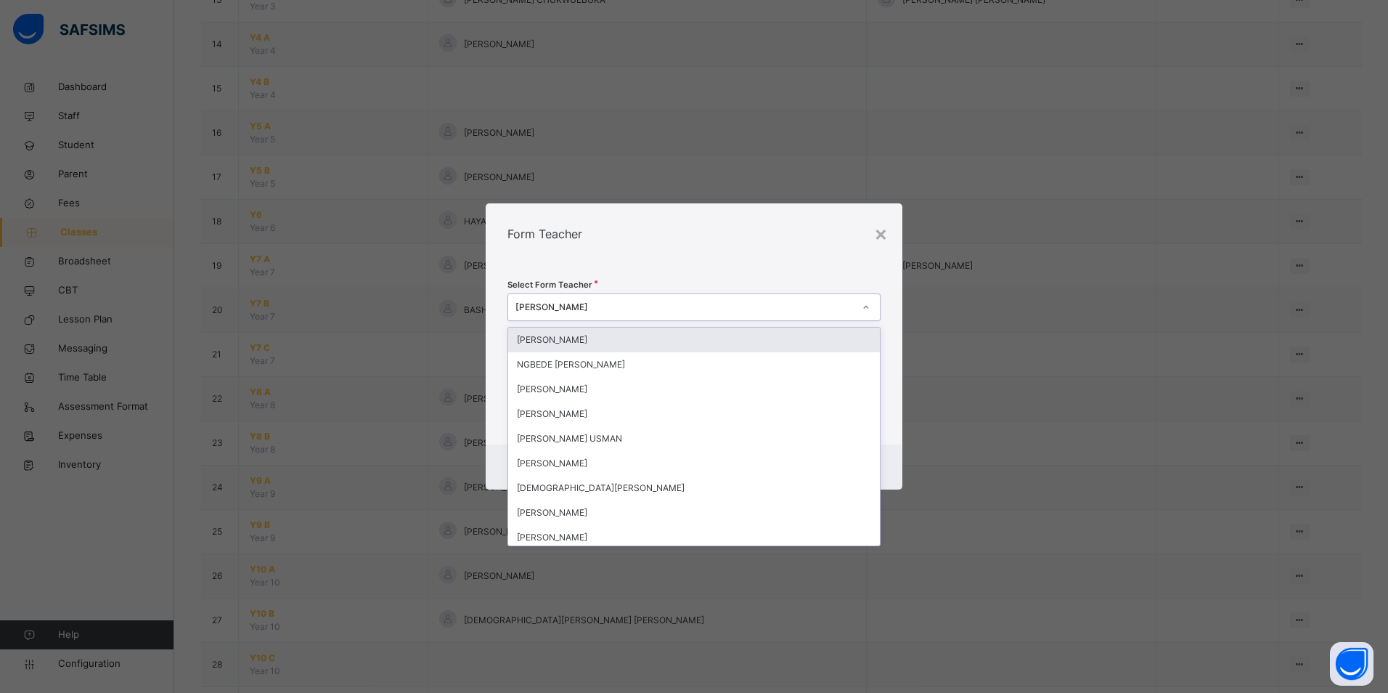
click at [860, 306] on div at bounding box center [866, 306] width 25 height 23
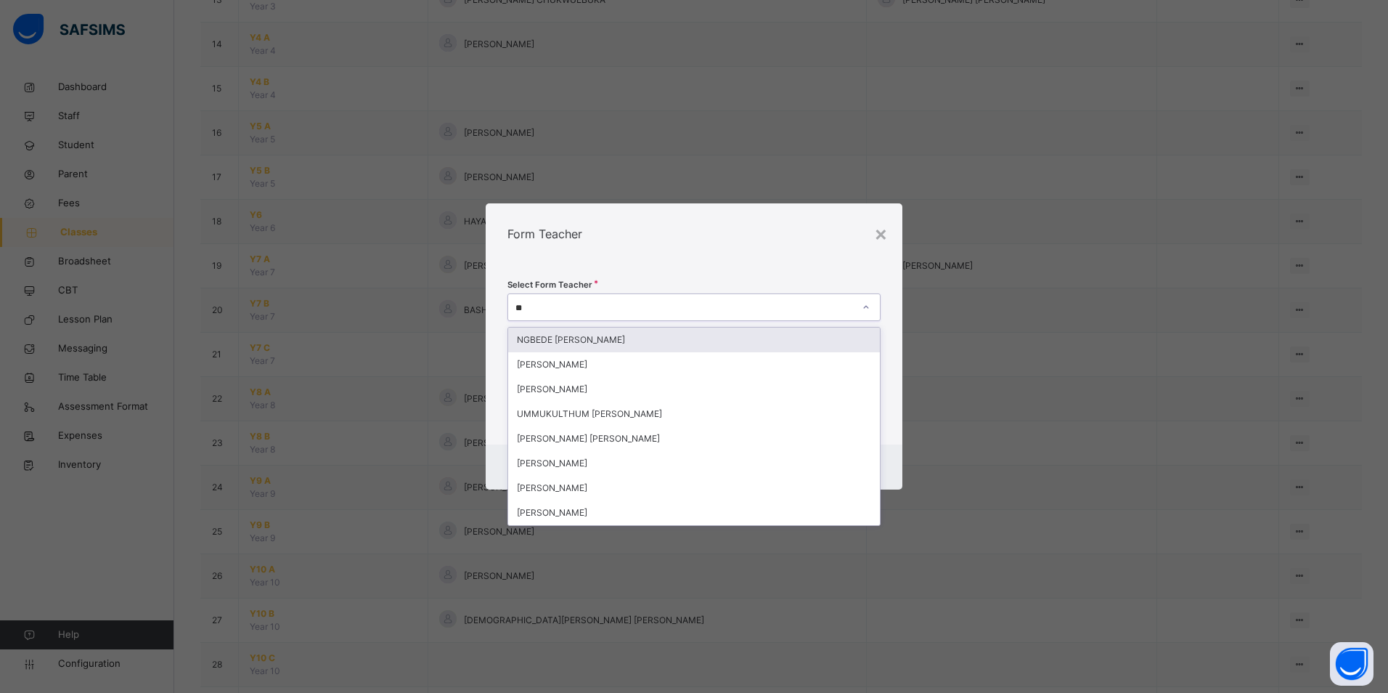
type input "***"
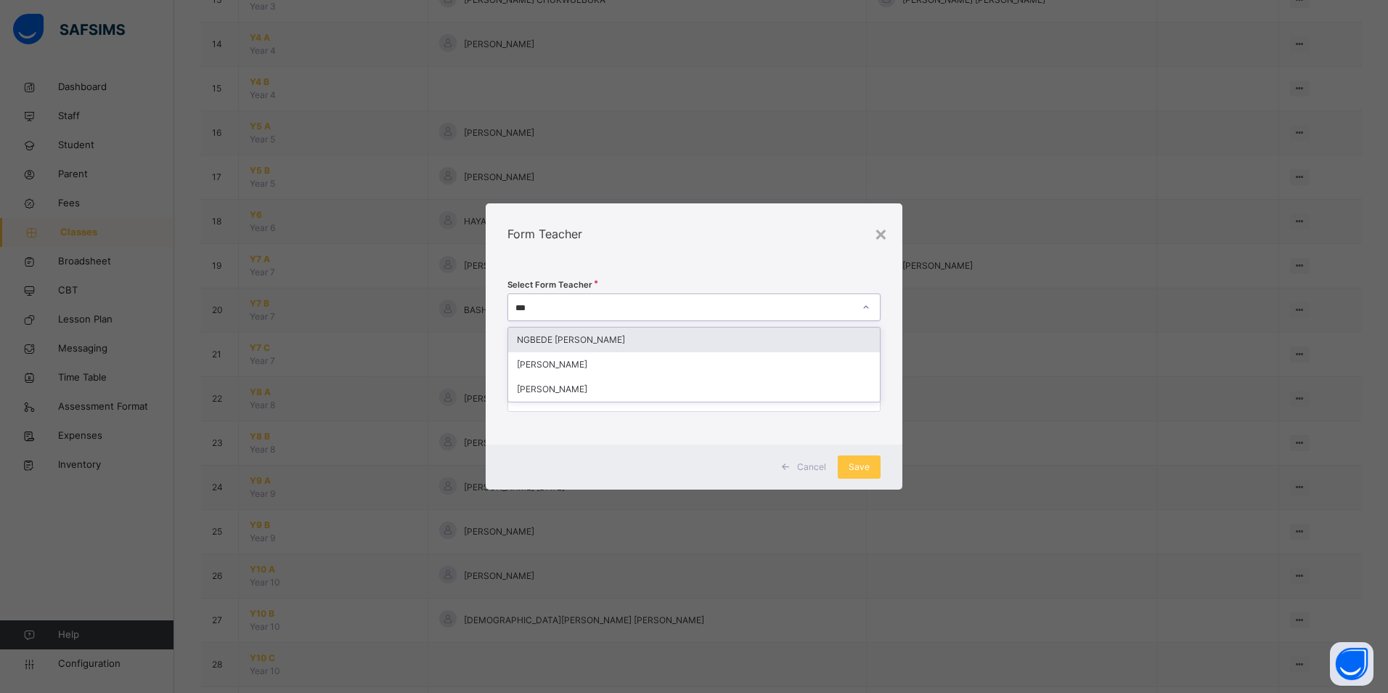
click at [658, 343] on div "NGBEDE [PERSON_NAME]" at bounding box center [694, 339] width 372 height 25
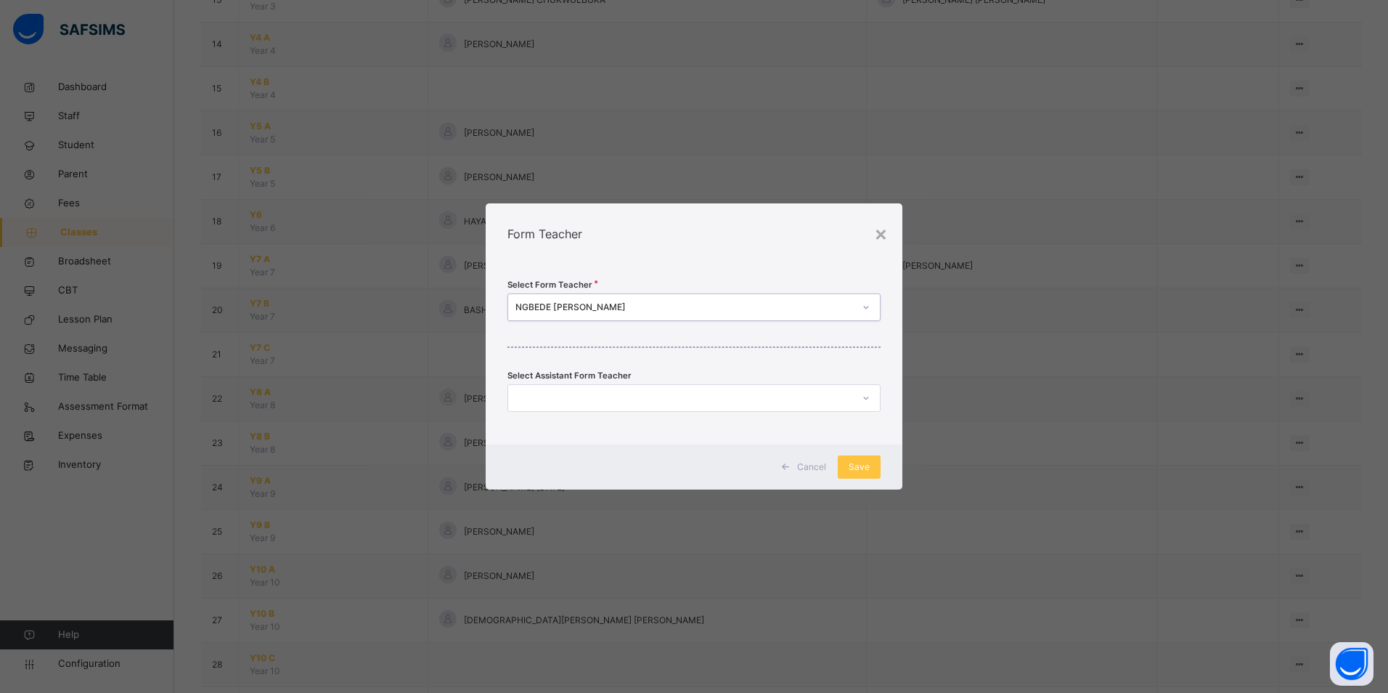
click at [849, 404] on div at bounding box center [680, 398] width 344 height 23
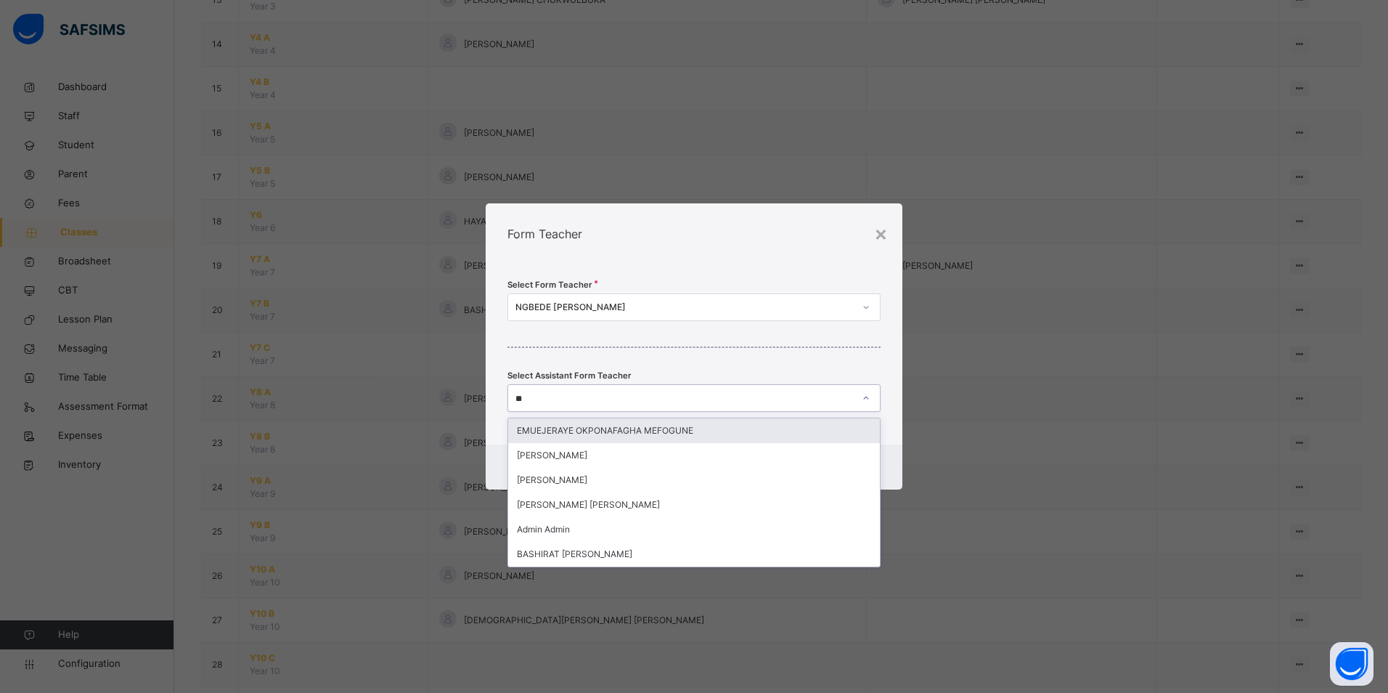
type input "***"
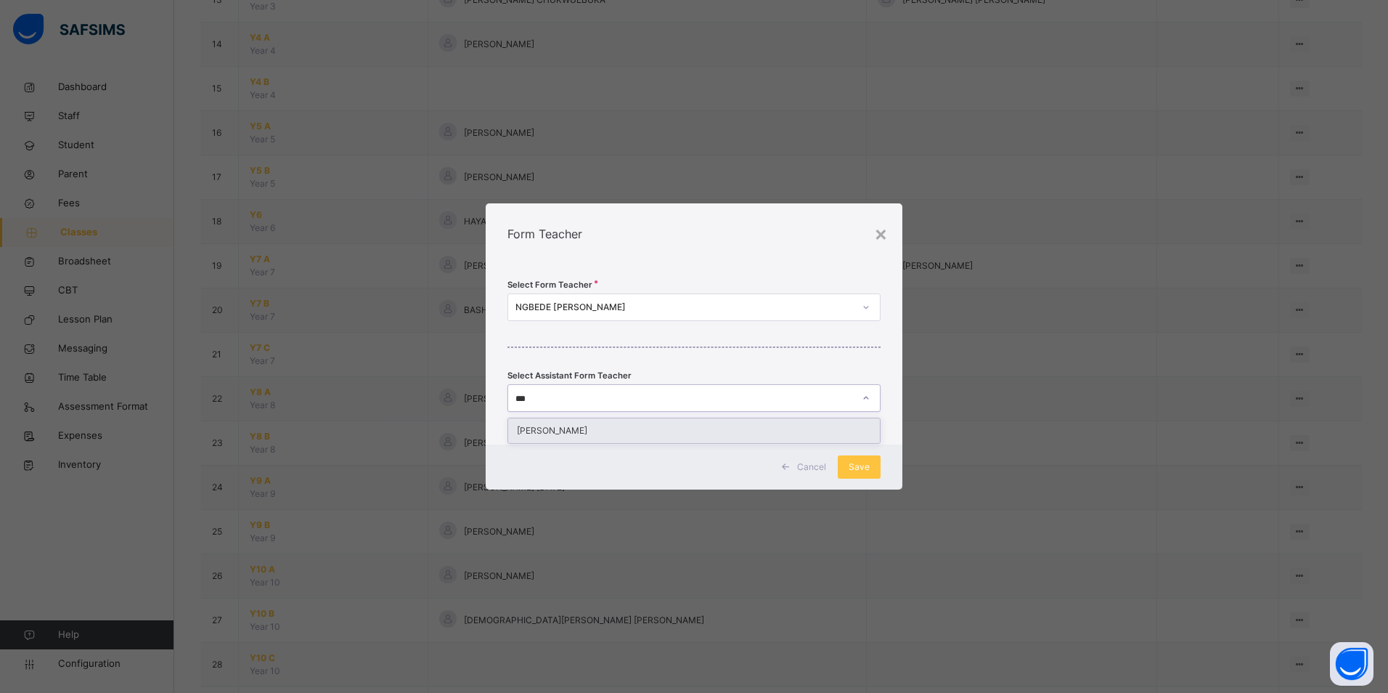
click at [690, 432] on div "[PERSON_NAME]" at bounding box center [694, 430] width 372 height 25
click at [860, 468] on span "Save" at bounding box center [859, 466] width 21 height 13
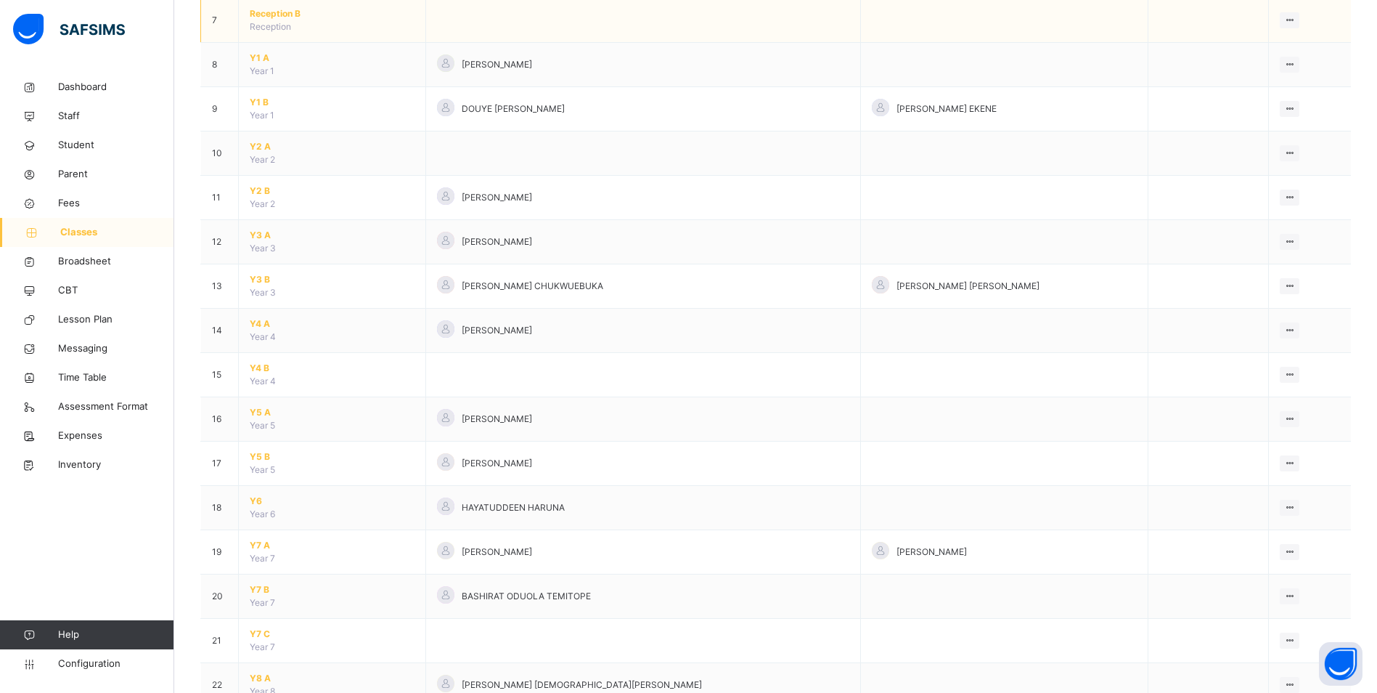
scroll to position [436, 0]
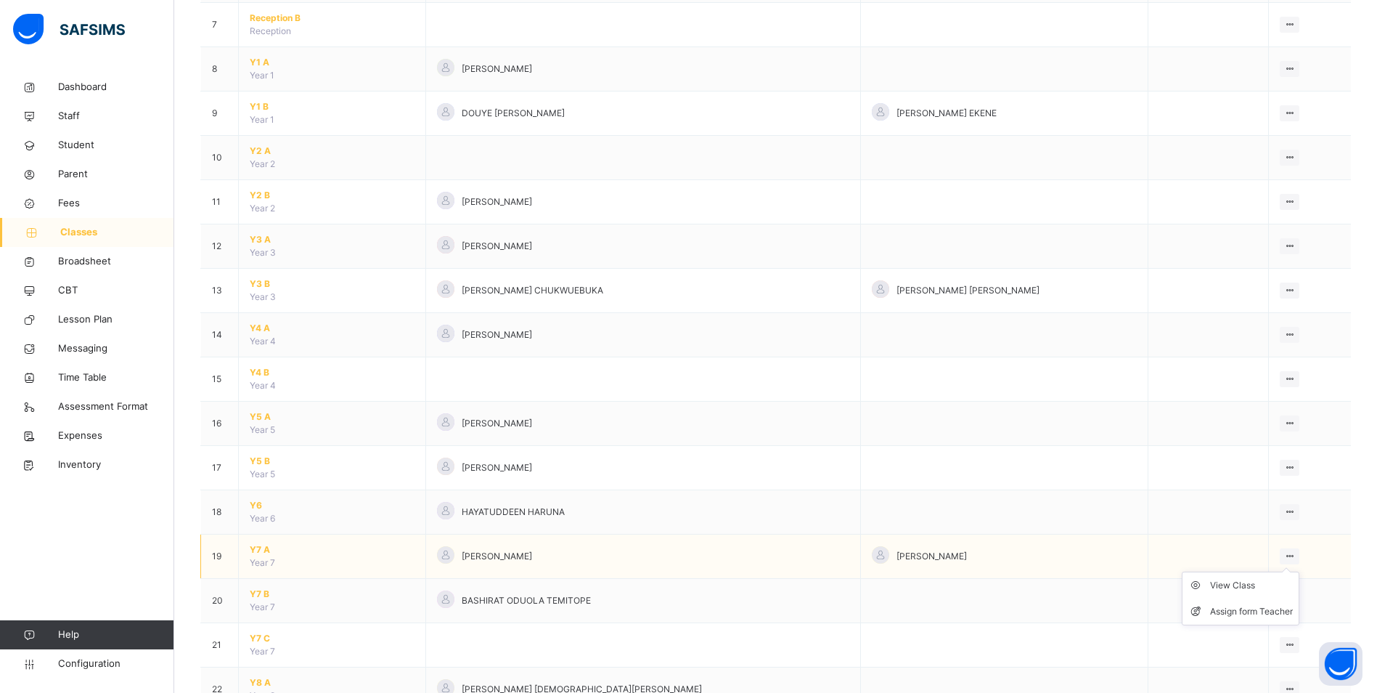
click at [1286, 555] on icon at bounding box center [1290, 555] width 12 height 11
click at [257, 545] on span "Y7 A" at bounding box center [332, 549] width 165 height 13
